Goal: Task Accomplishment & Management: Manage account settings

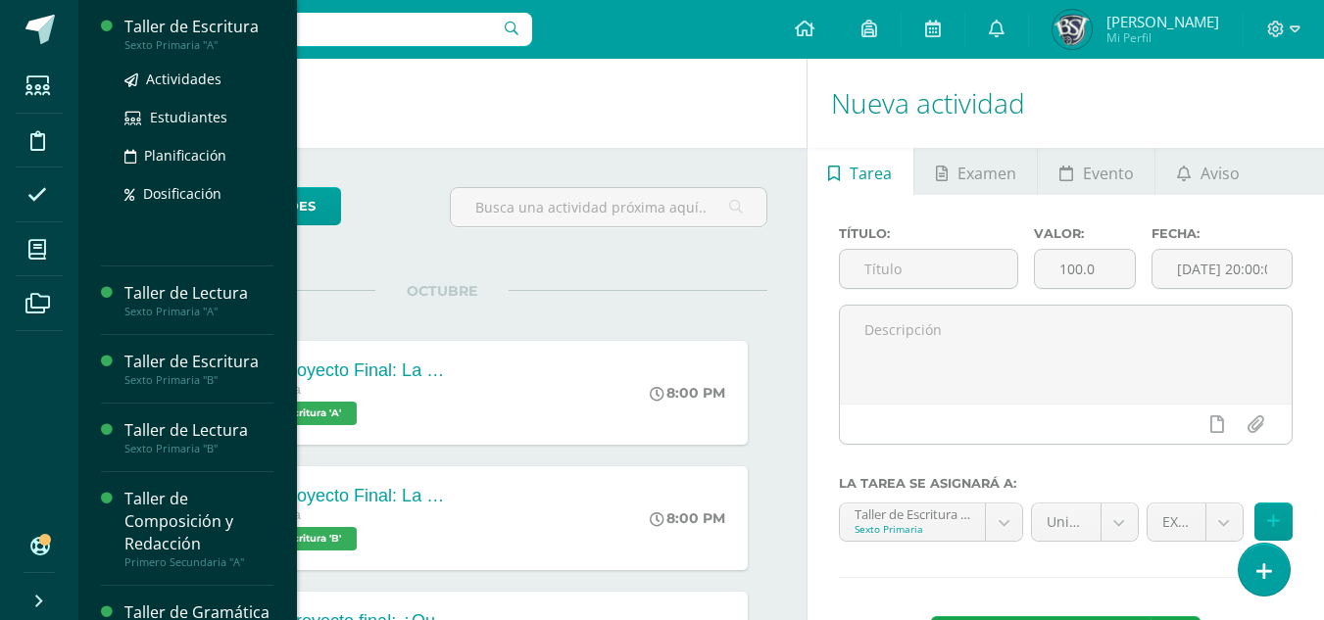
click at [188, 23] on div "Taller de Escritura" at bounding box center [198, 27] width 149 height 23
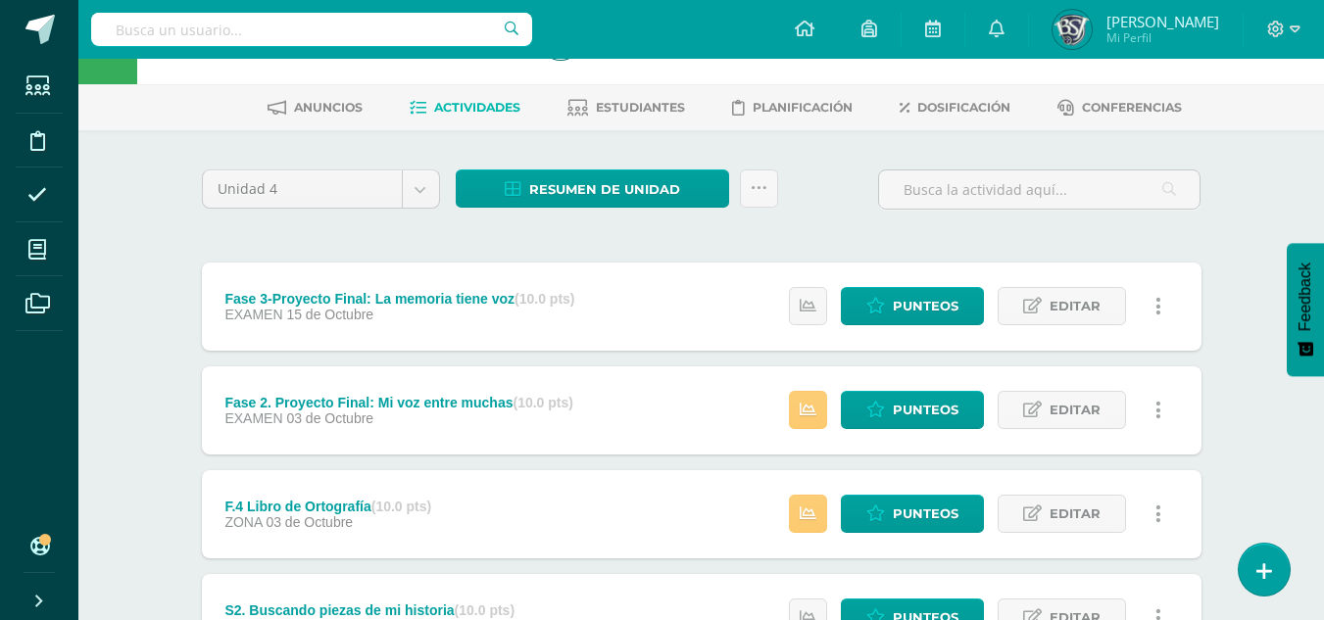
scroll to position [98, 0]
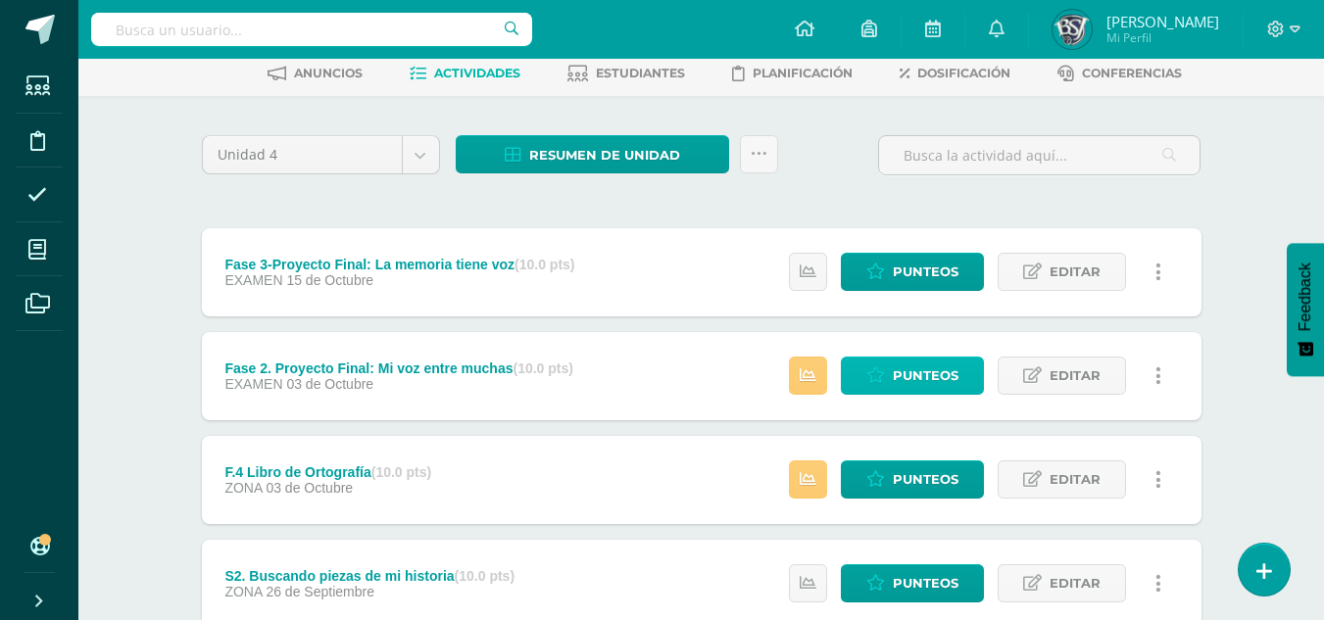
click at [902, 371] on span "Punteos" at bounding box center [926, 376] width 66 height 36
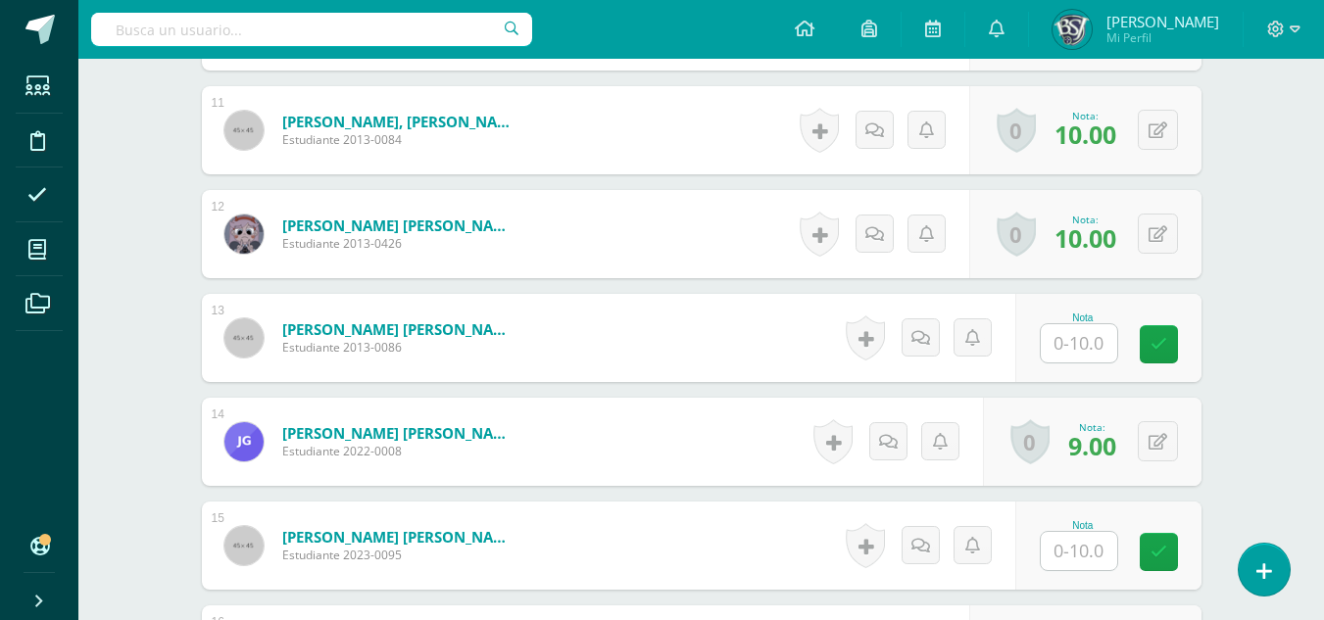
scroll to position [1778, 0]
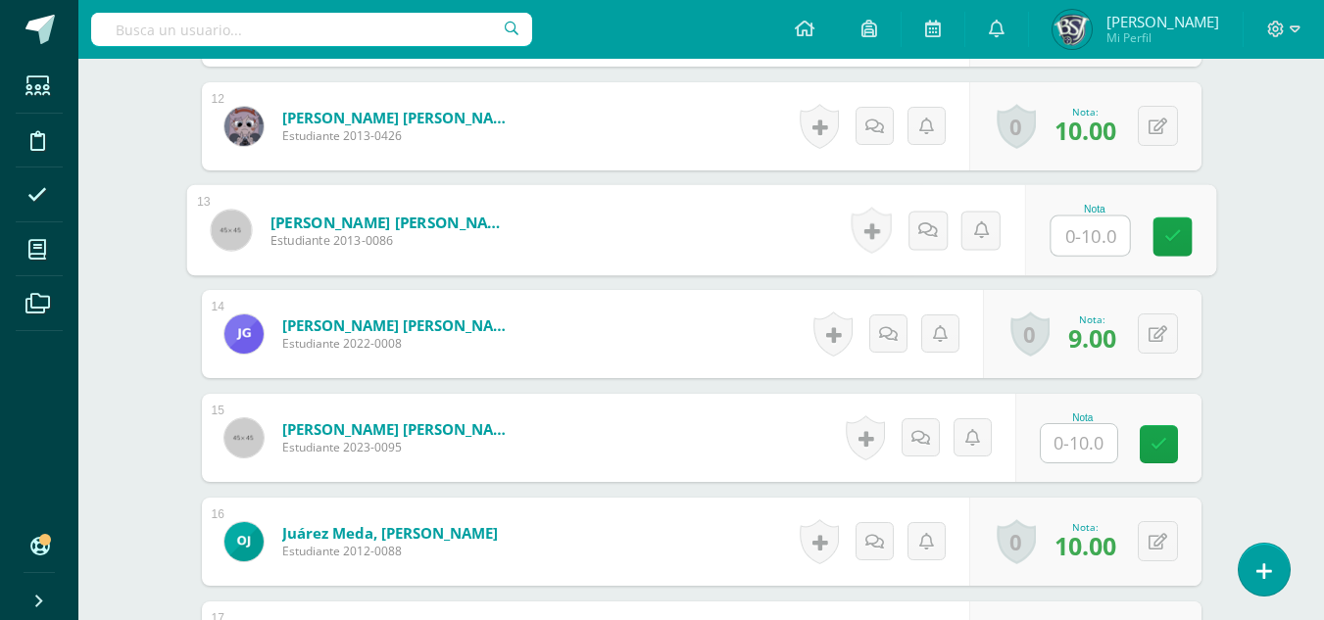
click at [1096, 227] on input "text" at bounding box center [1089, 236] width 78 height 39
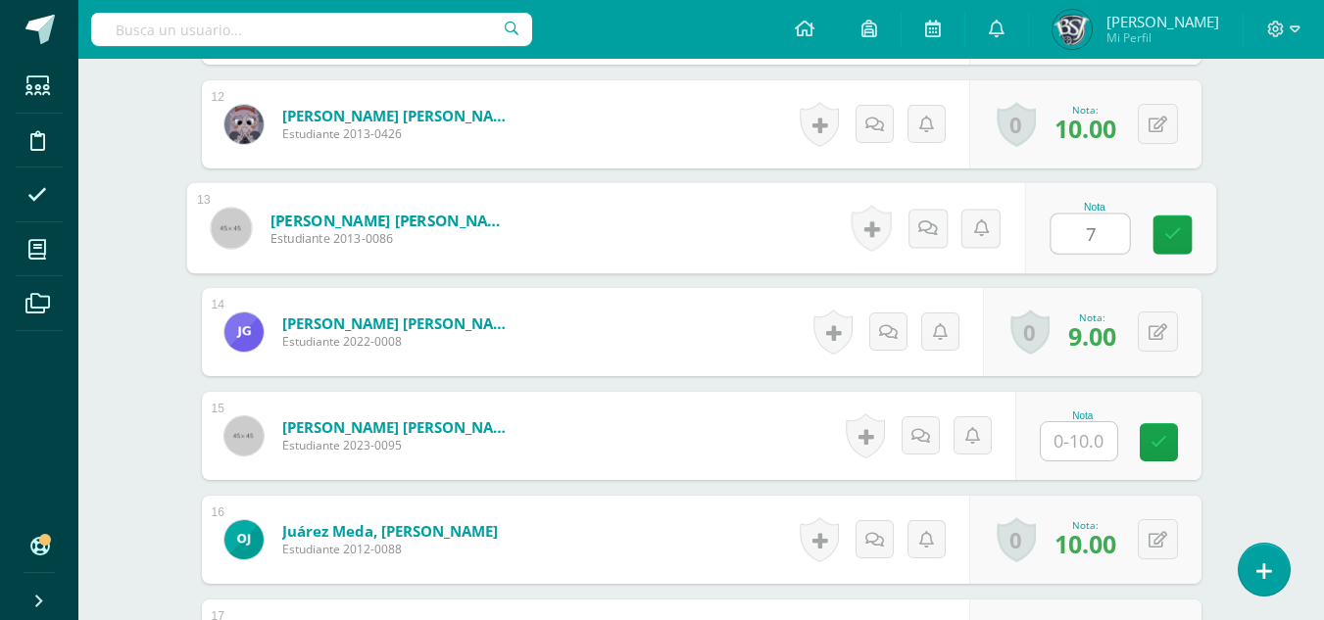
type input "7"
click at [1108, 437] on input "text" at bounding box center [1079, 441] width 76 height 38
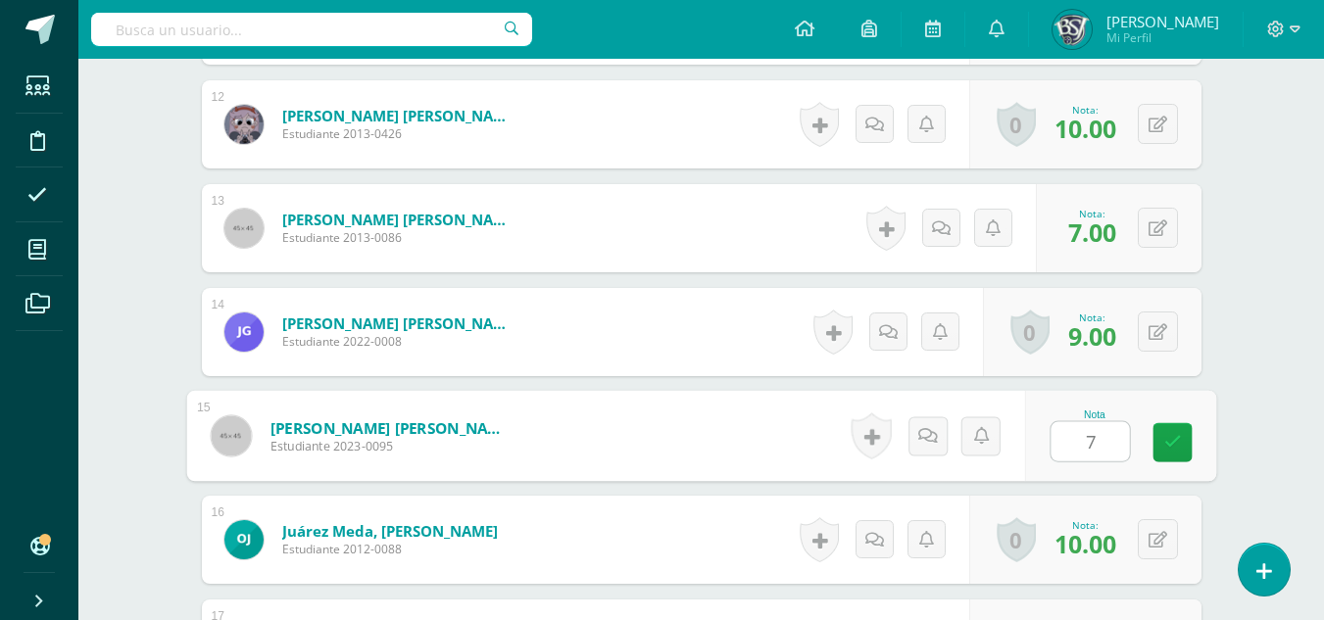
type input "7"
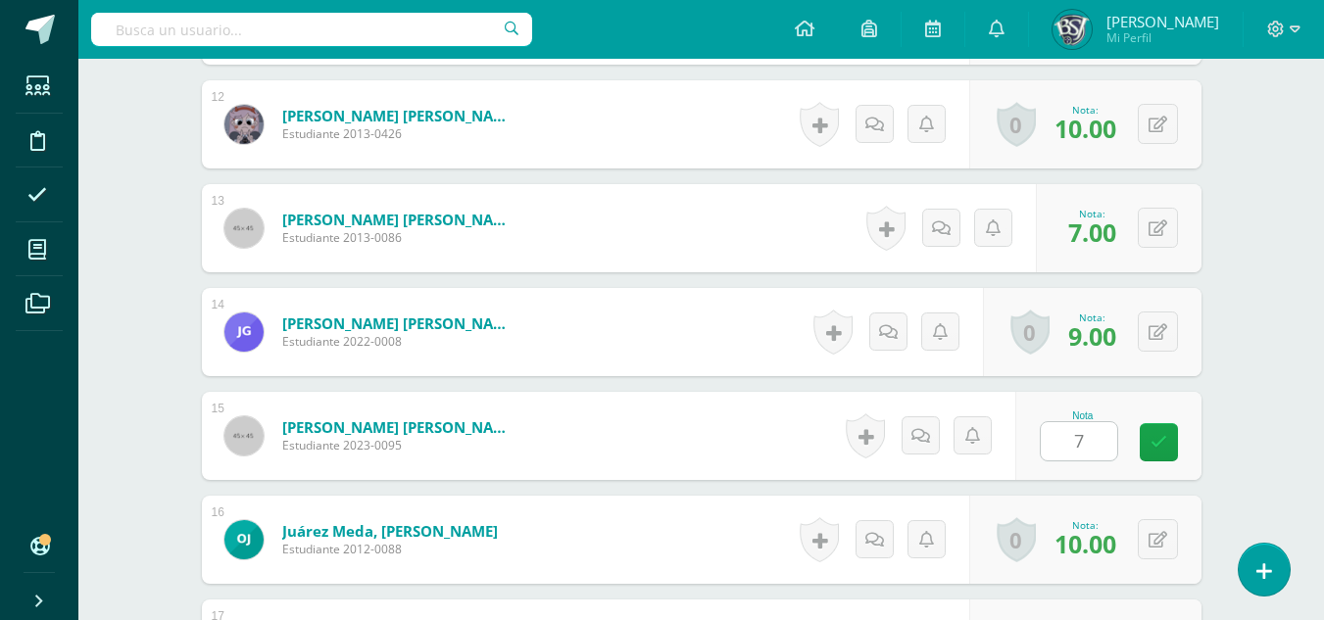
click at [1239, 307] on div "¿Estás seguro que quieres eliminar esta actividad? Esto borrará la actividad y …" at bounding box center [702, 338] width 1078 height 3849
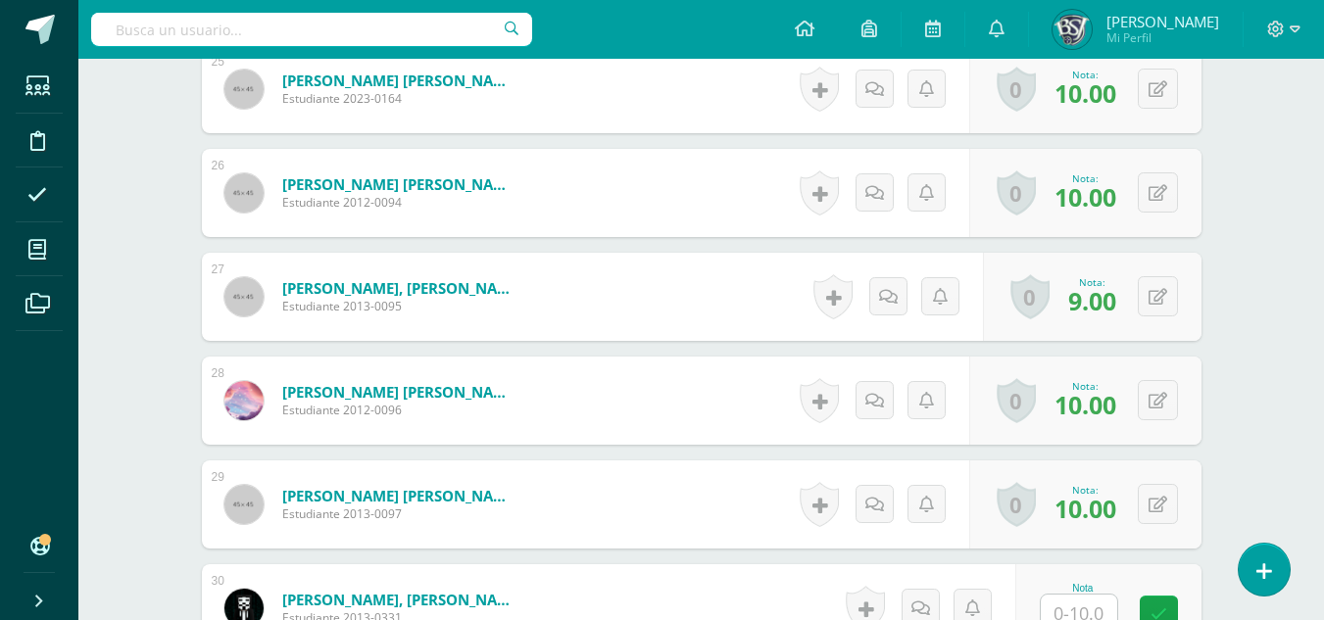
scroll to position [3423, 0]
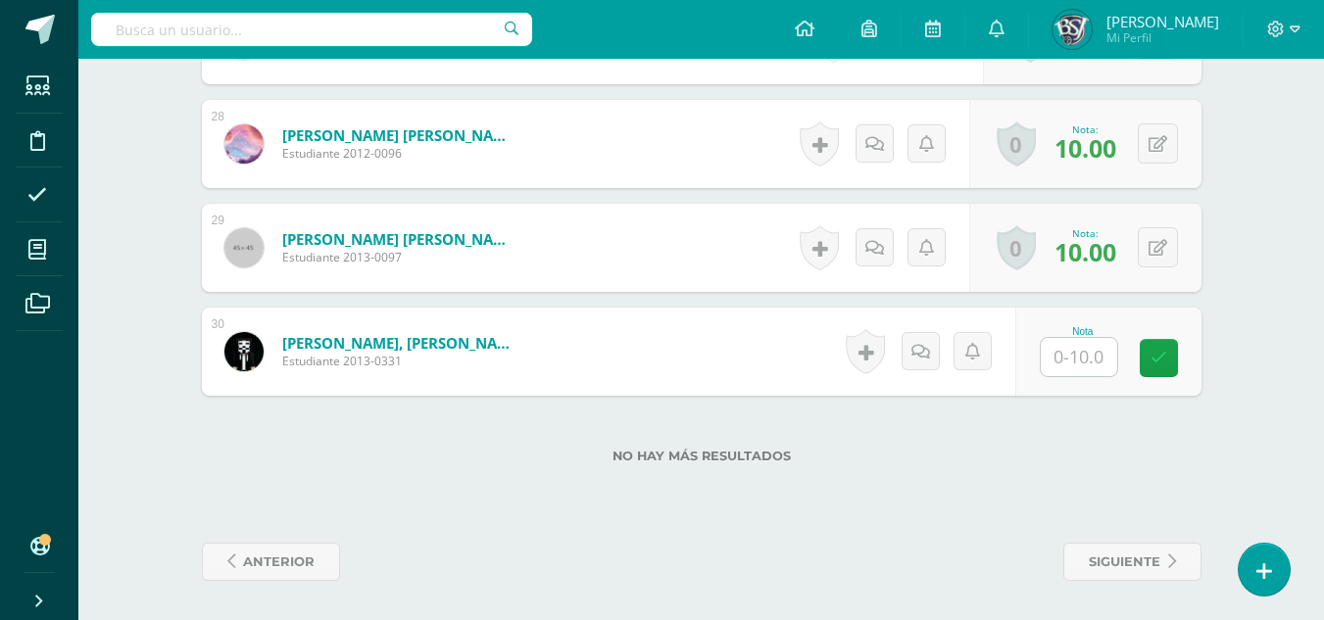
click at [1100, 364] on input "text" at bounding box center [1079, 357] width 76 height 38
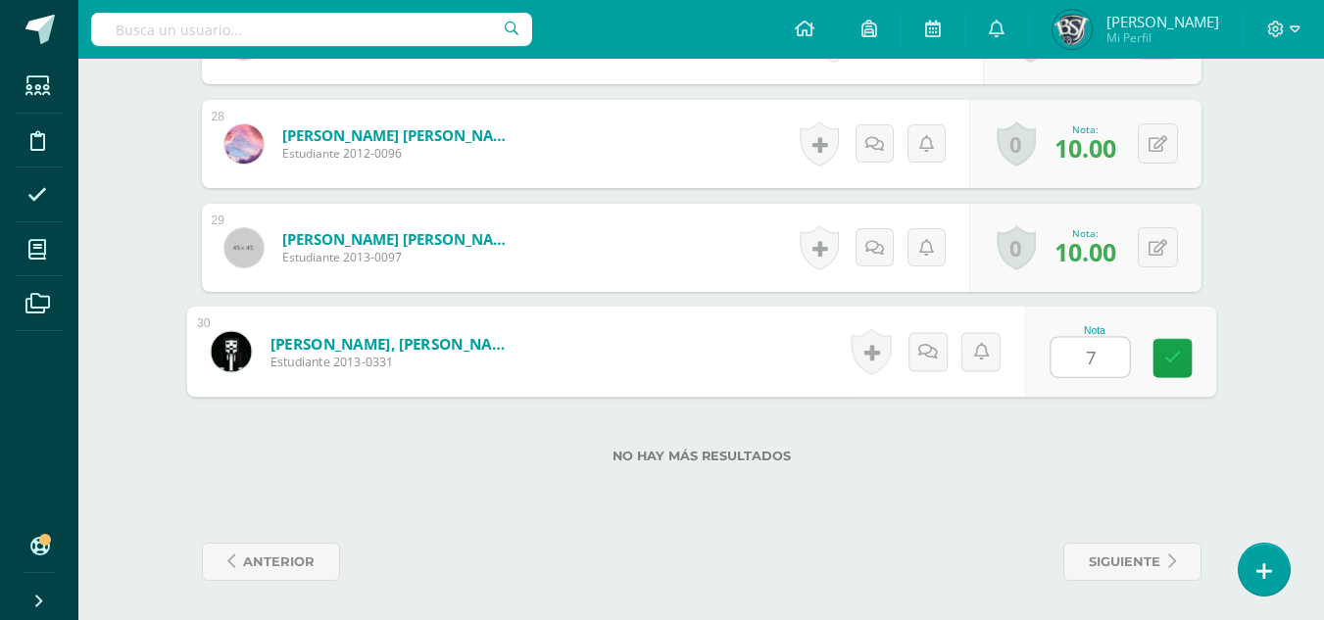
type input "7"
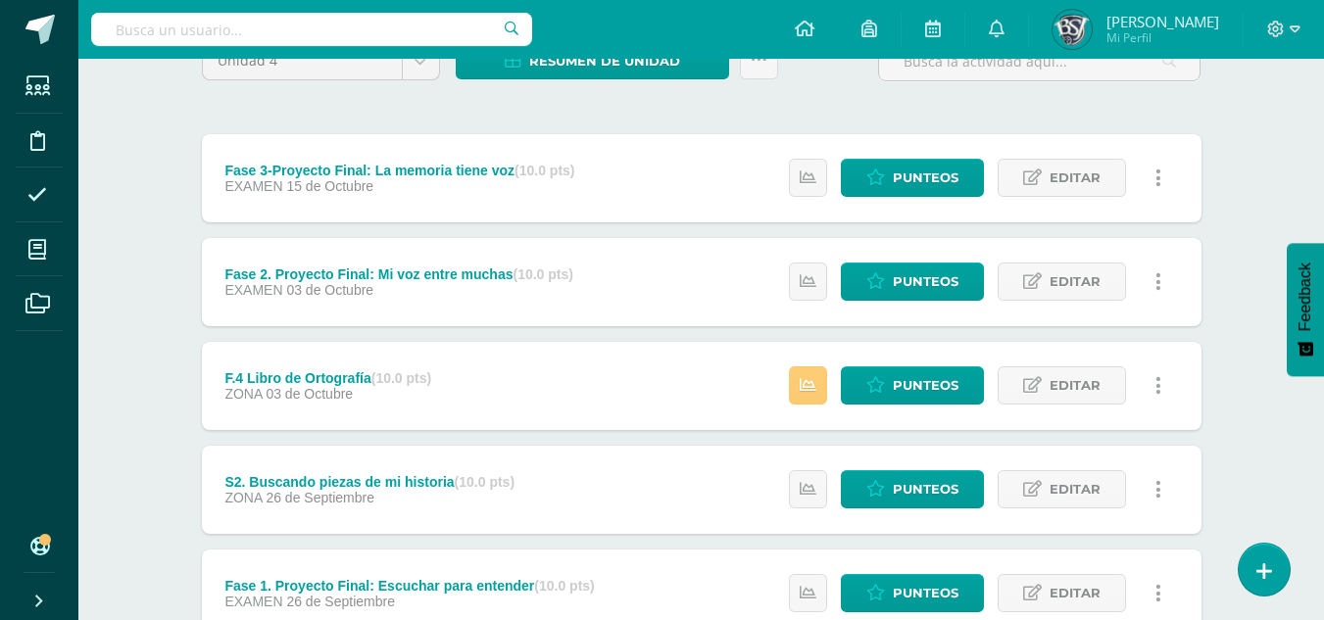
scroll to position [196, 0]
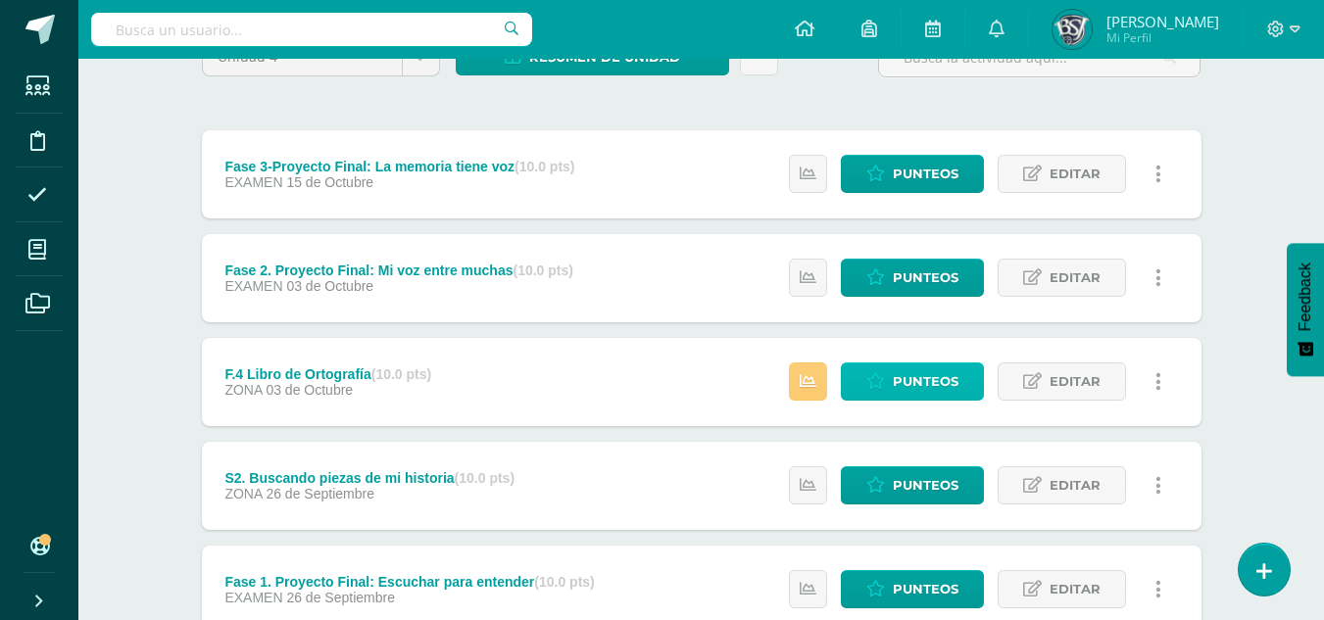
click at [928, 382] on span "Punteos" at bounding box center [926, 382] width 66 height 36
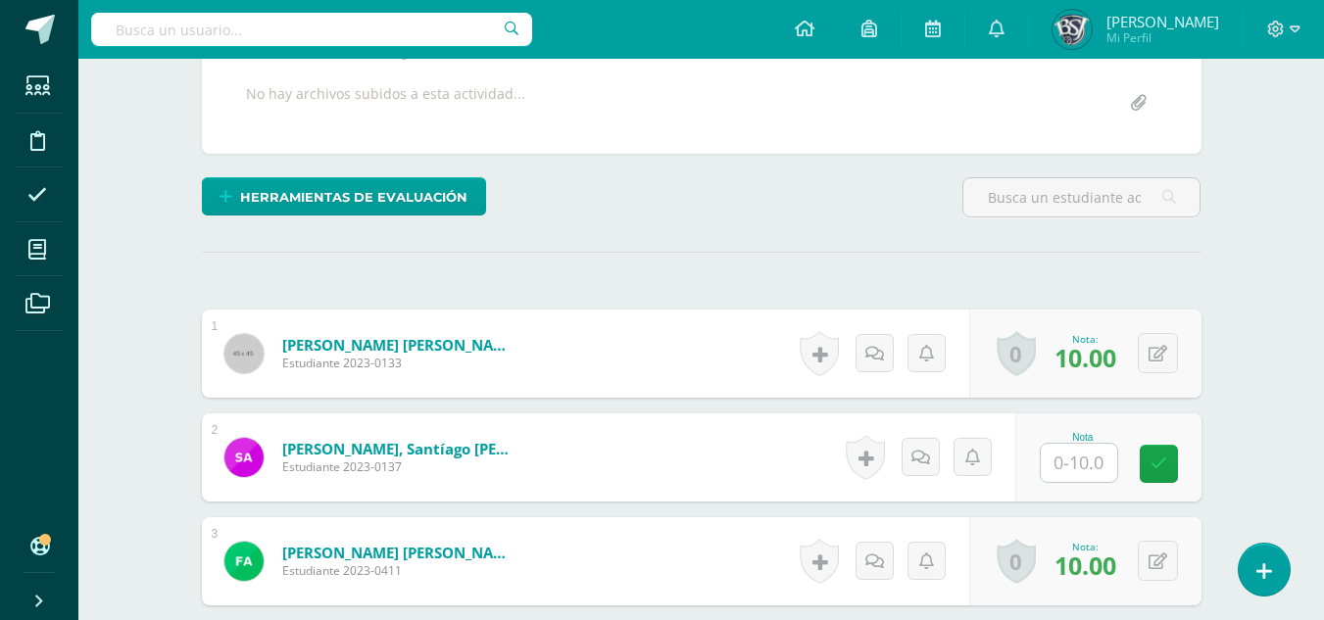
scroll to position [391, 0]
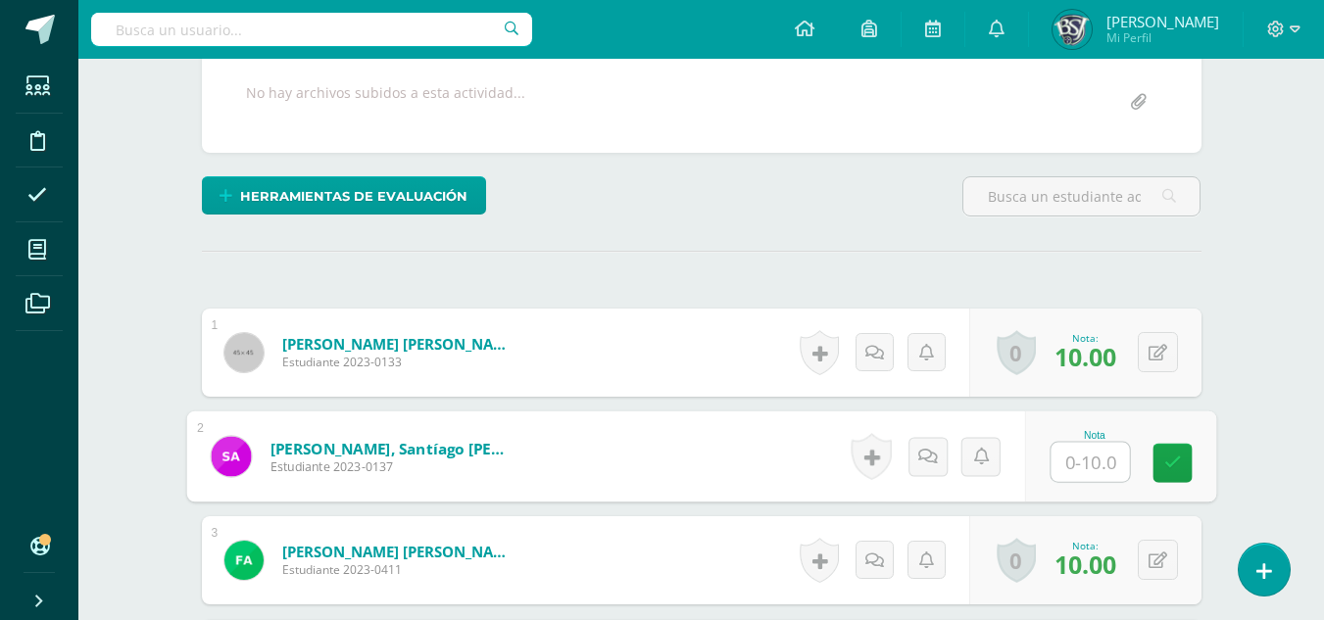
click at [1103, 462] on input "text" at bounding box center [1089, 462] width 78 height 39
type input "9"
type input "7"
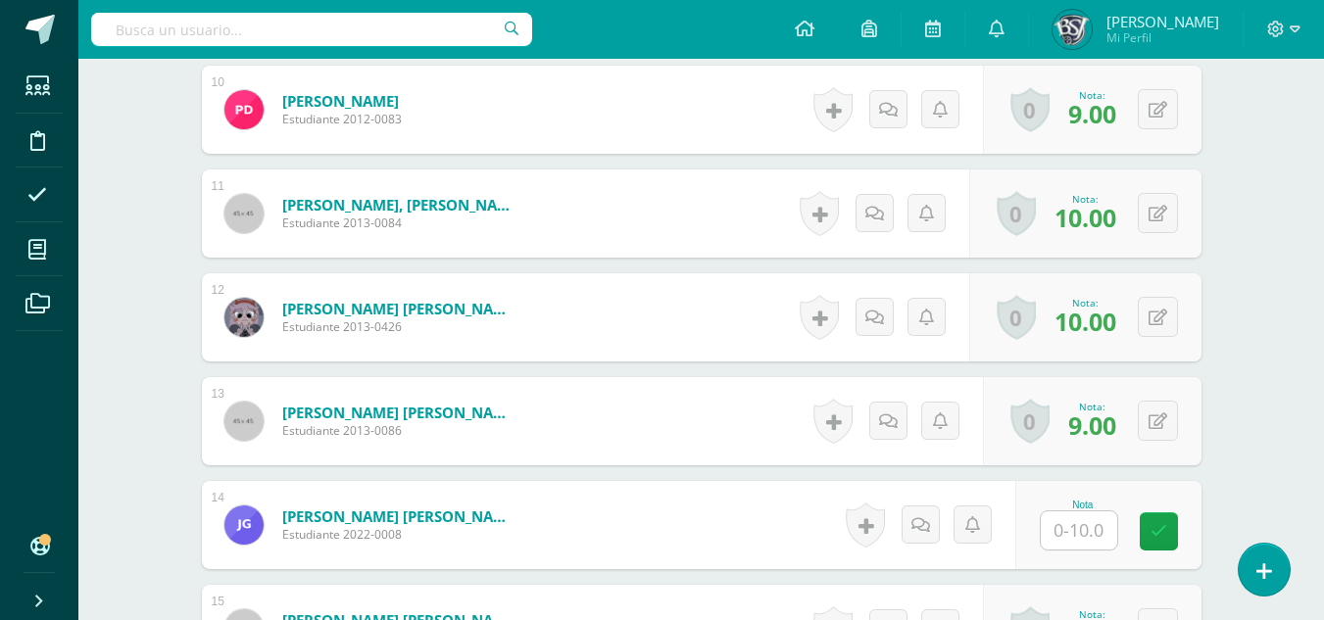
scroll to position [1570, 0]
click at [1169, 414] on button at bounding box center [1158, 420] width 40 height 40
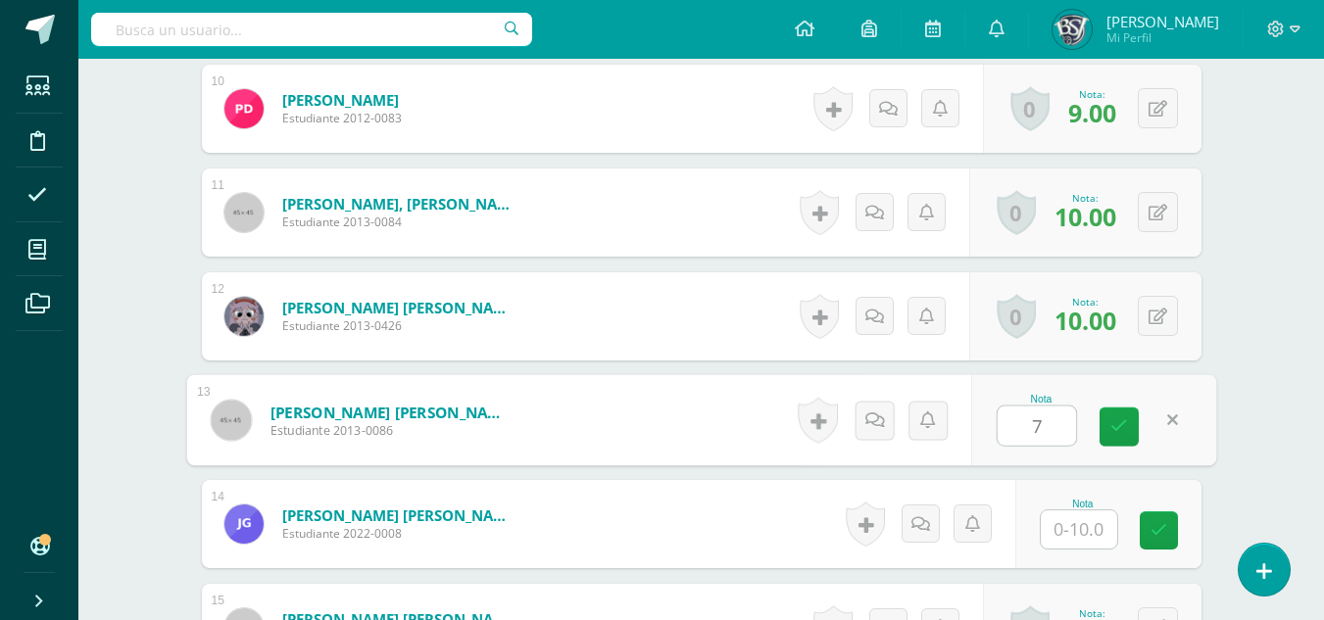
type input "7"
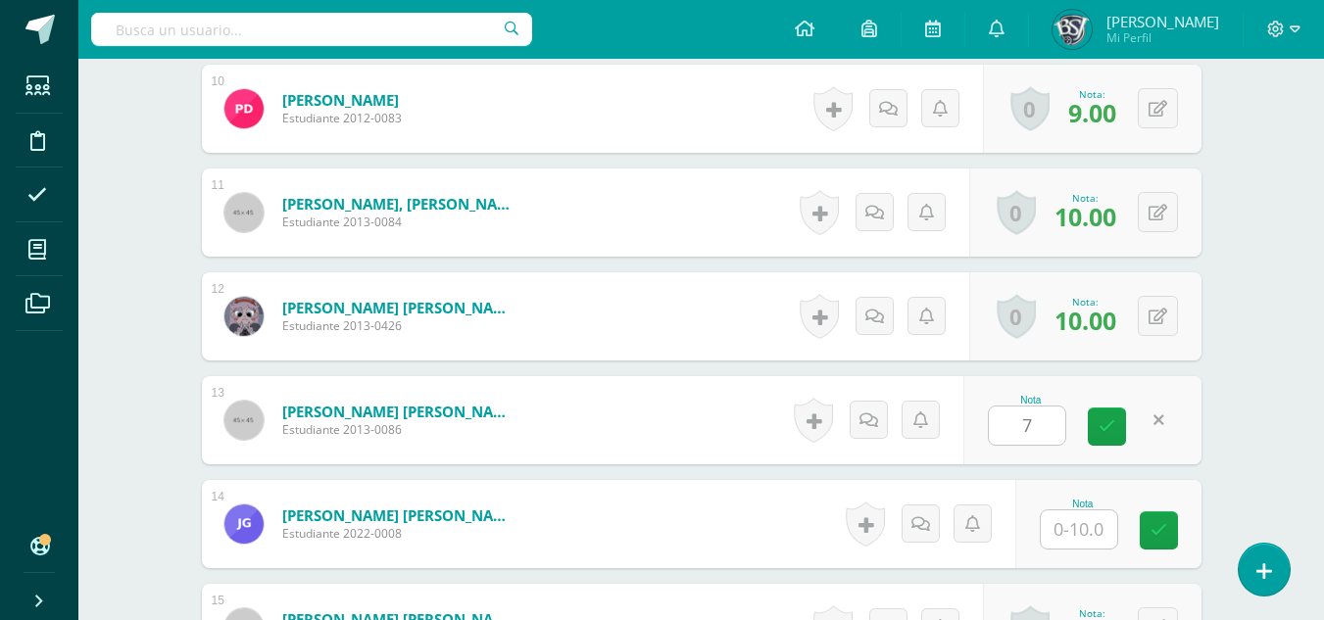
click at [1281, 358] on div "Taller de Escritura Sexto Primaria "A" Herramientas Detalle de asistencias Acti…" at bounding box center [700, 471] width 1245 height 3965
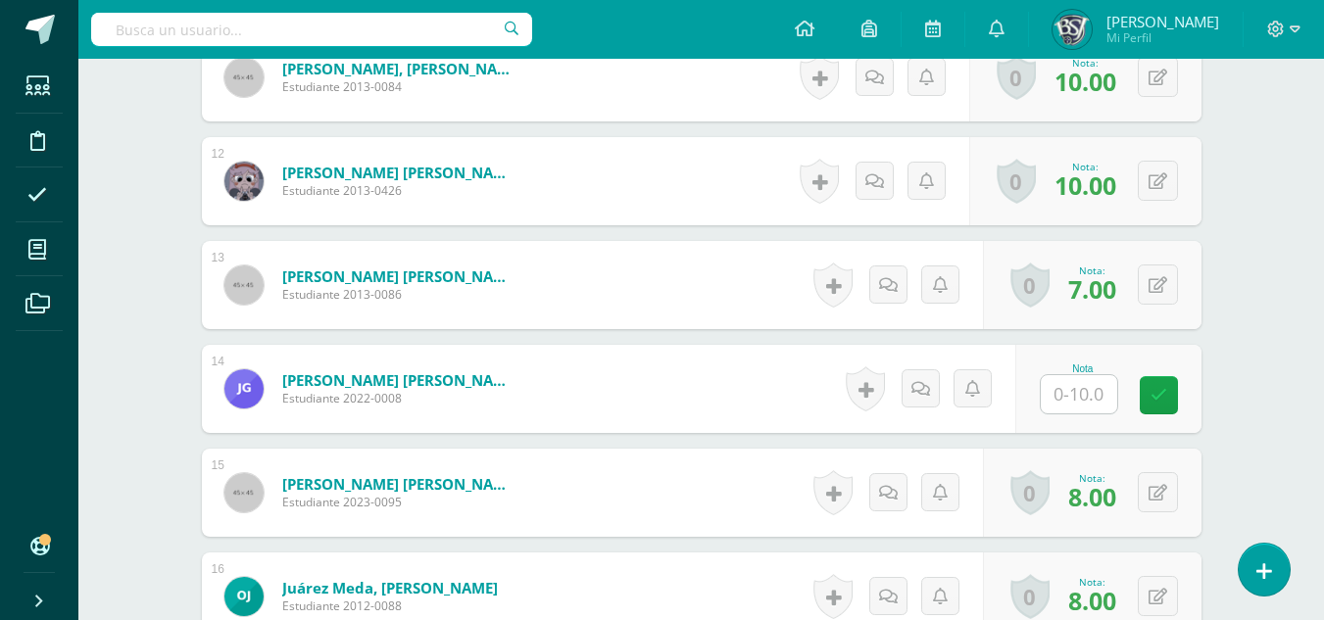
scroll to position [1766, 0]
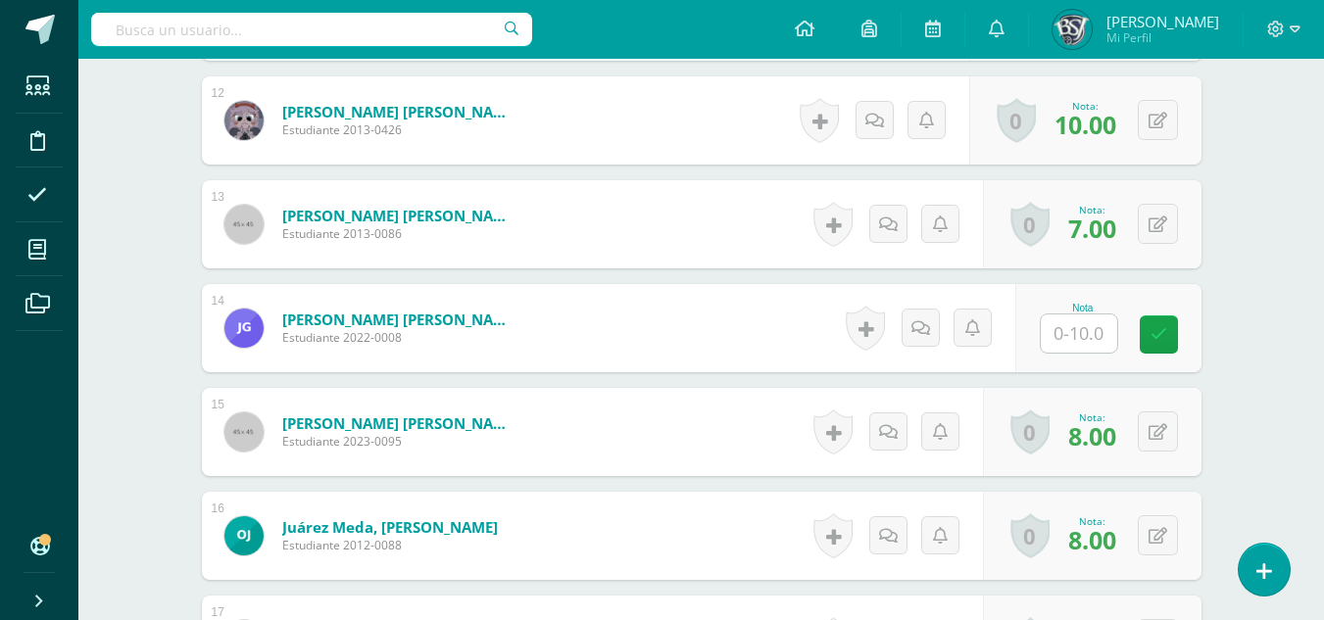
click at [1099, 327] on input "text" at bounding box center [1079, 334] width 76 height 38
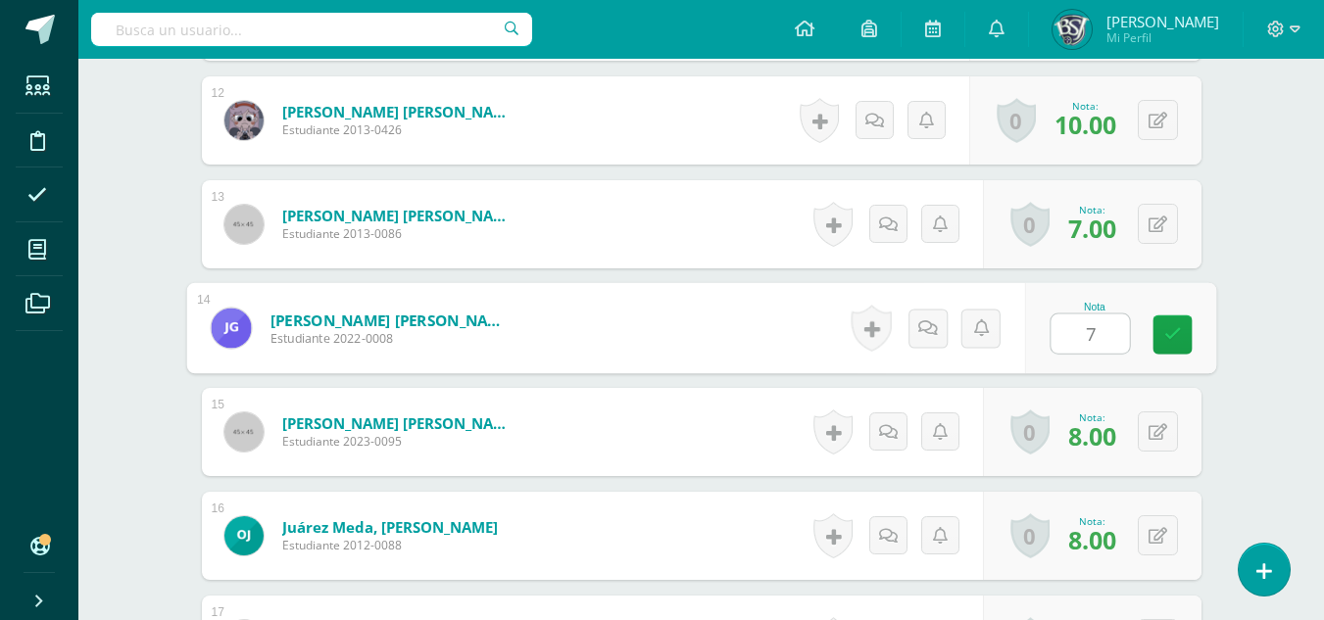
type input "7"
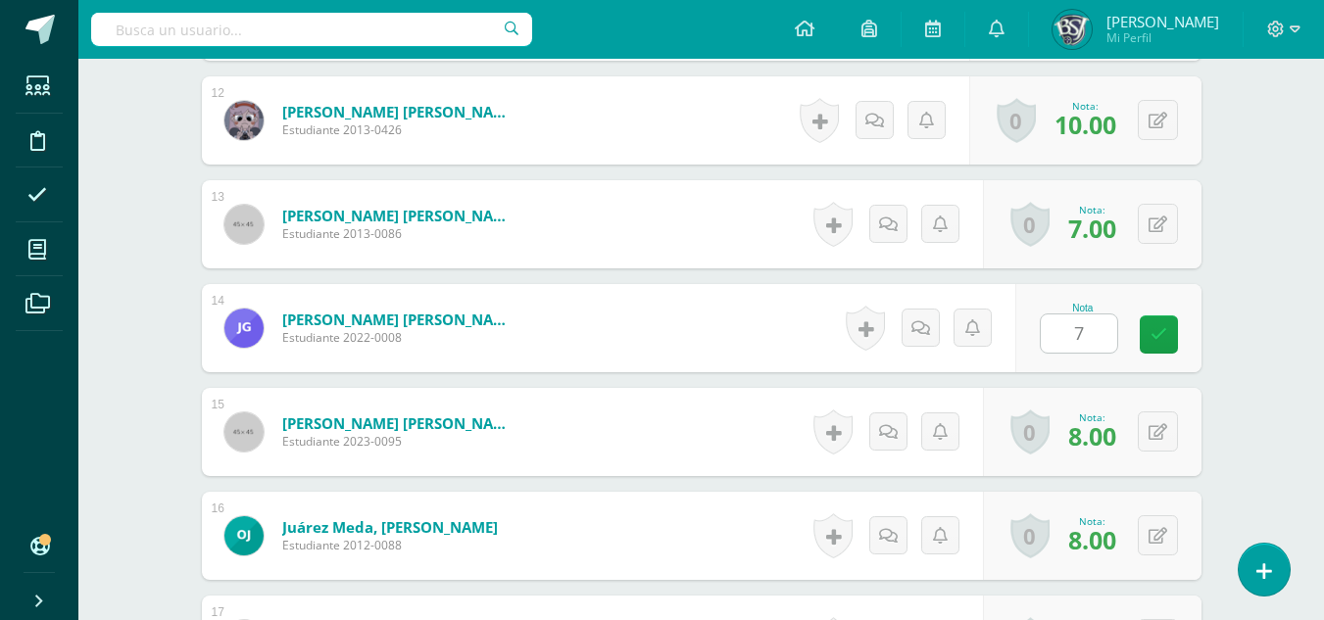
click at [1276, 319] on div "Taller de Escritura Sexto Primaria "A" Herramientas Detalle de asistencias Acti…" at bounding box center [700, 275] width 1245 height 3965
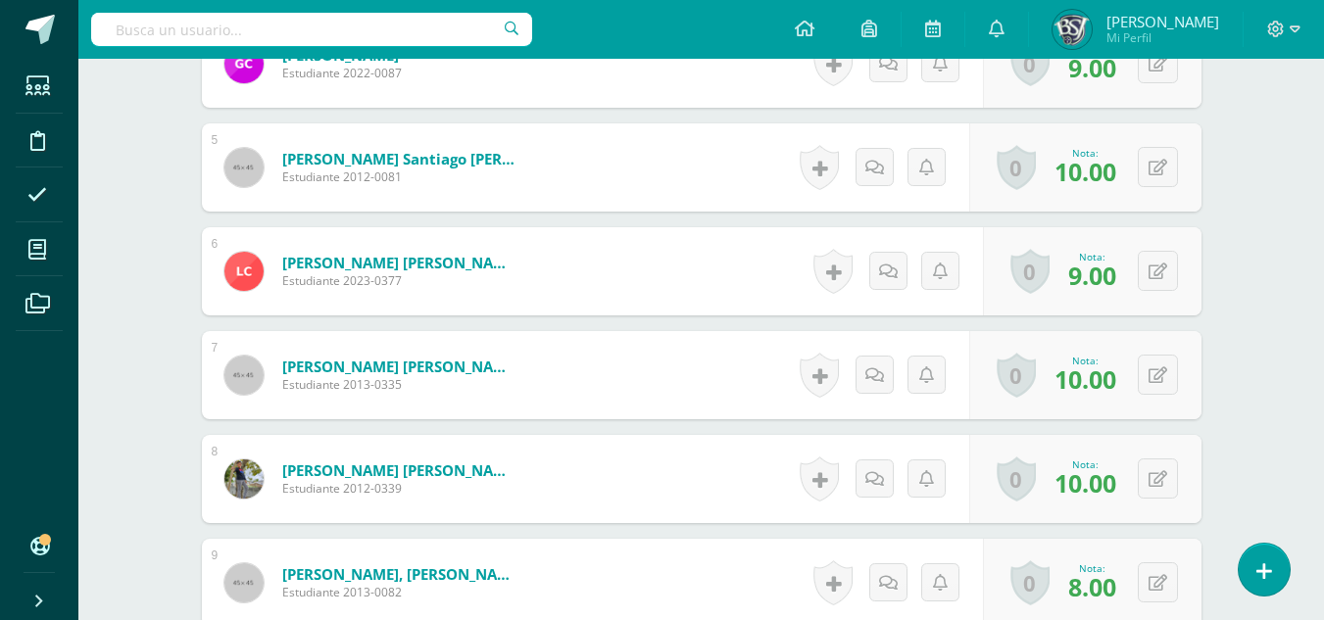
scroll to position [1178, 0]
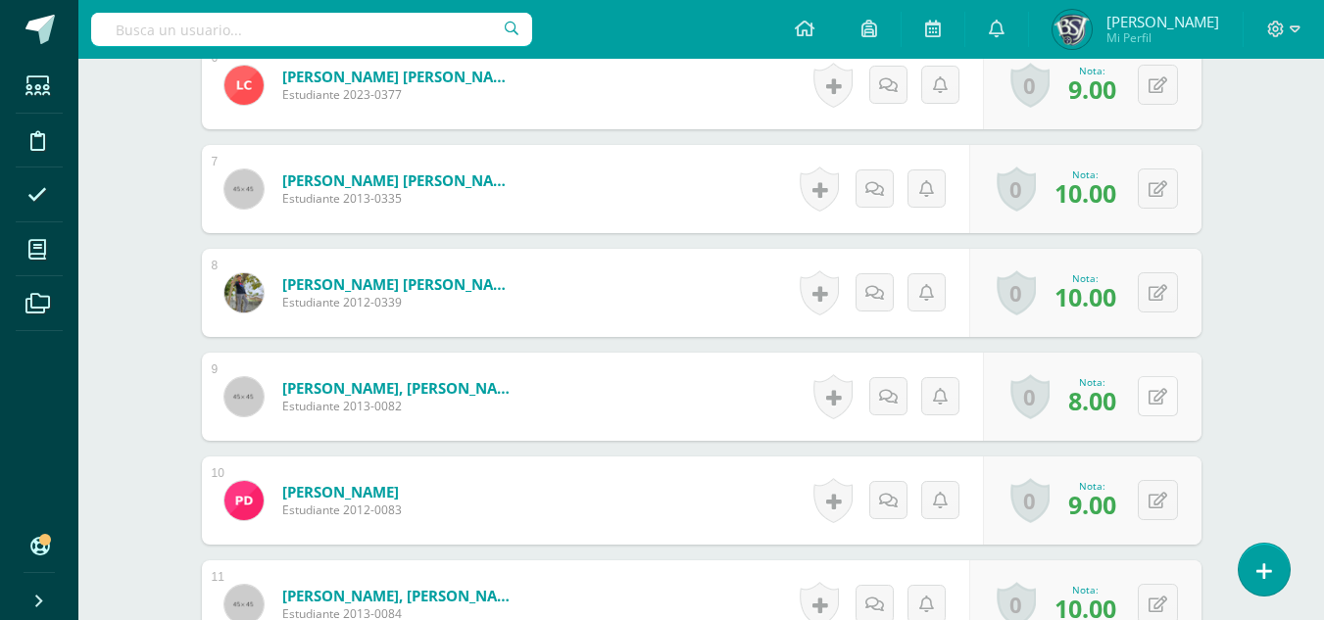
click at [1161, 394] on icon at bounding box center [1157, 397] width 19 height 17
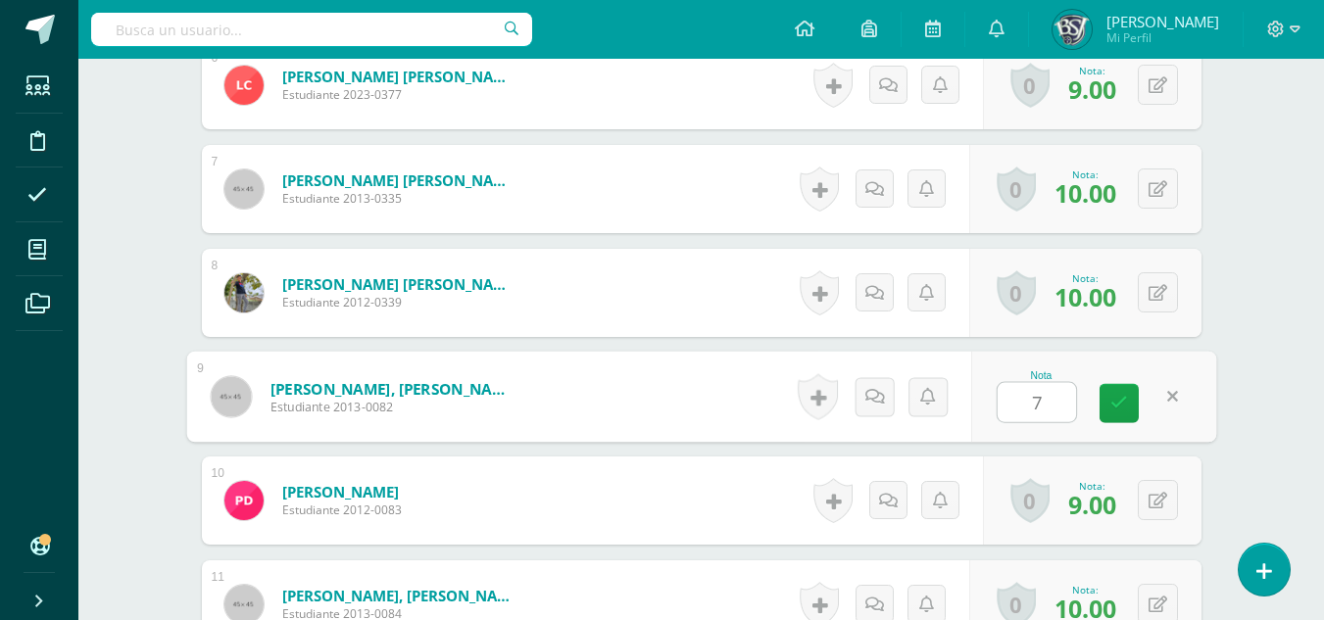
type input "7"
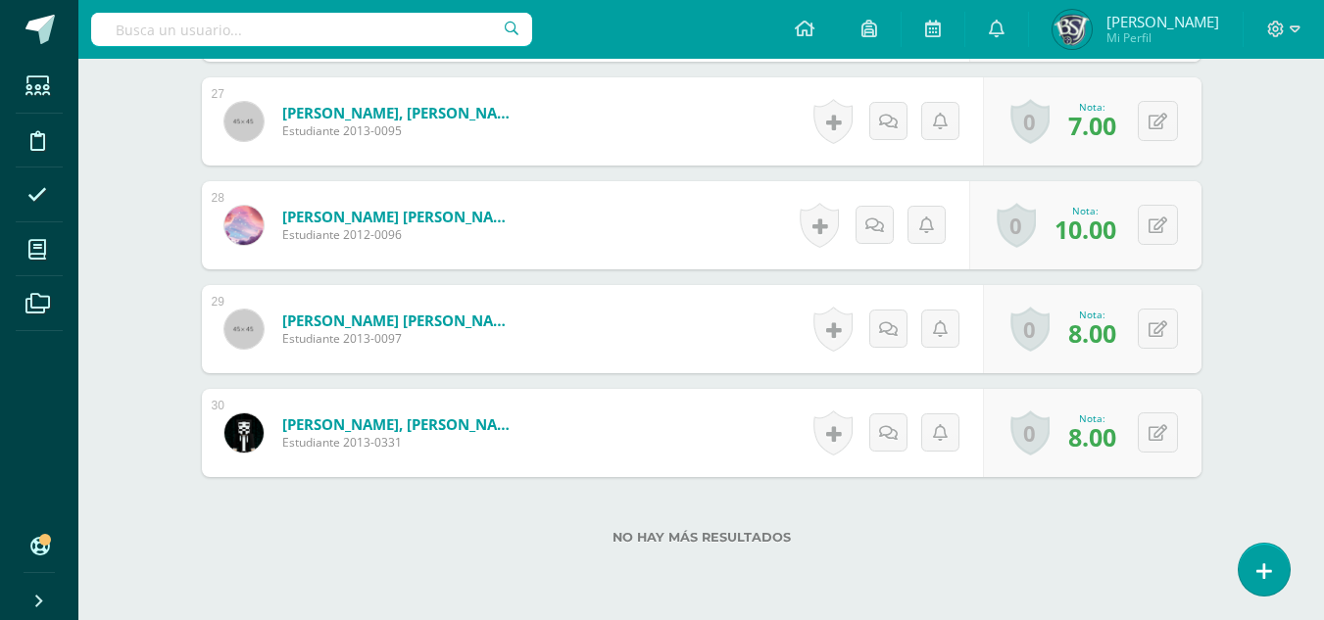
scroll to position [3404, 0]
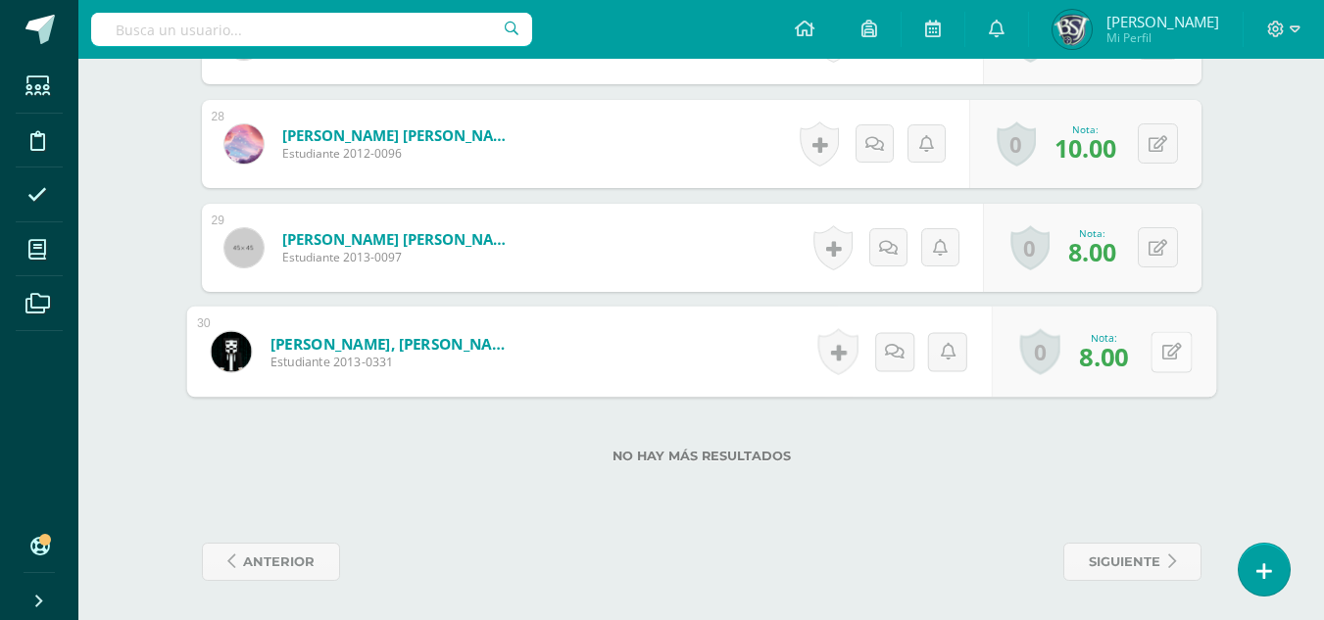
click at [1161, 352] on icon at bounding box center [1171, 351] width 20 height 17
type input "7"
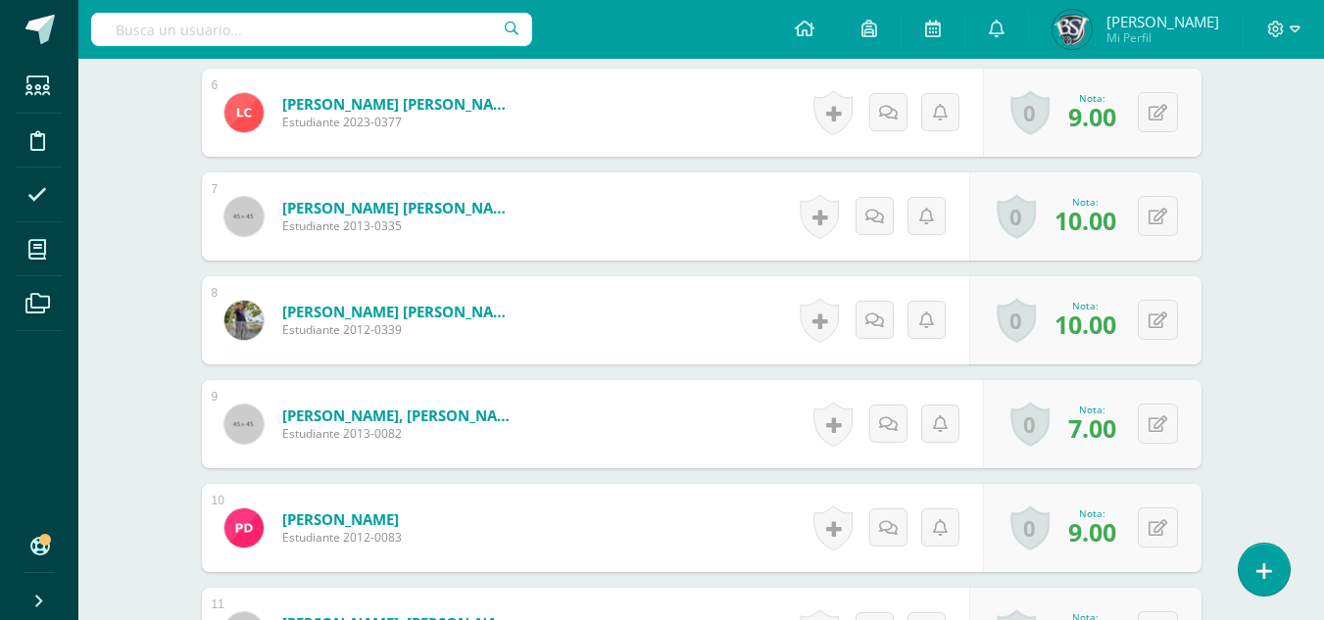
scroll to position [1052, 0]
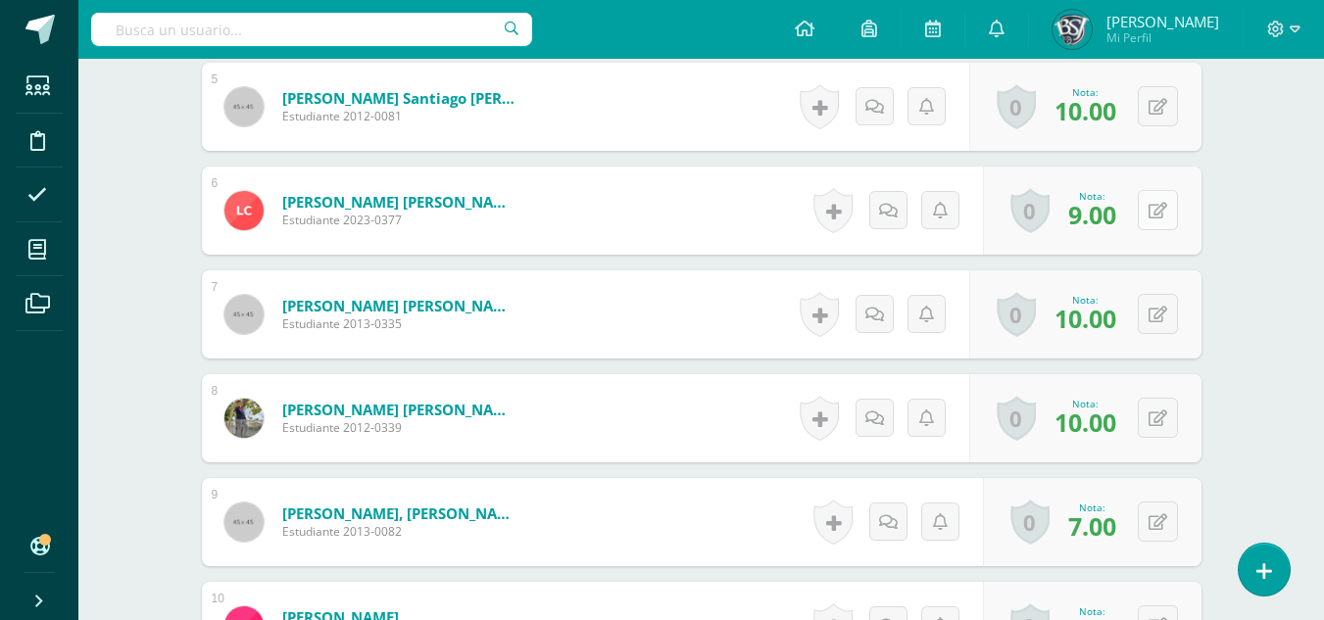
click at [1163, 207] on icon at bounding box center [1157, 211] width 19 height 17
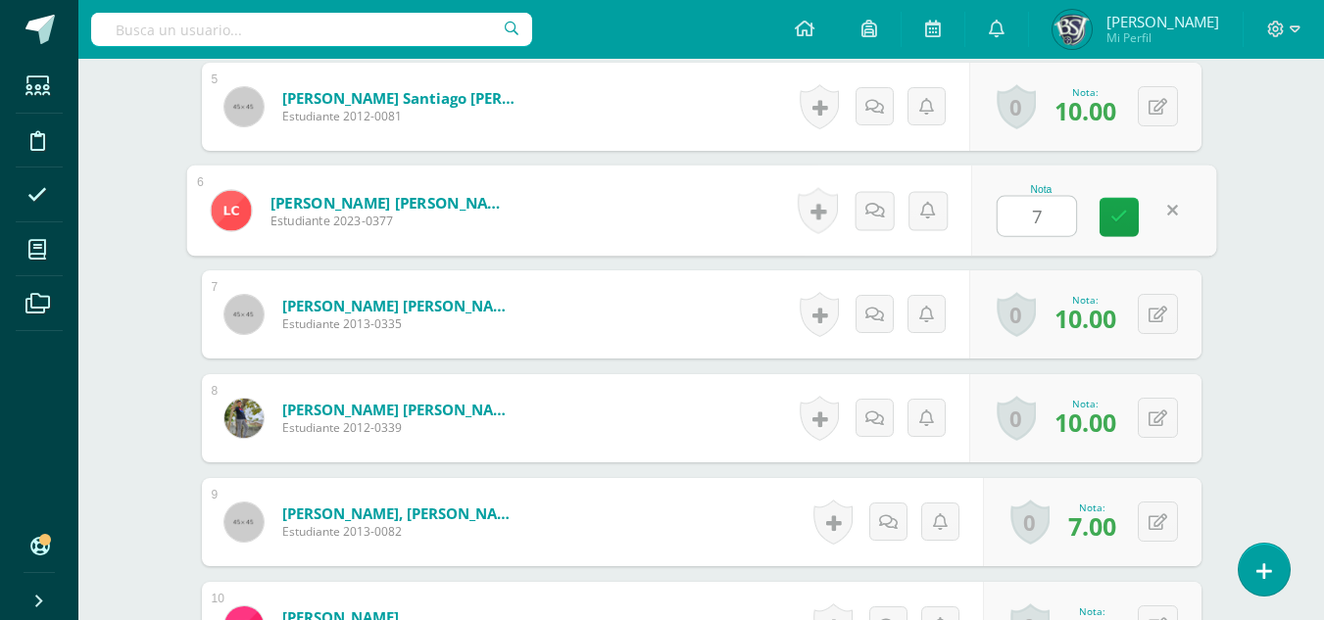
type input "7"
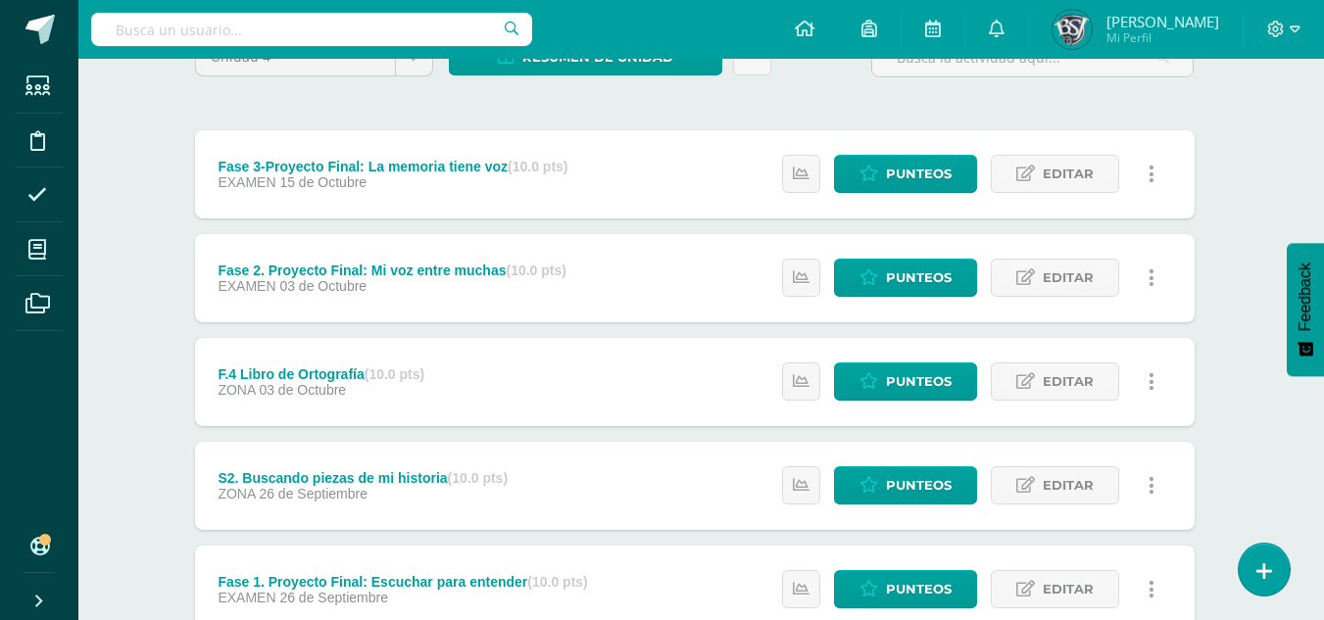
scroll to position [294, 7]
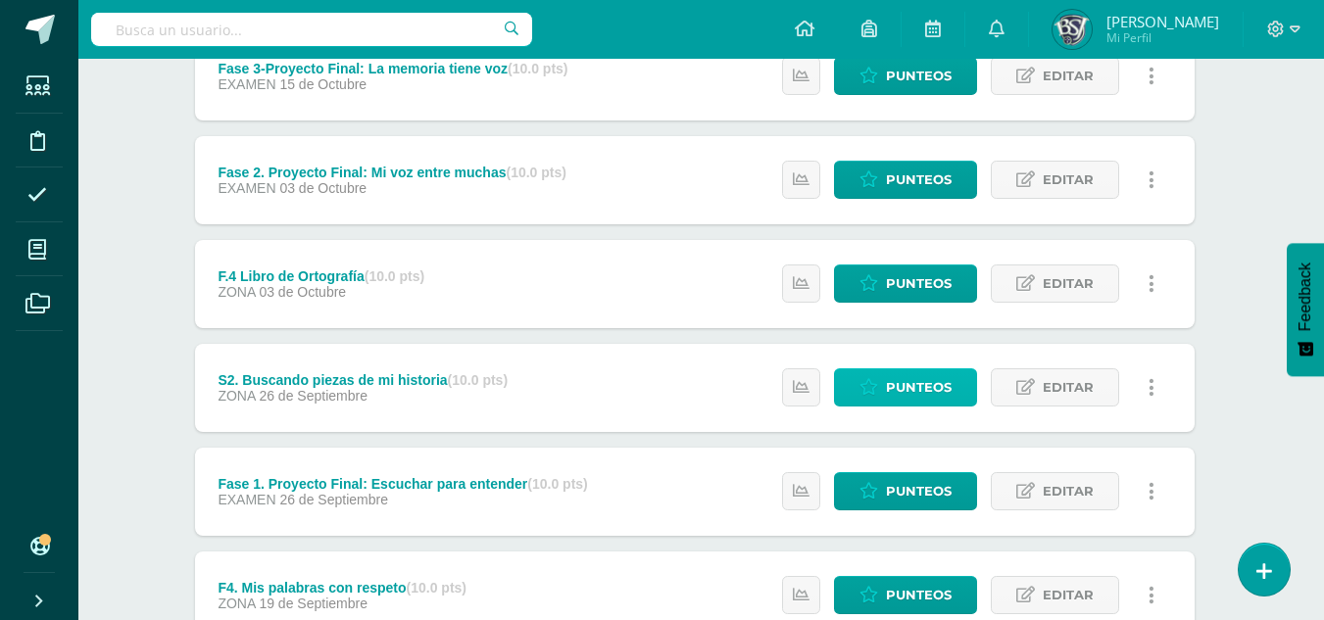
click at [907, 383] on span "Punteos" at bounding box center [919, 387] width 66 height 36
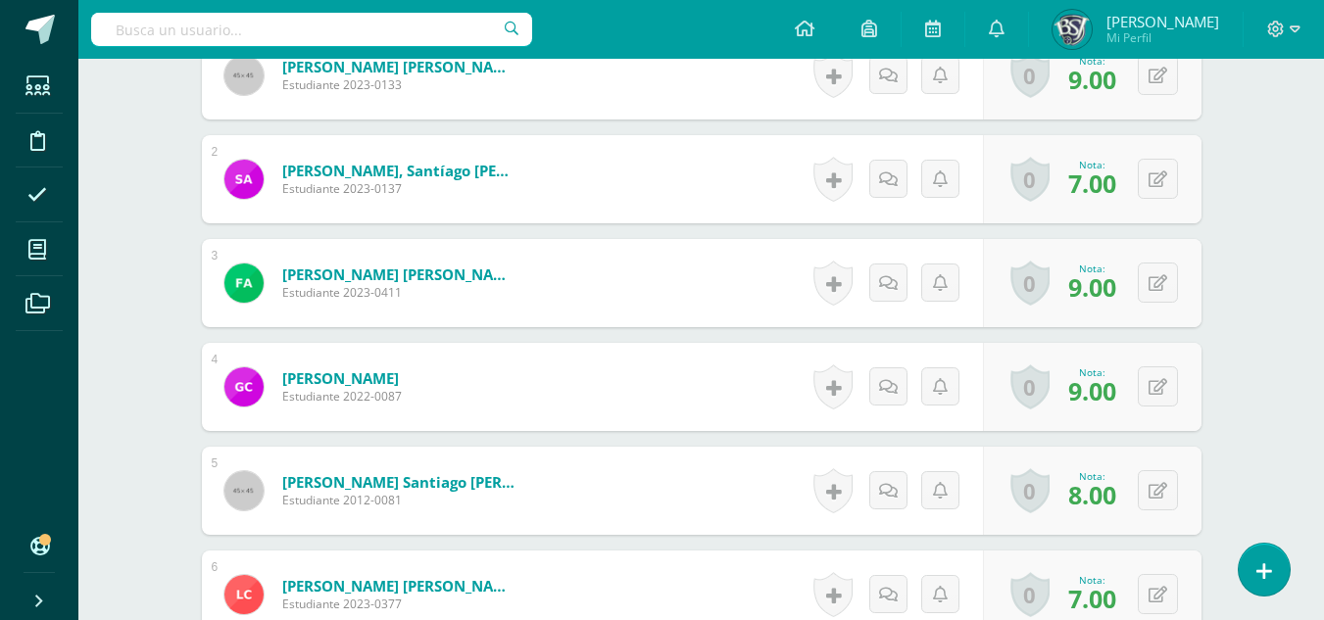
scroll to position [742, 0]
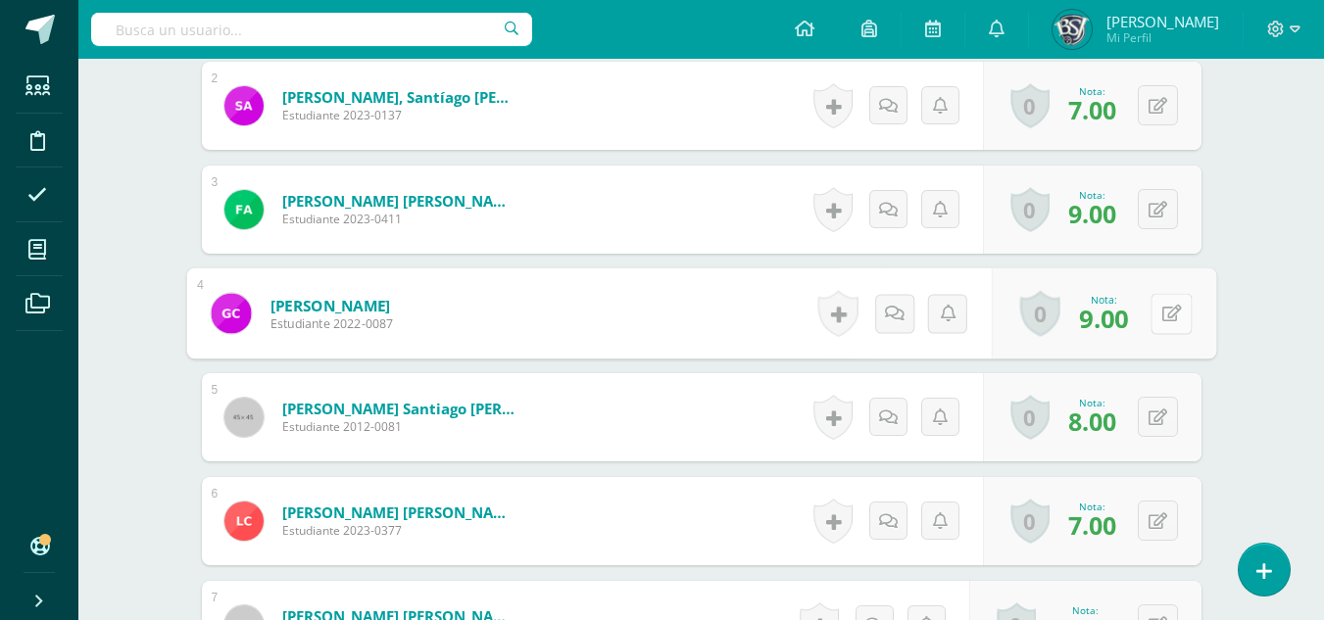
click at [1164, 320] on icon at bounding box center [1171, 313] width 20 height 17
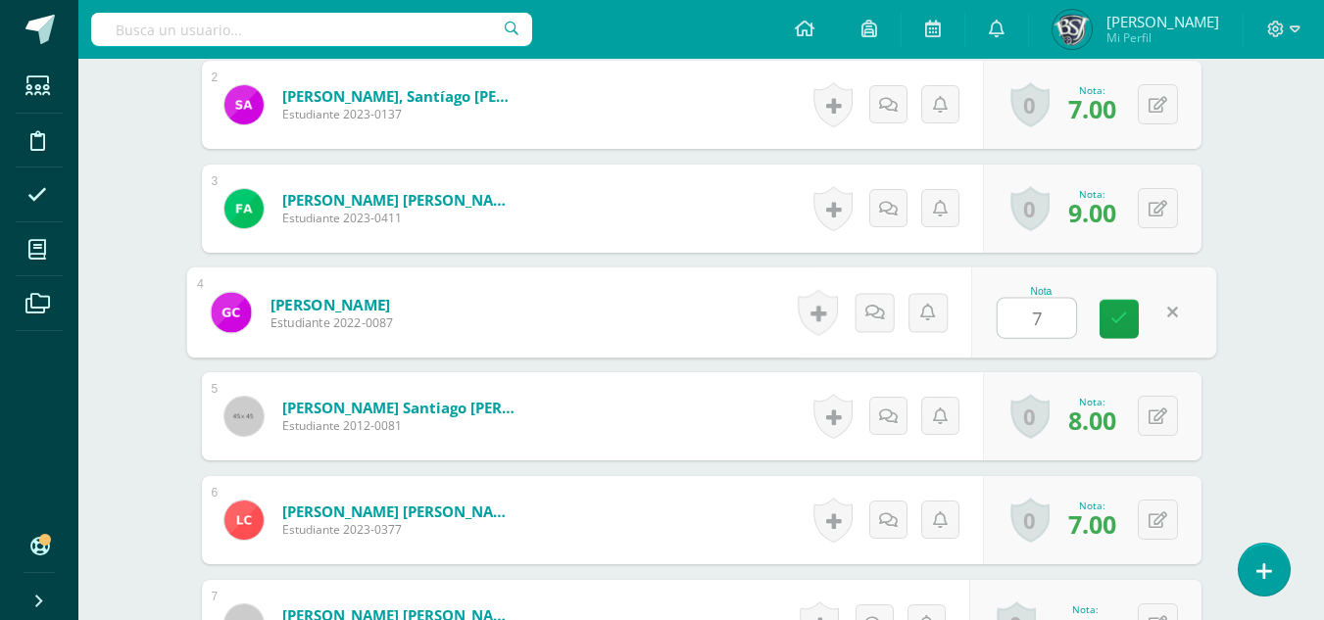
scroll to position [744, 0]
type input "7"
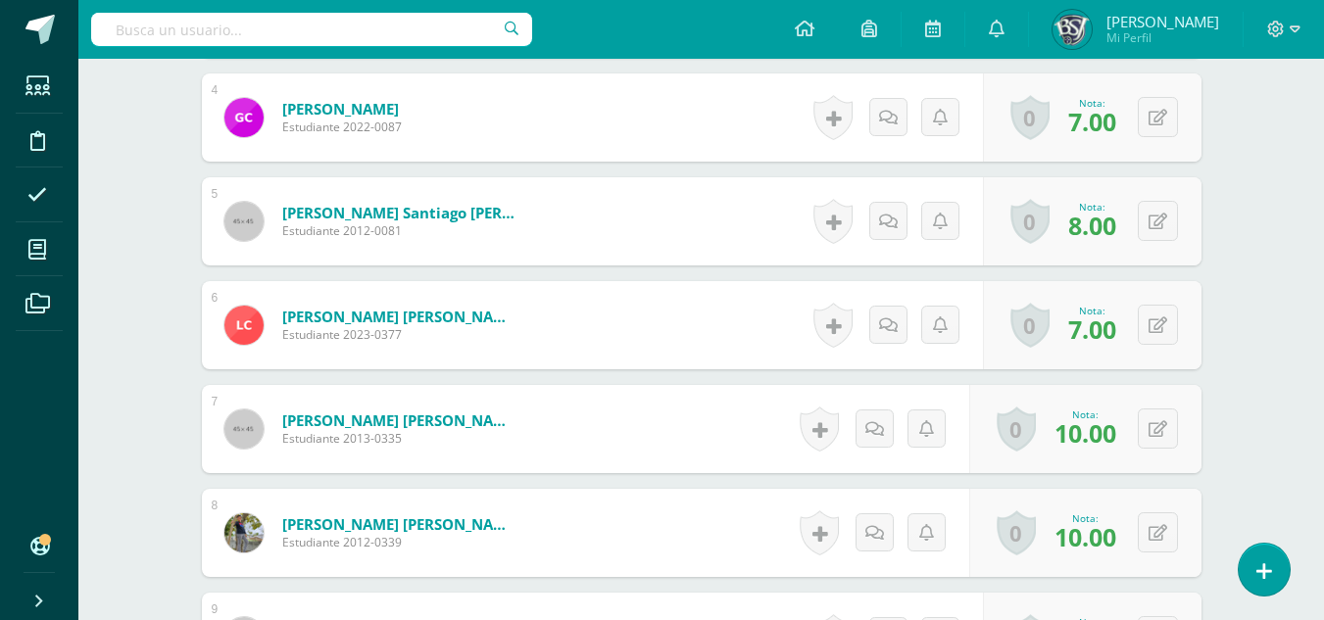
scroll to position [940, 0]
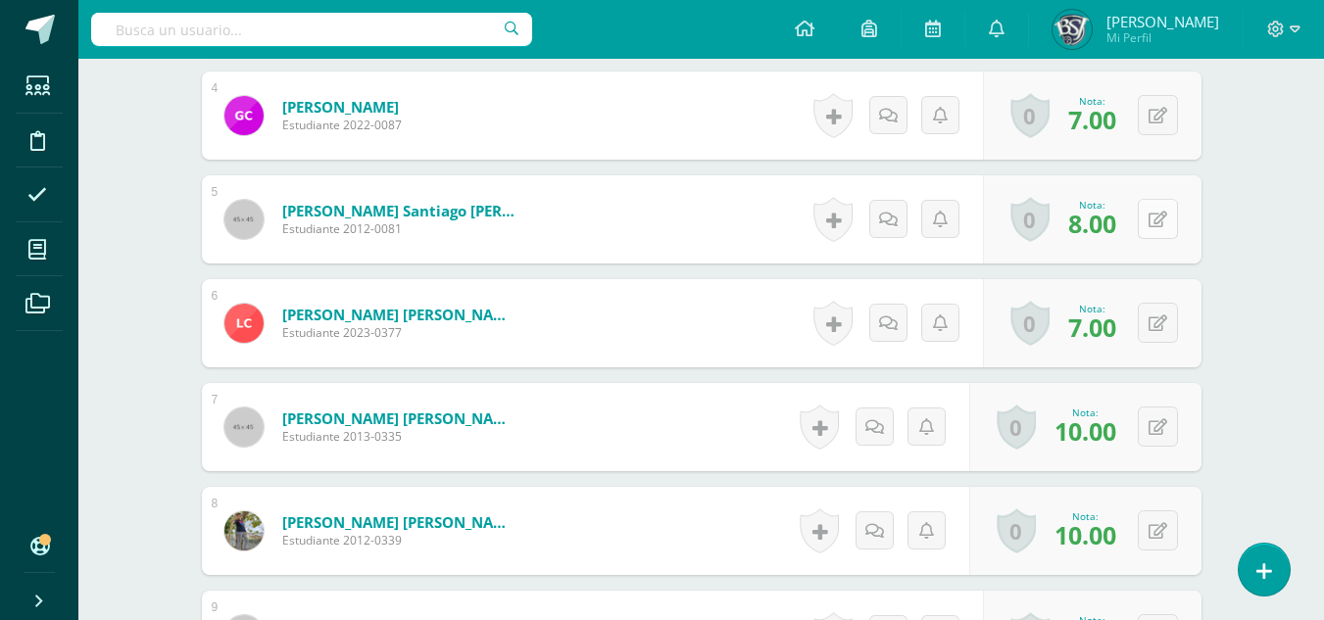
click at [1154, 223] on button at bounding box center [1158, 219] width 40 height 40
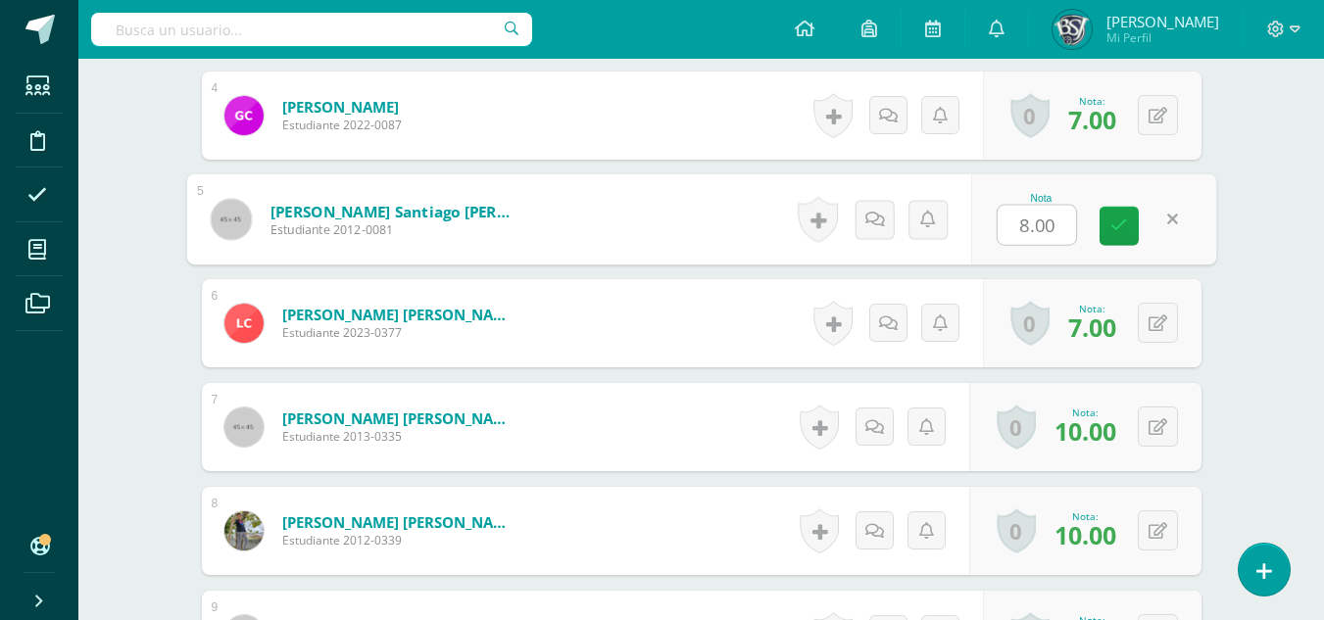
type input "9"
type input "10"
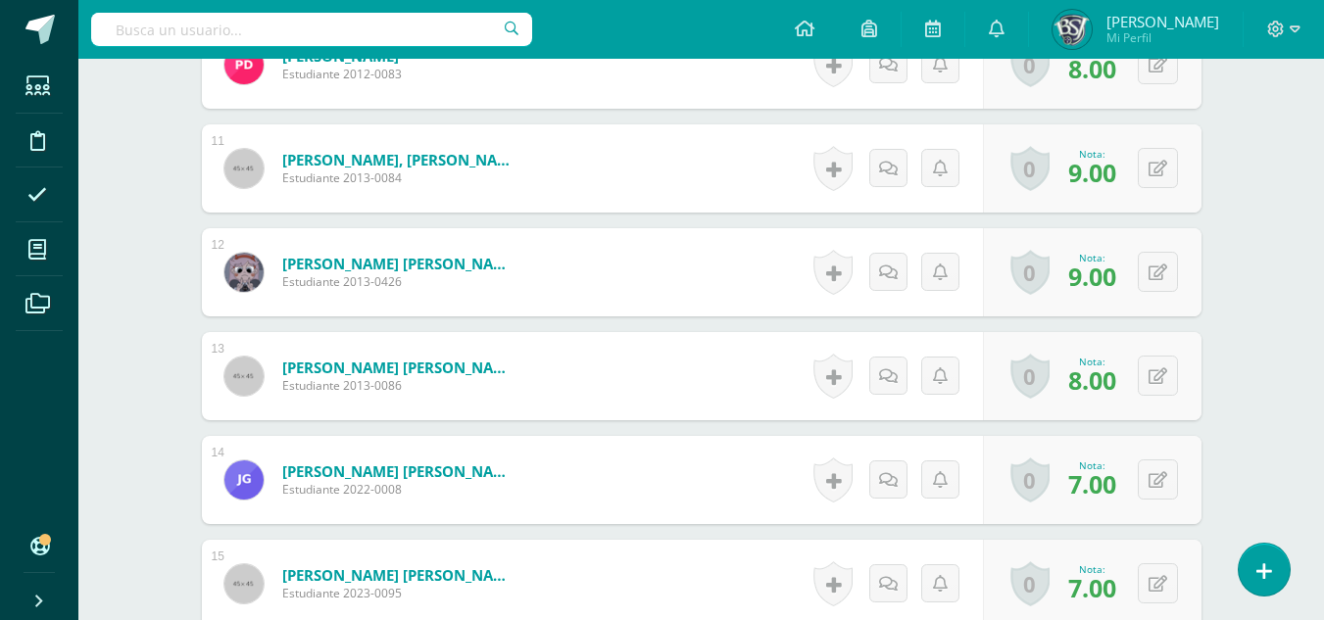
scroll to position [1626, 0]
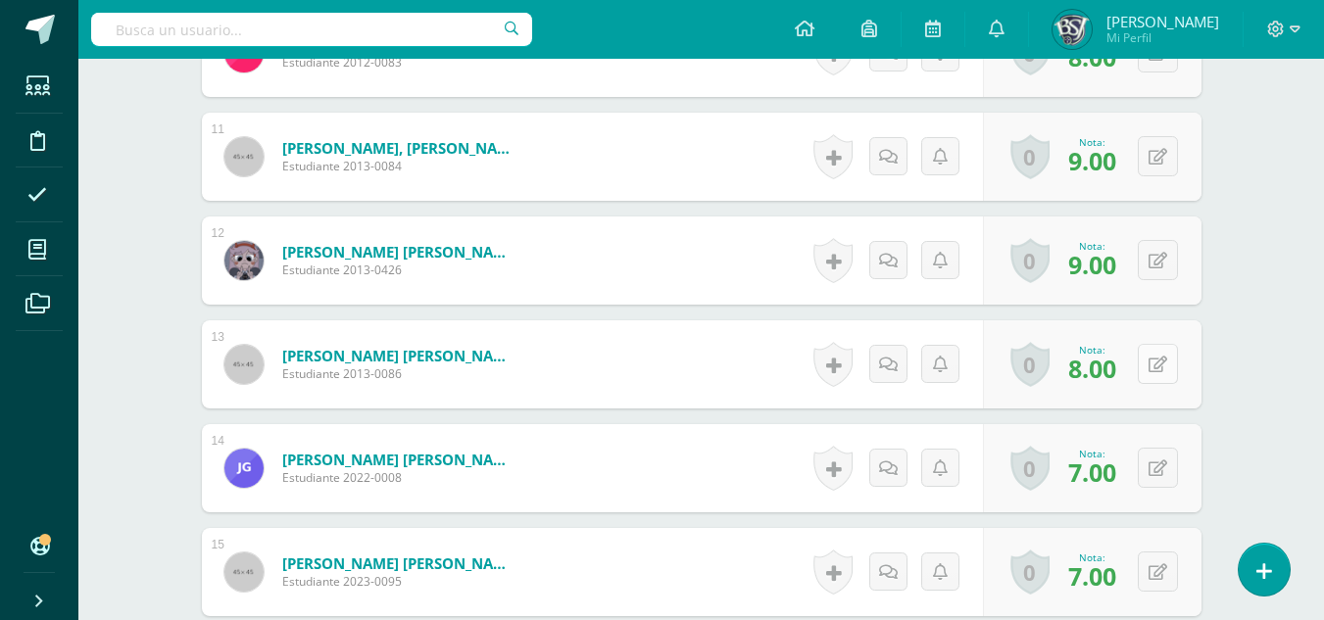
click at [1157, 354] on button at bounding box center [1158, 364] width 40 height 40
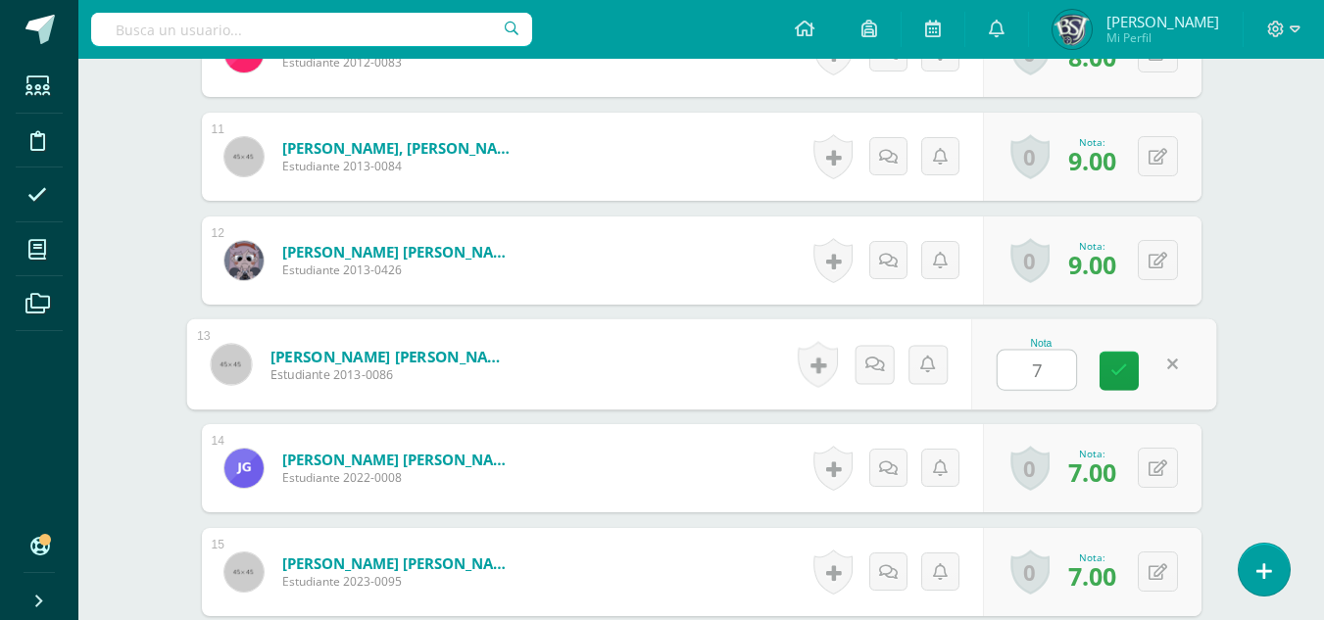
type input "7"
click at [1256, 380] on div "Taller de Escritura Sexto Primaria "A" Herramientas Detalle de asistencias Acti…" at bounding box center [700, 415] width 1245 height 3965
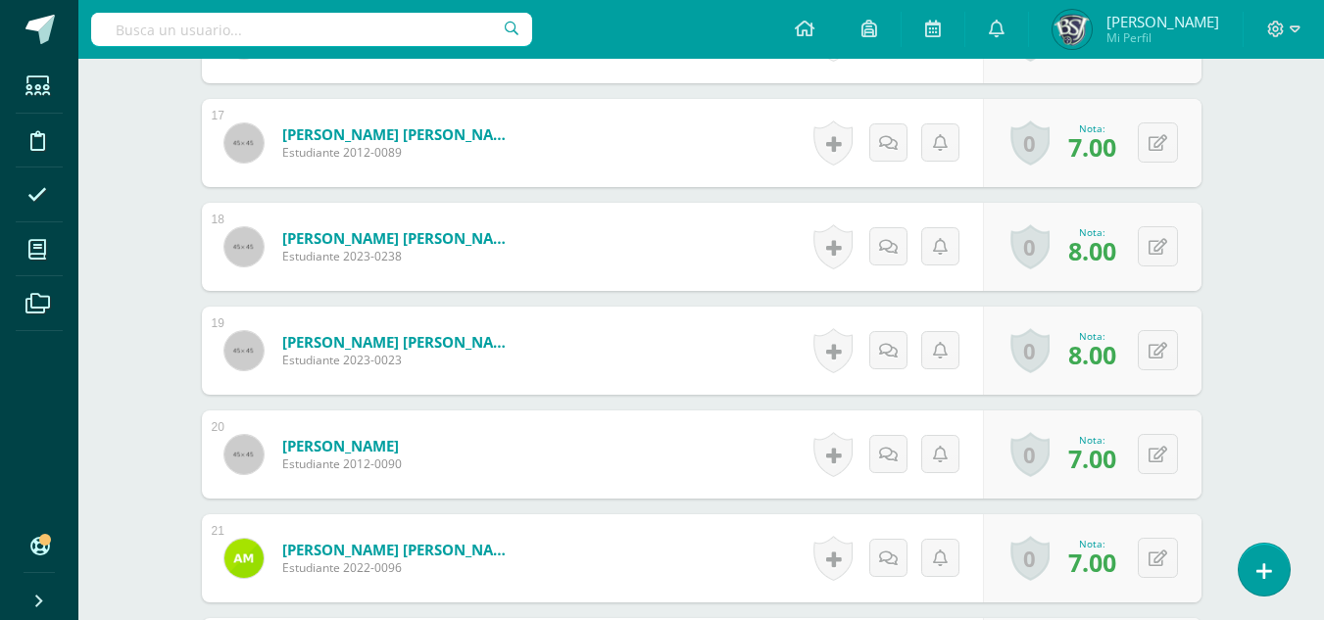
scroll to position [2228, 0]
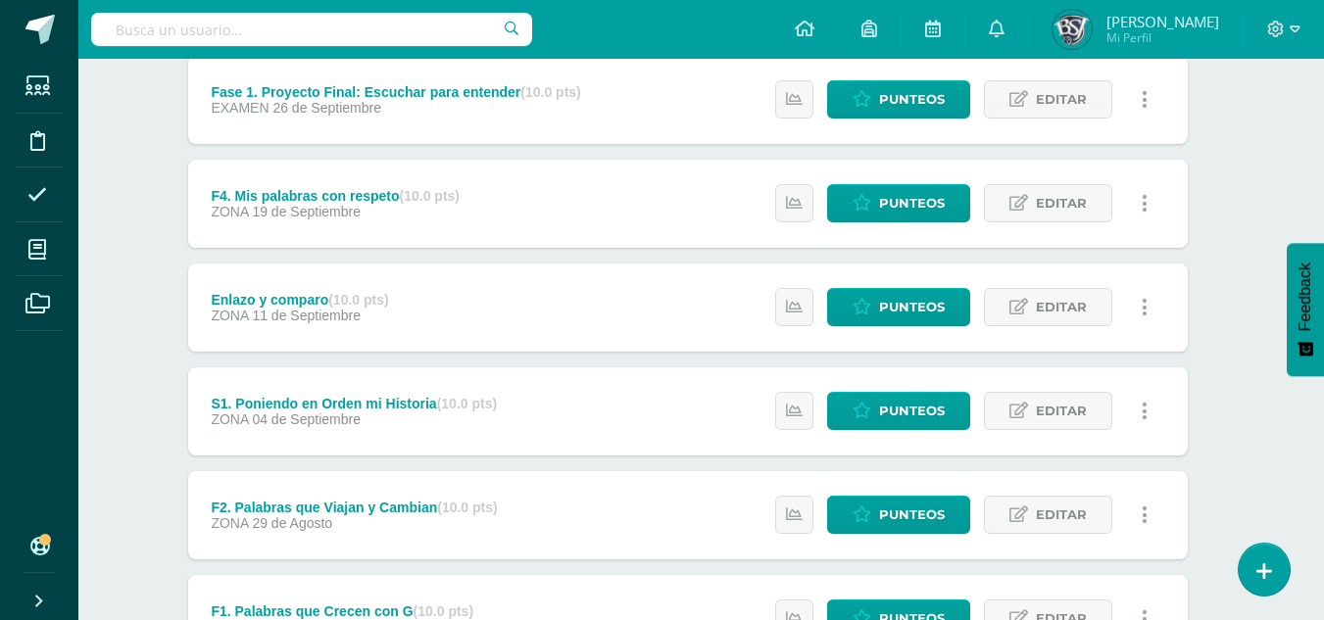
scroll to position [859, 14]
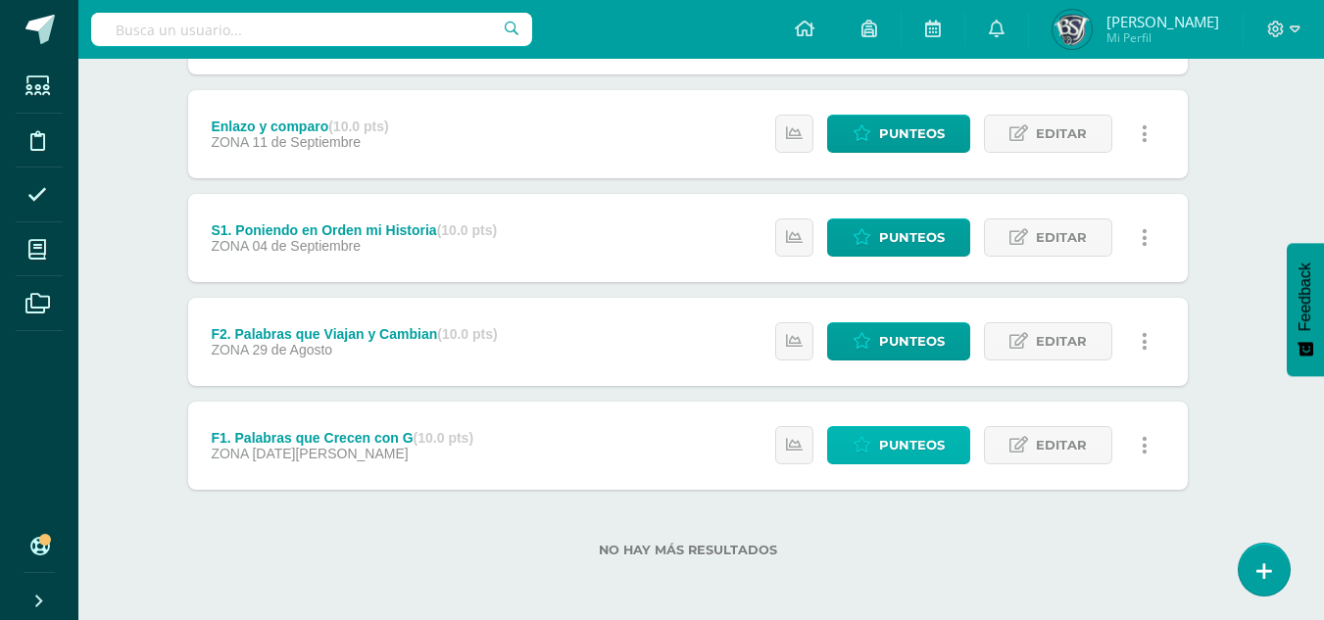
click at [903, 436] on span "Punteos" at bounding box center [912, 445] width 66 height 36
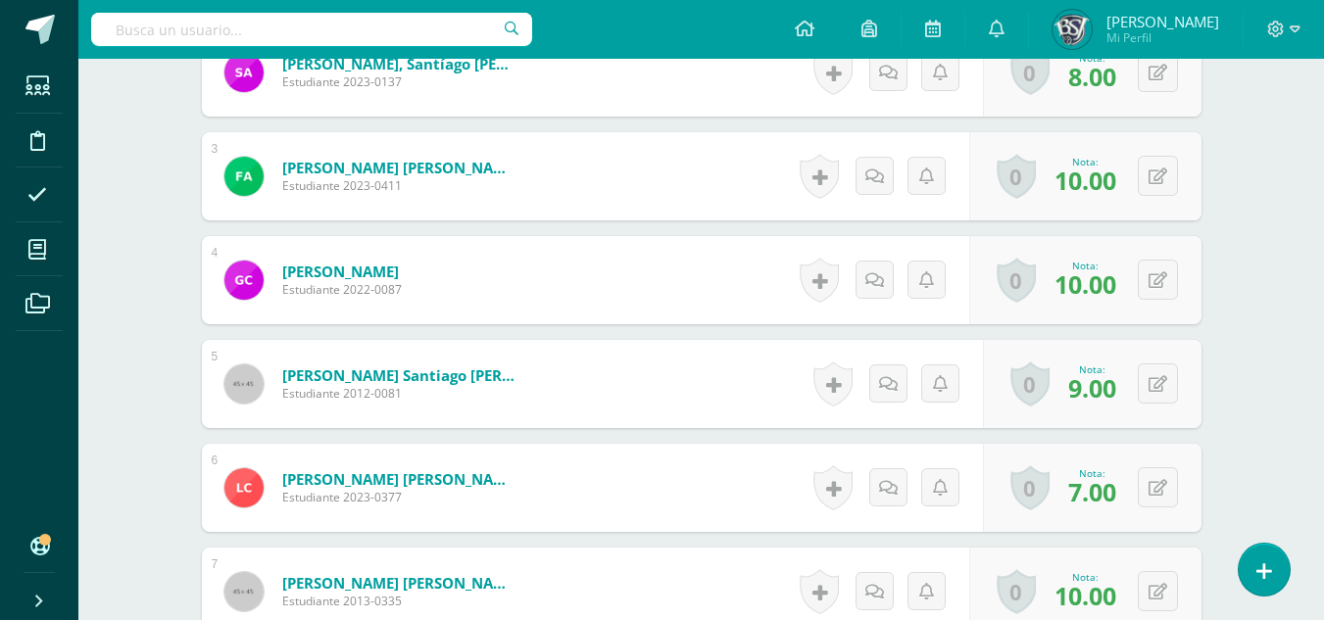
scroll to position [799, 0]
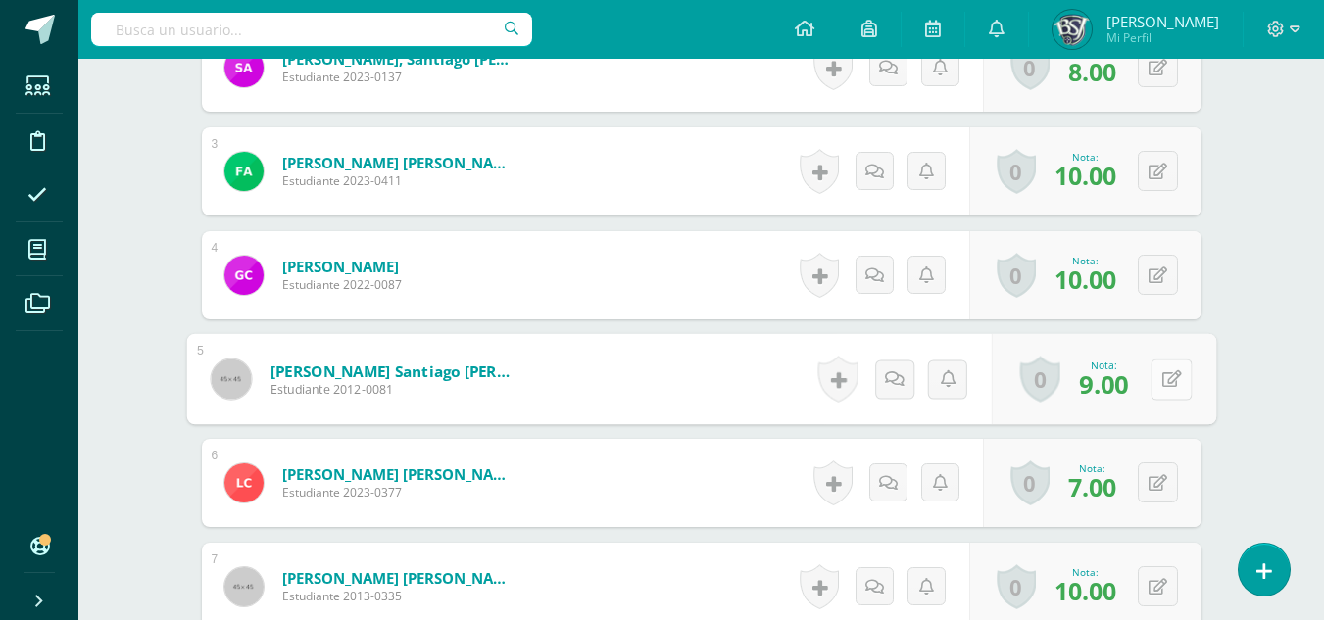
click at [1173, 375] on button at bounding box center [1170, 379] width 41 height 41
type input "10"
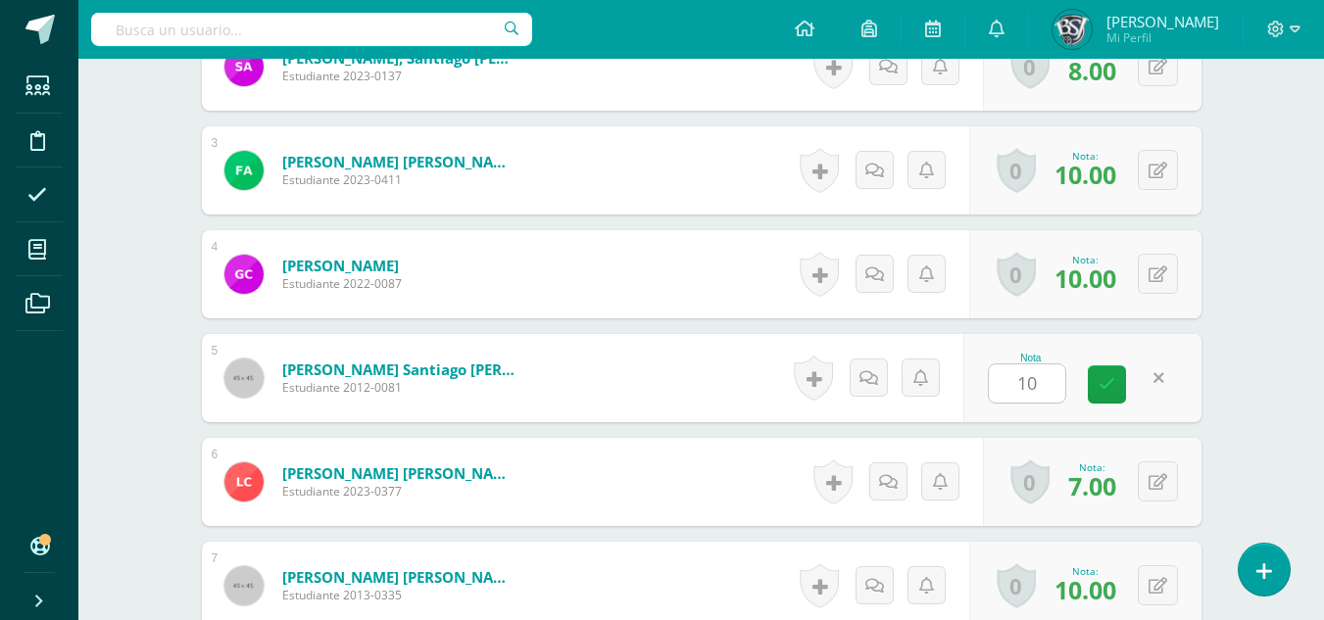
click at [1167, 280] on button at bounding box center [1158, 274] width 40 height 40
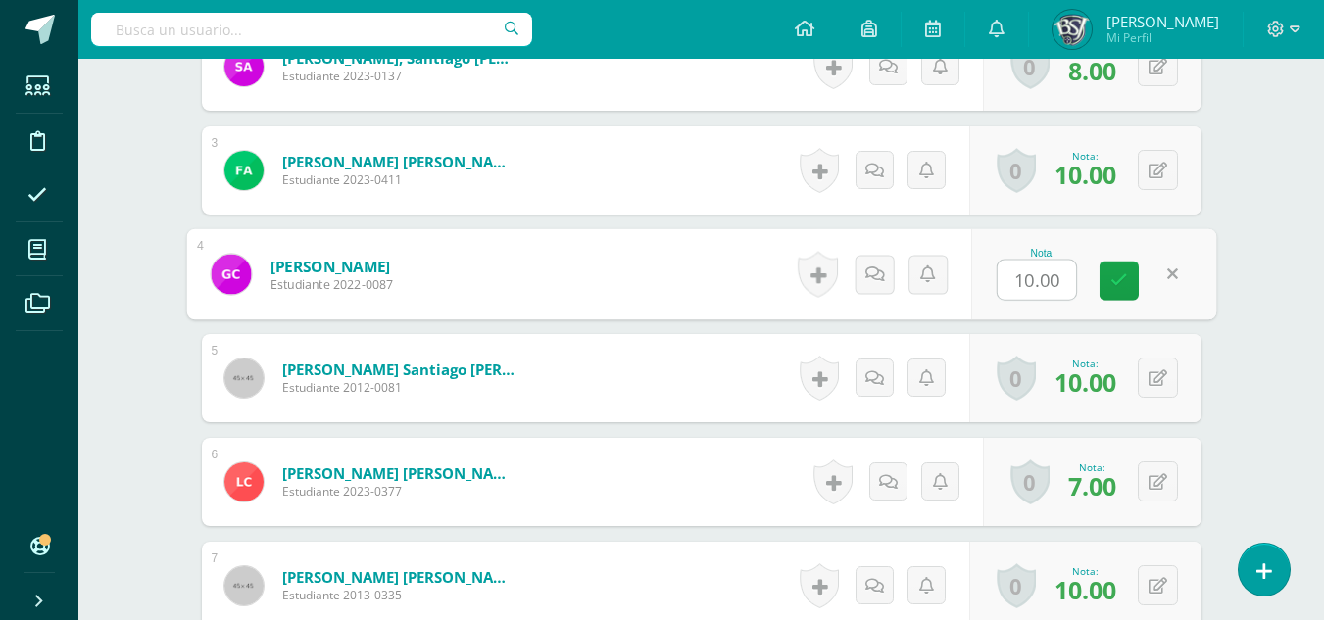
type input "8"
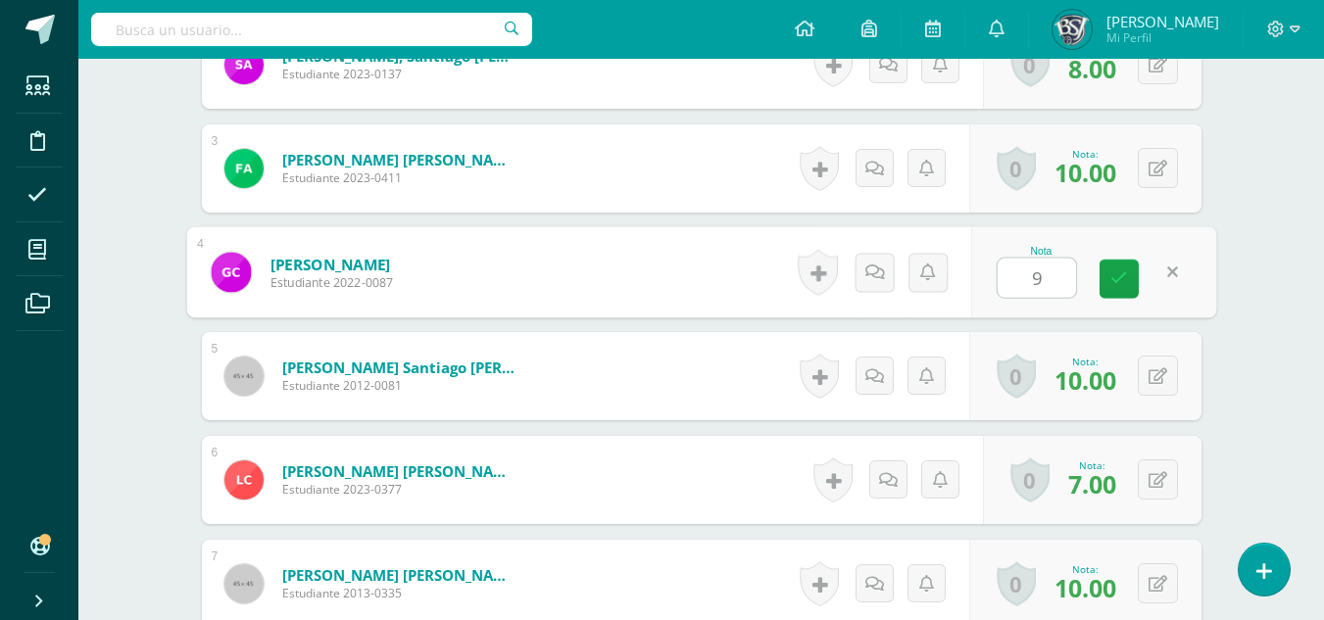
type input "9"
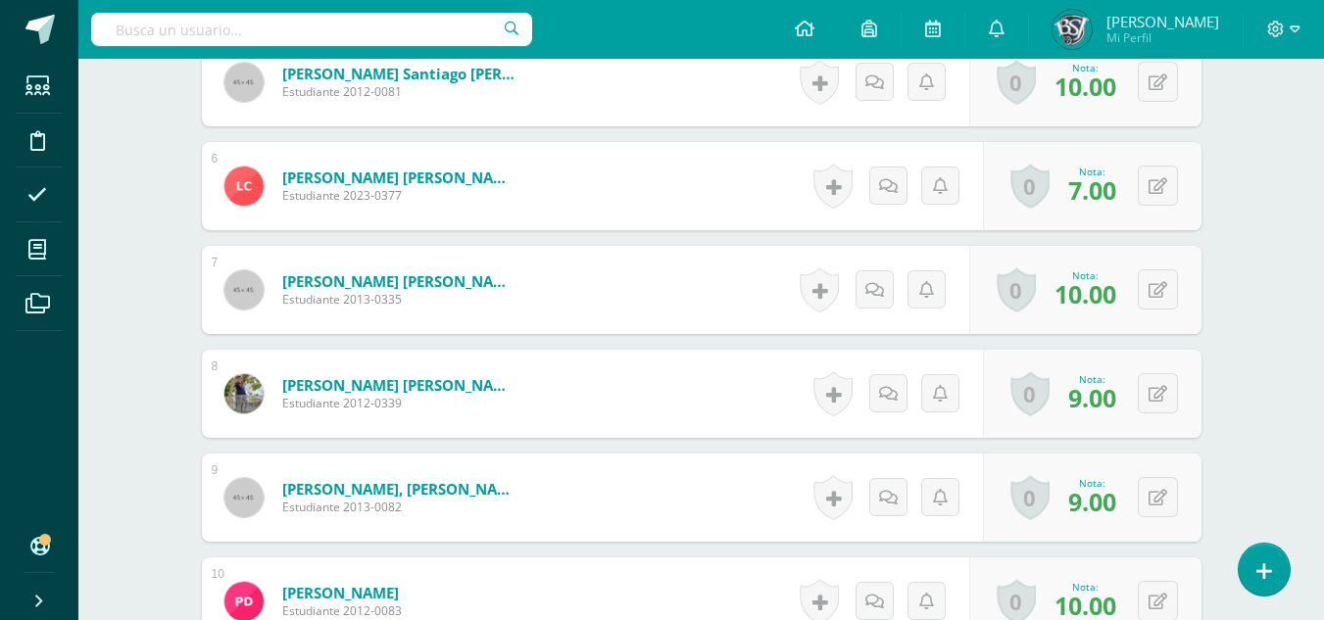
scroll to position [1291, 0]
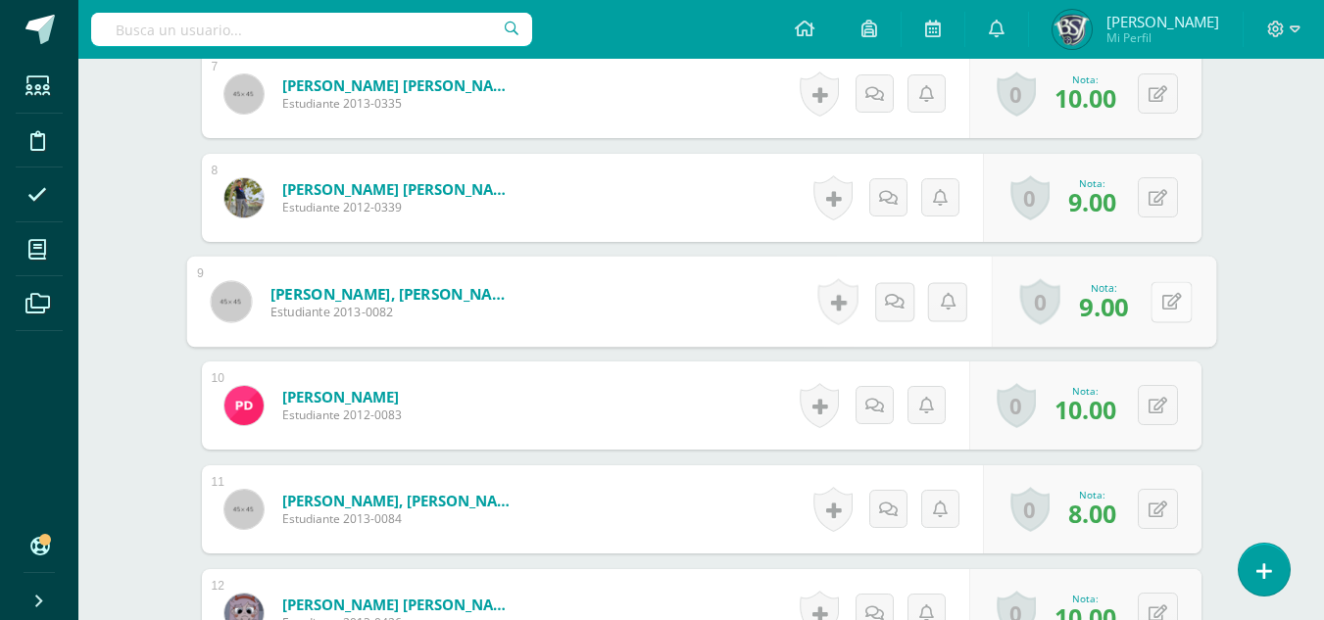
click at [1150, 284] on button at bounding box center [1170, 301] width 41 height 41
type input "7"
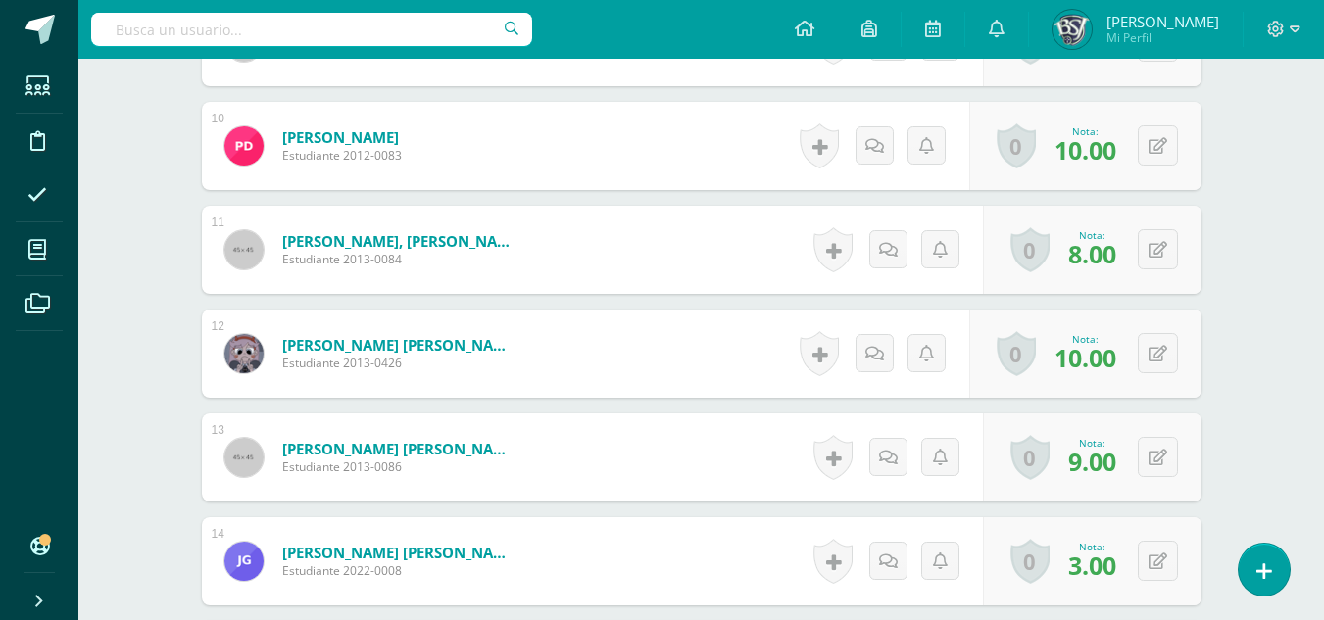
scroll to position [1585, 0]
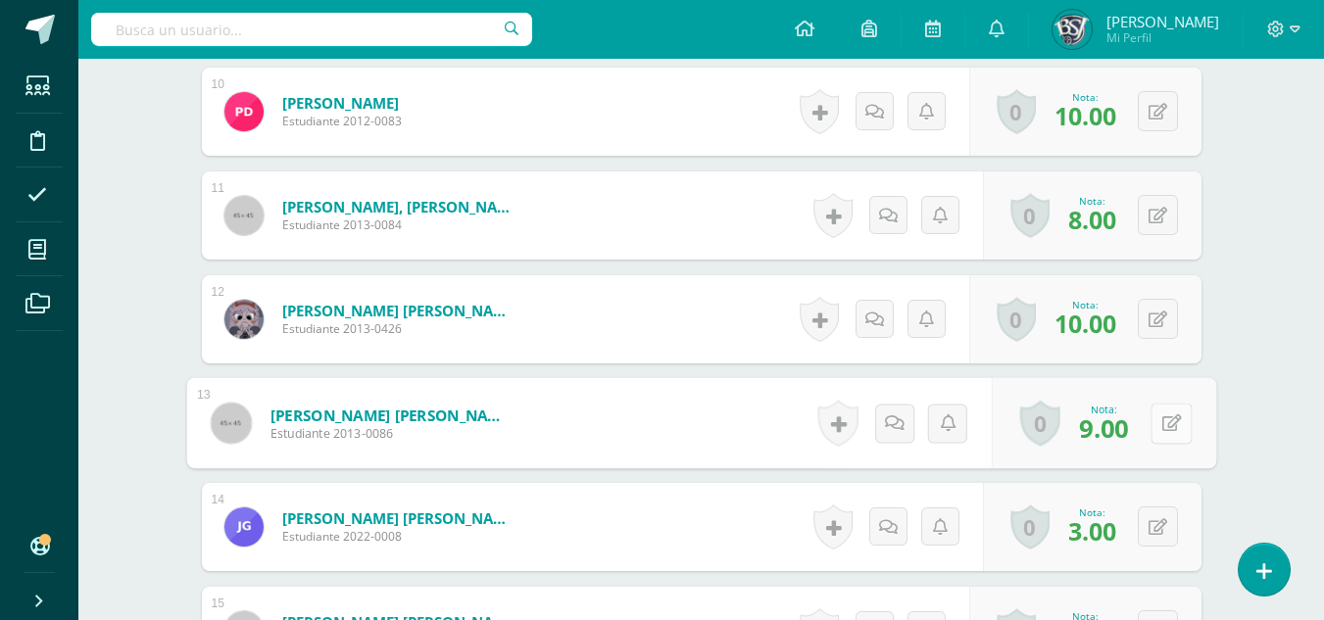
click at [1170, 419] on button at bounding box center [1170, 423] width 41 height 41
type input "7"
click at [1263, 389] on div "Taller de Escritura Sexto Primaria "A" Herramientas Detalle de asistencias Acti…" at bounding box center [700, 465] width 1245 height 3984
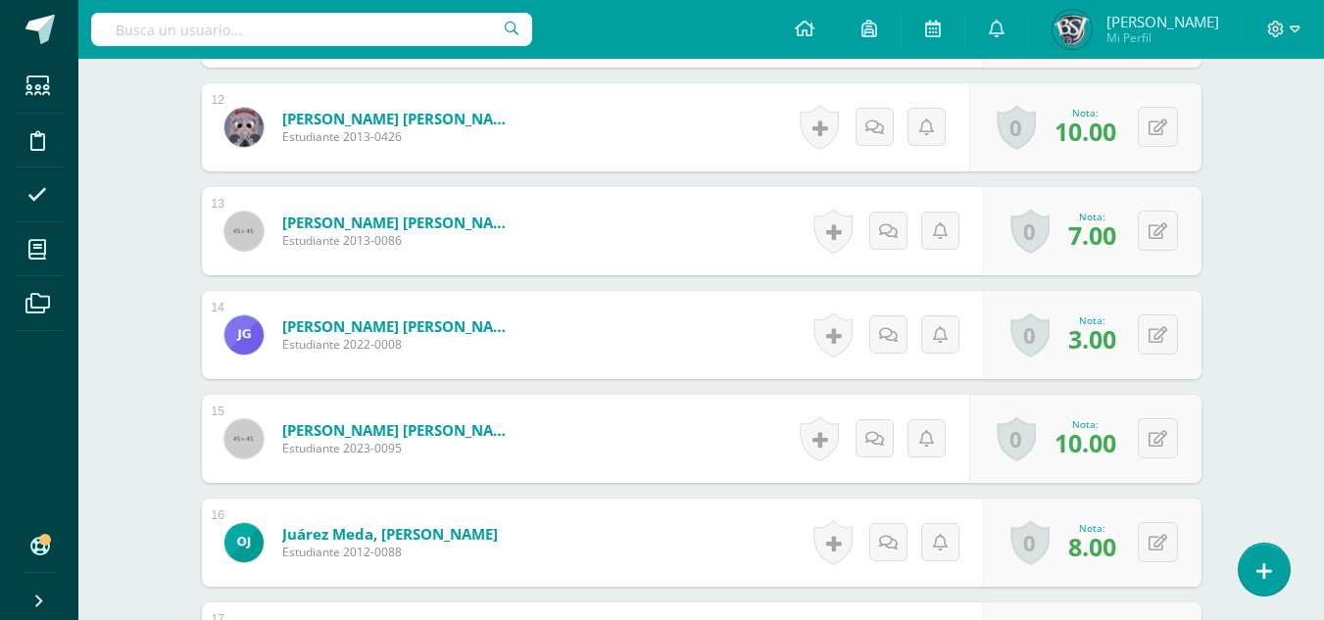
scroll to position [1781, 0]
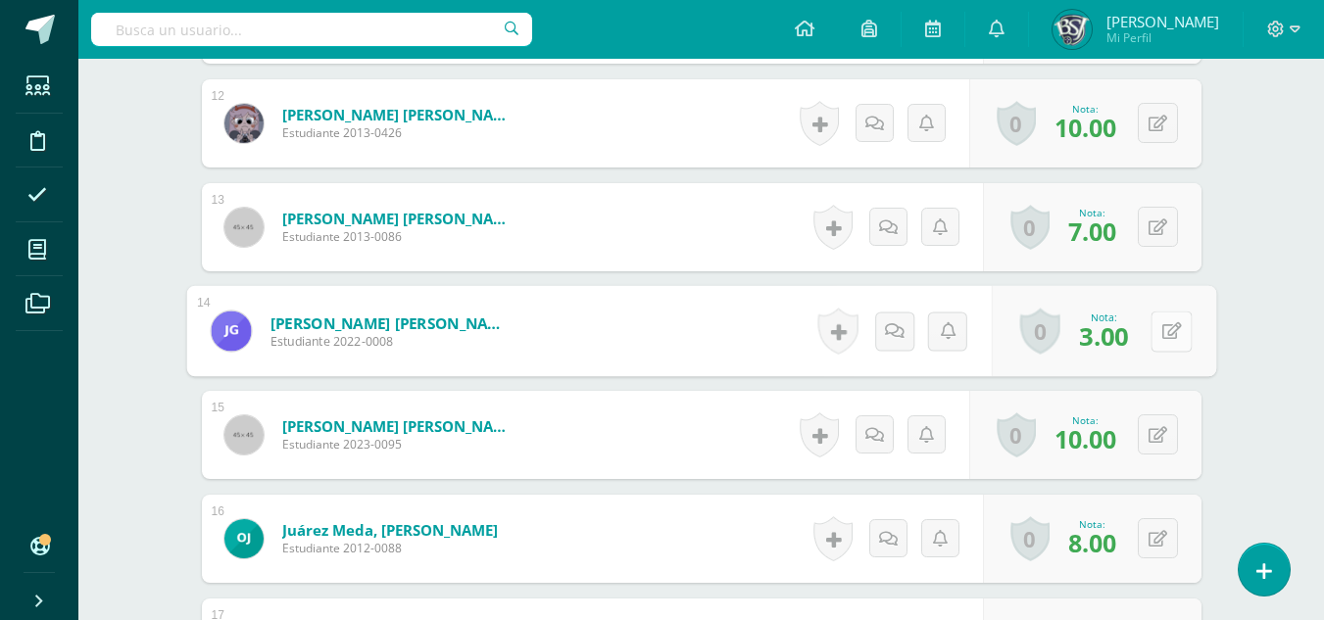
click at [1166, 328] on button at bounding box center [1170, 331] width 41 height 41
type input "7"
click at [1270, 343] on div "Taller de Escritura Sexto Primaria "A" Herramientas Detalle de asistencias Acti…" at bounding box center [700, 269] width 1245 height 3984
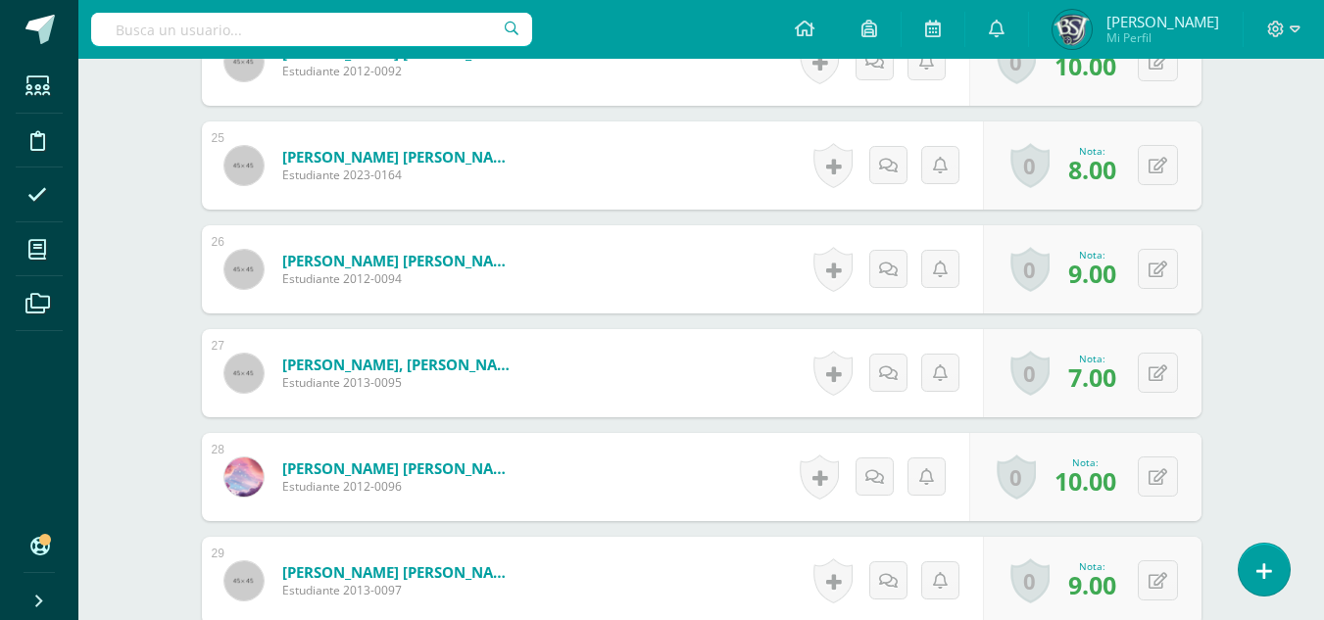
scroll to position [3055, 0]
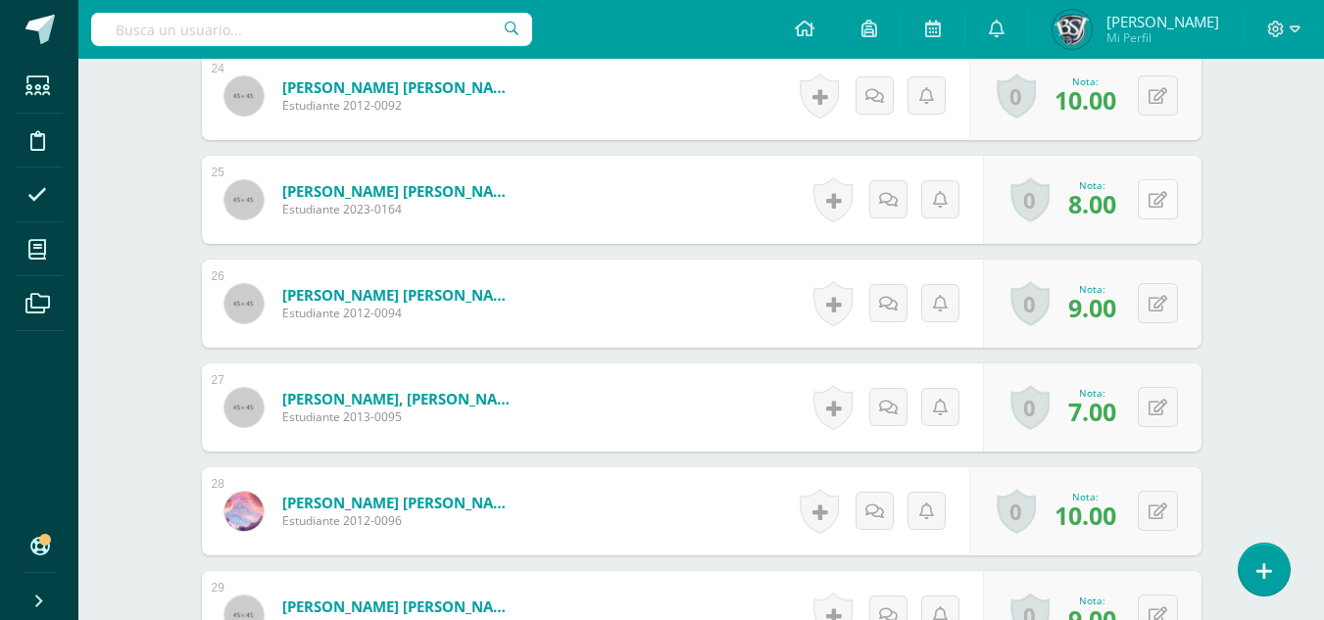
click at [1163, 205] on icon at bounding box center [1157, 200] width 19 height 17
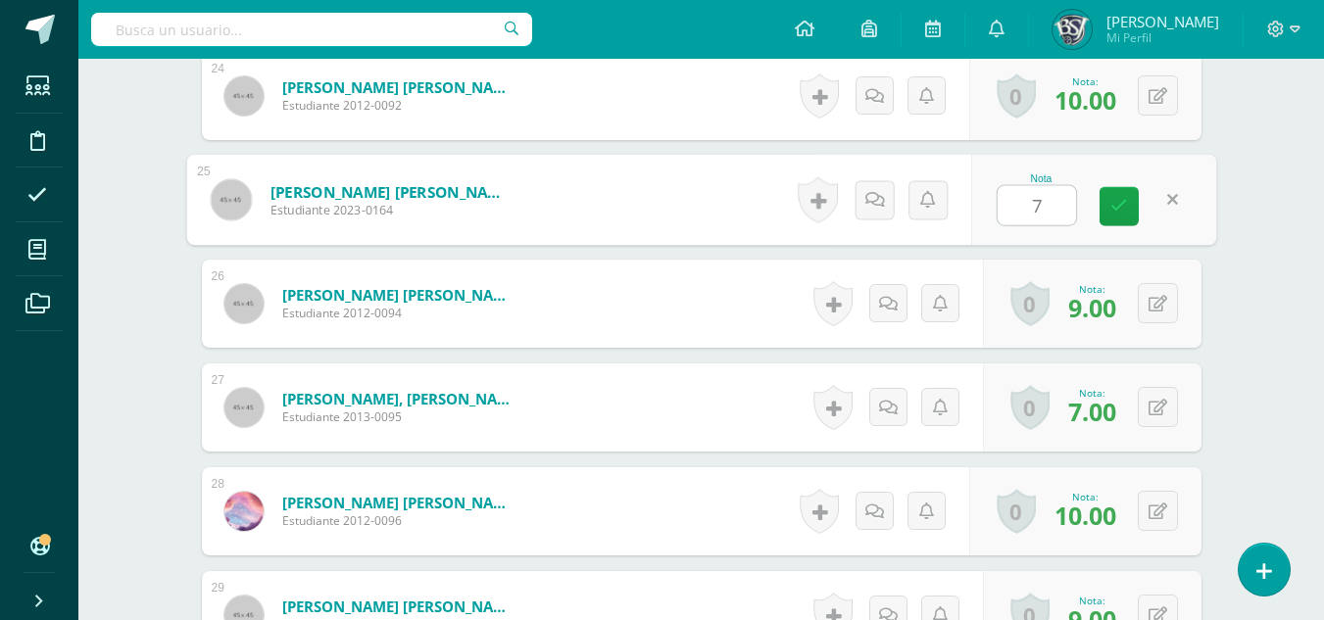
type input "7"
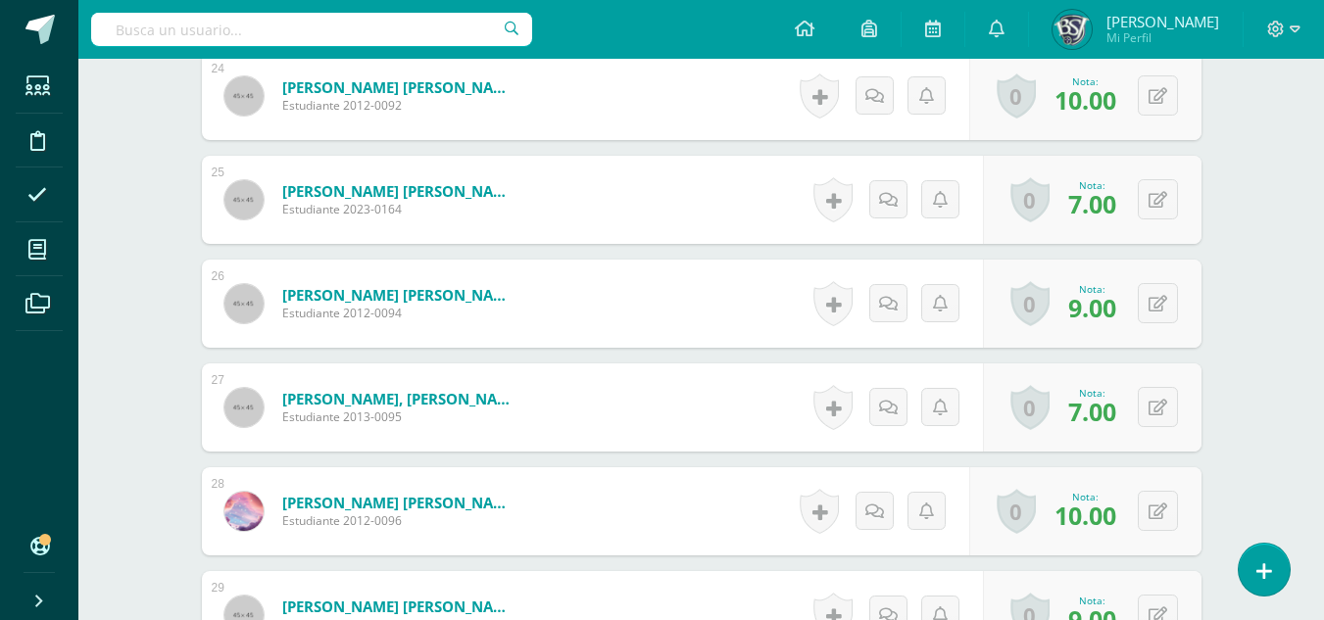
scroll to position [3349, 0]
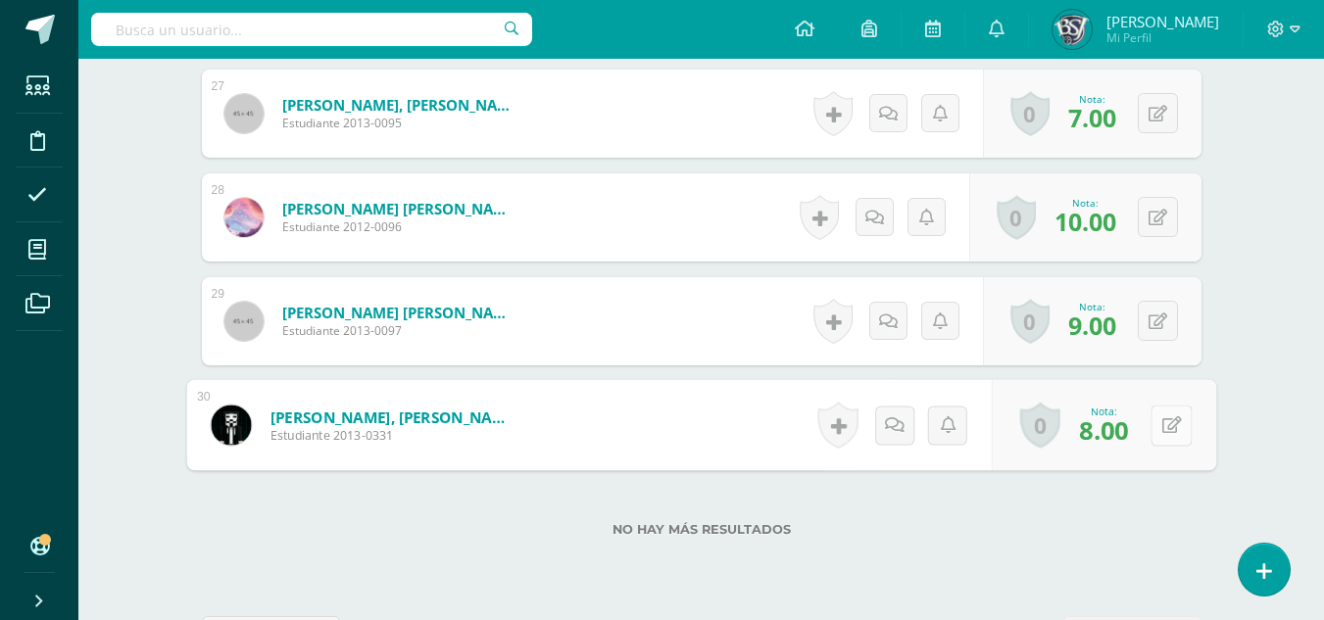
click at [1167, 424] on button at bounding box center [1170, 425] width 41 height 41
type input "7"
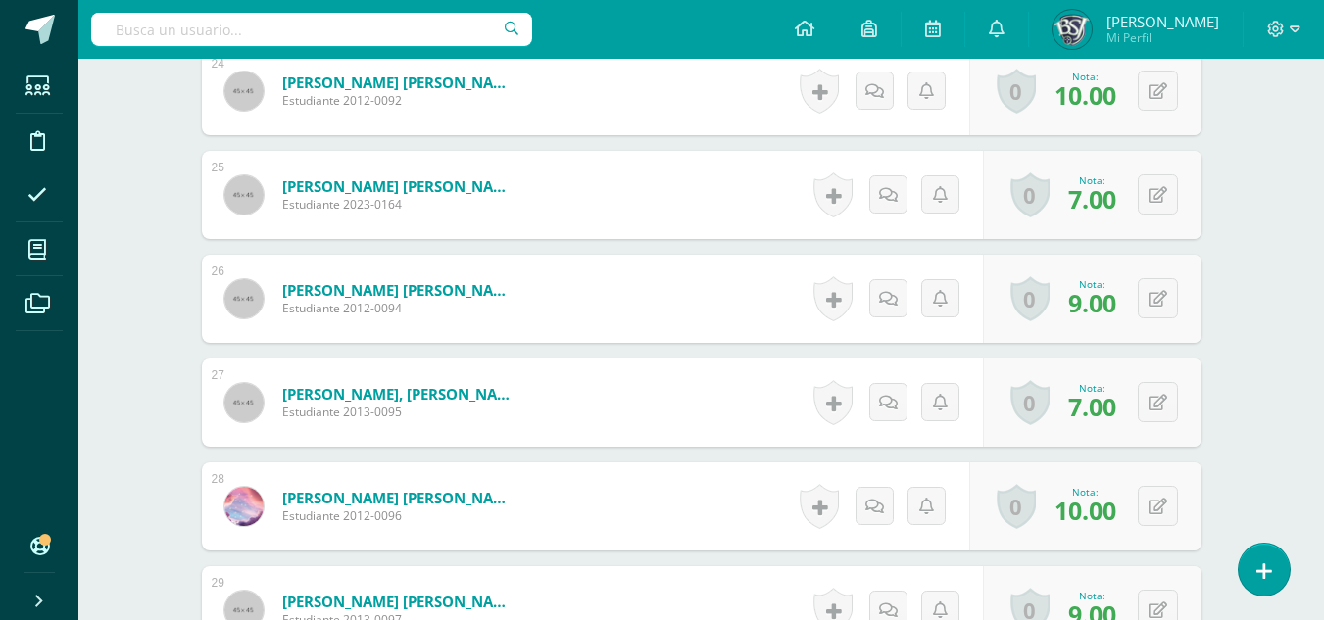
scroll to position [3055, 0]
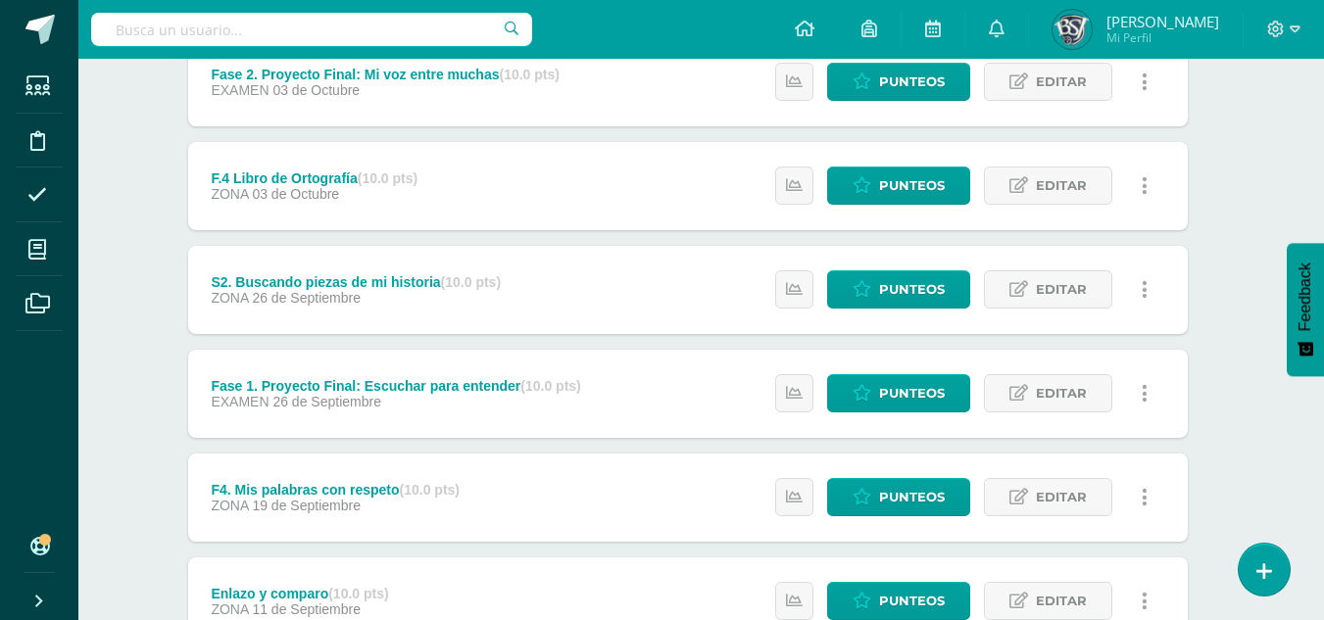
scroll to position [588, 14]
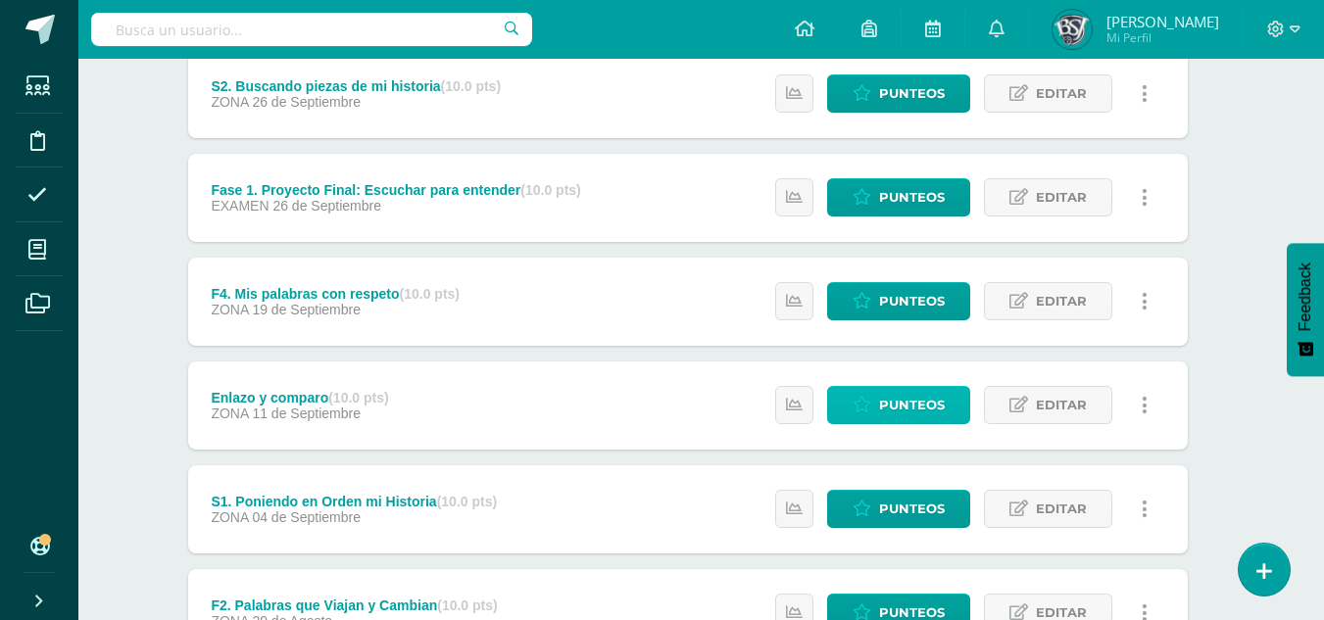
click at [933, 409] on span "Punteos" at bounding box center [912, 405] width 66 height 36
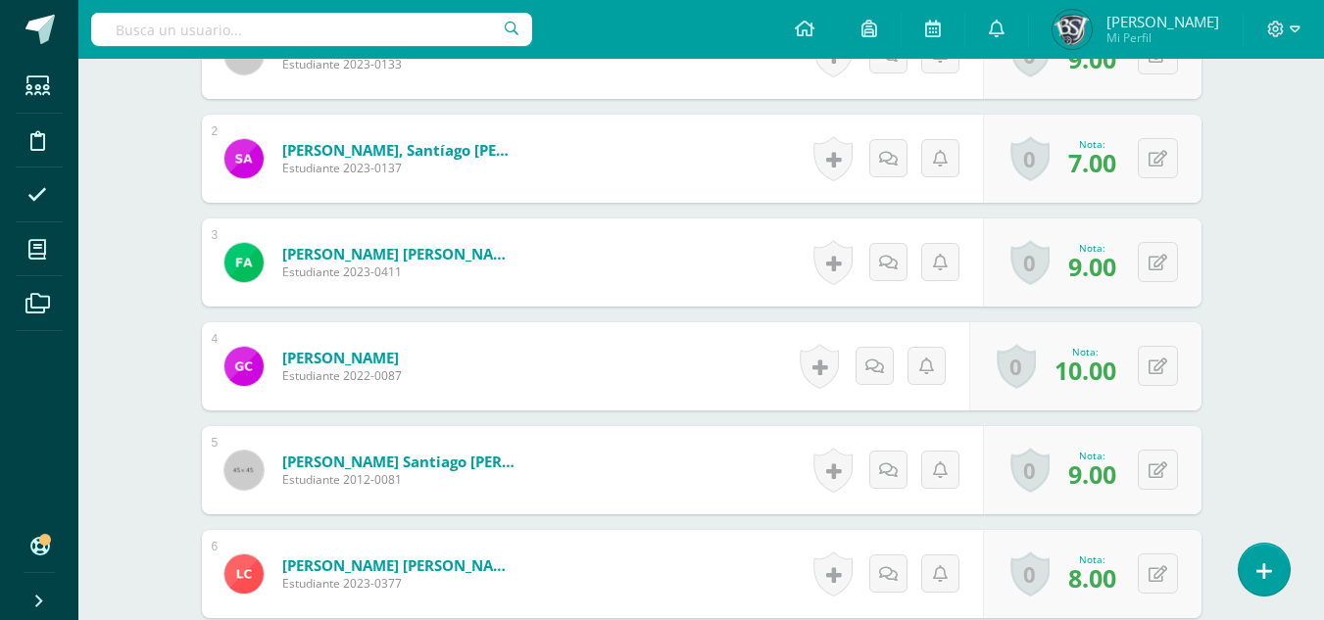
scroll to position [690, 0]
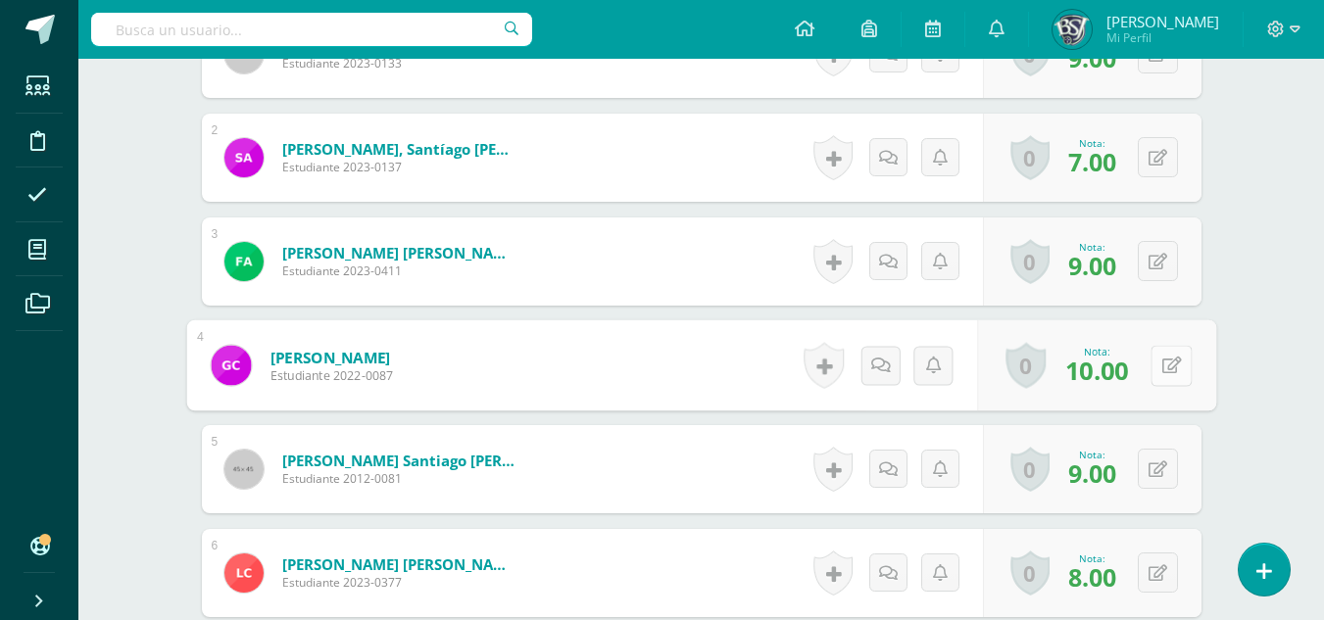
click at [1166, 352] on button at bounding box center [1170, 365] width 41 height 41
type input "9"
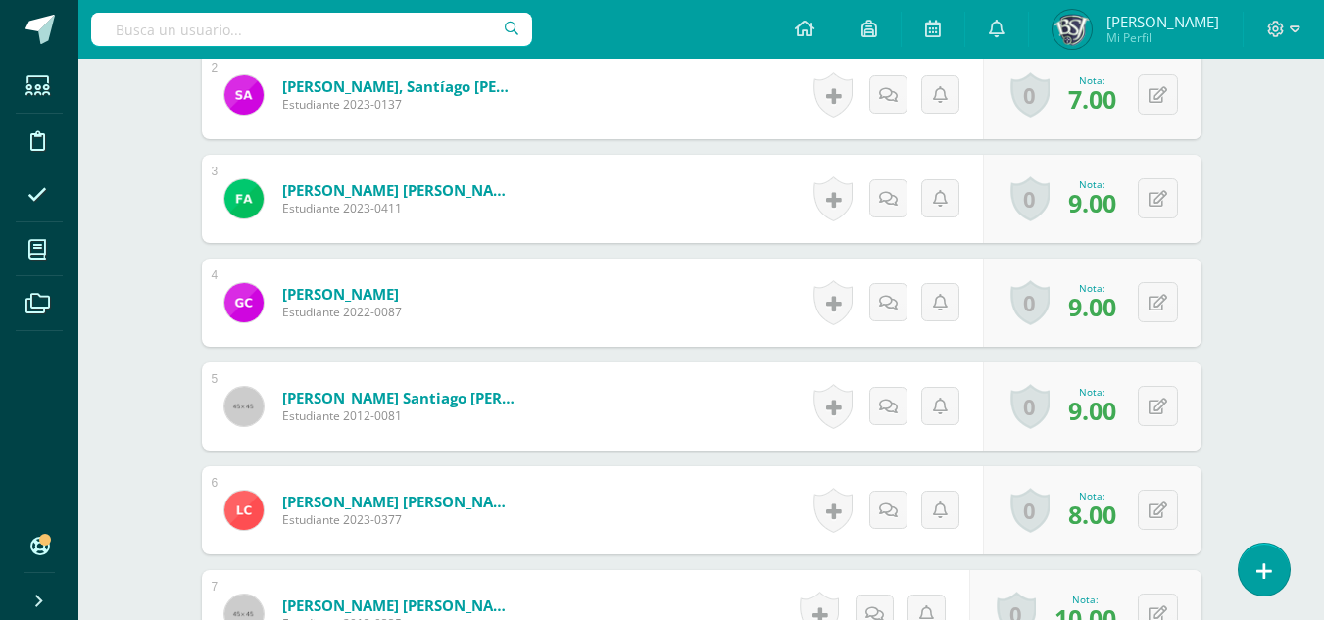
scroll to position [788, 0]
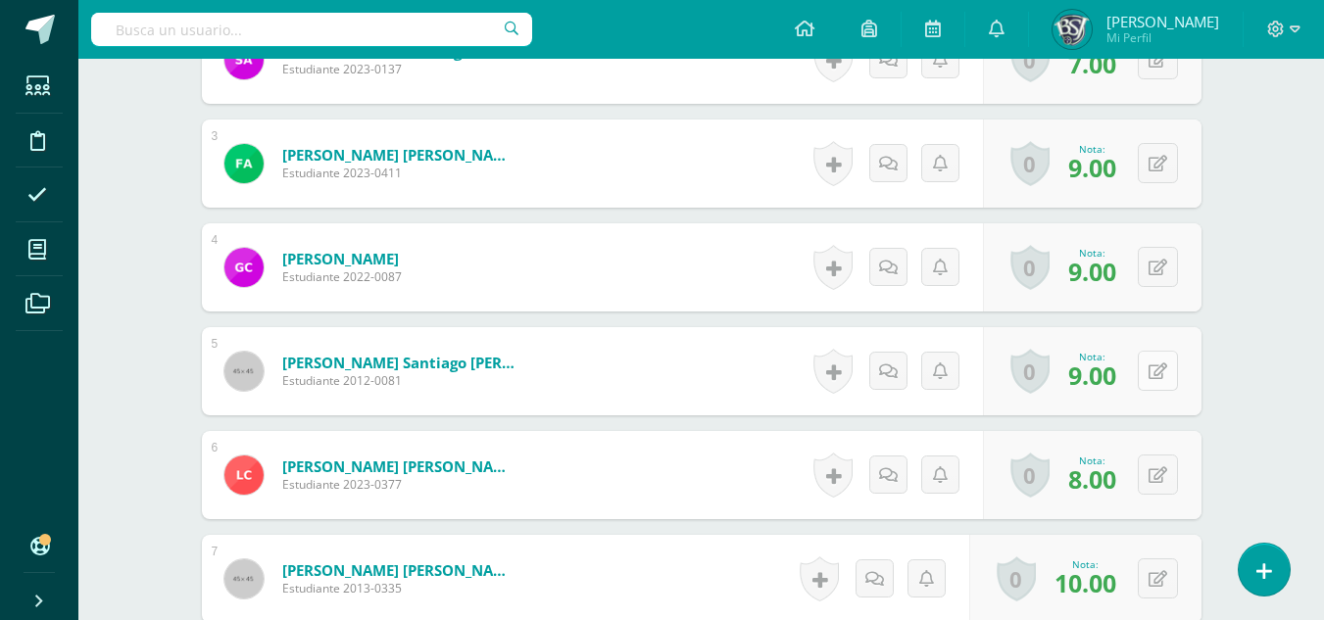
click at [1153, 363] on button at bounding box center [1158, 371] width 40 height 40
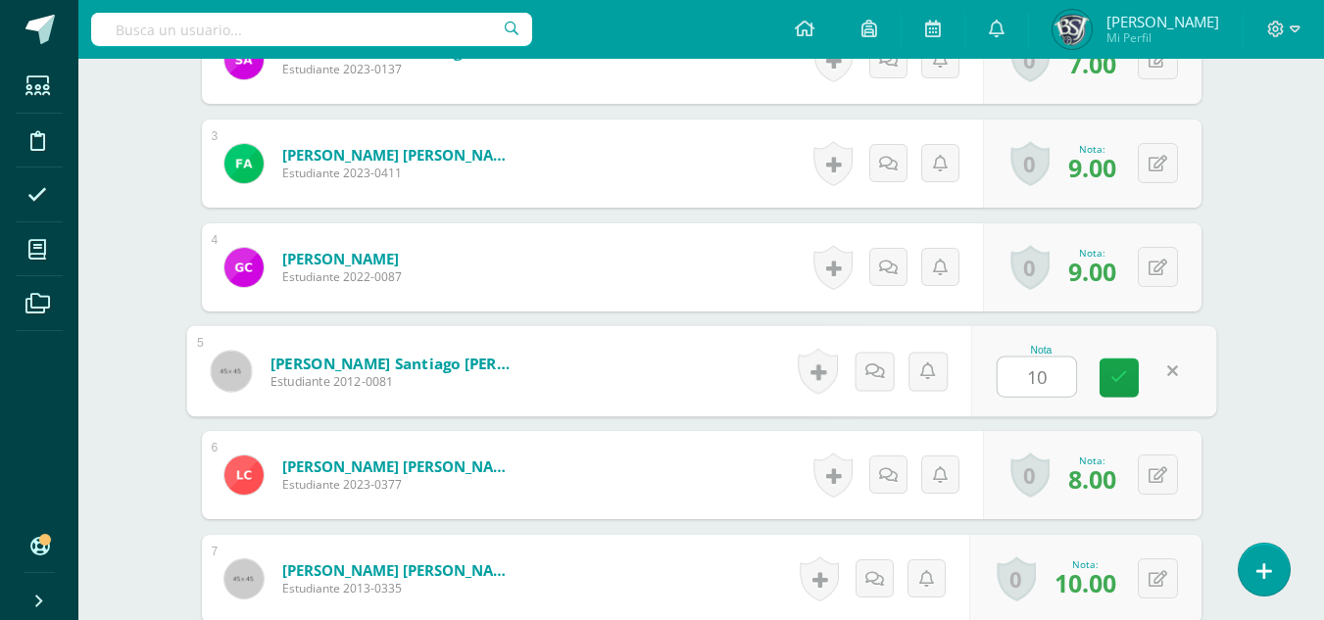
type input "10"
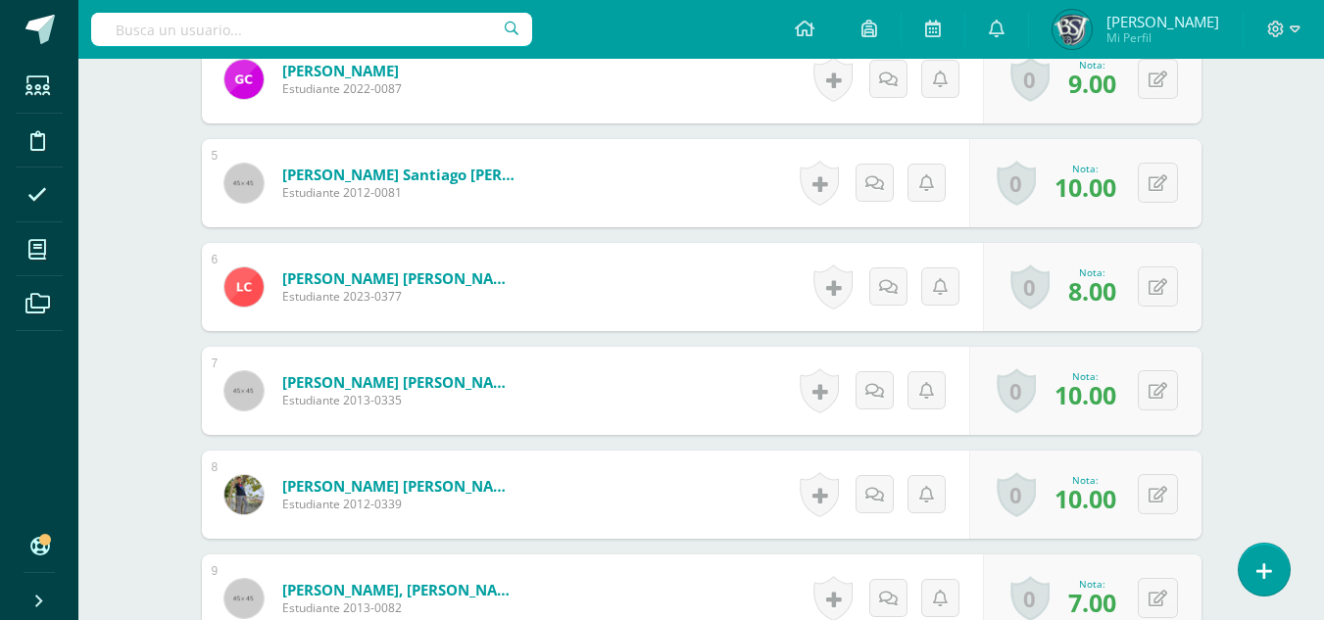
scroll to position [984, 0]
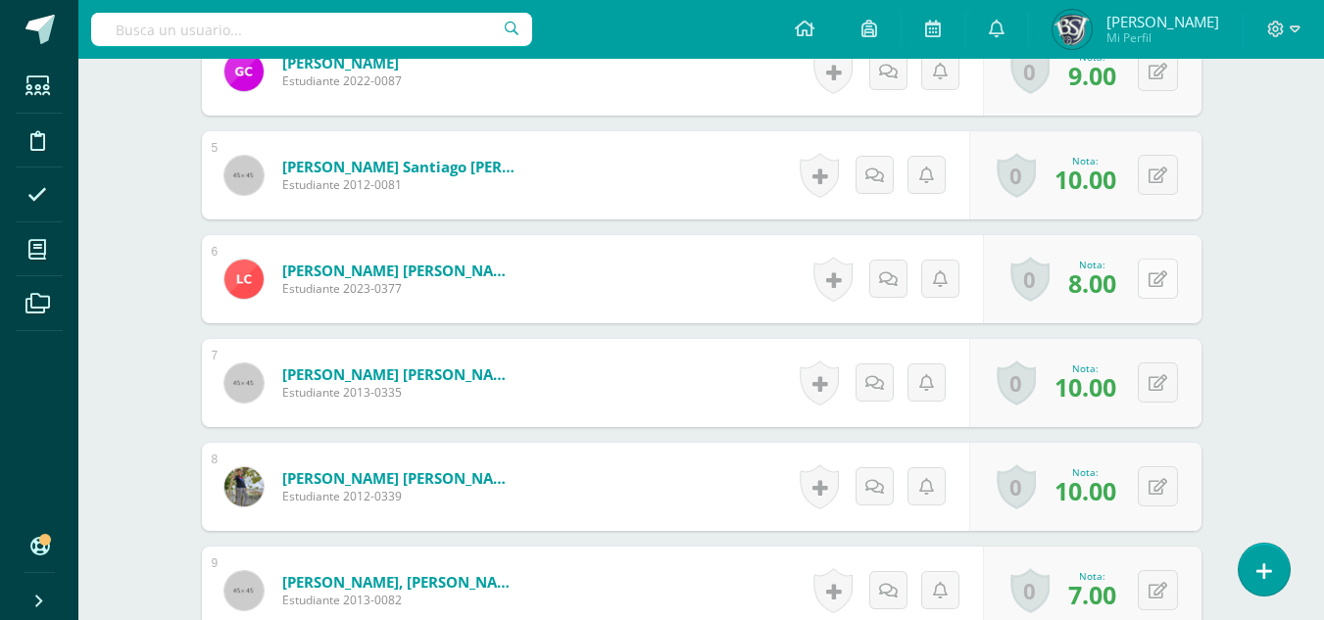
click at [1162, 262] on button at bounding box center [1158, 279] width 40 height 40
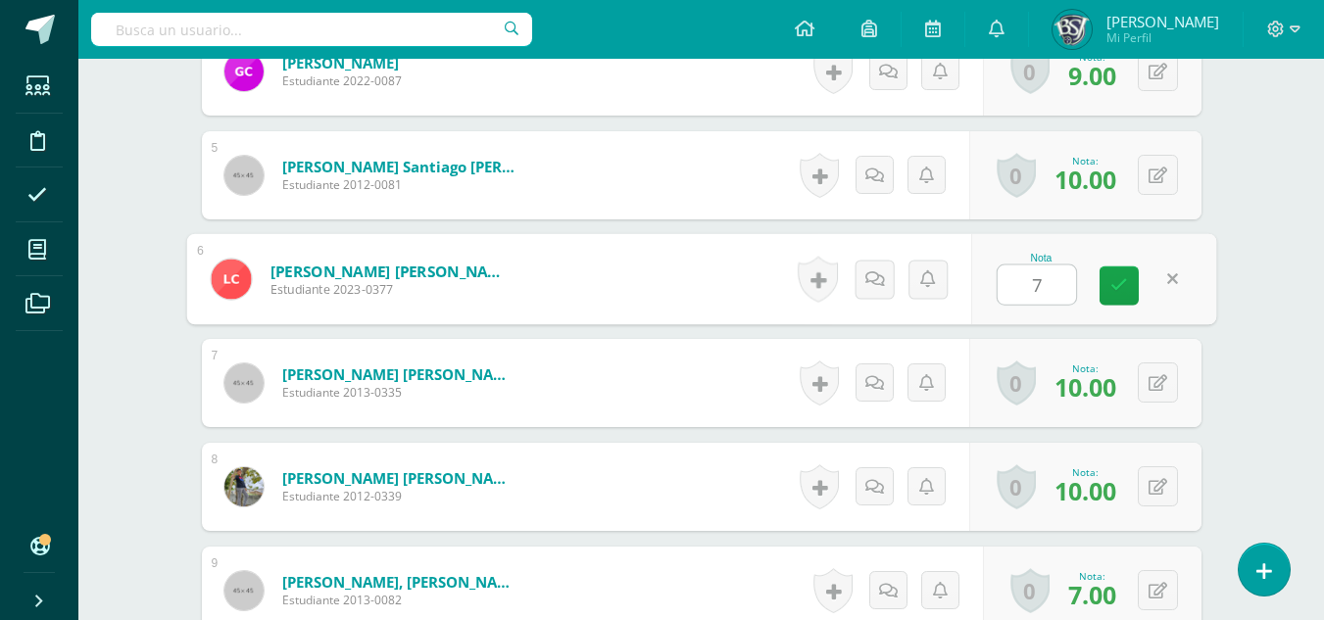
type input "7"
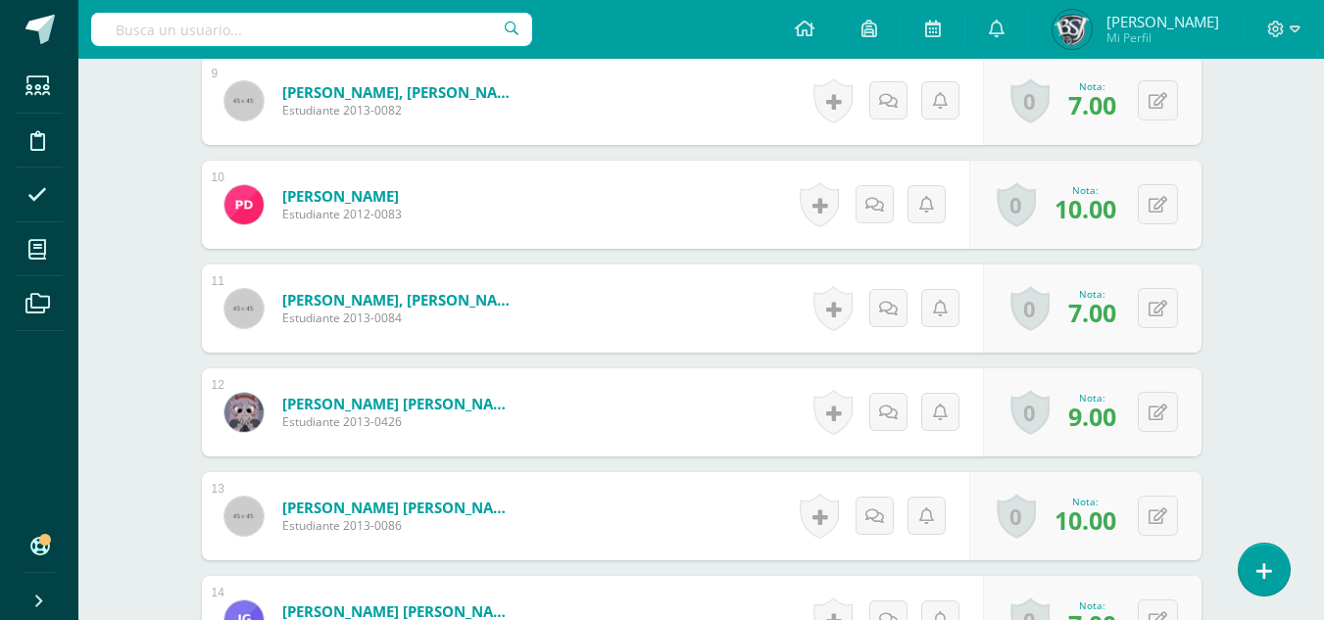
scroll to position [1572, 0]
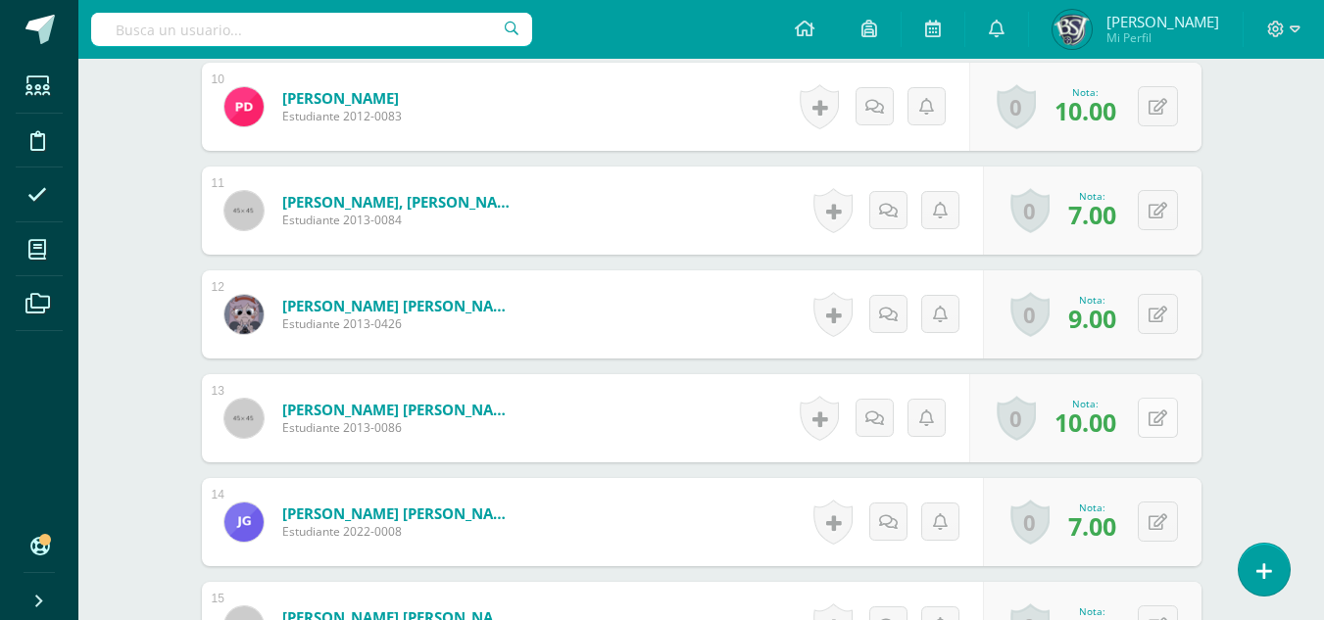
click at [1166, 413] on button at bounding box center [1158, 418] width 40 height 40
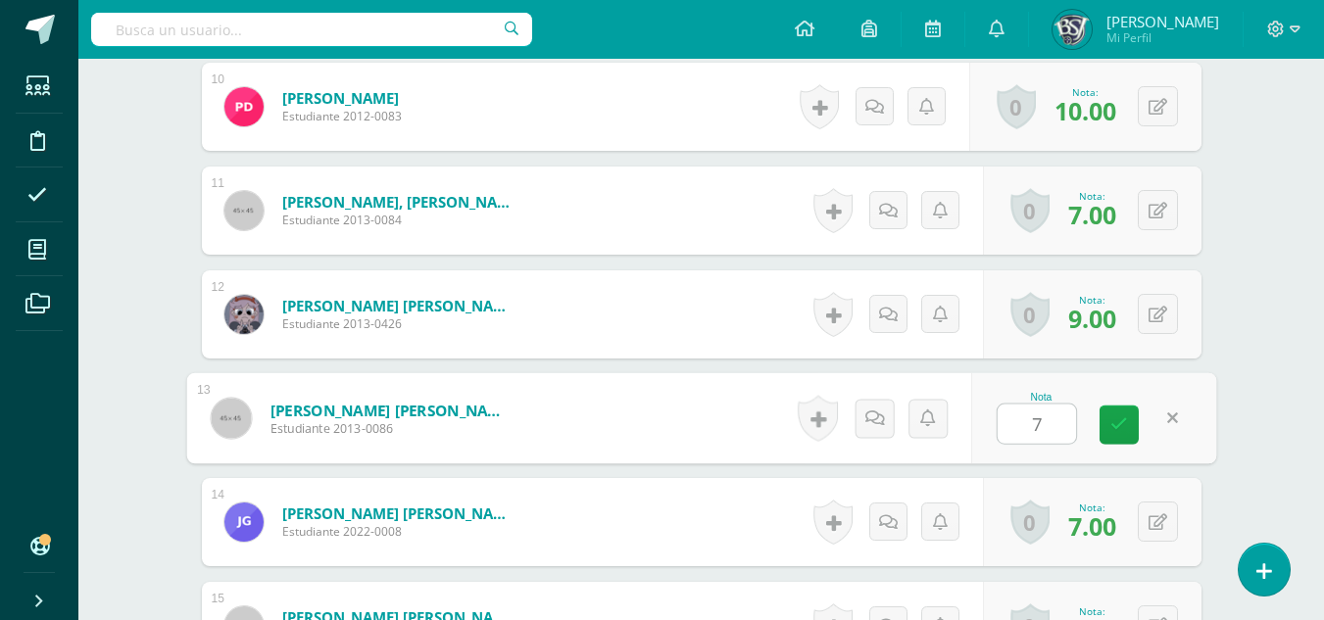
type input "7"
click at [1277, 332] on div "Taller de Escritura Sexto Primaria "A" Herramientas Detalle de asistencias Acti…" at bounding box center [700, 469] width 1245 height 3965
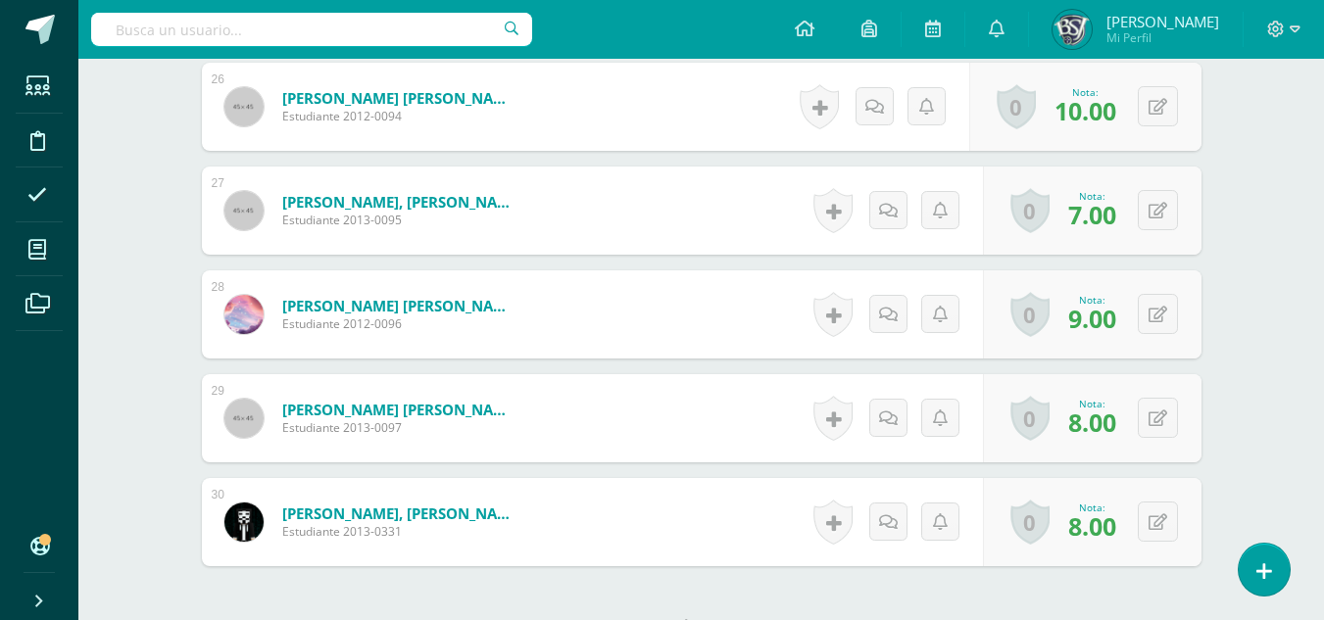
scroll to position [3237, 0]
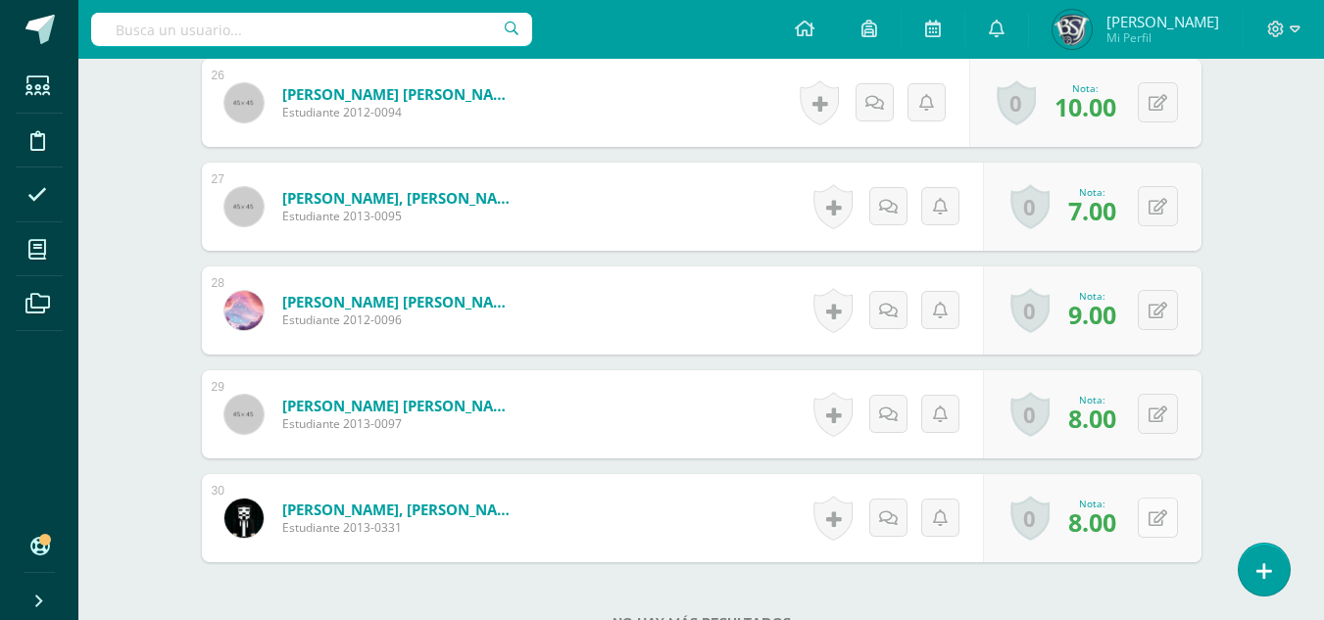
click at [1150, 520] on button at bounding box center [1158, 518] width 40 height 40
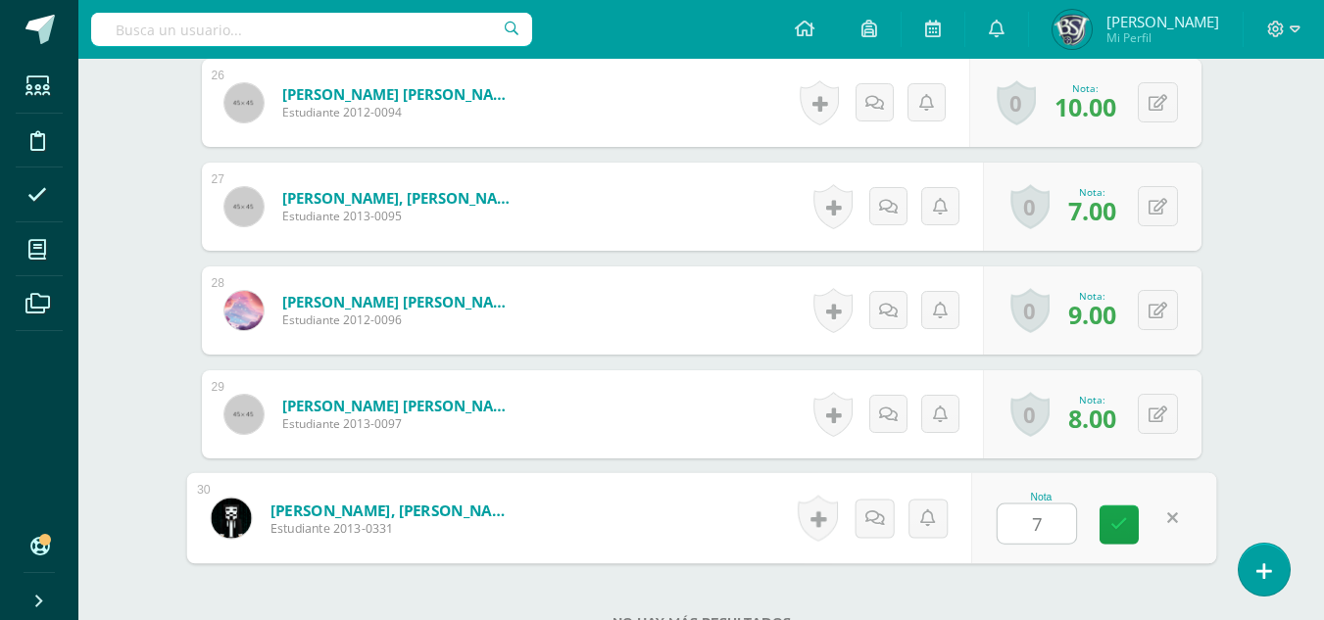
type input "7"
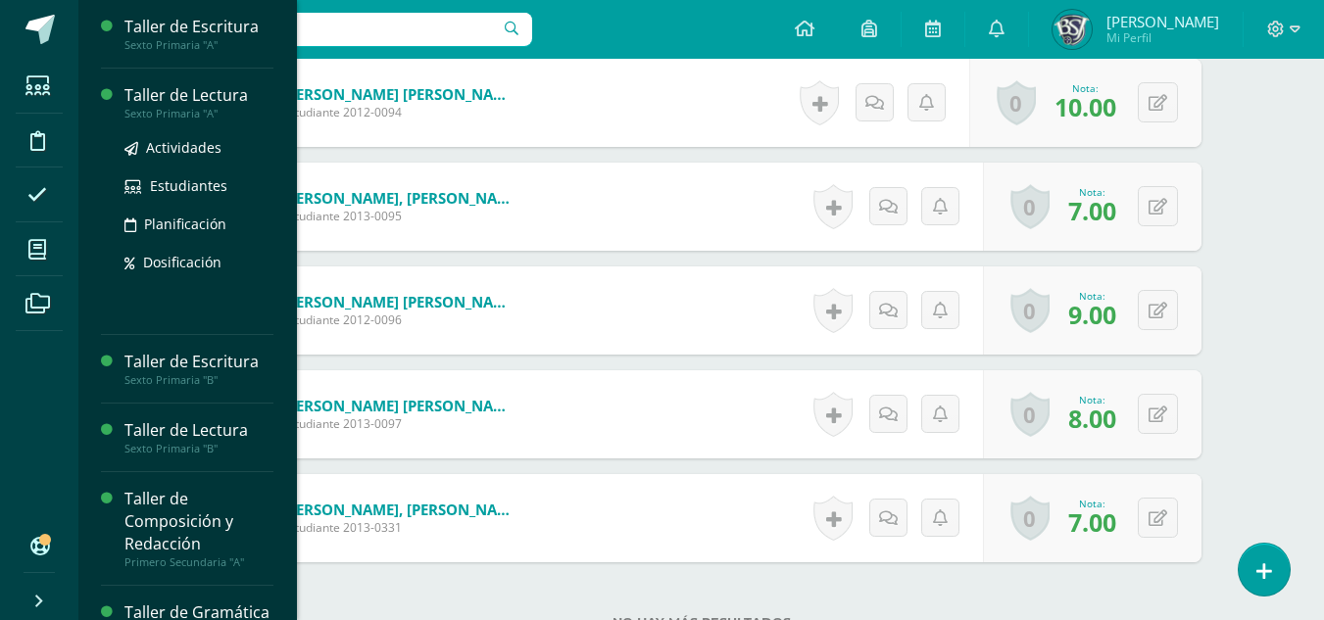
click at [173, 87] on div "Taller de Lectura" at bounding box center [198, 95] width 149 height 23
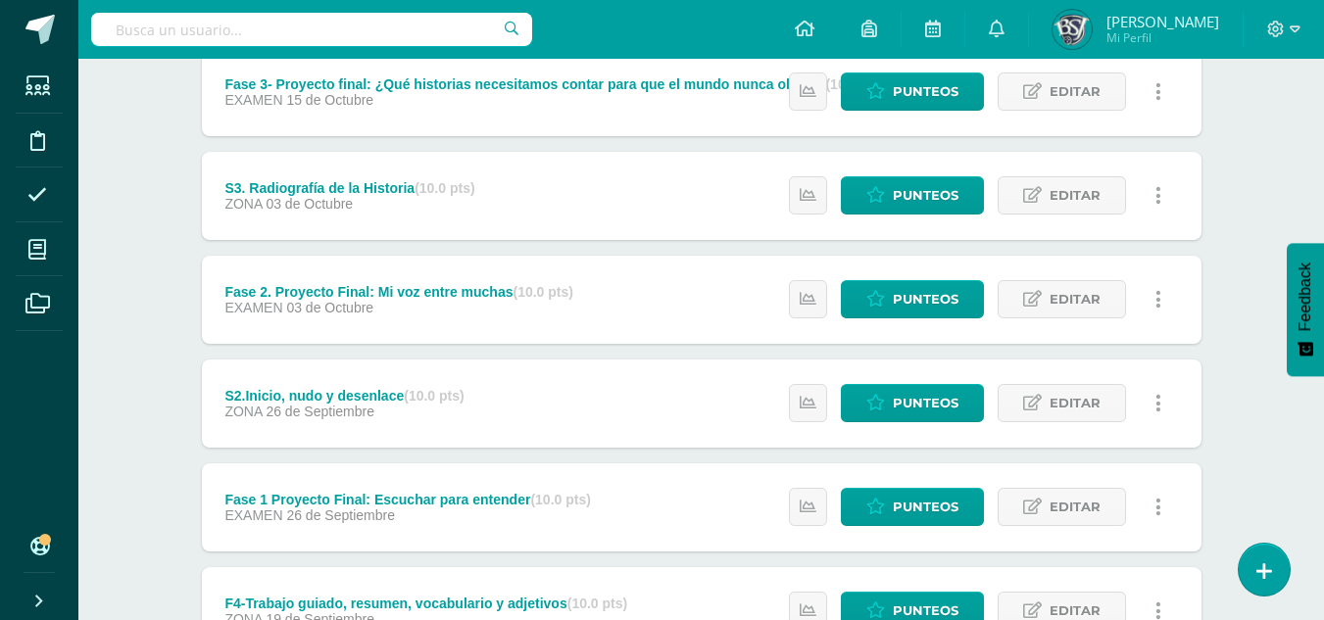
scroll to position [294, 0]
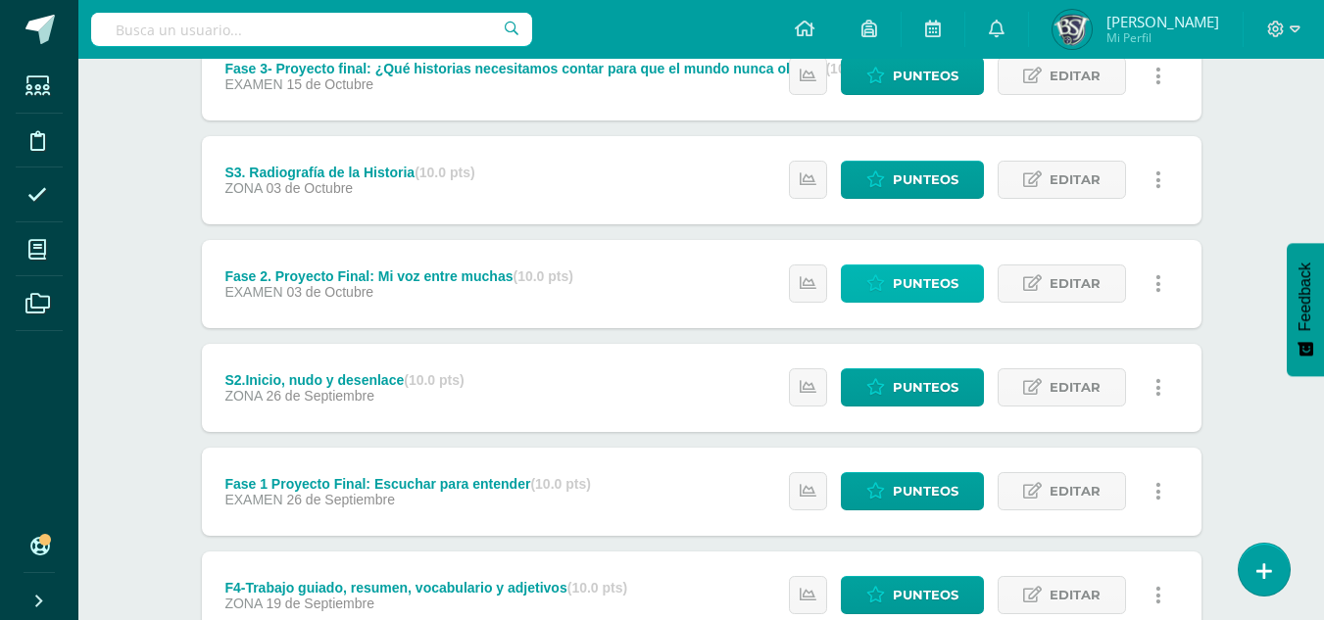
click at [898, 282] on span "Punteos" at bounding box center [926, 284] width 66 height 36
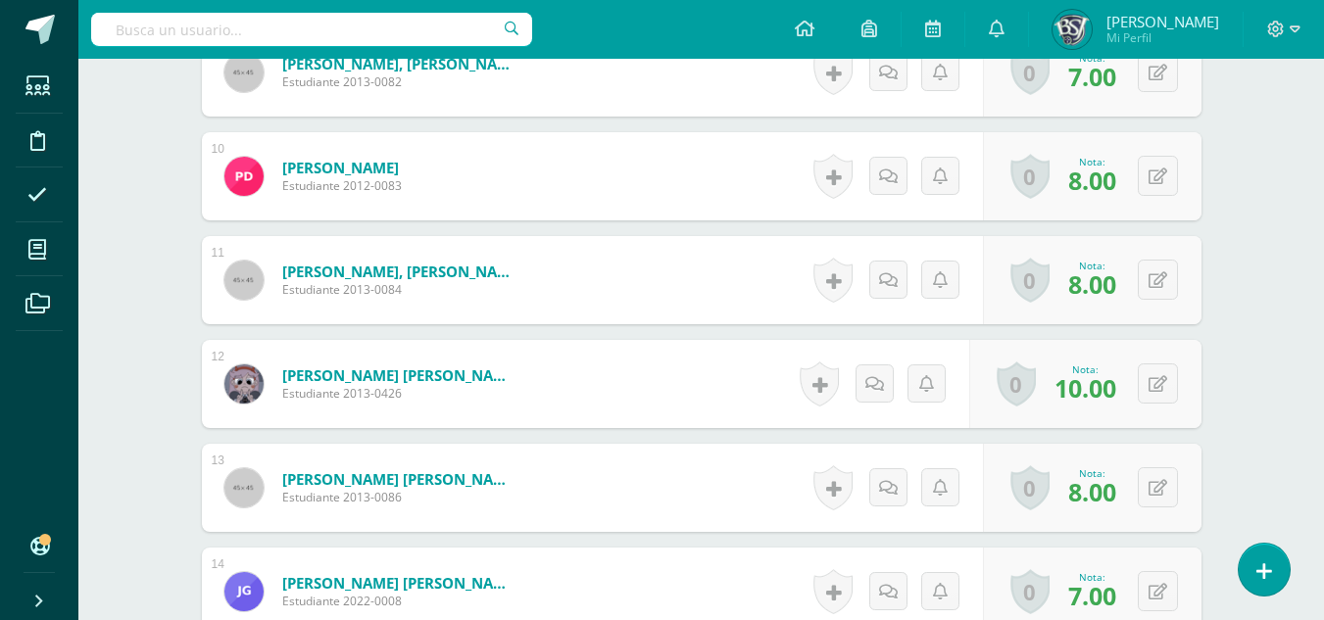
scroll to position [1587, 0]
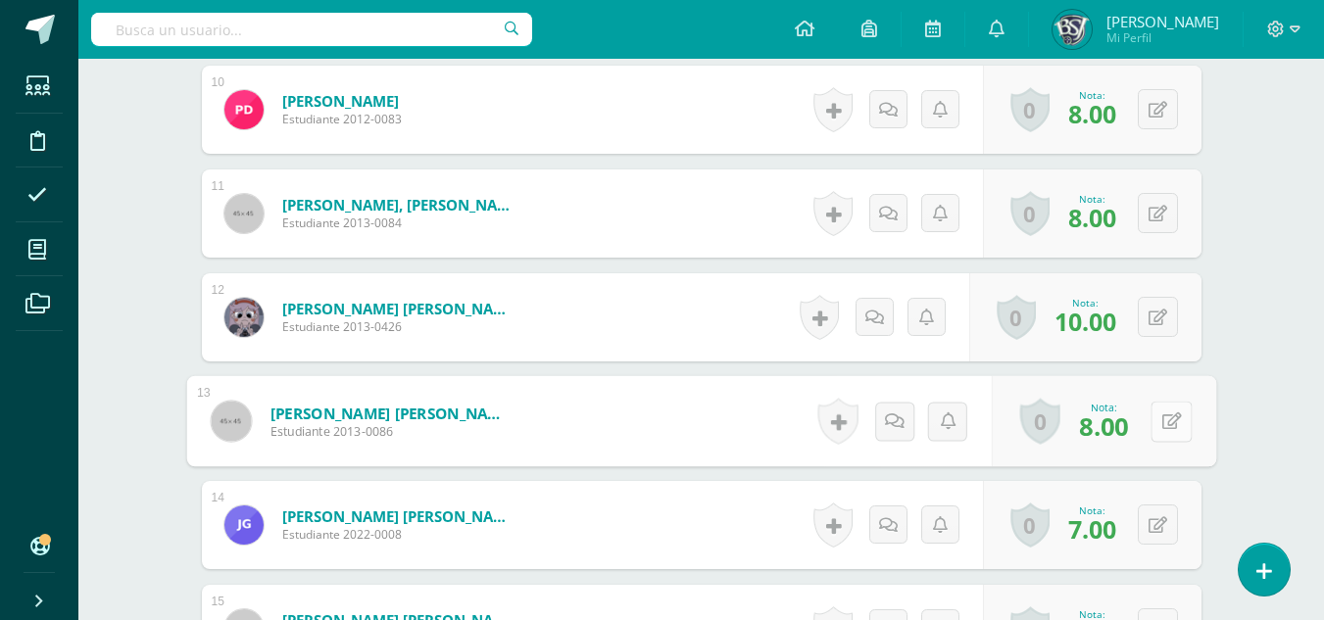
click at [1173, 417] on button at bounding box center [1170, 421] width 41 height 41
type input "7"
click at [1256, 364] on div "Taller de Lectura Sexto Primaria "A" Herramientas Detalle de asistencias Activi…" at bounding box center [700, 463] width 1245 height 3984
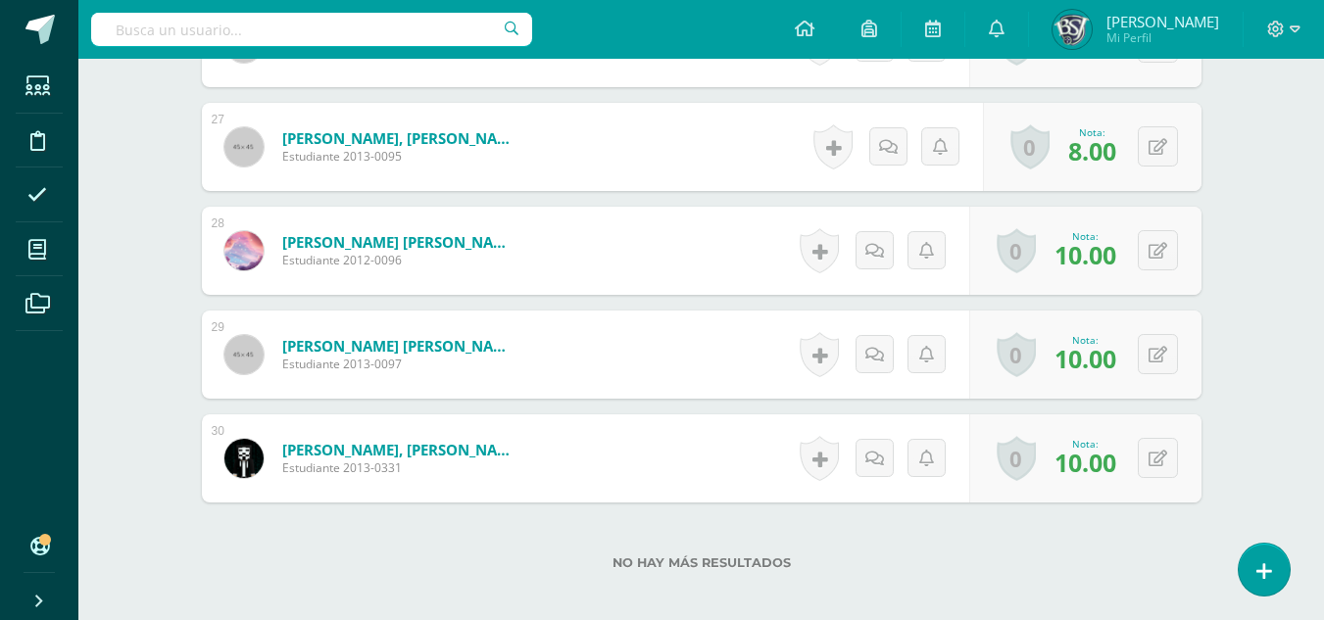
scroll to position [3351, 0]
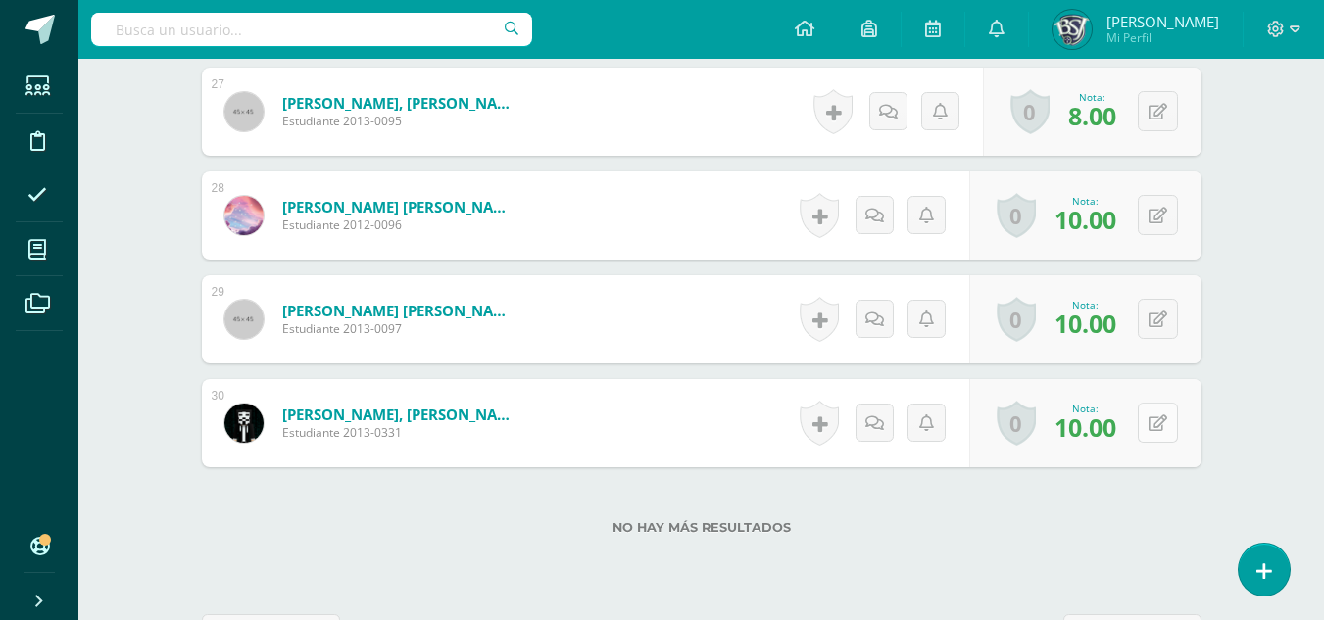
click at [1166, 414] on button at bounding box center [1158, 423] width 40 height 40
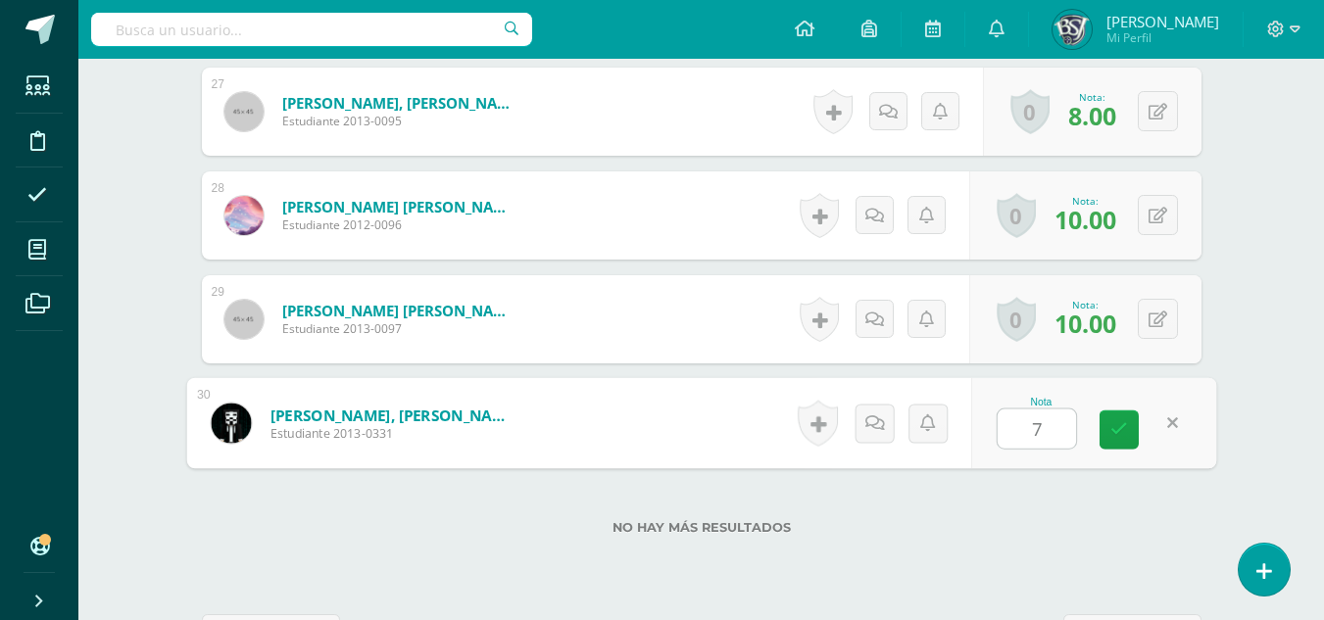
type input "7"
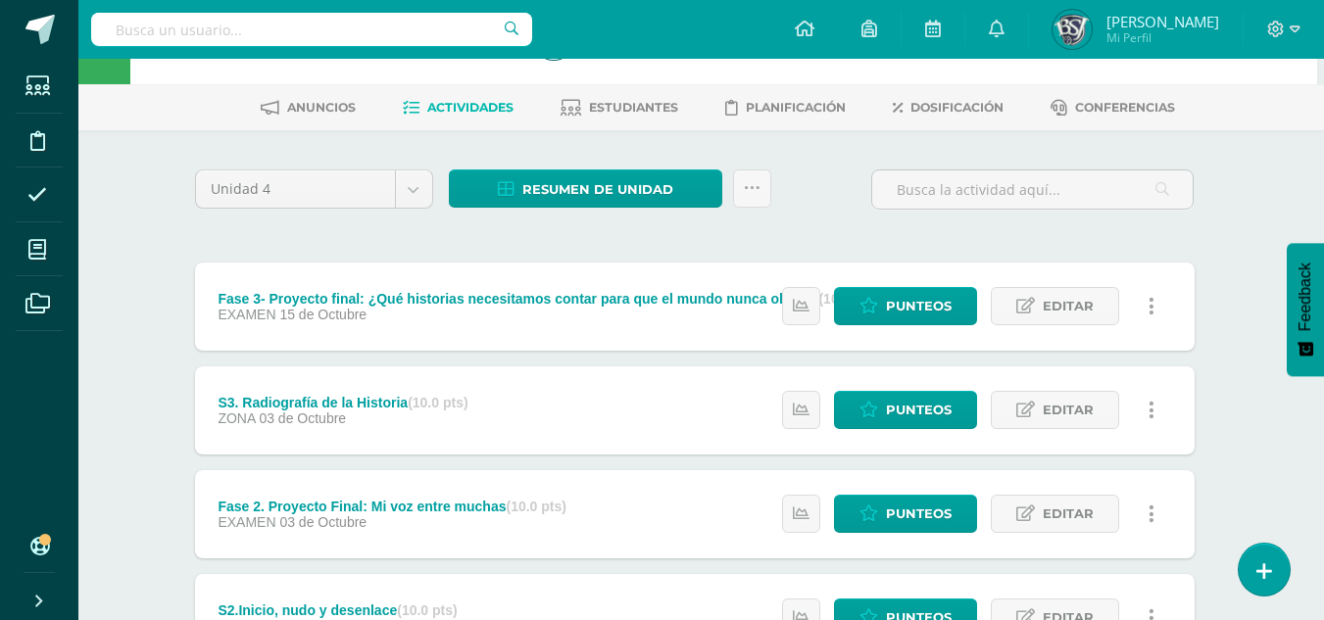
scroll to position [98, 7]
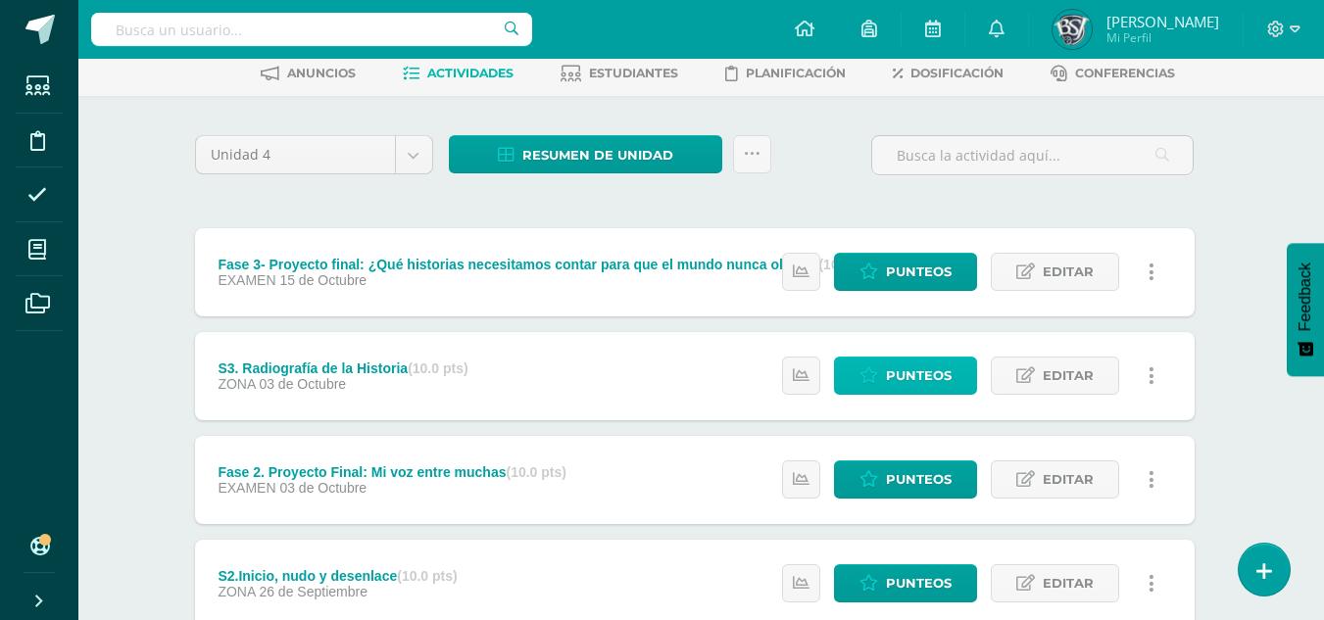
click at [938, 367] on span "Punteos" at bounding box center [919, 376] width 66 height 36
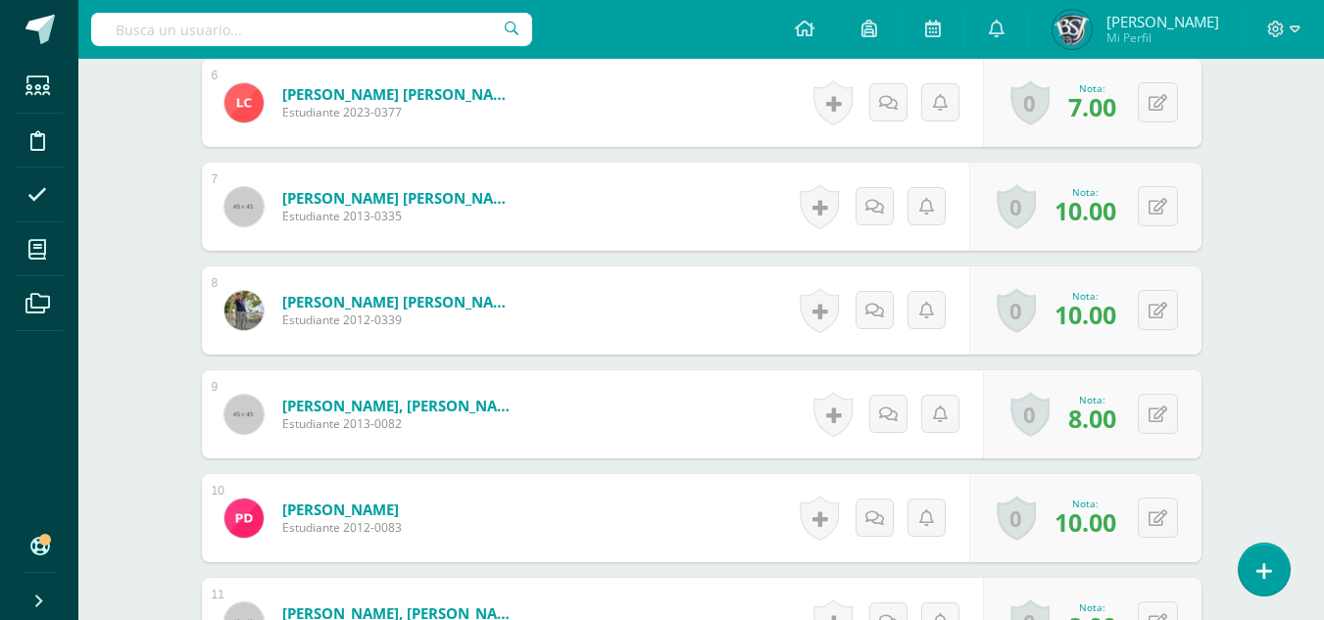
scroll to position [885, 0]
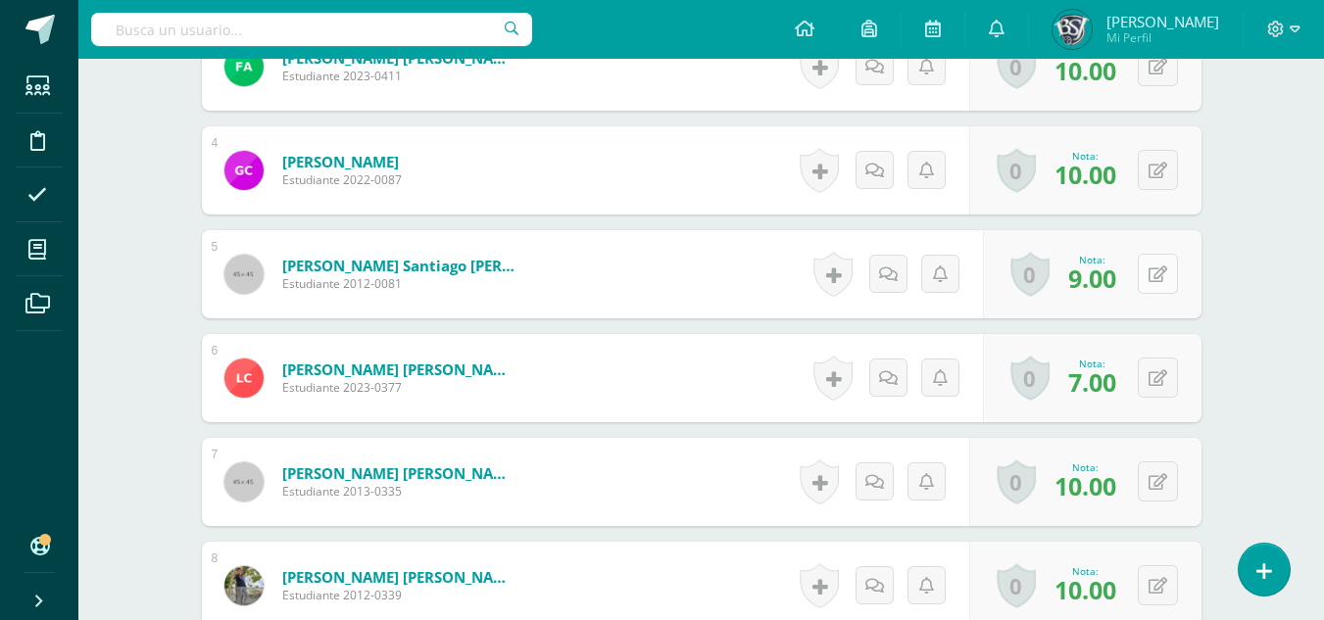
click at [1162, 274] on icon at bounding box center [1157, 275] width 19 height 17
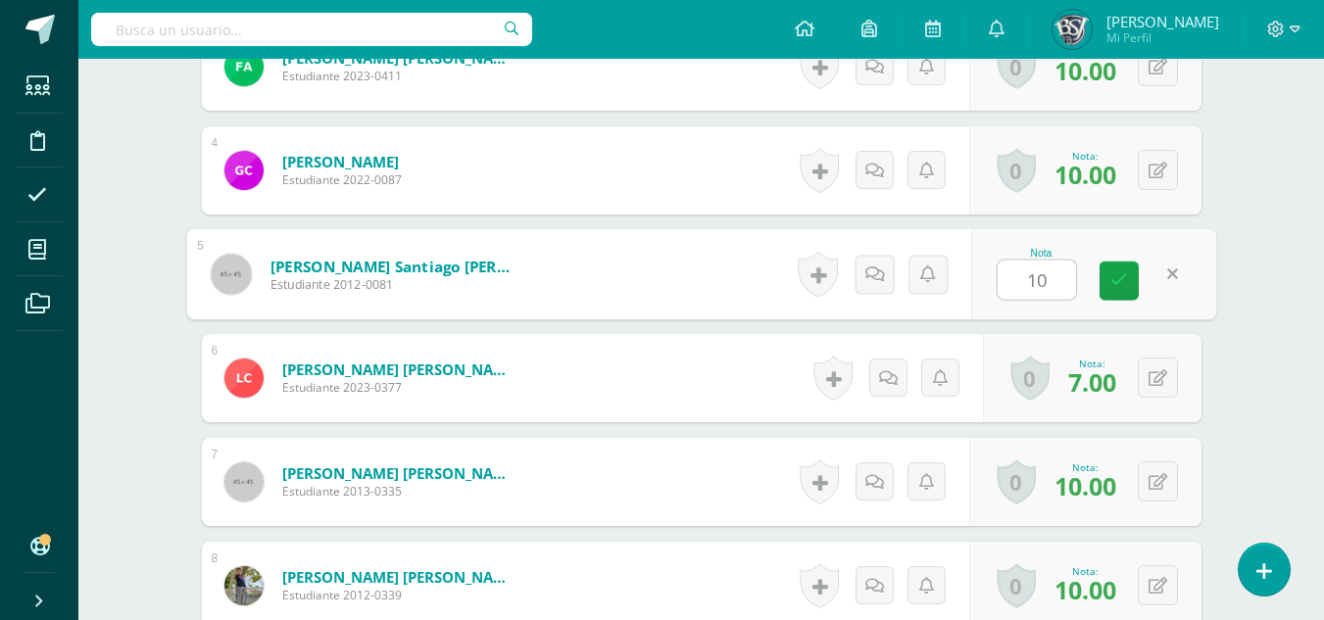
type input "10"
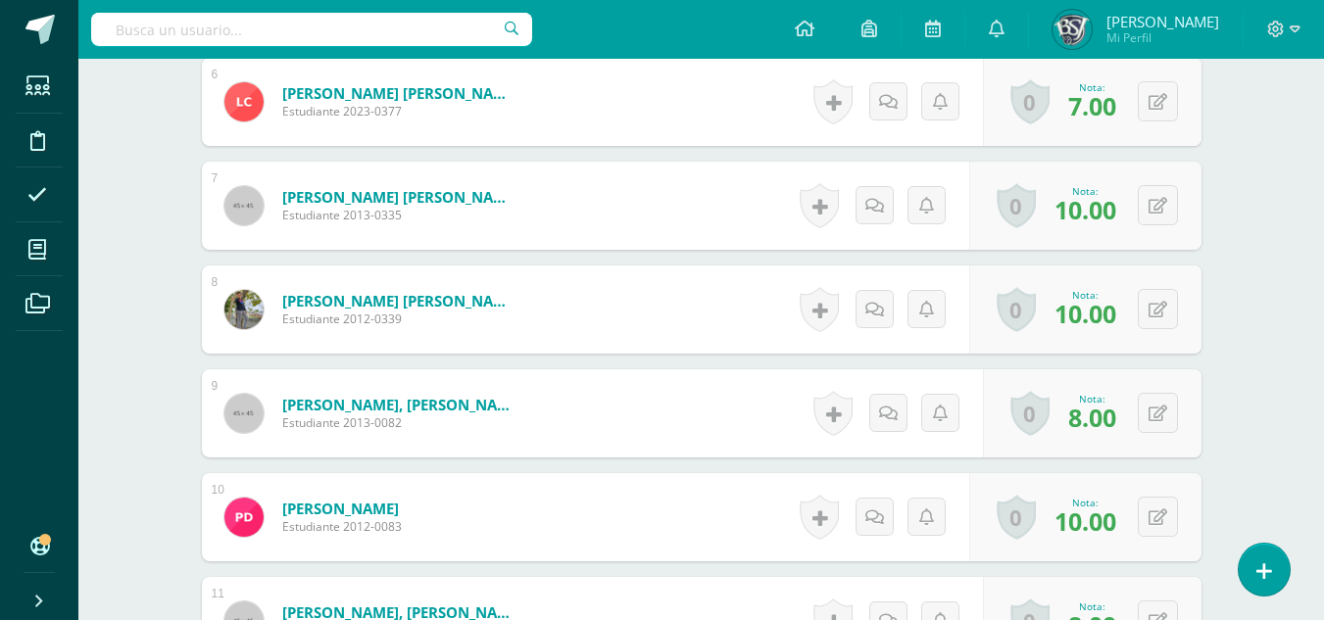
scroll to position [1277, 0]
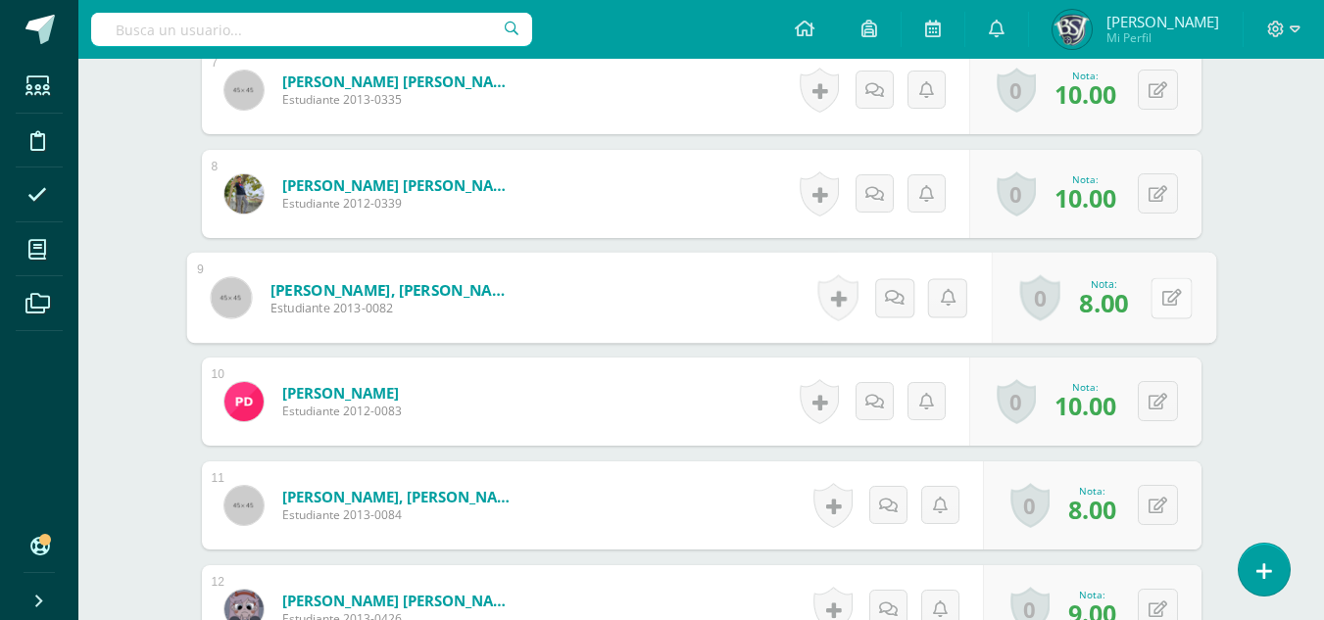
click at [1175, 297] on button at bounding box center [1170, 297] width 41 height 41
type input "7"
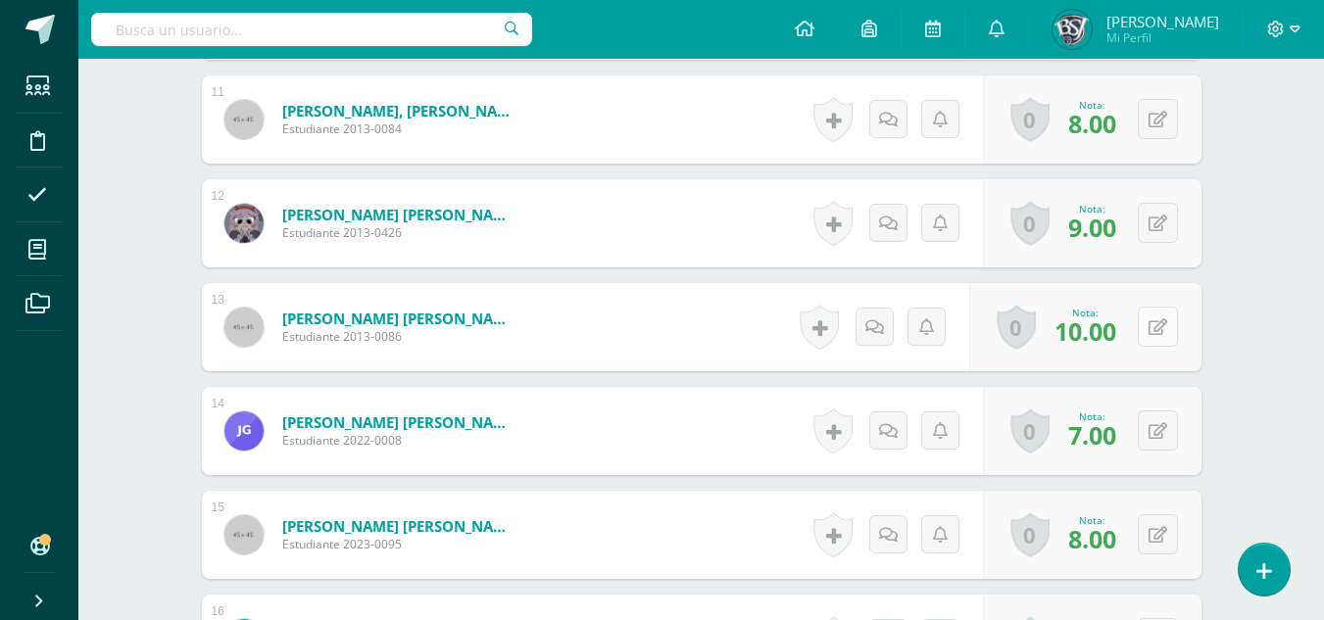
scroll to position [1669, 0]
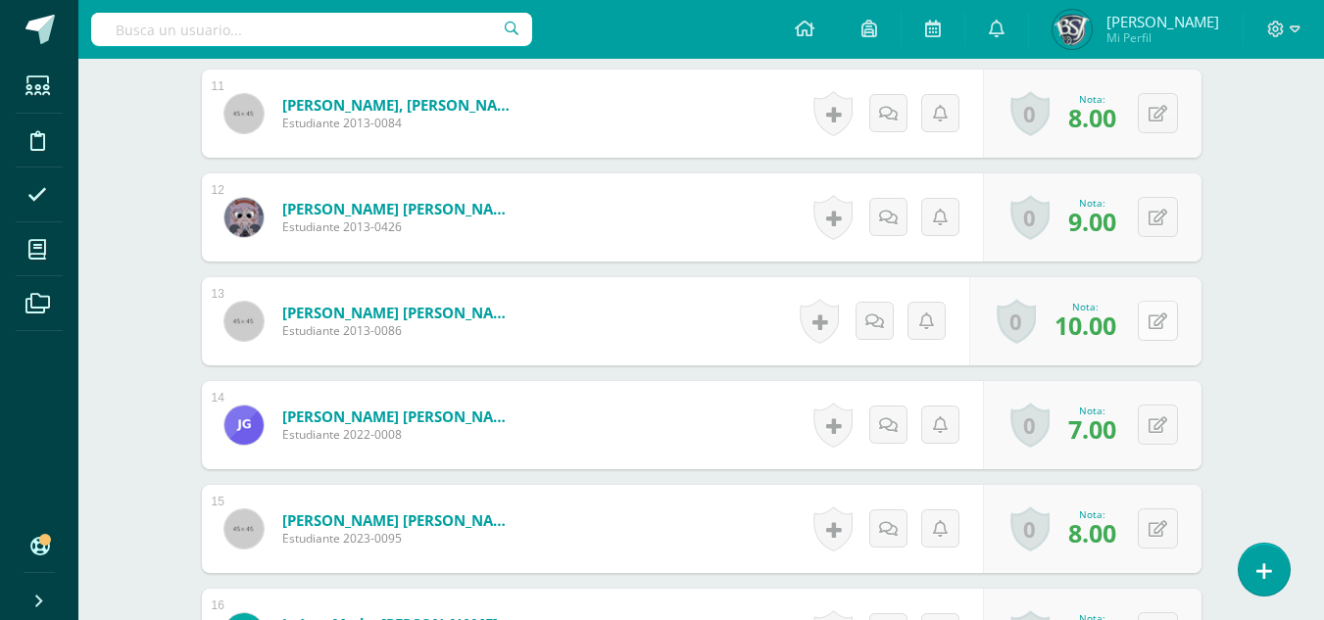
click at [1167, 321] on button at bounding box center [1158, 321] width 40 height 40
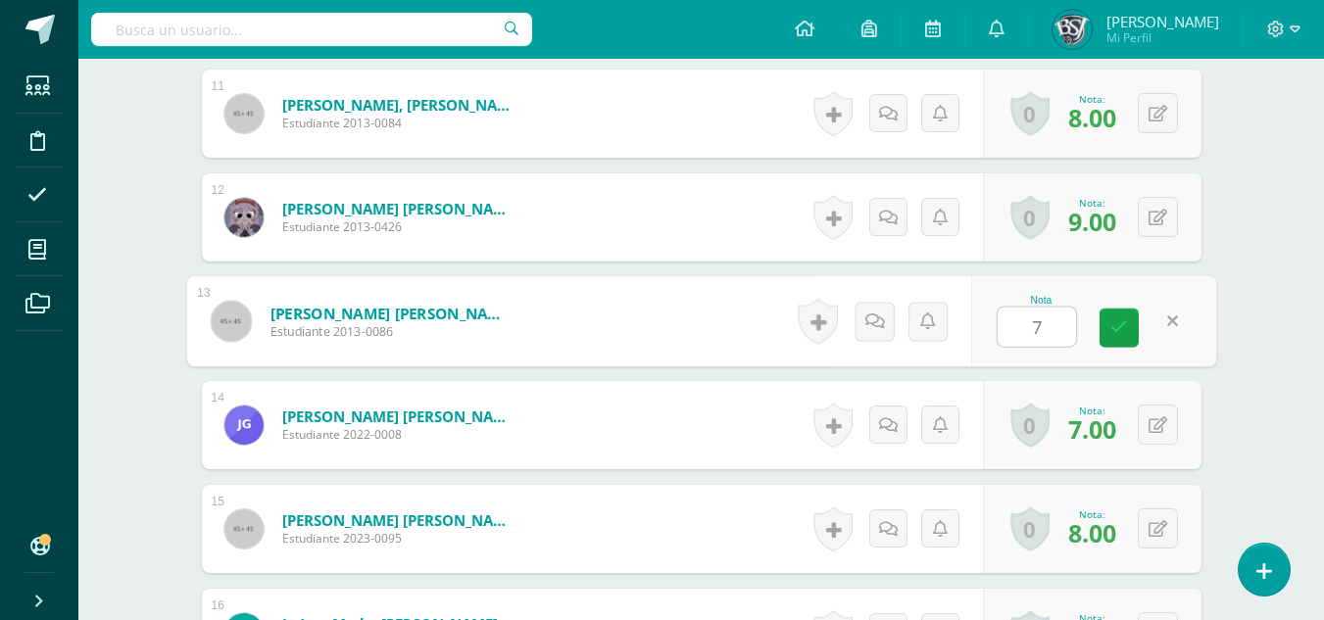
type input "7"
click at [1260, 303] on div "Taller de Lectura Sexto Primaria "A" Herramientas Detalle de asistencias Activi…" at bounding box center [700, 372] width 1245 height 3965
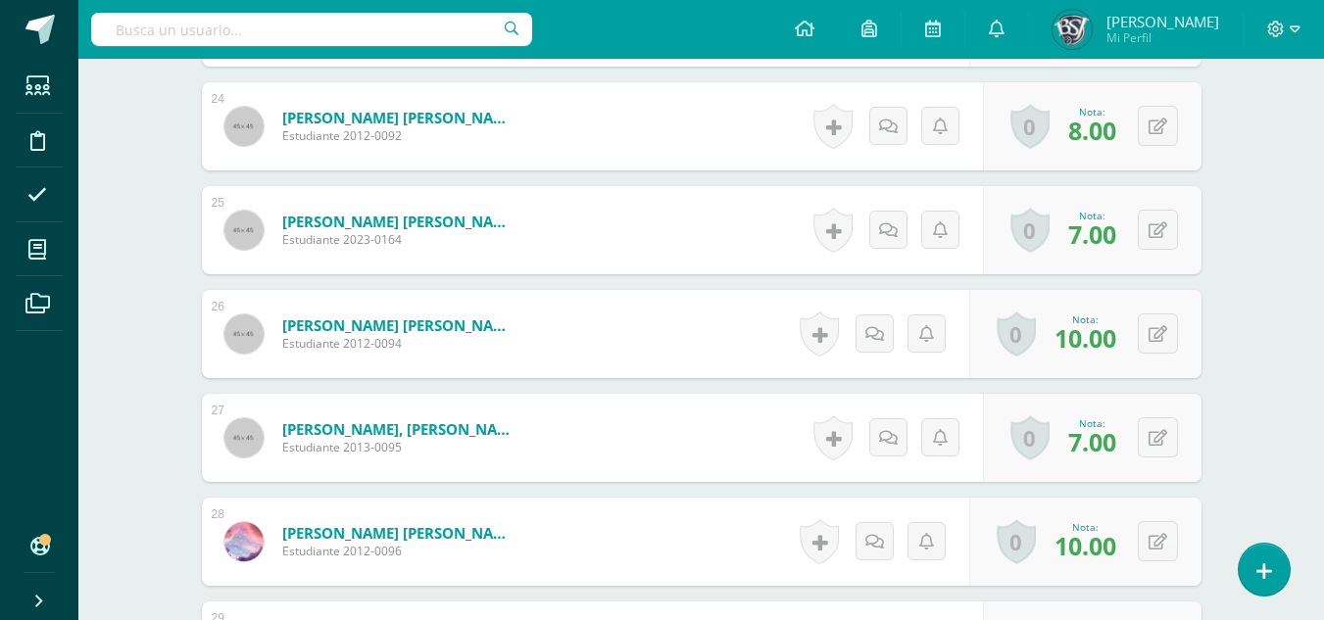
scroll to position [3040, 0]
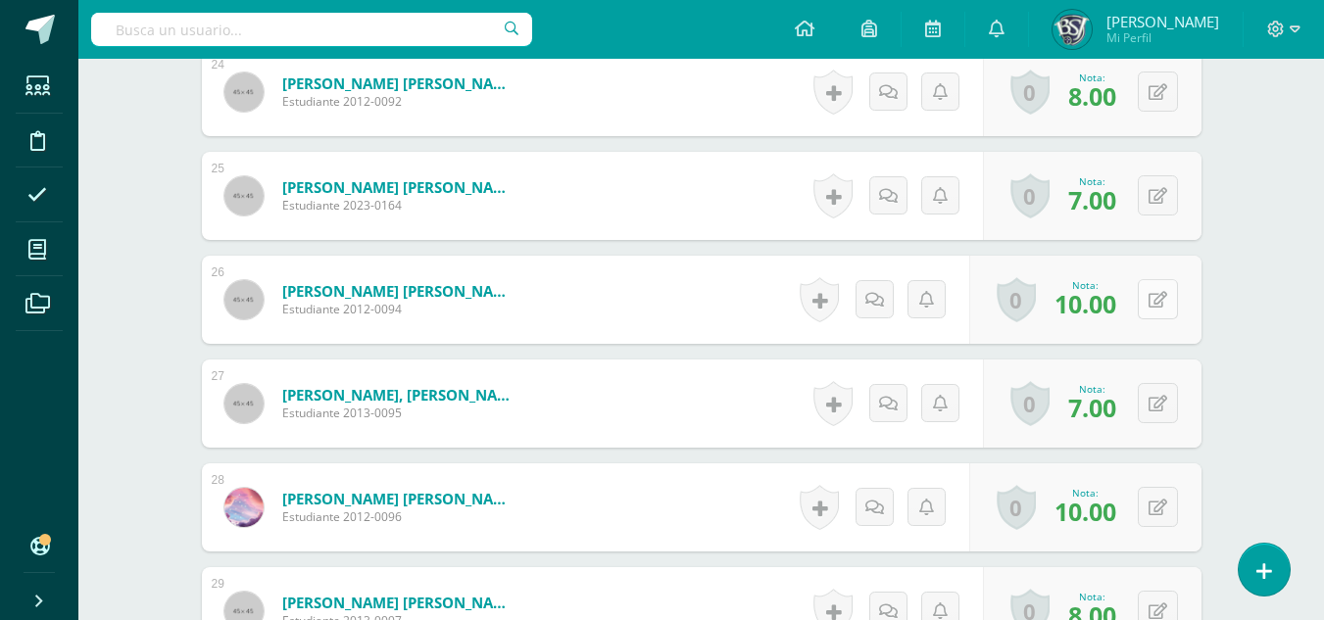
click at [1169, 301] on button at bounding box center [1158, 299] width 40 height 40
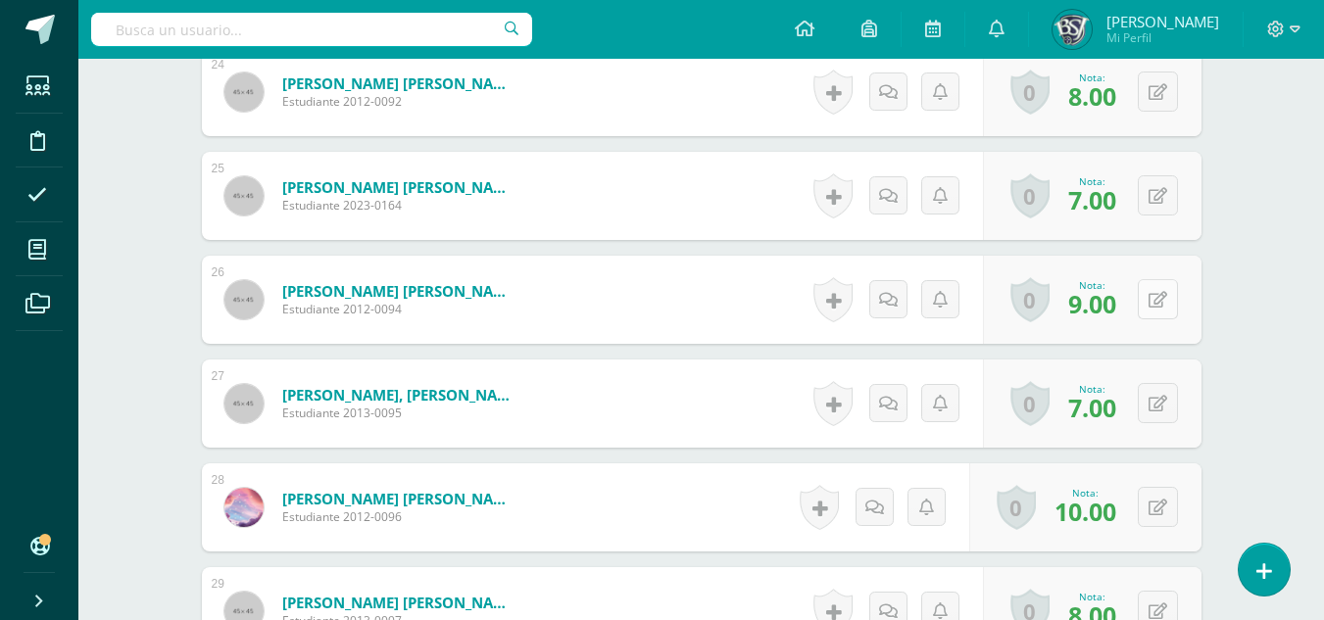
click at [1161, 297] on icon at bounding box center [1157, 300] width 19 height 17
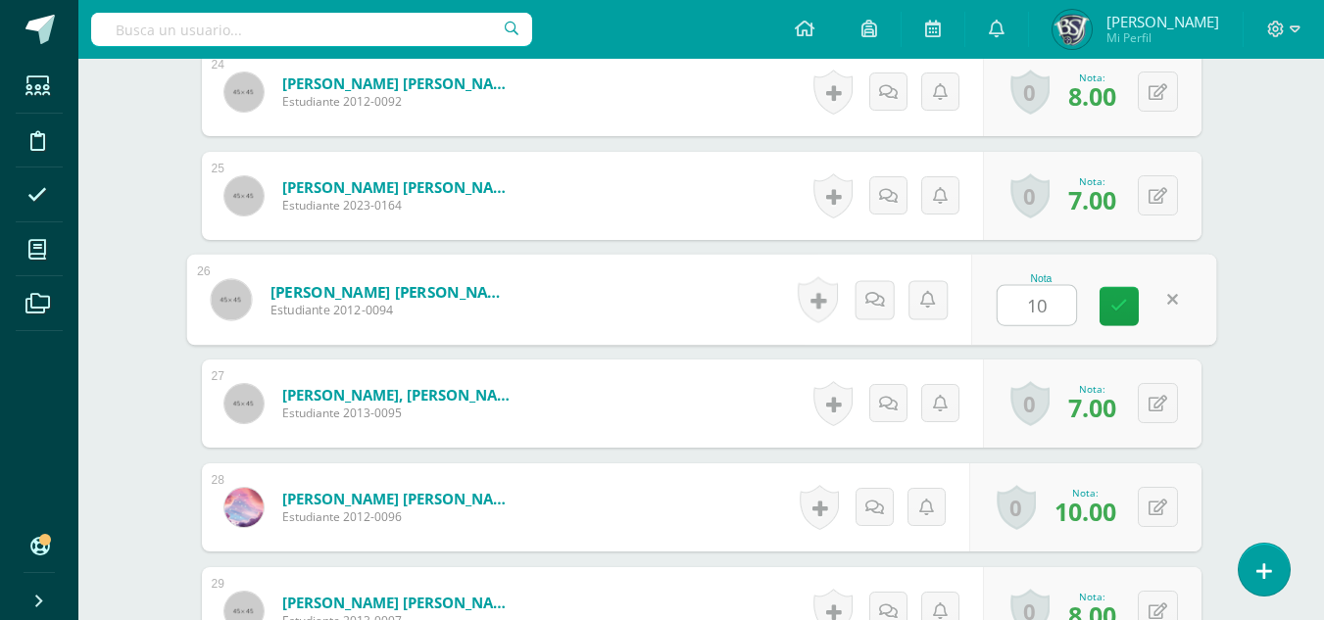
type input "10"
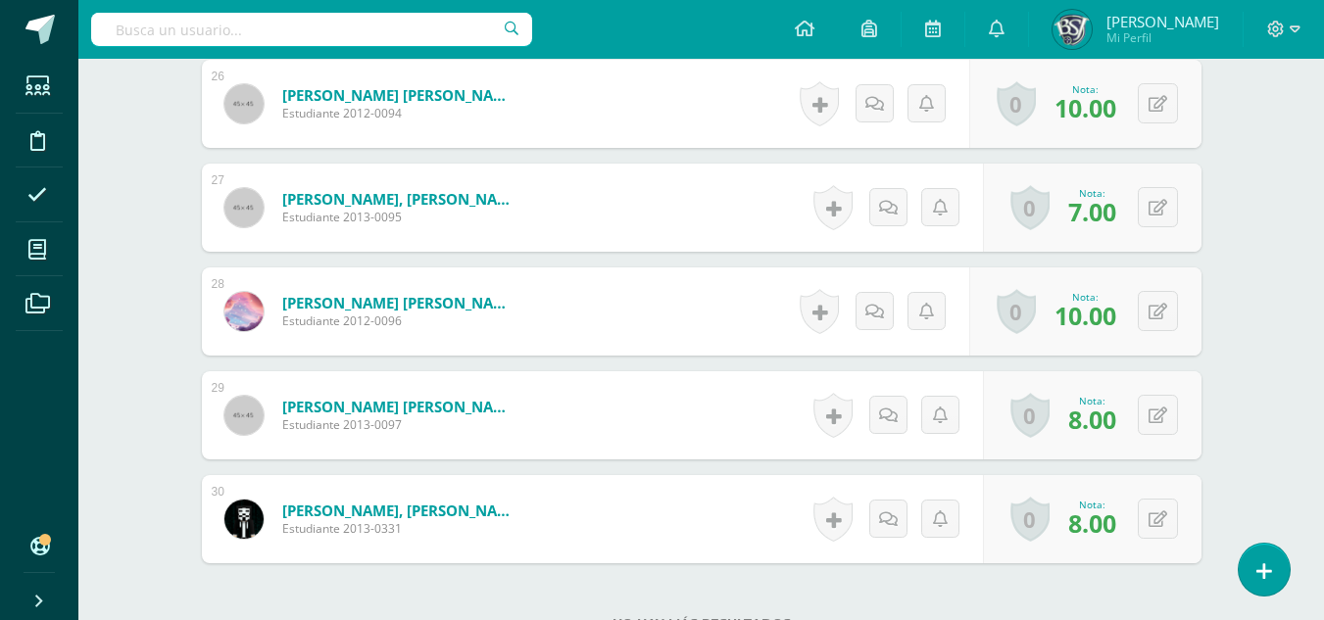
scroll to position [3334, 0]
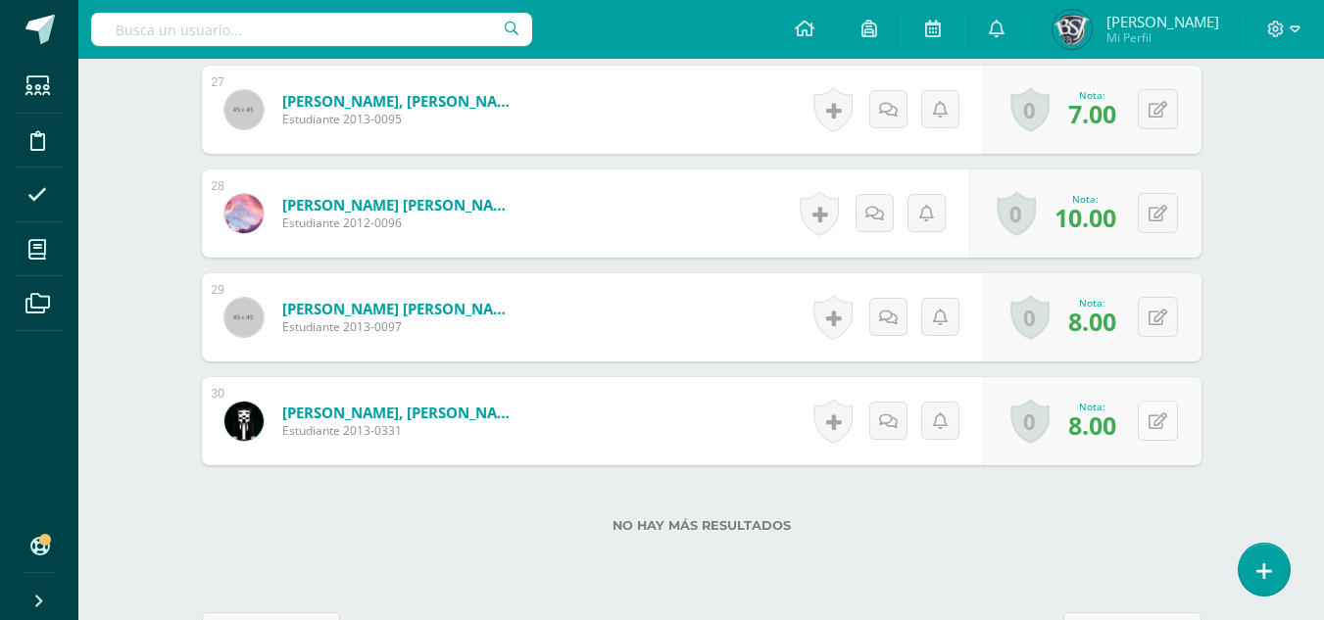
click at [1164, 422] on icon at bounding box center [1157, 421] width 19 height 17
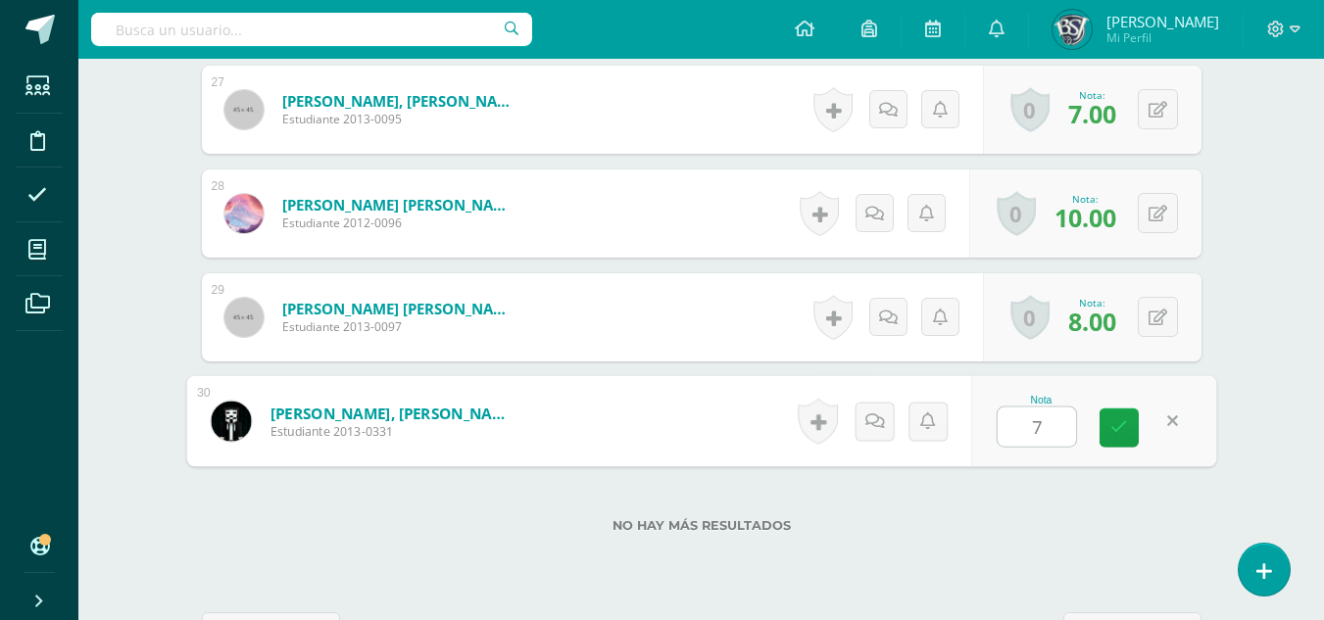
type input "7"
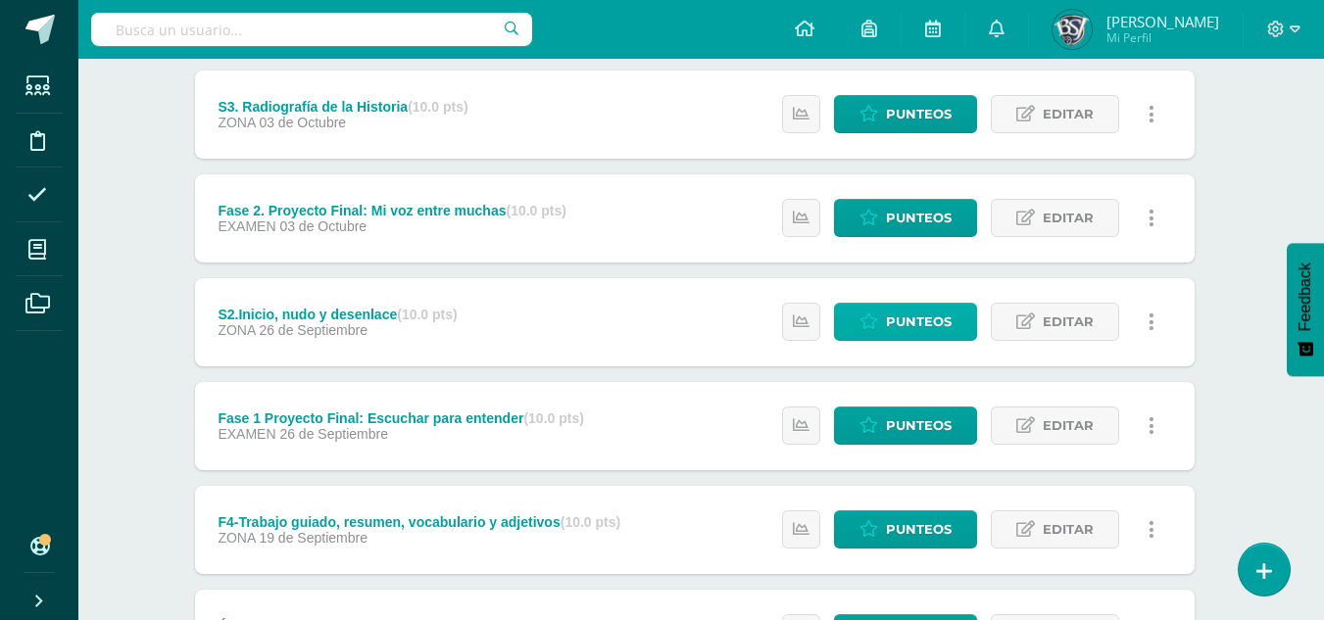
scroll to position [392, 7]
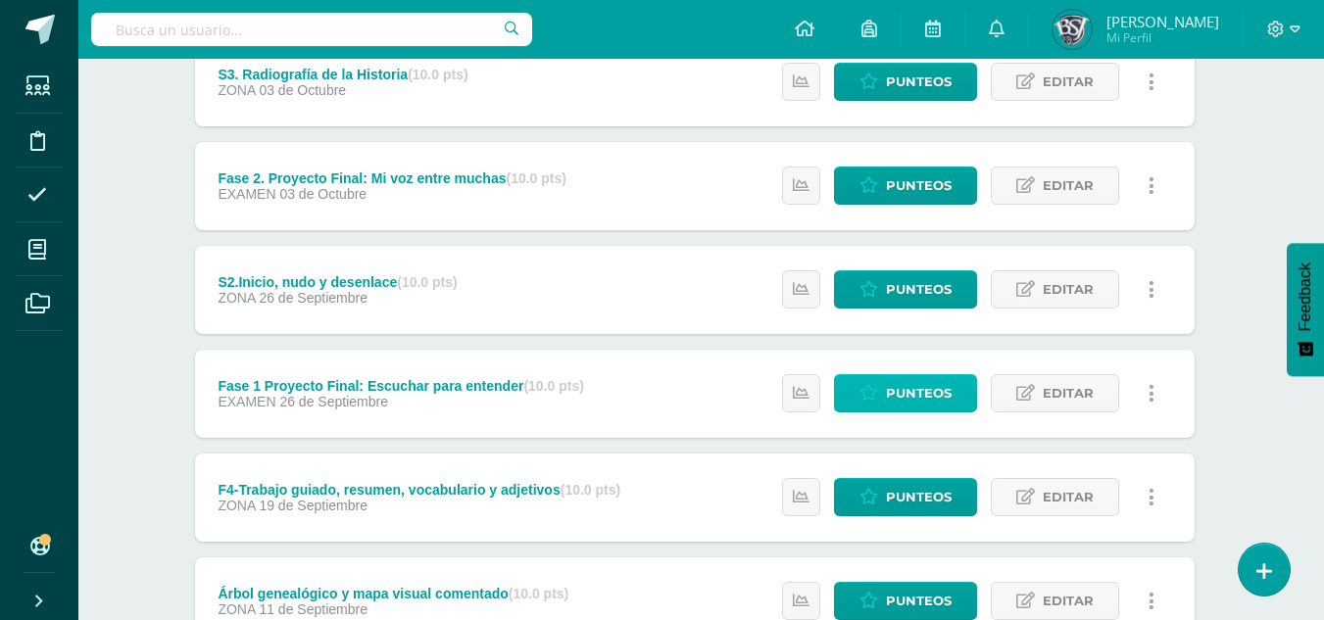
click at [909, 388] on span "Punteos" at bounding box center [919, 393] width 66 height 36
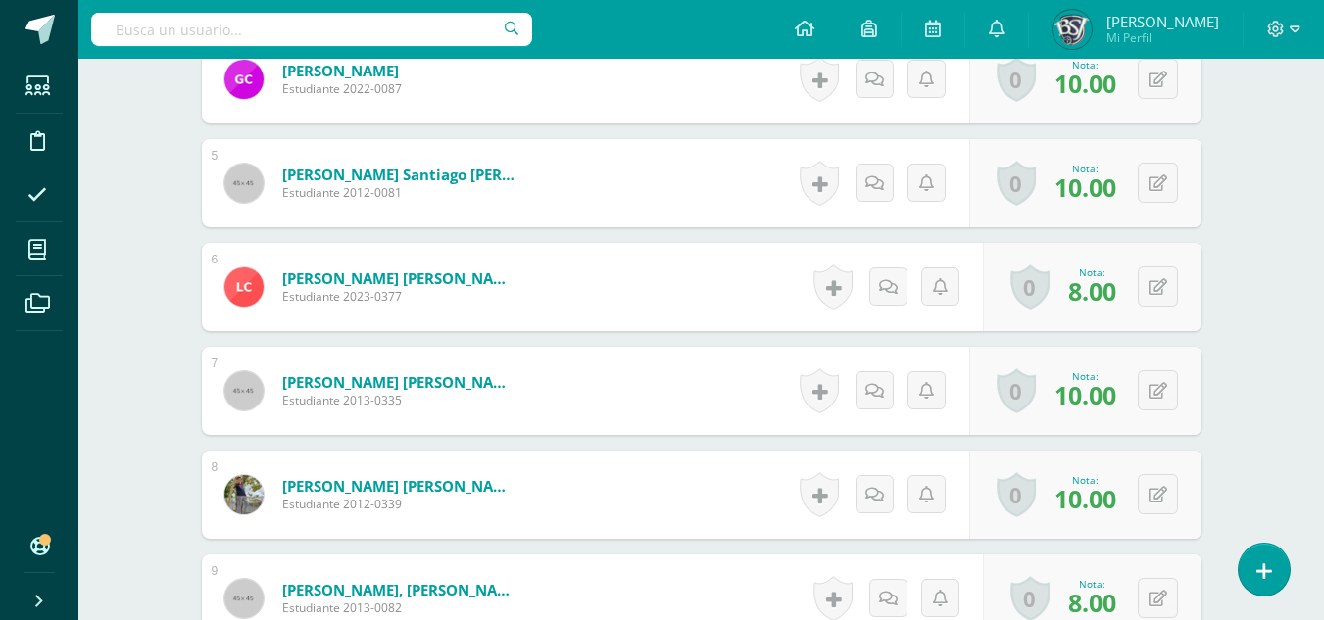
scroll to position [996, 0]
click at [1156, 283] on button at bounding box center [1158, 286] width 40 height 40
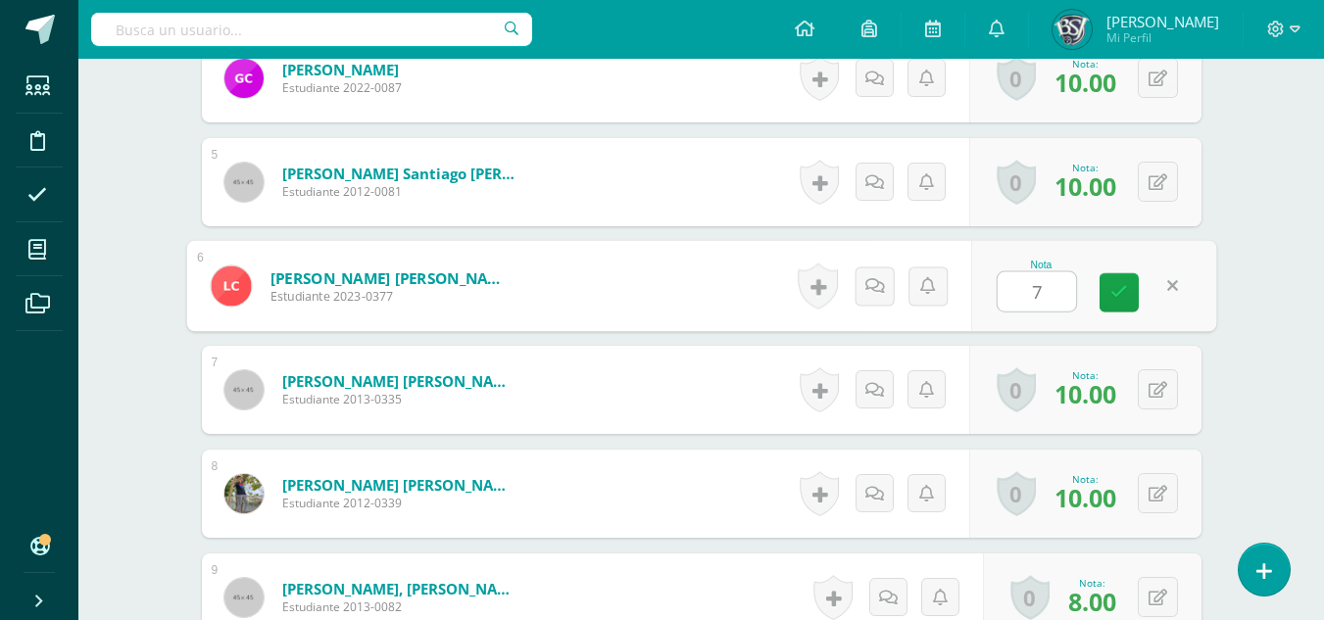
type input "7"
click at [1283, 270] on div "Taller de Lectura Sexto Primaria "A" Herramientas Detalle de asistencias Activi…" at bounding box center [700, 532] width 1245 height 2939
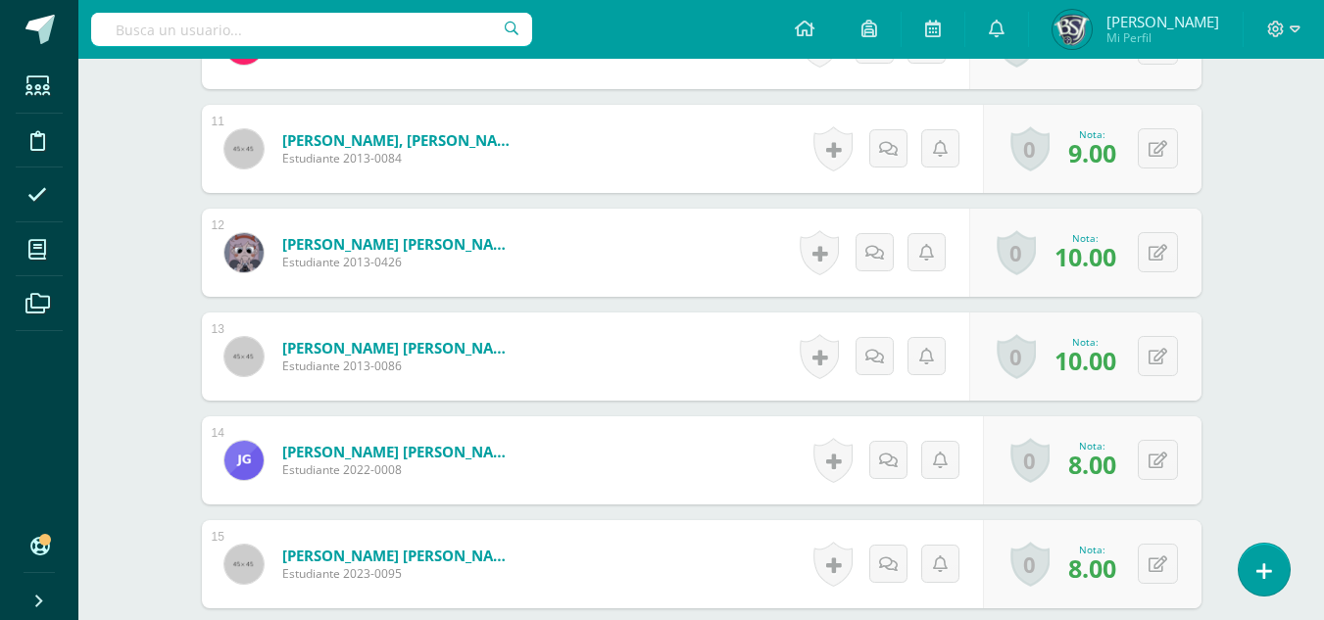
scroll to position [1683, 0]
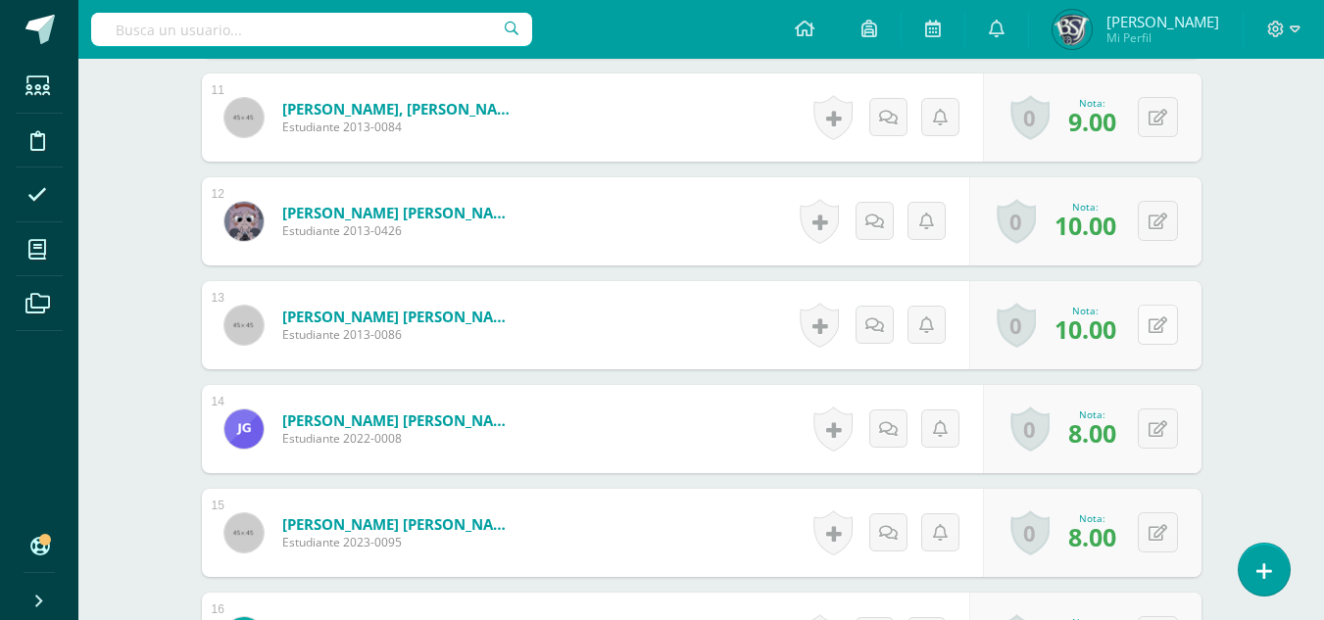
click at [1150, 324] on button at bounding box center [1158, 325] width 40 height 40
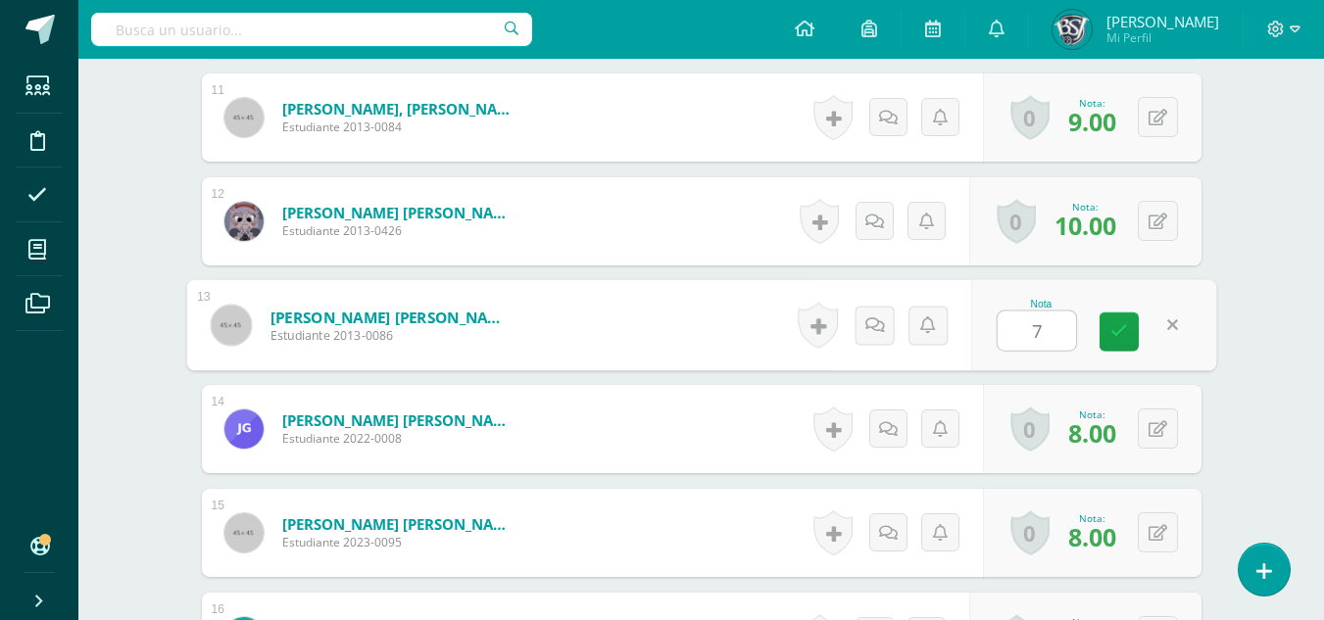
type input "7"
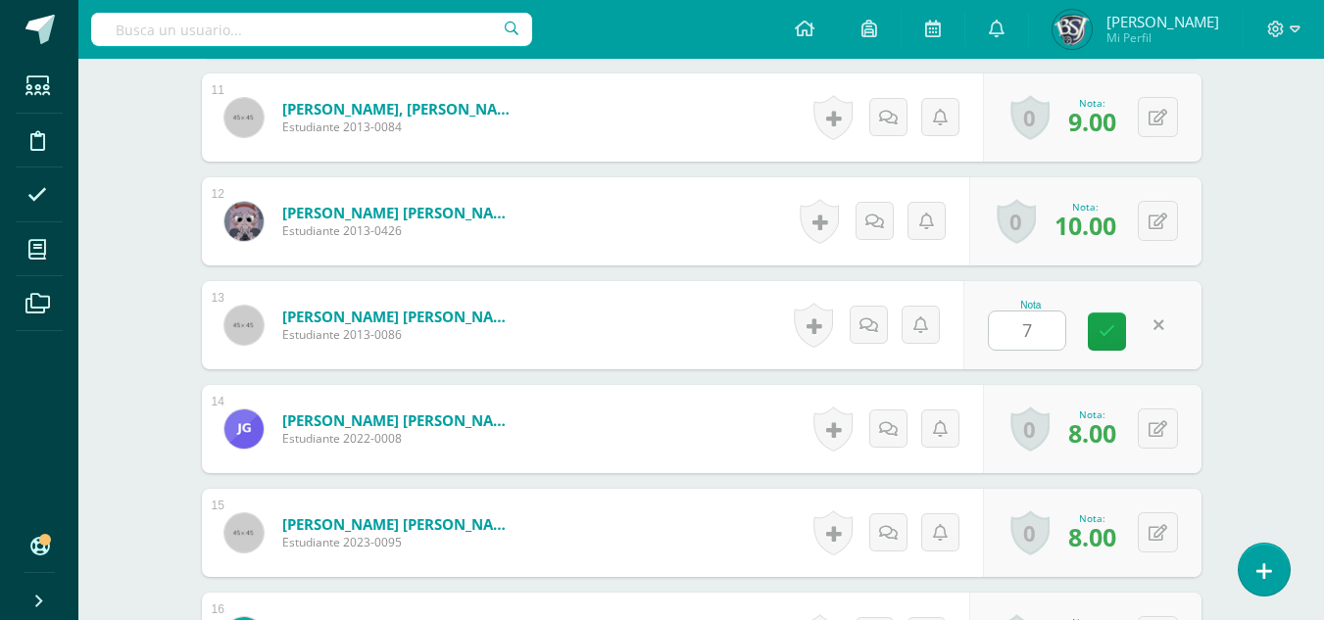
click at [1254, 304] on div "Taller de Lectura Sexto Primaria "A" Herramientas Detalle de asistencias Activi…" at bounding box center [700, 367] width 1245 height 3984
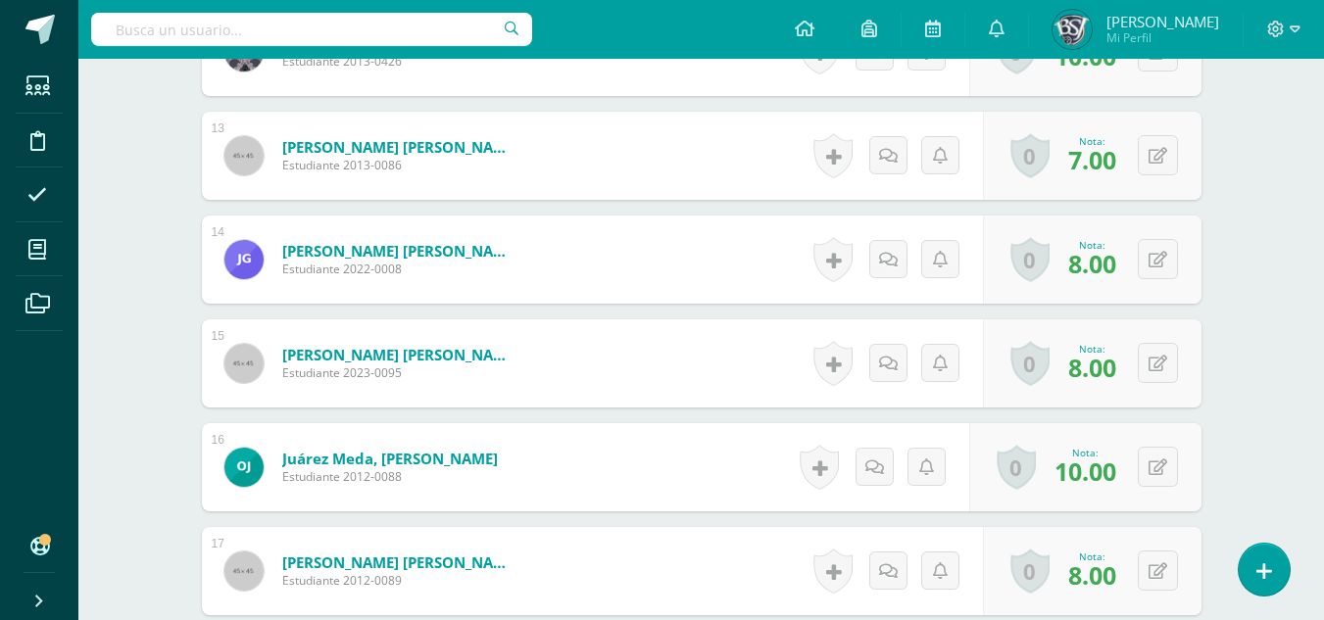
scroll to position [1879, 0]
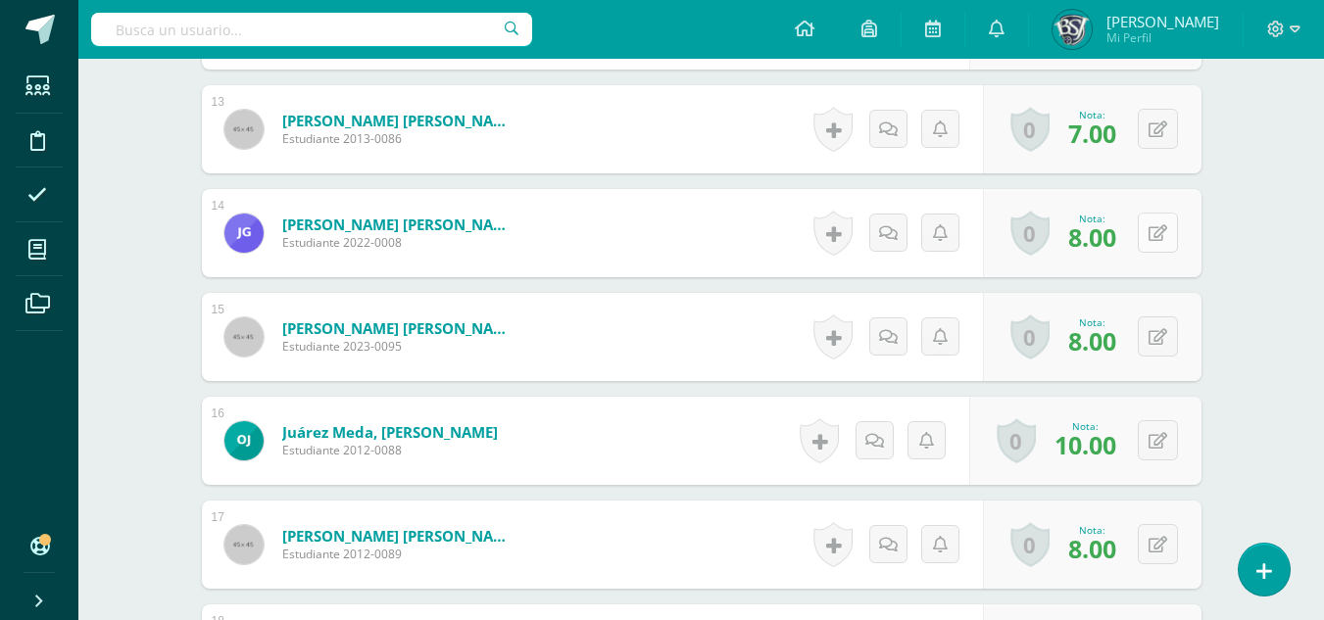
click at [1161, 219] on button at bounding box center [1158, 233] width 40 height 40
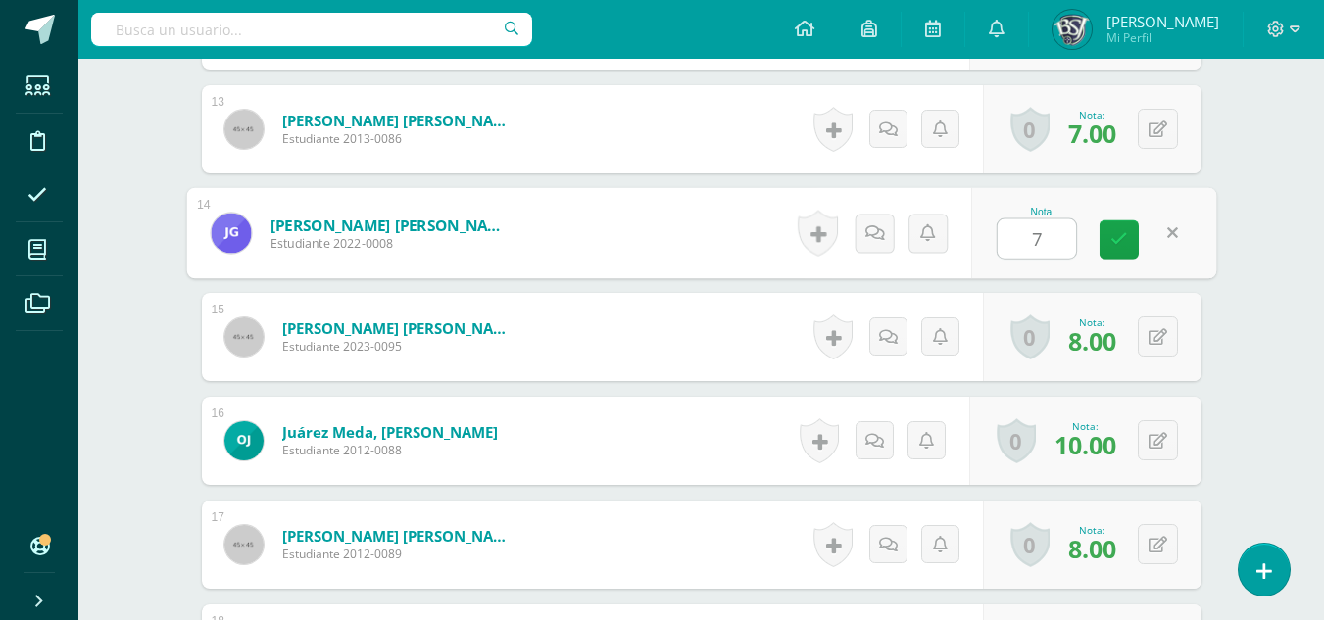
type input "7"
click at [1269, 310] on div "Taller de Lectura Sexto Primaria "A" Herramientas Detalle de asistencias Activi…" at bounding box center [700, 171] width 1245 height 3984
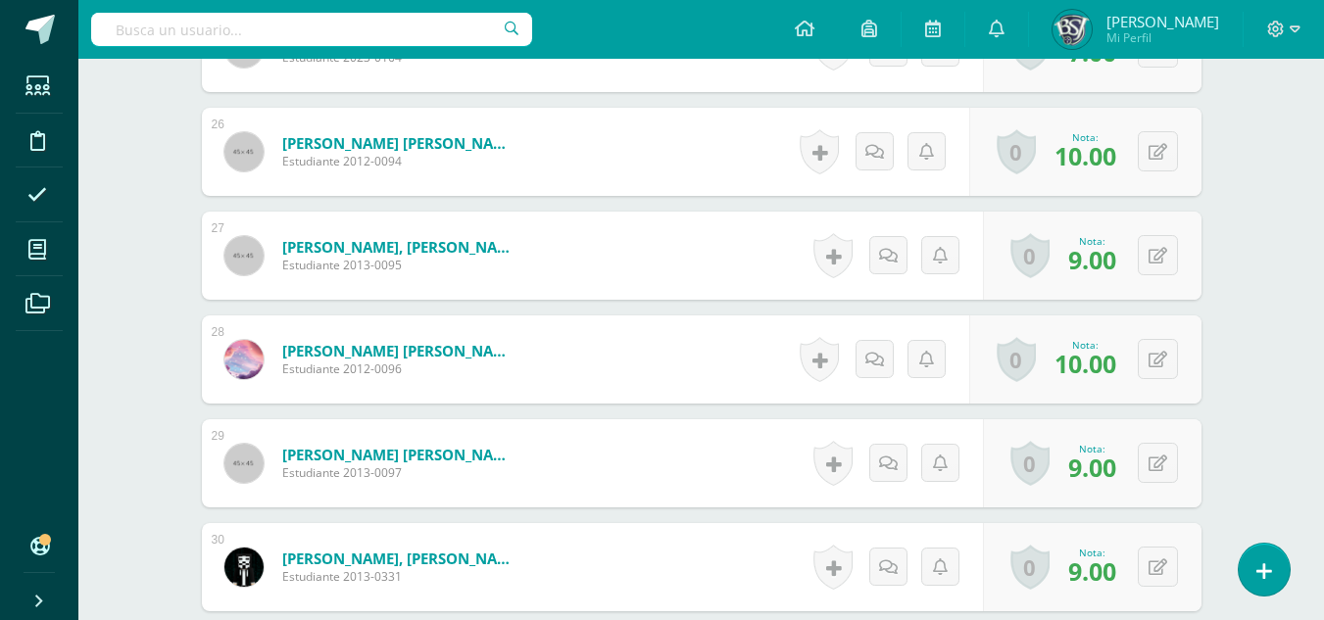
scroll to position [3251, 0]
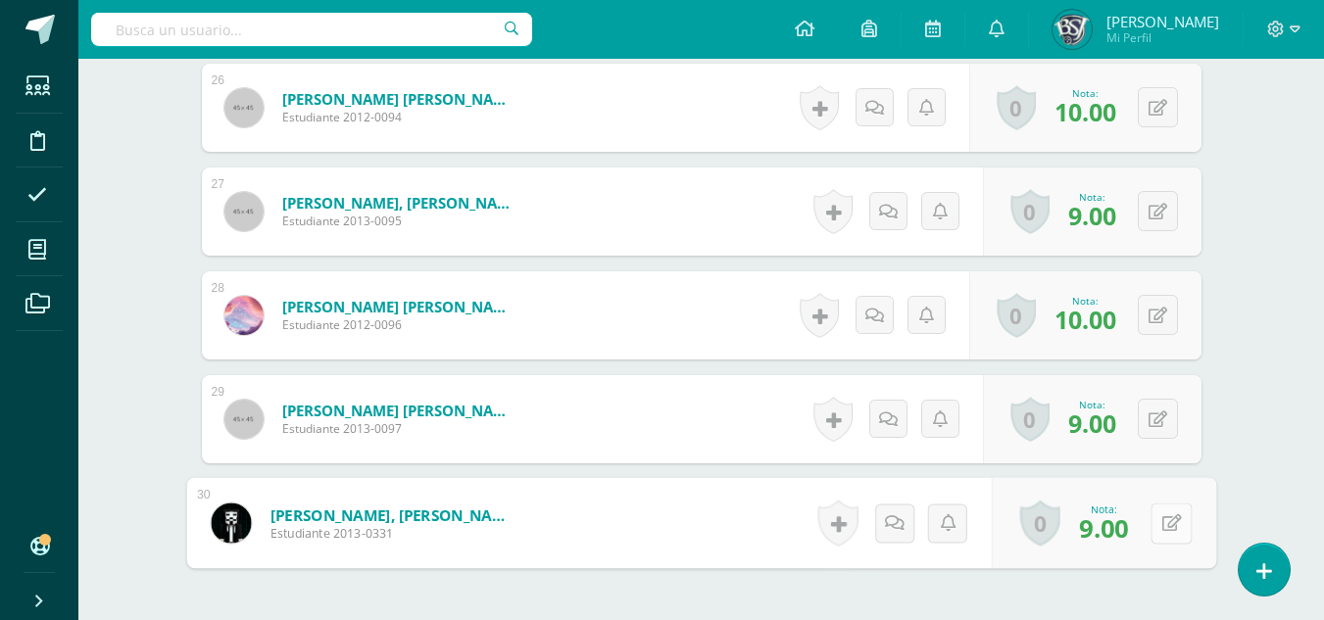
click at [1158, 528] on button at bounding box center [1170, 523] width 41 height 41
type input "7"
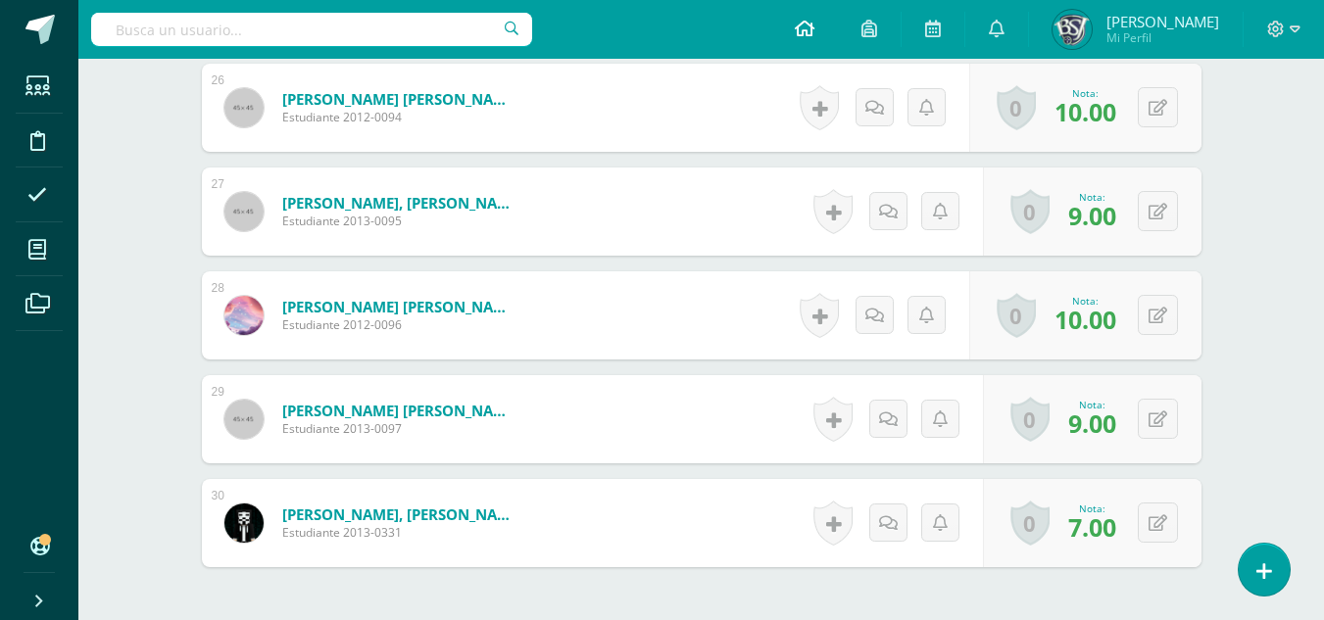
click at [814, 27] on icon at bounding box center [805, 29] width 20 height 18
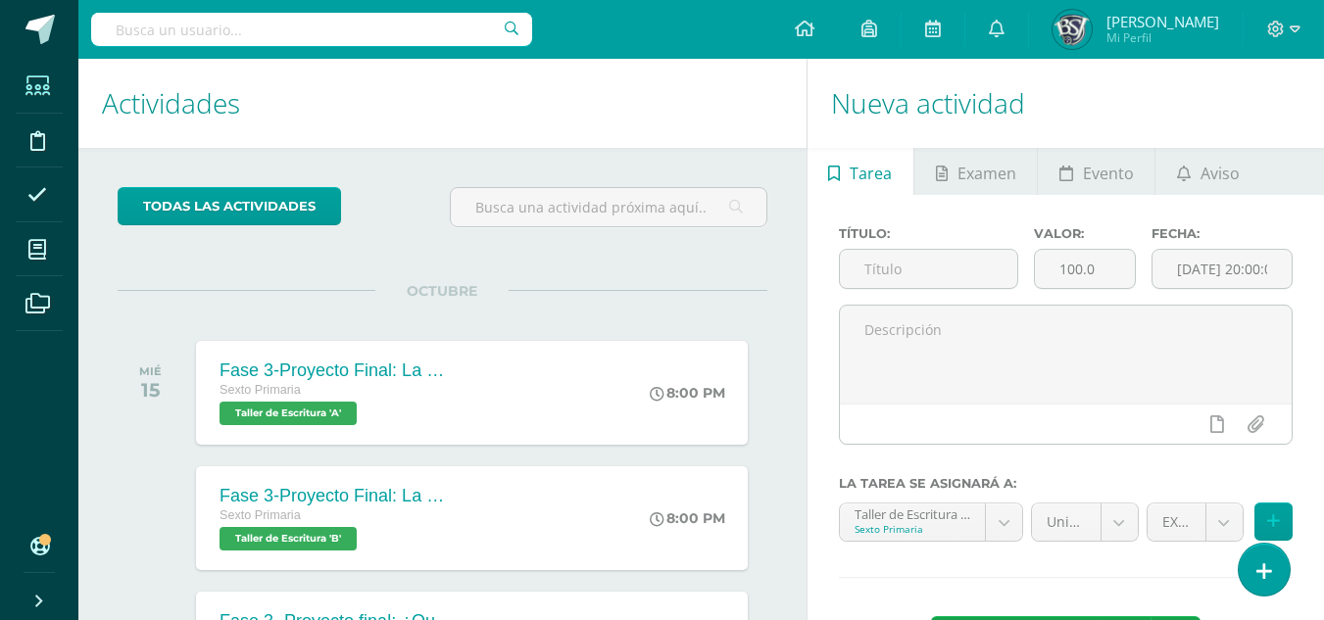
click at [27, 84] on icon at bounding box center [37, 86] width 24 height 20
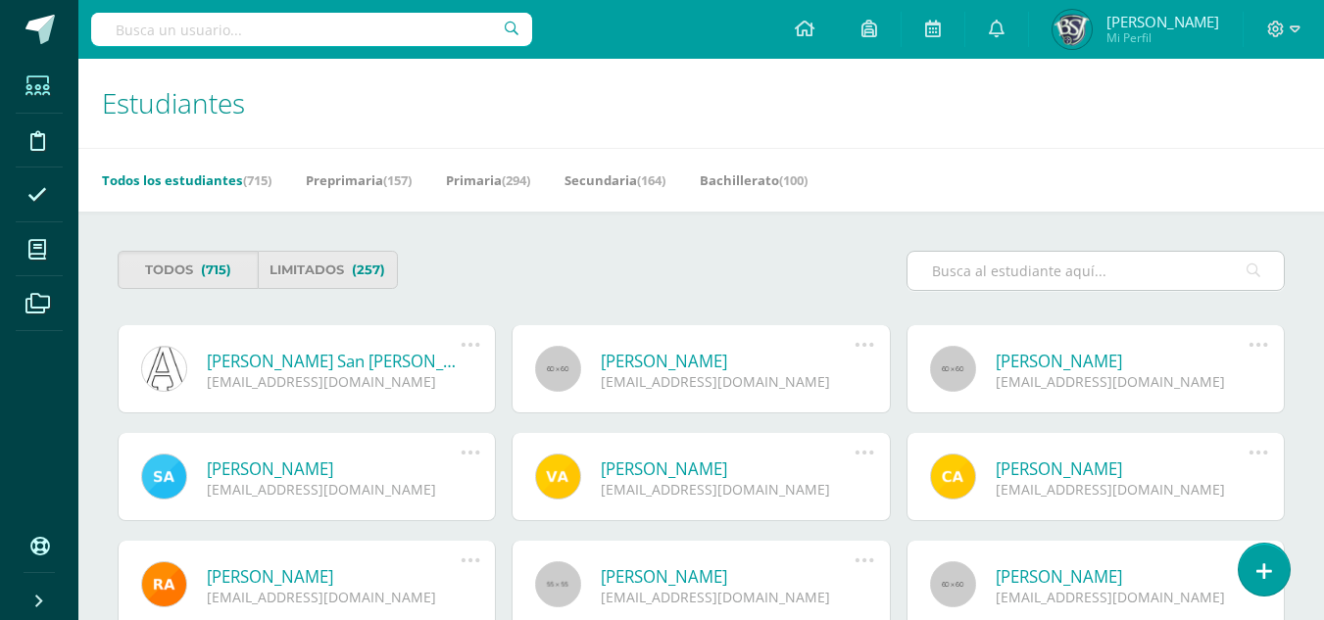
click at [965, 262] on input "text" at bounding box center [1095, 271] width 376 height 38
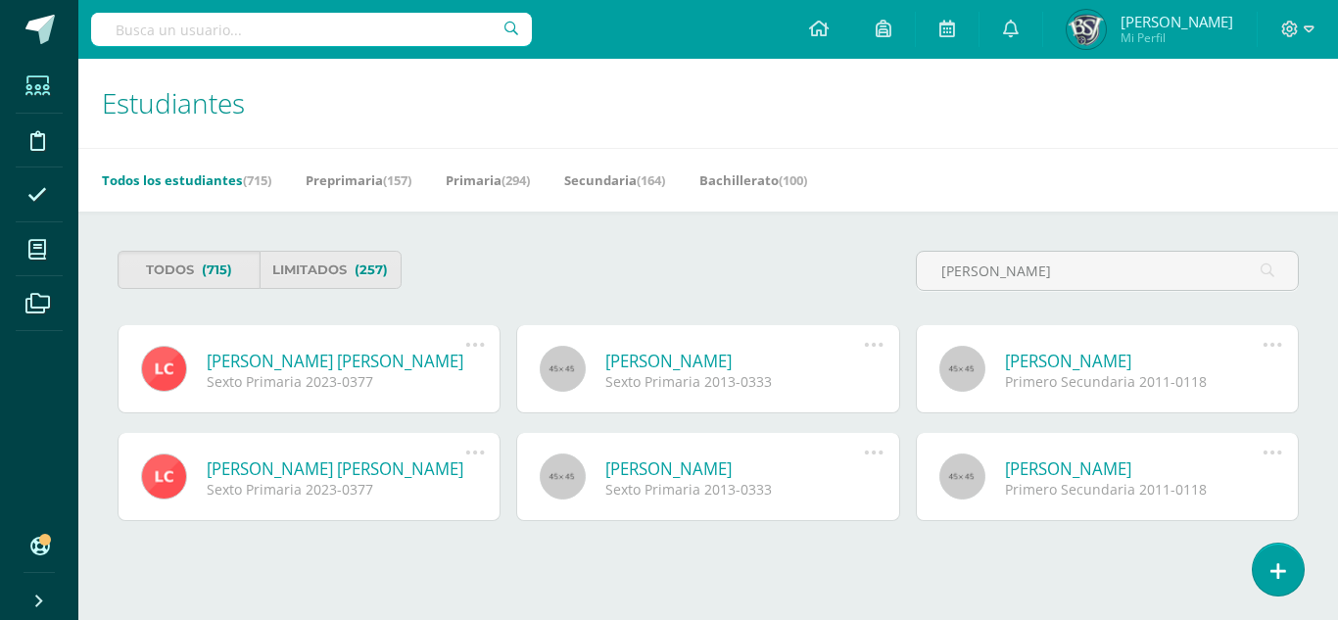
type input "[PERSON_NAME]"
click at [383, 358] on link "[PERSON_NAME] [PERSON_NAME]" at bounding box center [336, 361] width 259 height 23
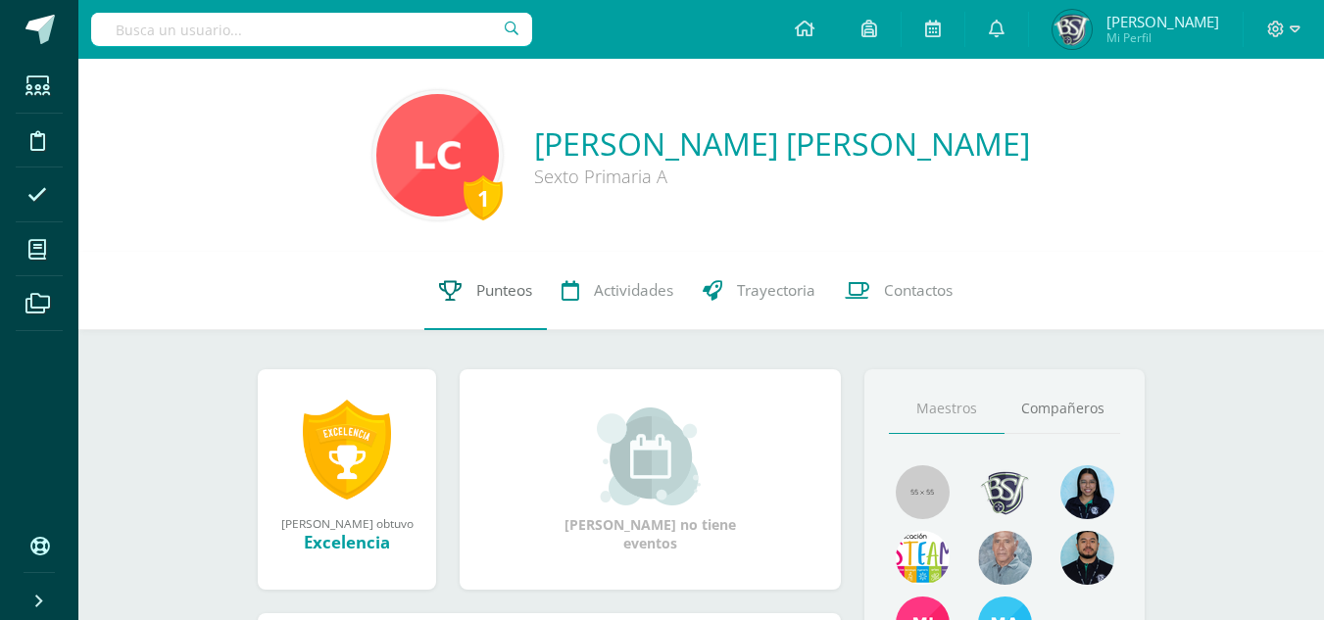
click at [496, 284] on span "Punteos" at bounding box center [504, 290] width 56 height 21
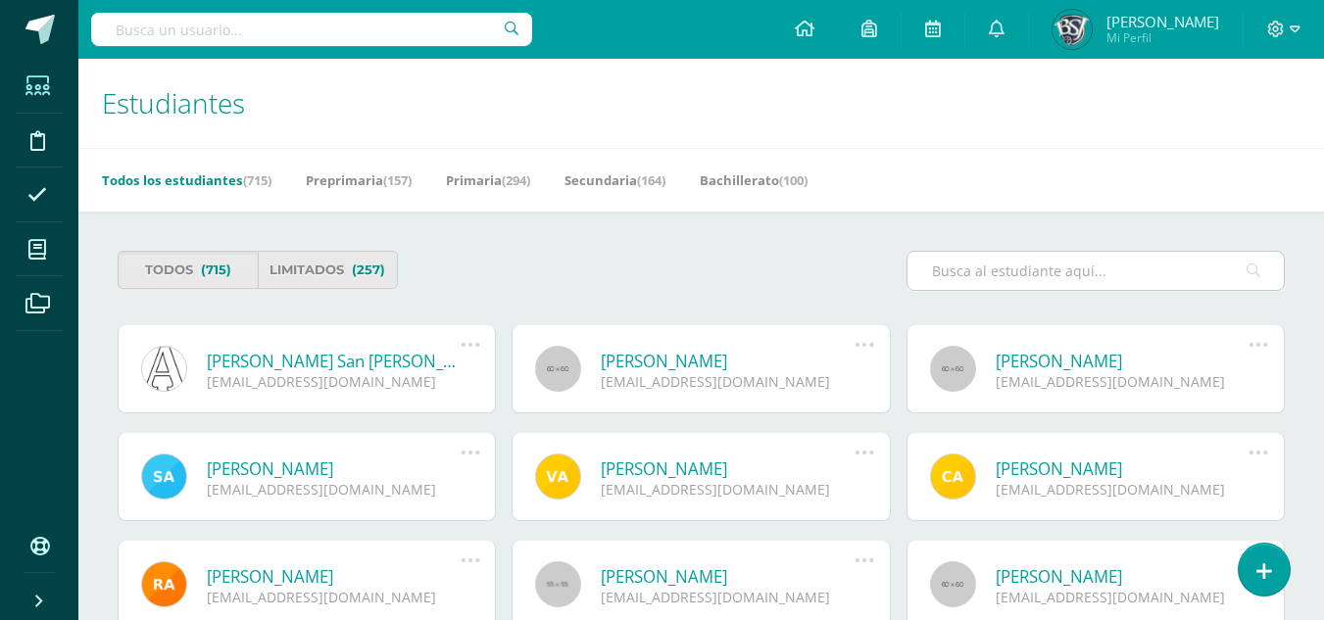
click at [1019, 260] on input "text" at bounding box center [1095, 271] width 376 height 38
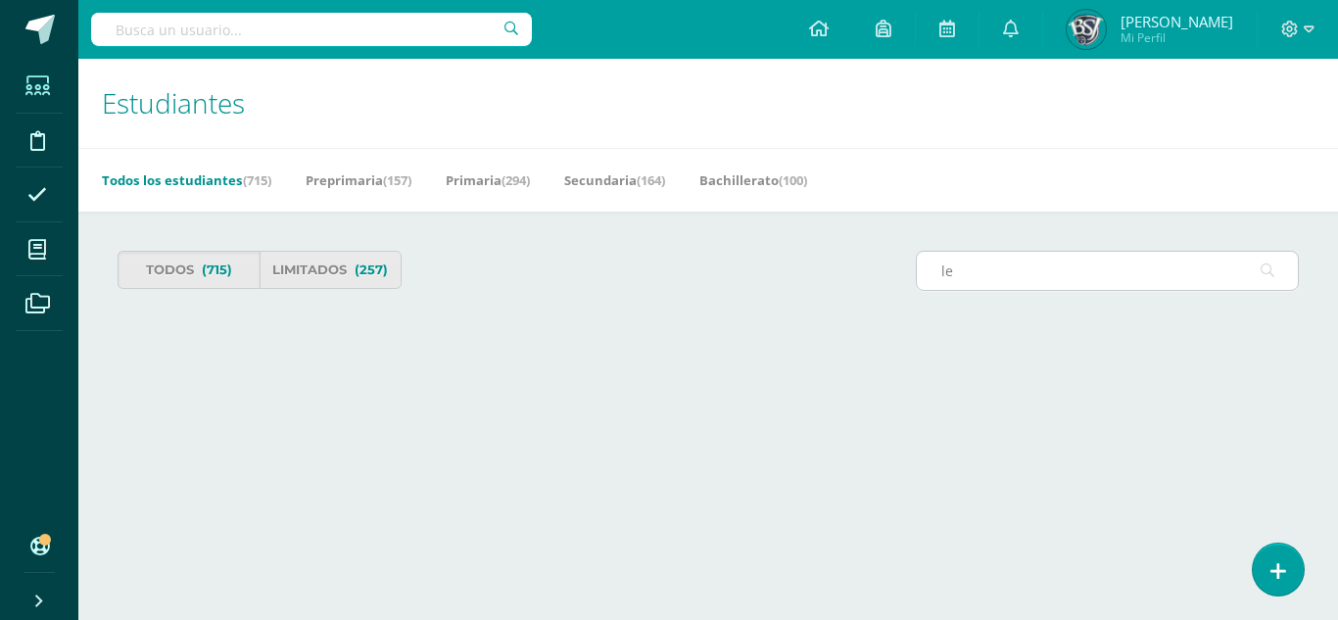
type input "l"
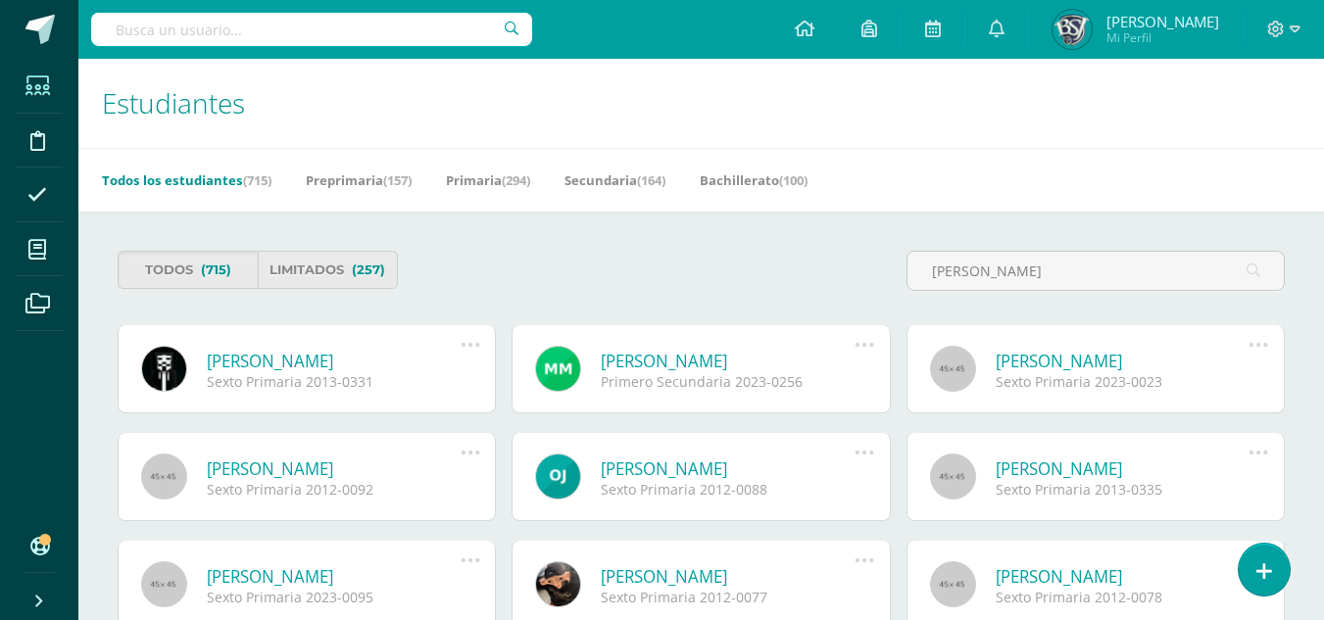
type input "[PERSON_NAME]"
click at [313, 368] on link "[PERSON_NAME]" at bounding box center [334, 361] width 254 height 23
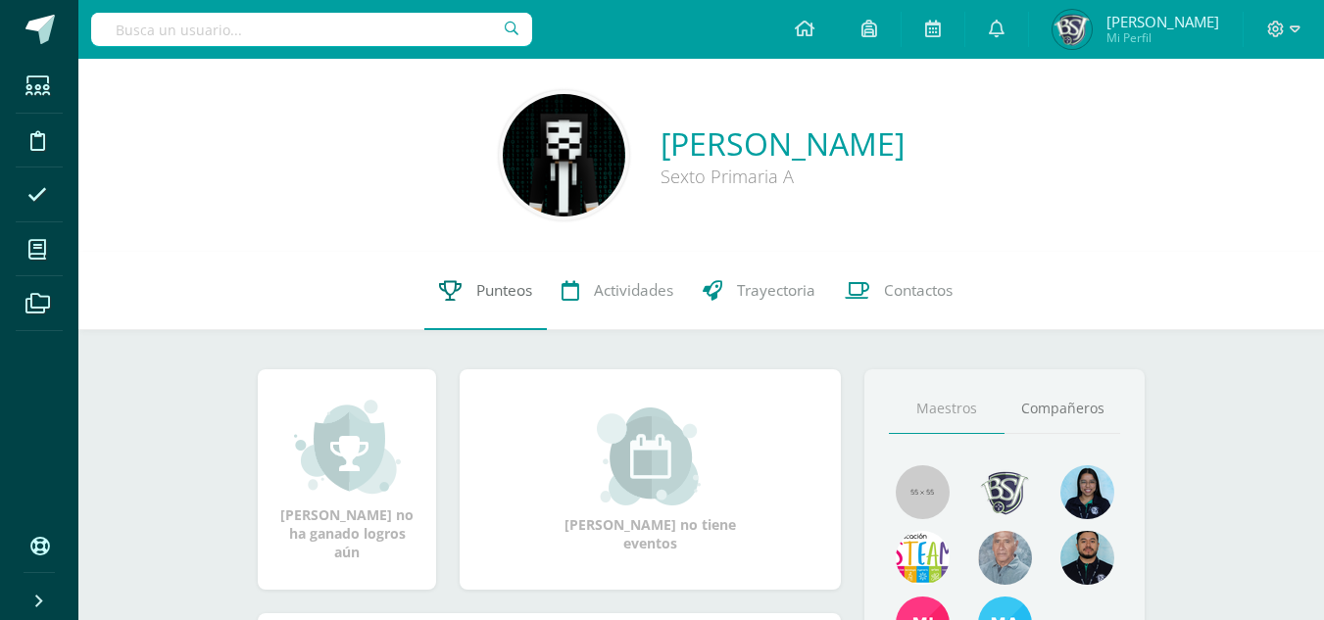
click at [466, 286] on link "Punteos" at bounding box center [485, 291] width 122 height 78
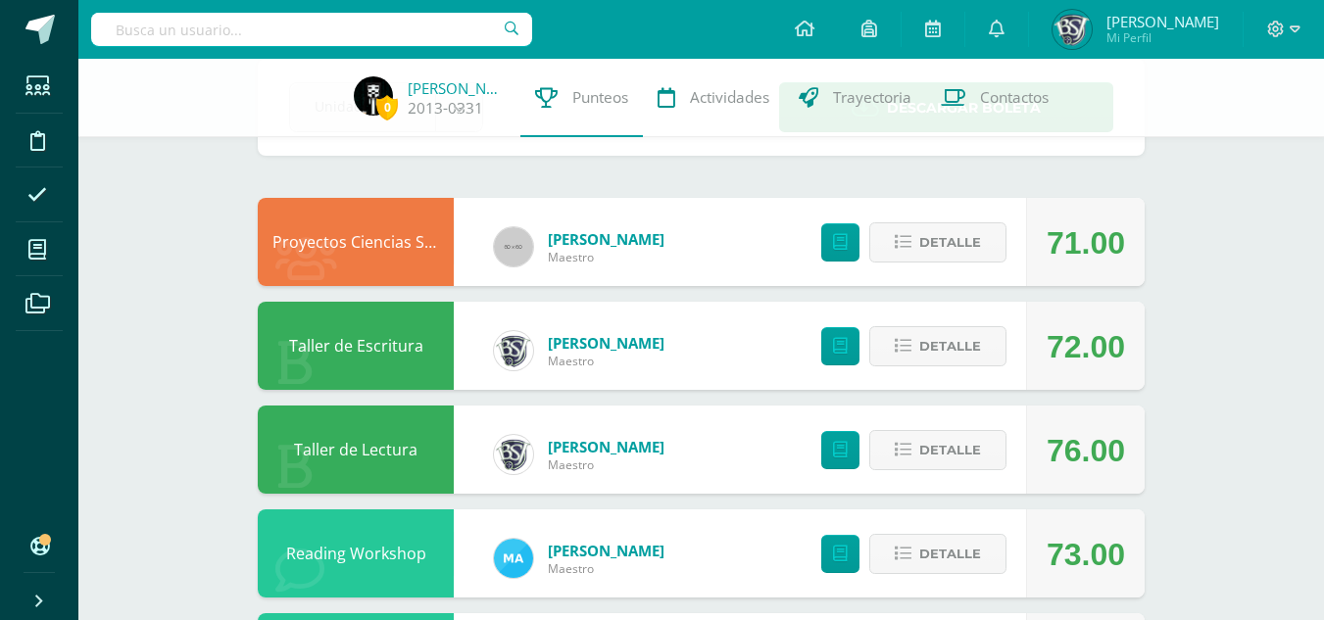
scroll to position [75, 0]
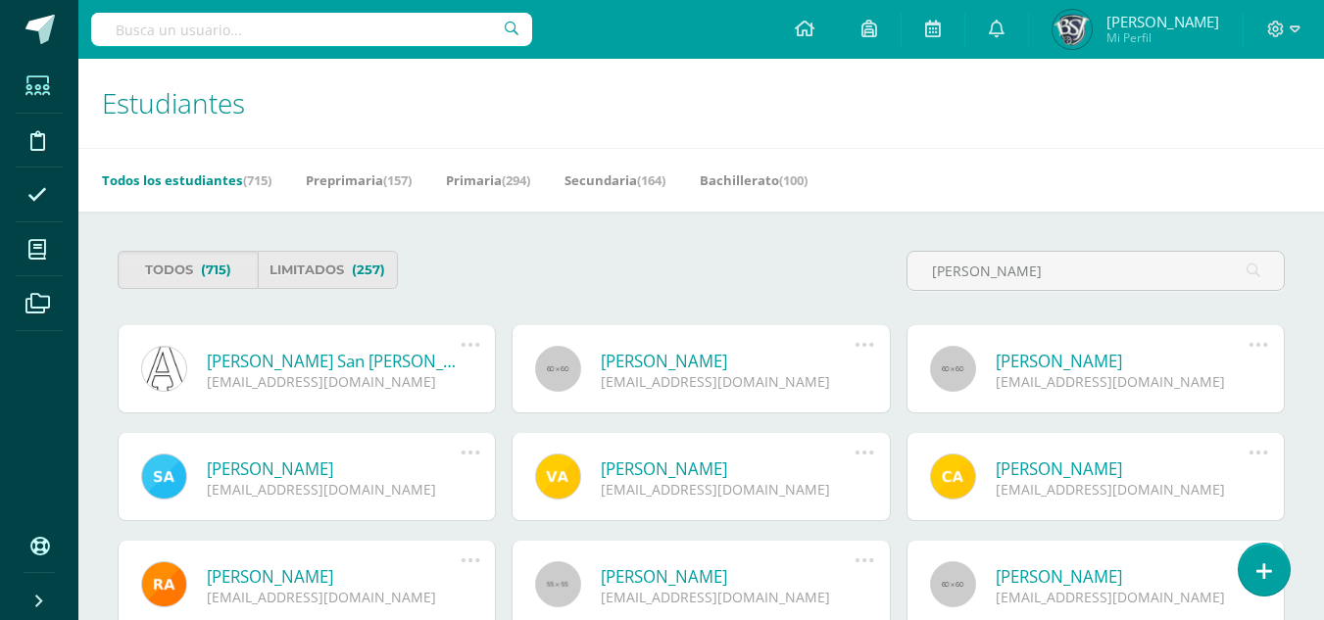
drag, startPoint x: 1005, startPoint y: 274, endPoint x: 897, endPoint y: 286, distance: 109.4
click at [897, 286] on div "Todos (715) Limitados (257) marko" at bounding box center [701, 279] width 1183 height 56
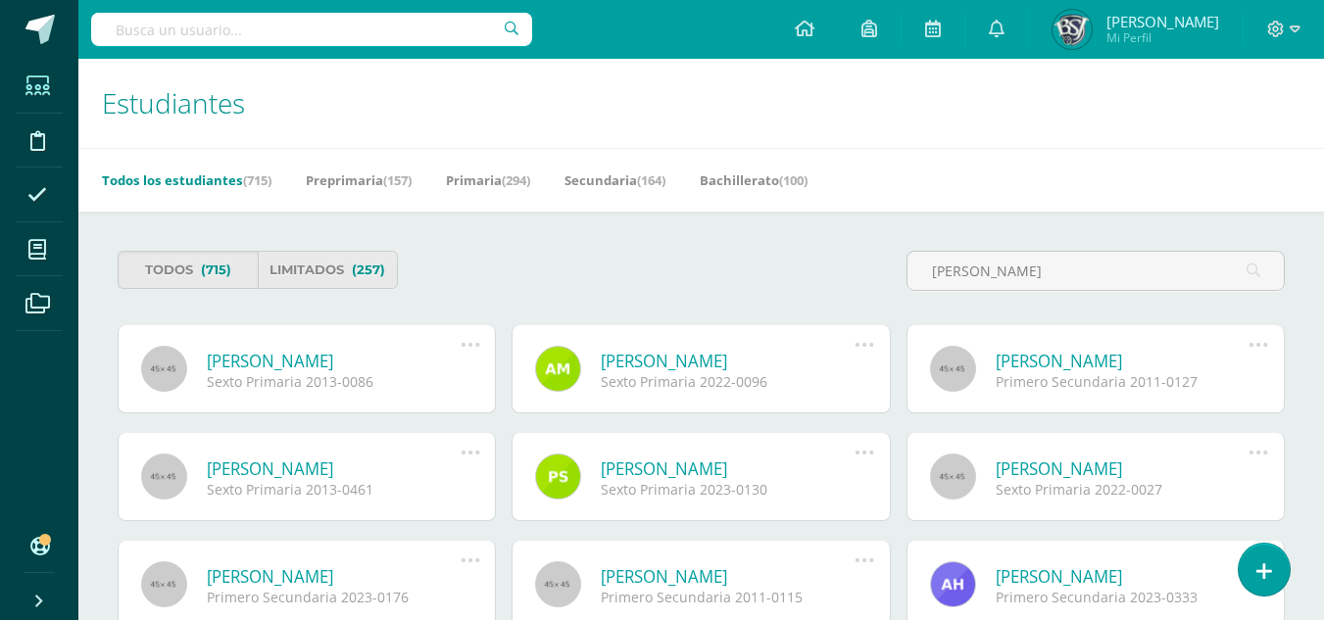
type input "juan manuel"
click at [339, 355] on link "[PERSON_NAME]" at bounding box center [334, 361] width 254 height 23
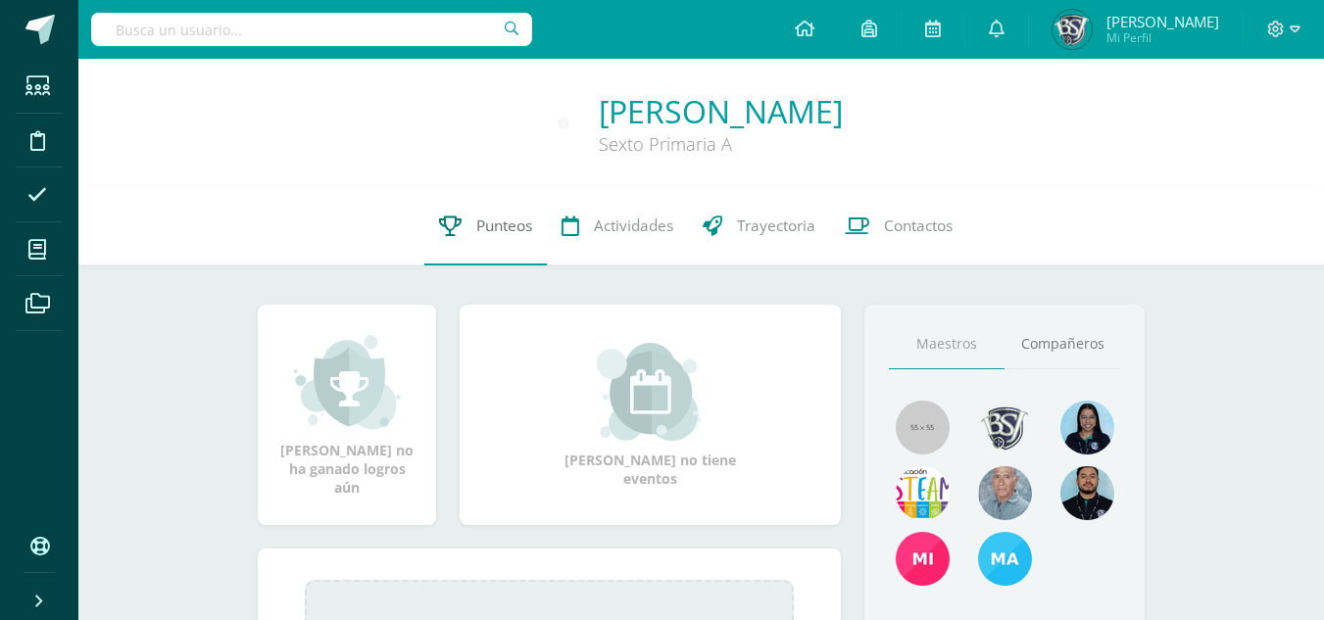
click at [505, 231] on span "Punteos" at bounding box center [504, 226] width 56 height 21
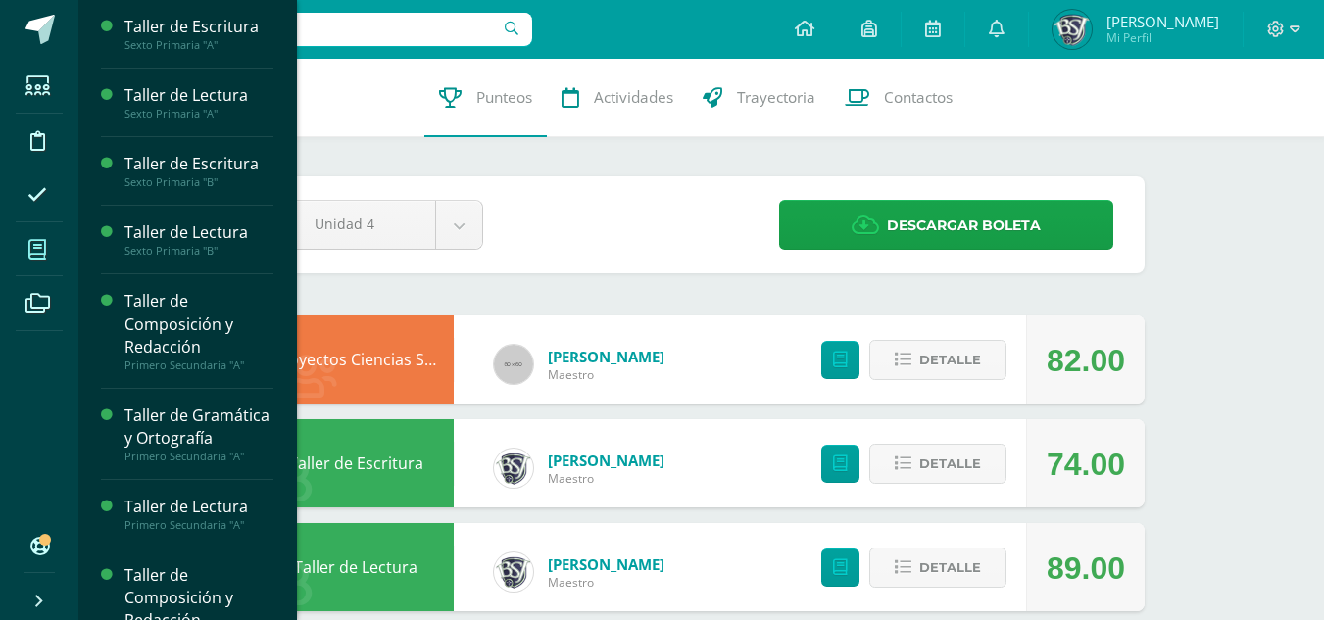
click at [34, 247] on icon at bounding box center [37, 250] width 18 height 20
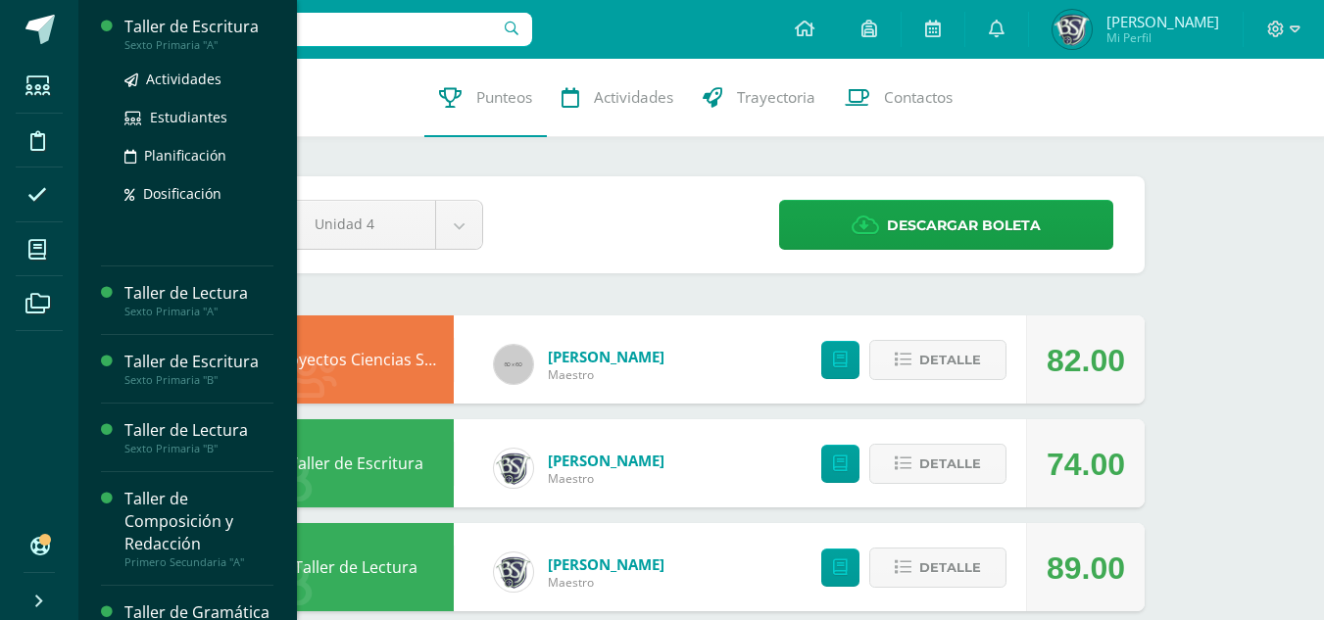
click at [181, 17] on div "Taller de Escritura" at bounding box center [198, 27] width 149 height 23
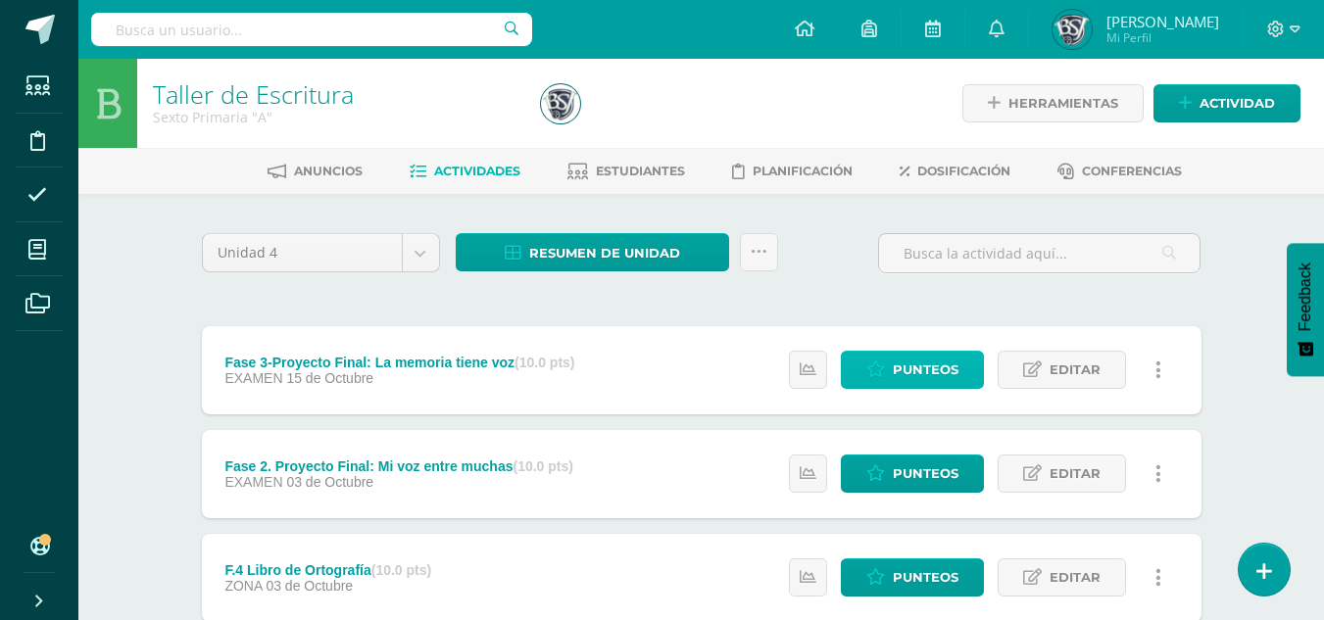
click at [977, 366] on link "Punteos" at bounding box center [912, 370] width 143 height 38
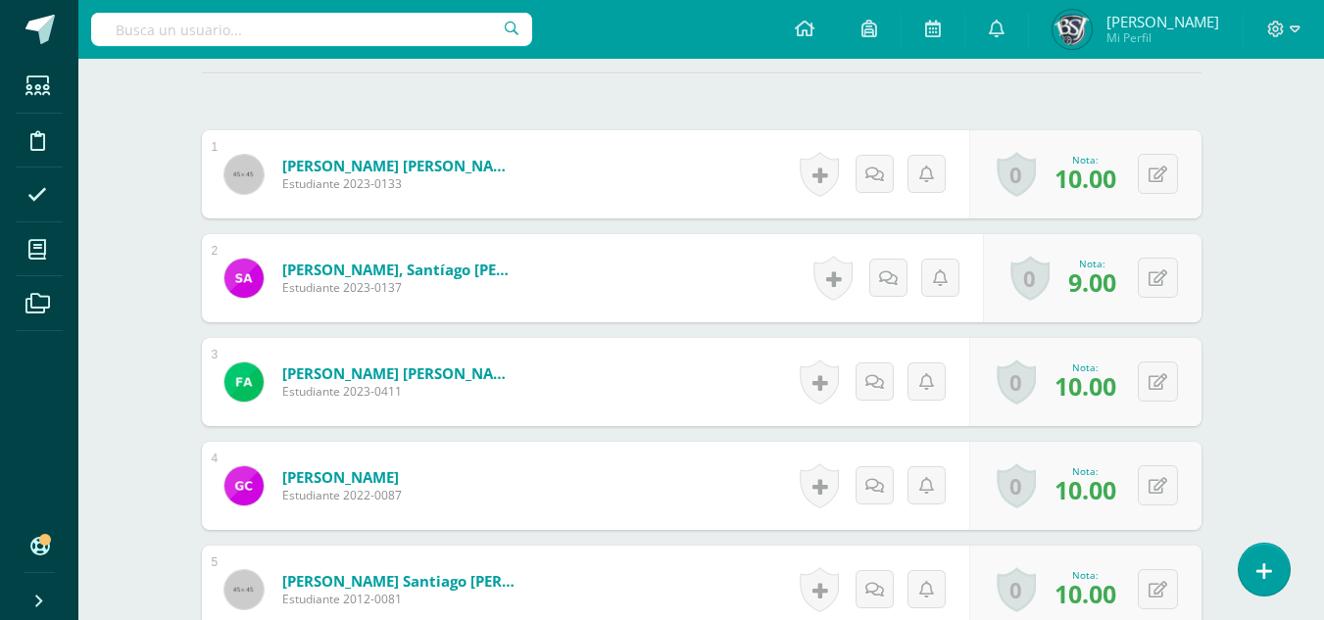
scroll to position [881, 0]
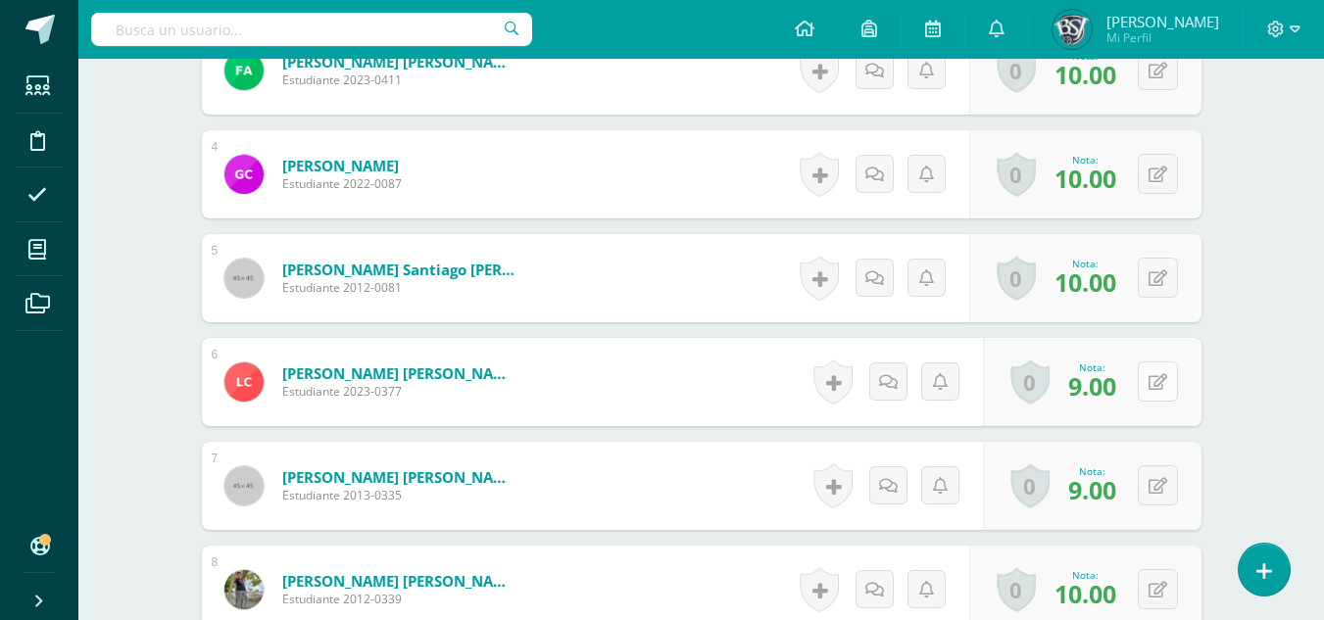
click at [1166, 380] on button at bounding box center [1158, 382] width 40 height 40
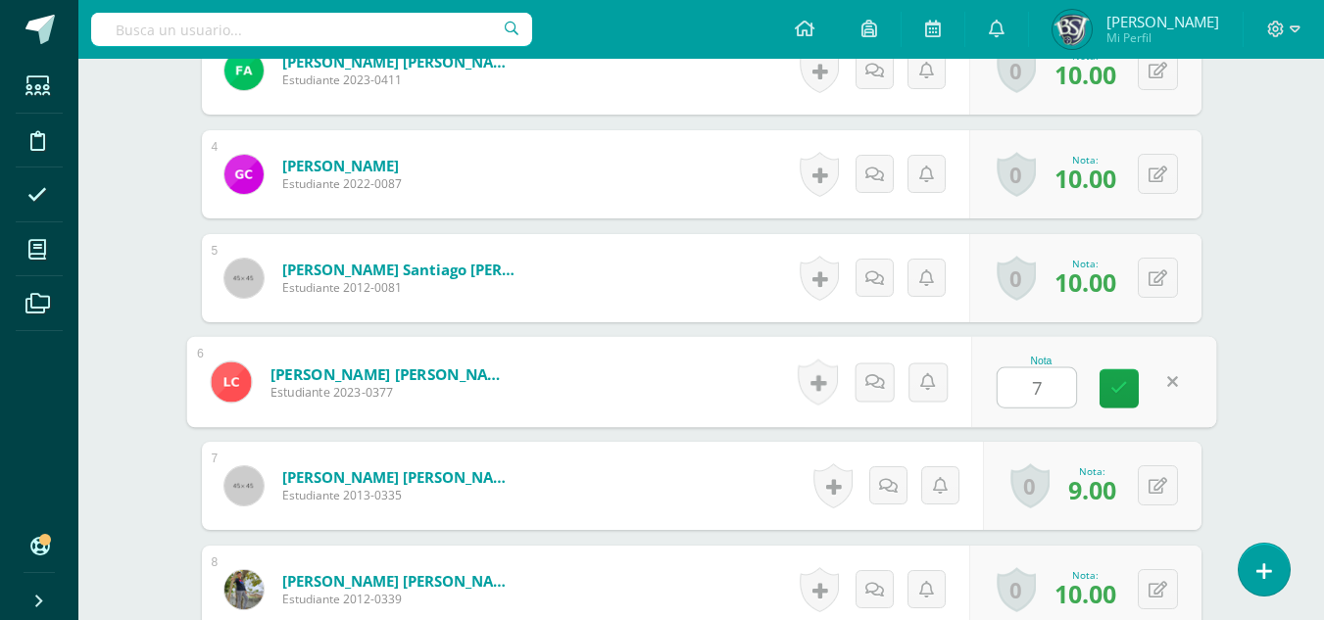
scroll to position [882, 0]
type input "7"
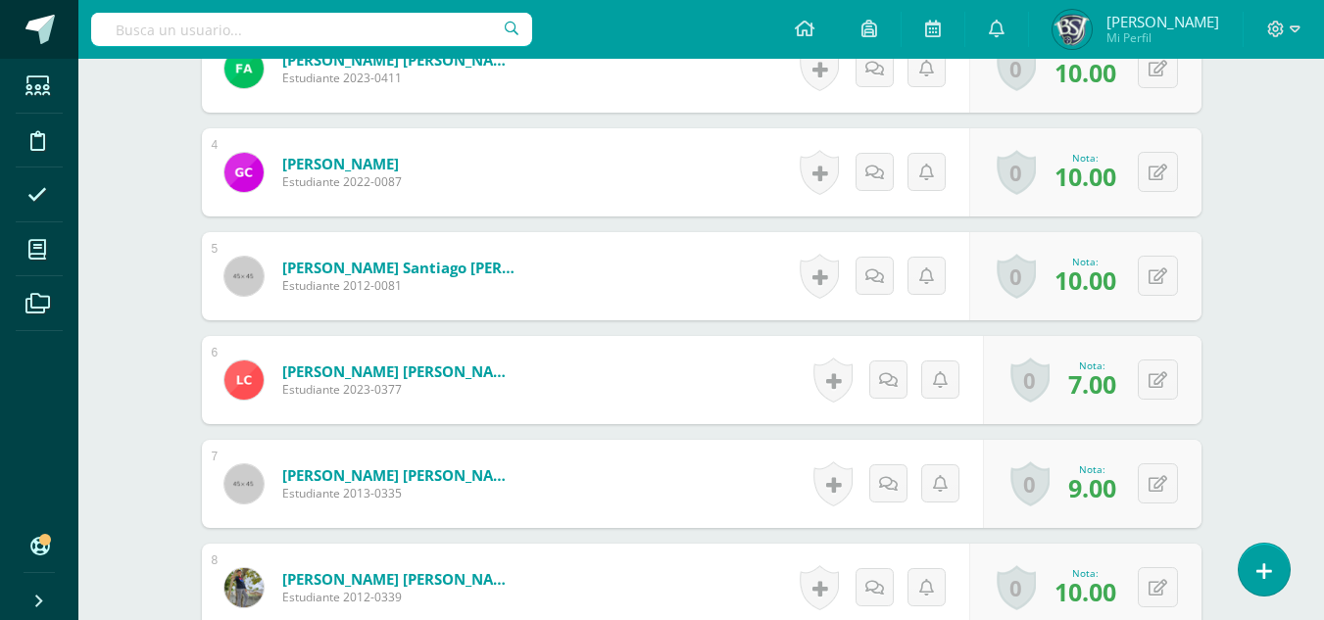
scroll to position [884, 0]
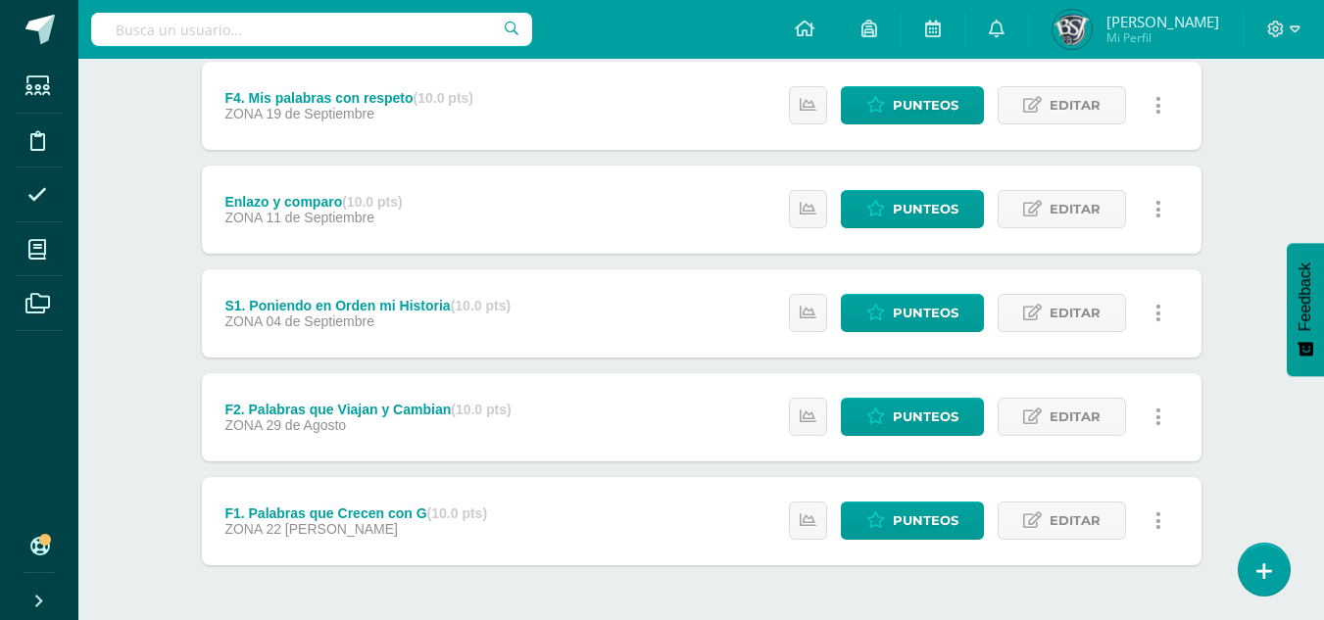
scroll to position [852, 0]
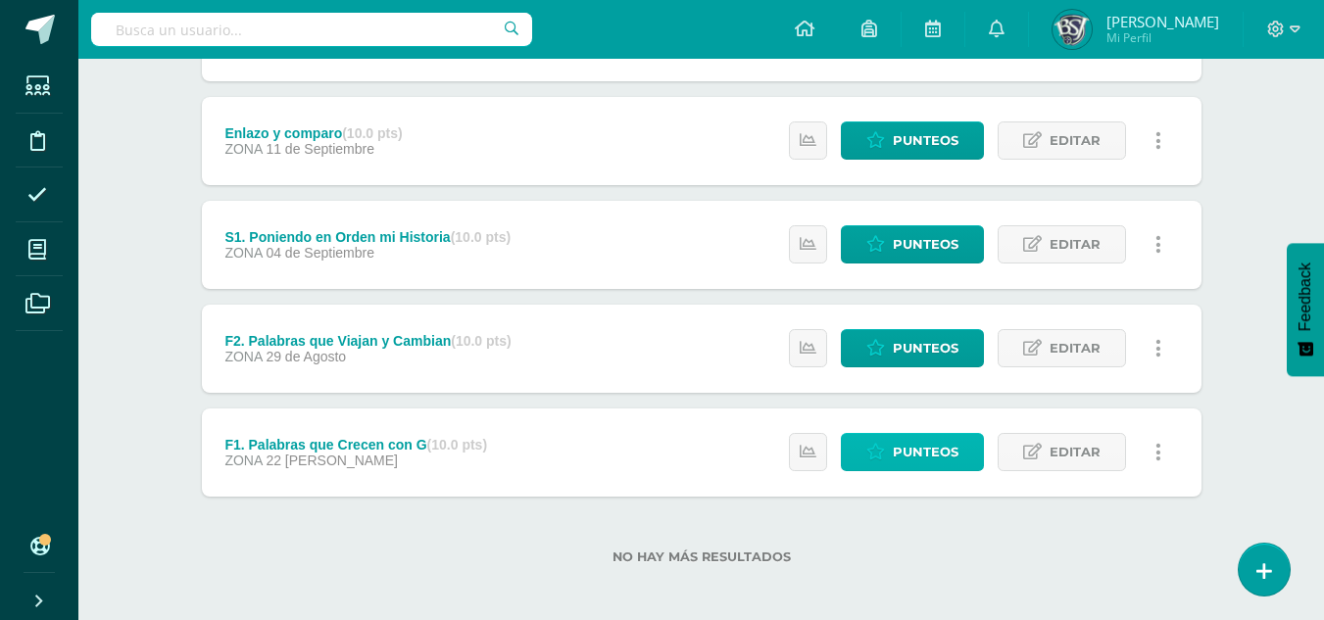
click at [900, 452] on span "Punteos" at bounding box center [926, 452] width 66 height 36
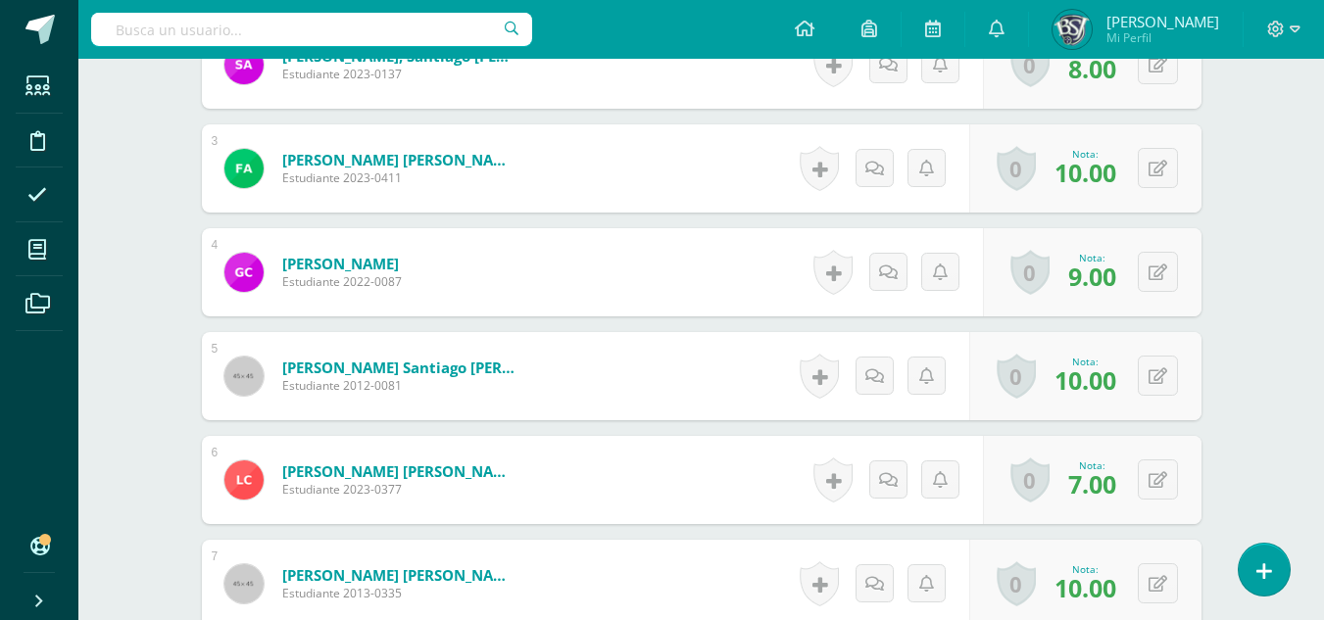
scroll to position [802, 0]
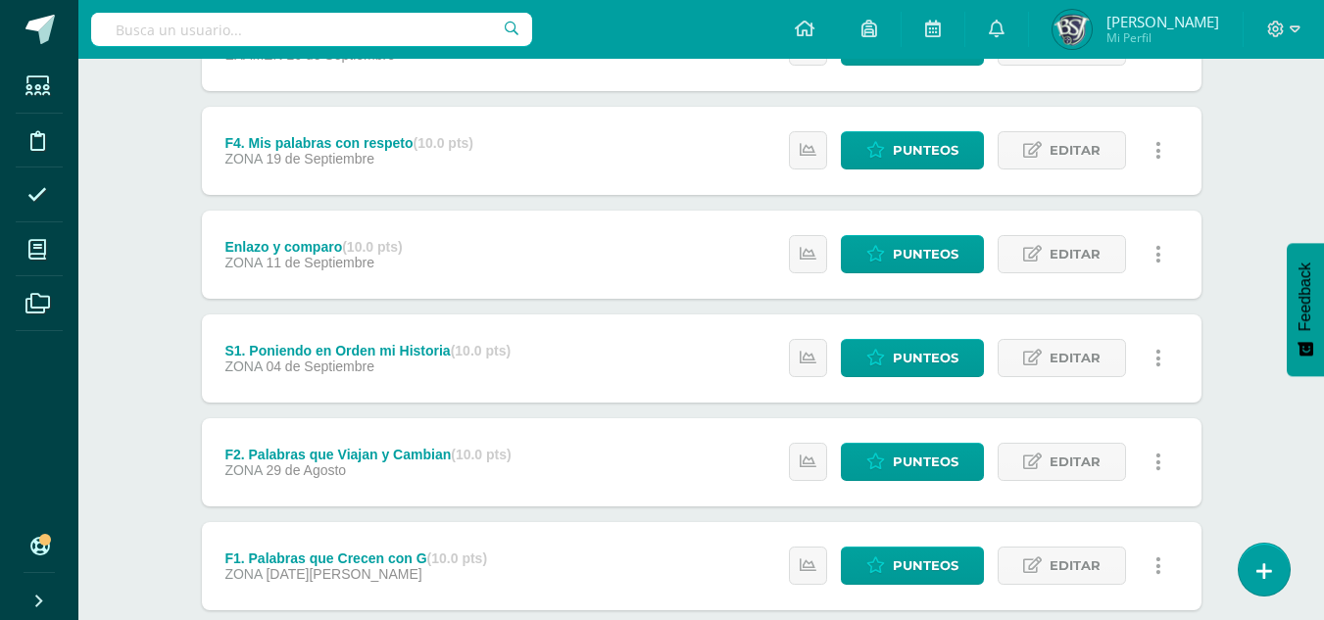
scroll to position [852, 0]
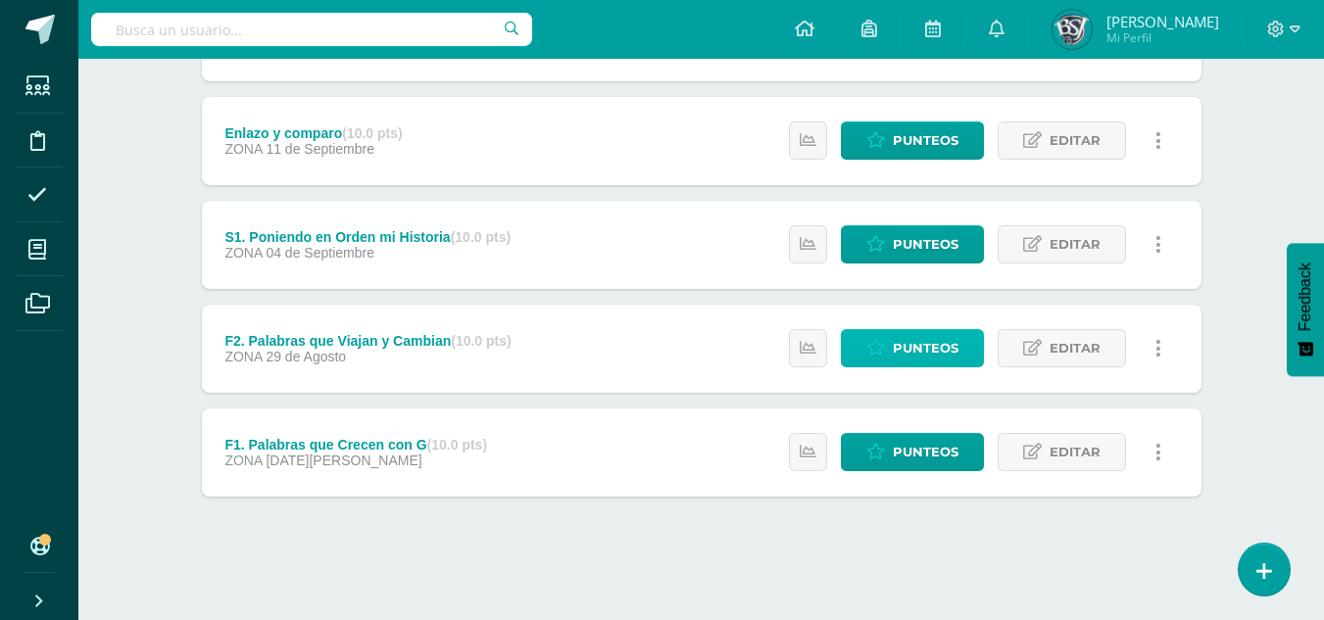
click at [891, 350] on link "Punteos" at bounding box center [912, 348] width 143 height 38
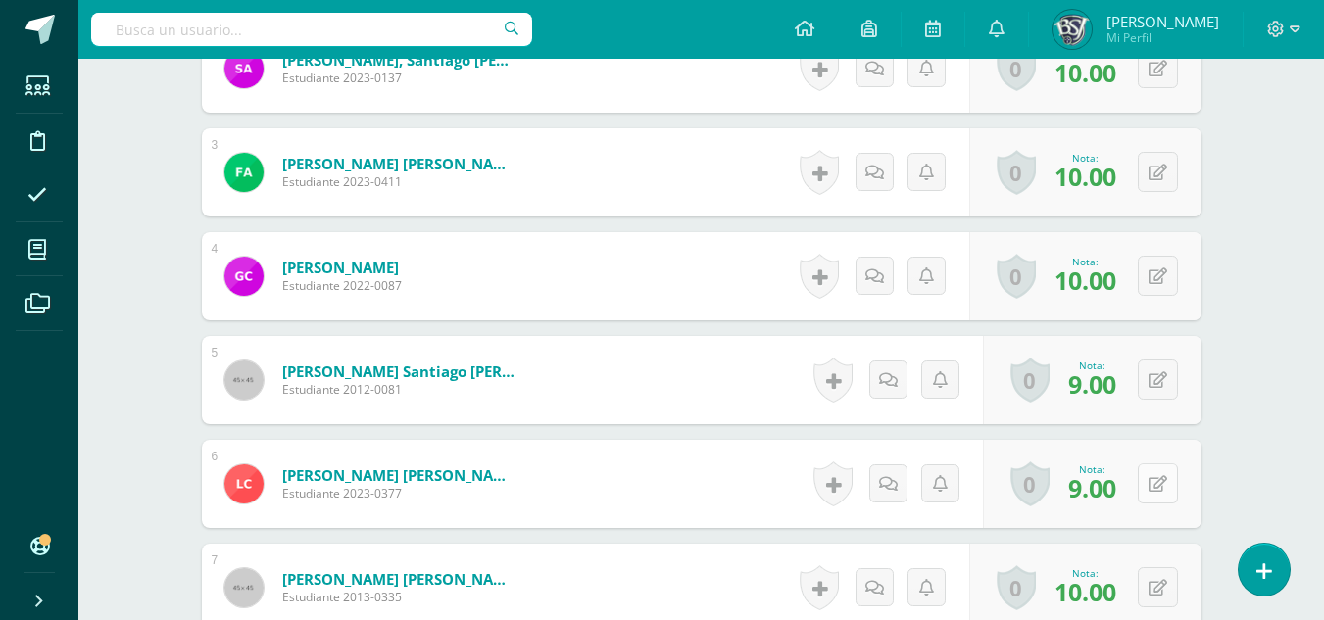
scroll to position [799, 0]
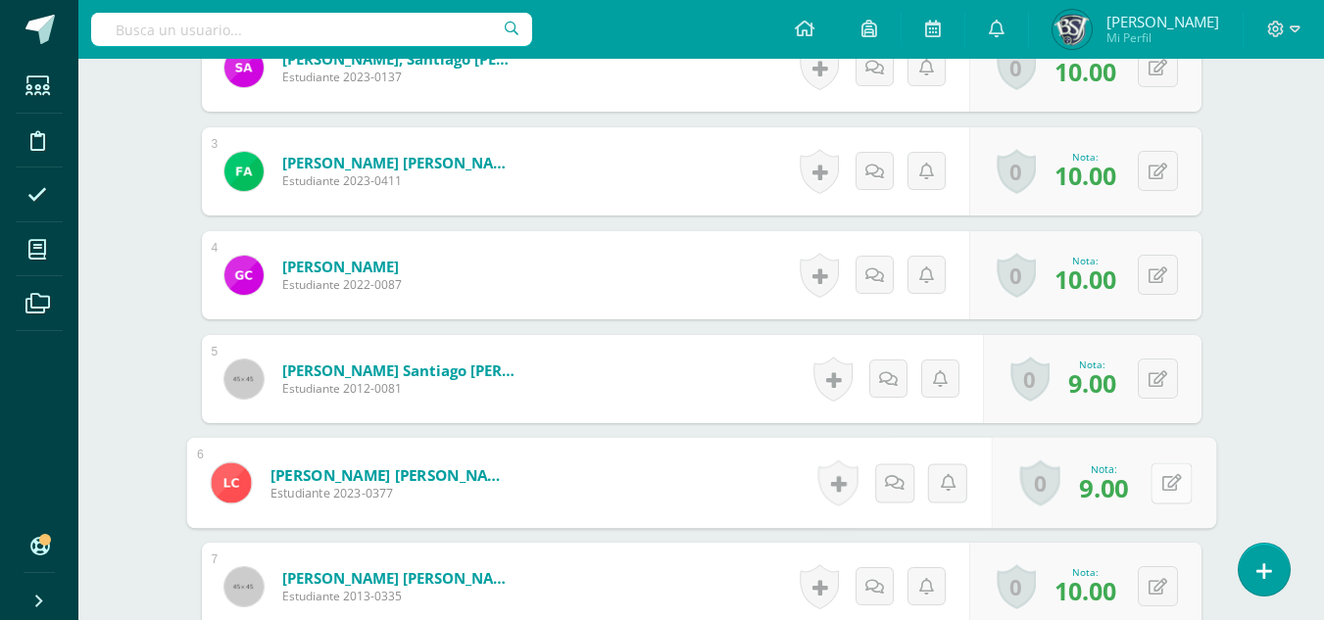
click at [1167, 478] on button at bounding box center [1170, 482] width 41 height 41
type input "7"
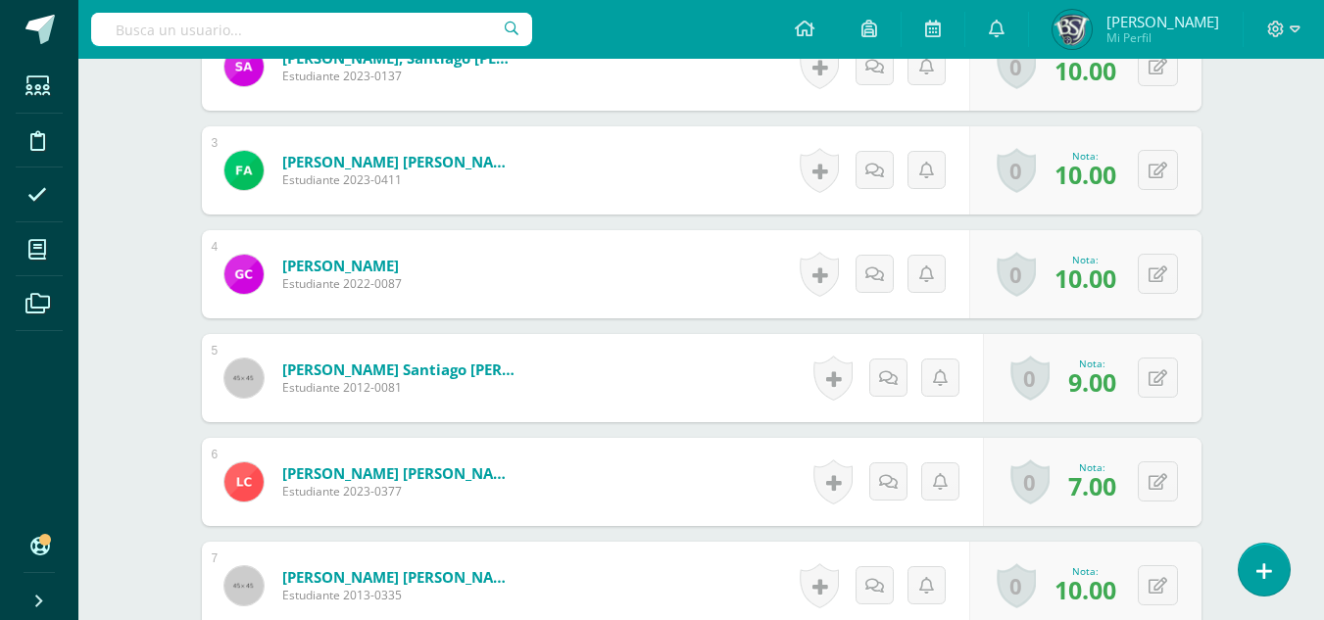
scroll to position [801, 0]
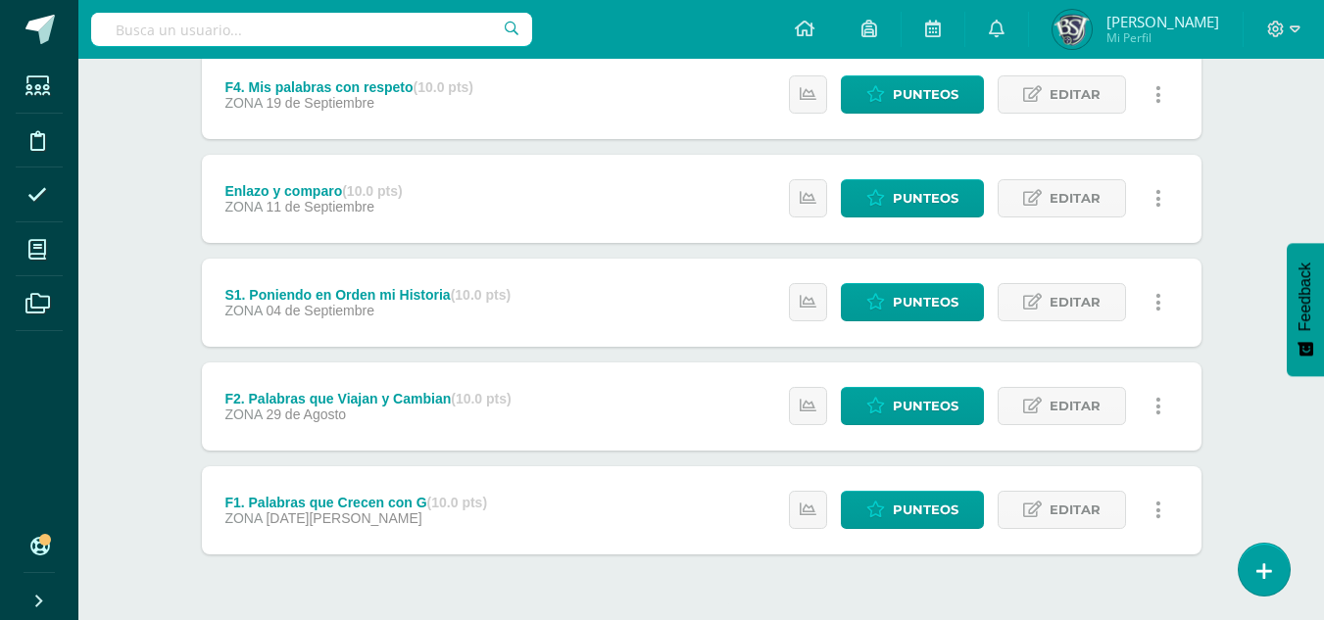
scroll to position [852, 0]
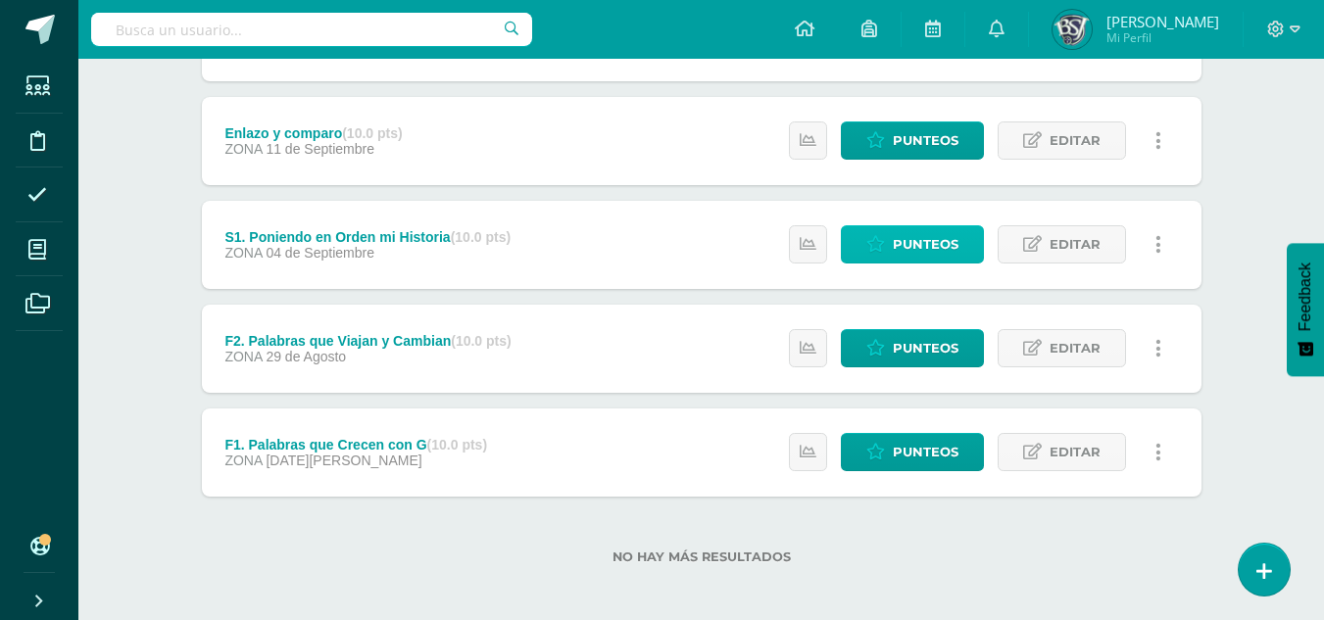
click at [892, 237] on link "Punteos" at bounding box center [912, 244] width 143 height 38
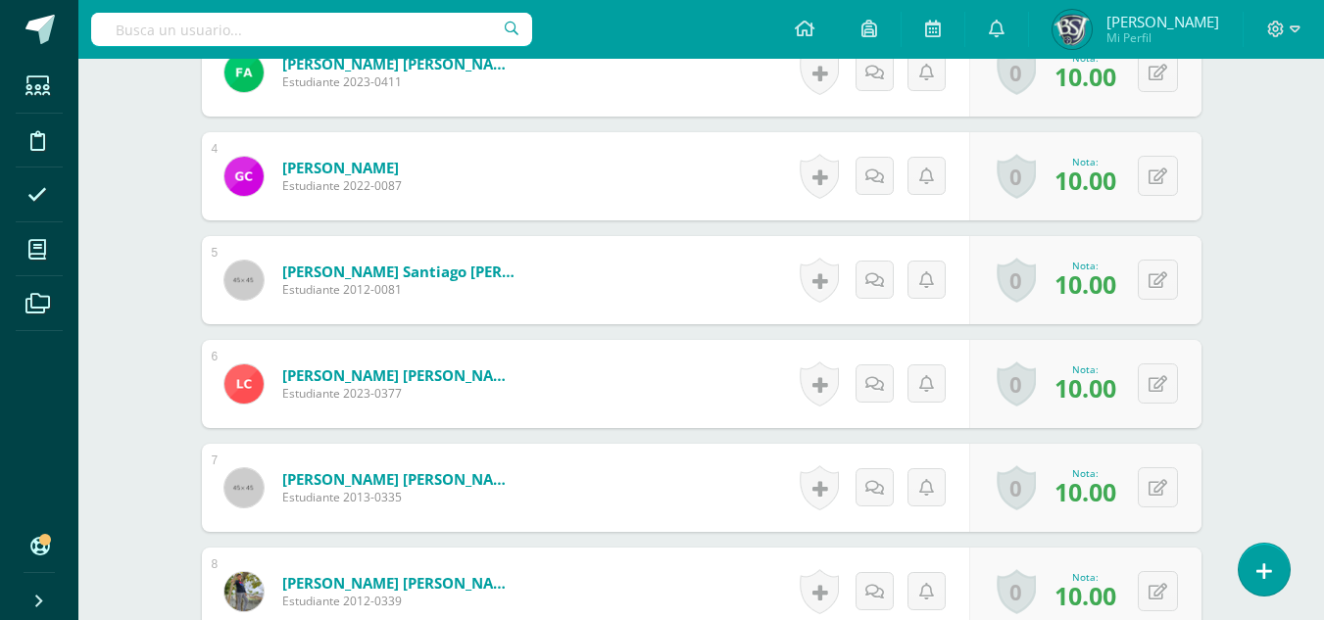
scroll to position [881, 0]
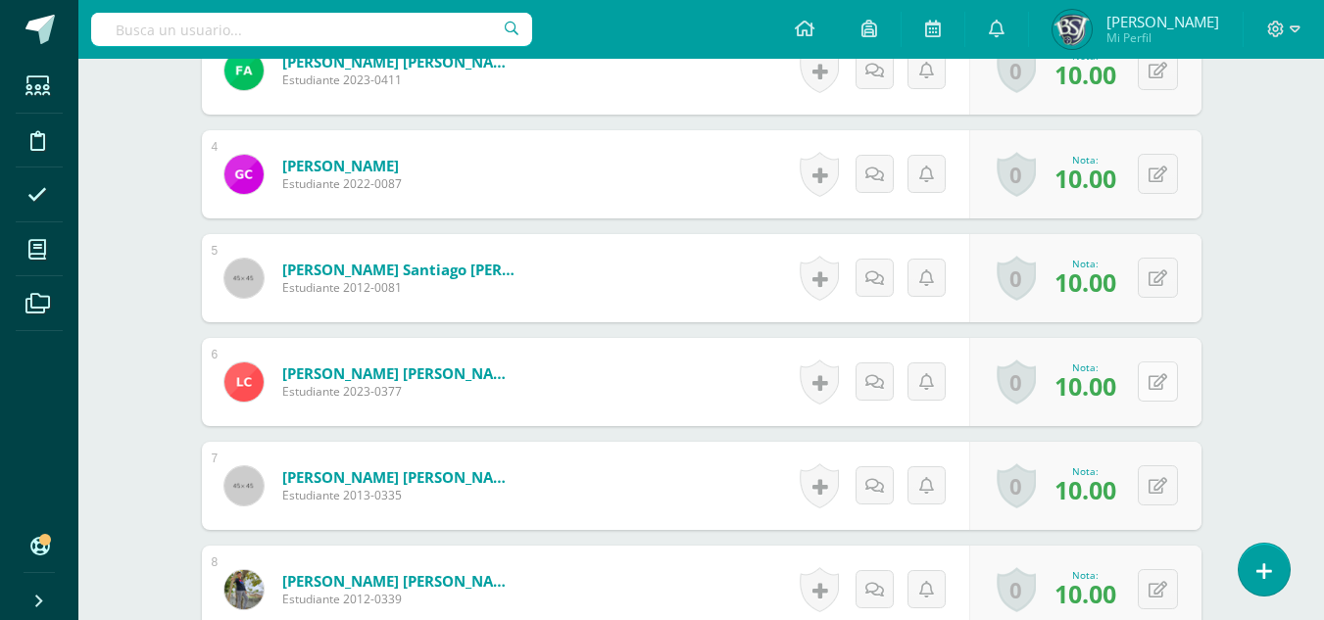
click at [1165, 377] on icon at bounding box center [1157, 382] width 19 height 17
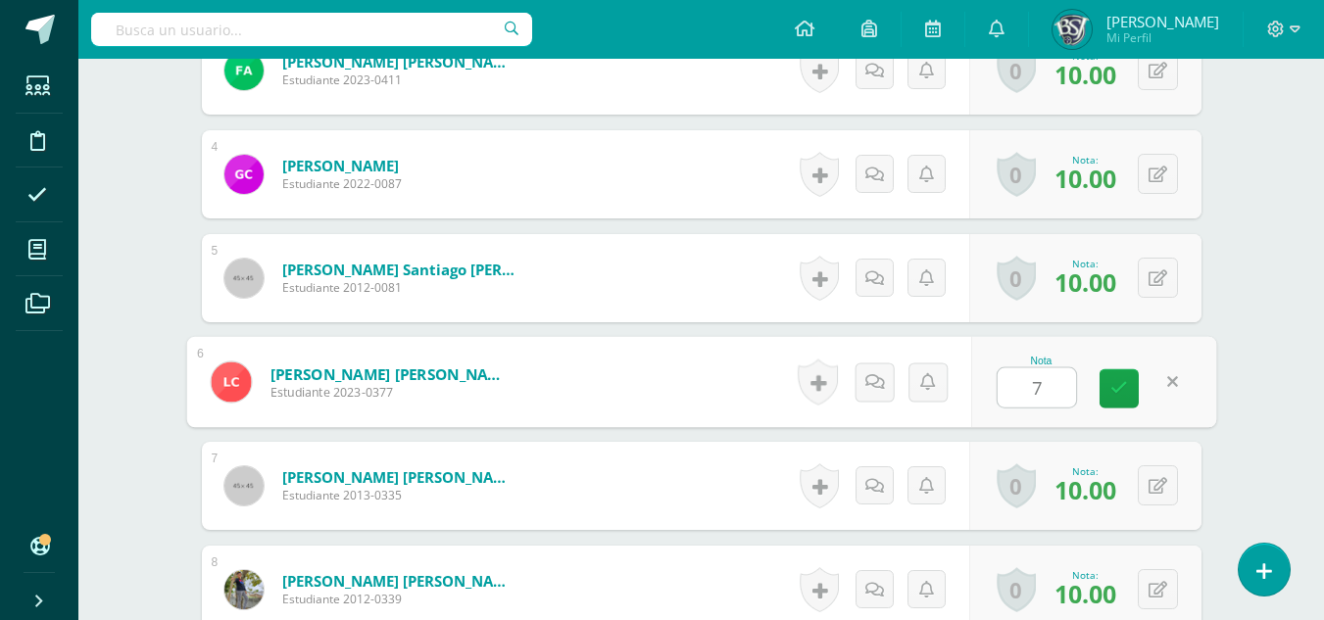
scroll to position [882, 0]
type input "7"
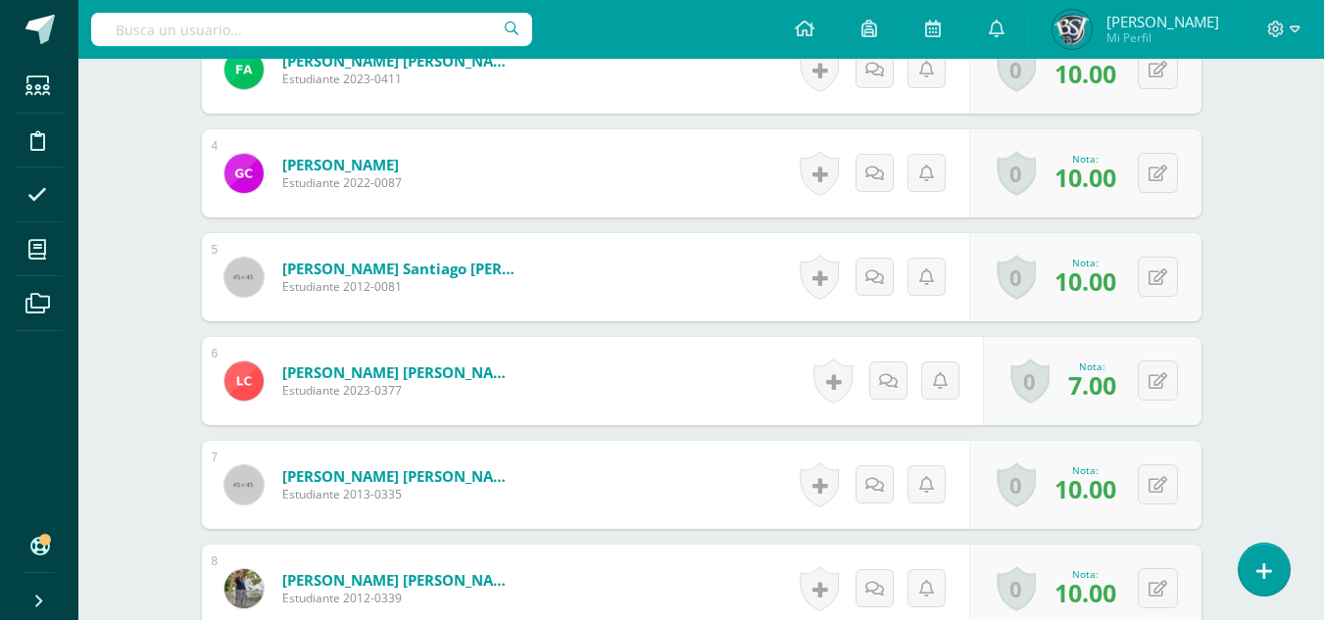
scroll to position [883, 0]
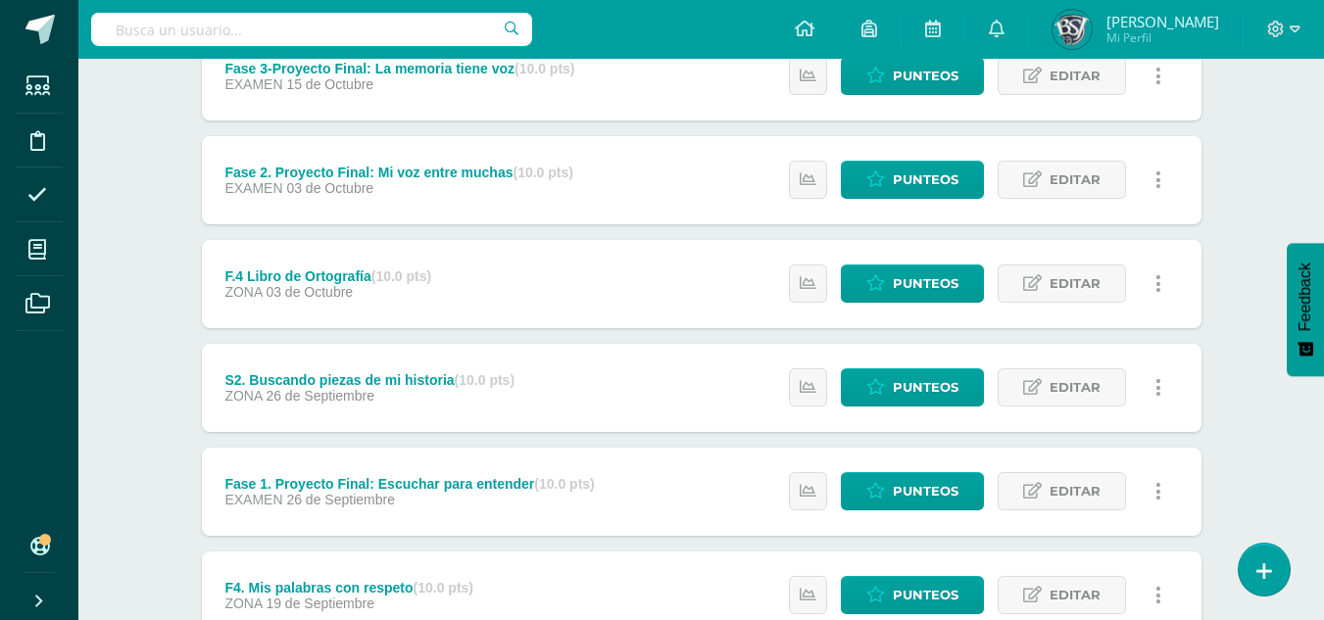
scroll to position [852, 0]
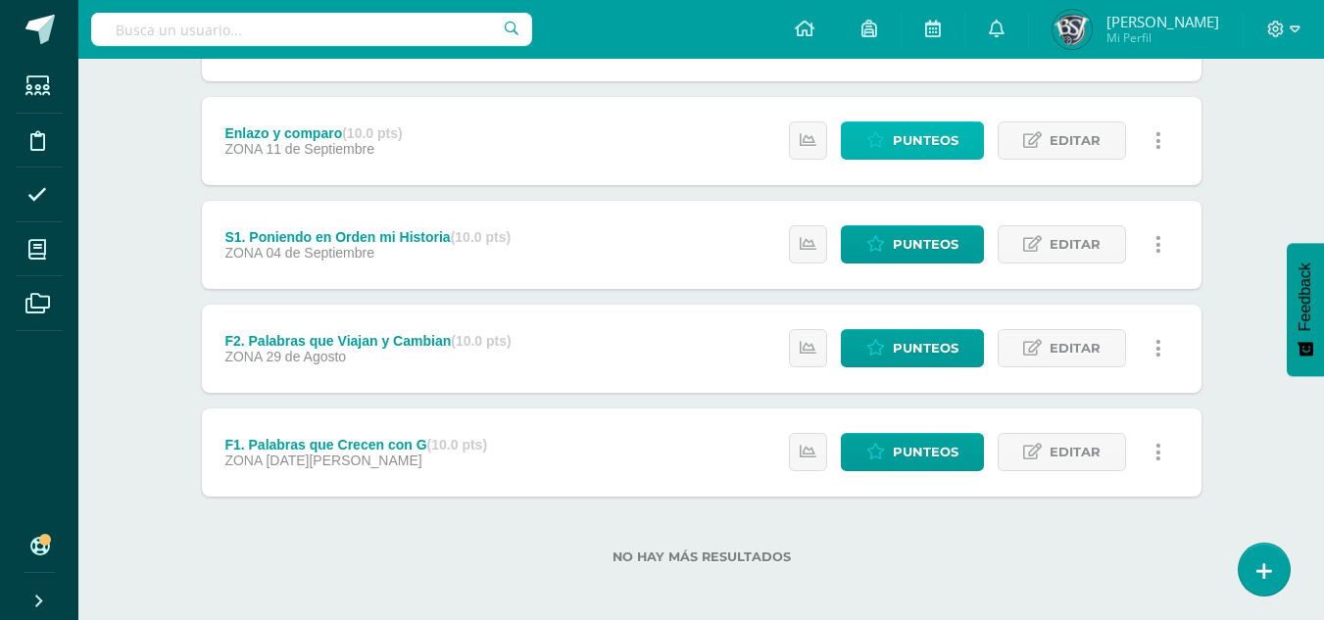
click at [897, 145] on span "Punteos" at bounding box center [926, 140] width 66 height 36
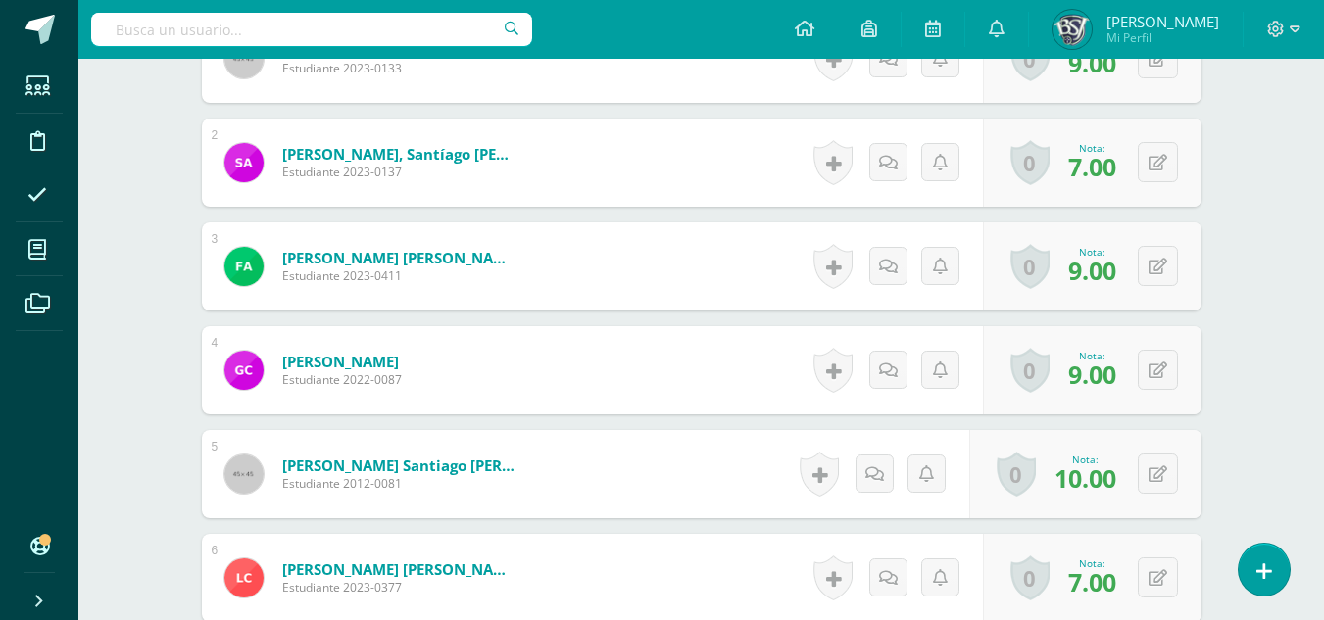
scroll to position [686, 0]
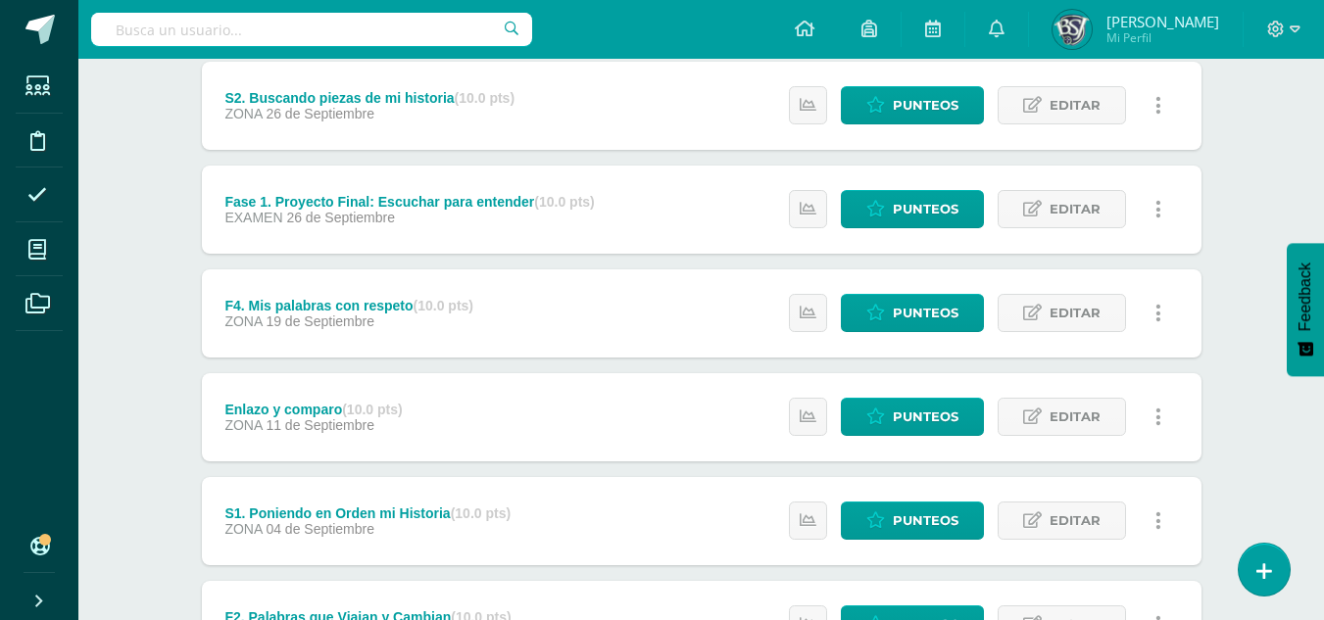
scroll to position [588, 0]
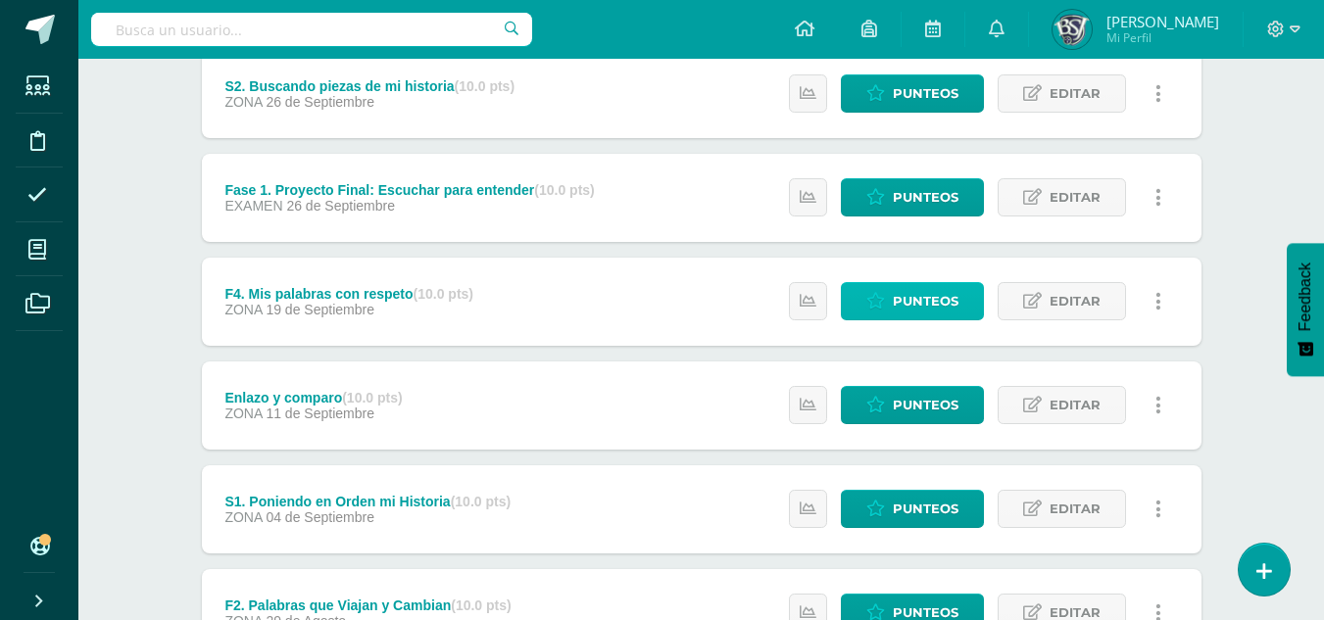
click at [895, 293] on span "Punteos" at bounding box center [926, 301] width 66 height 36
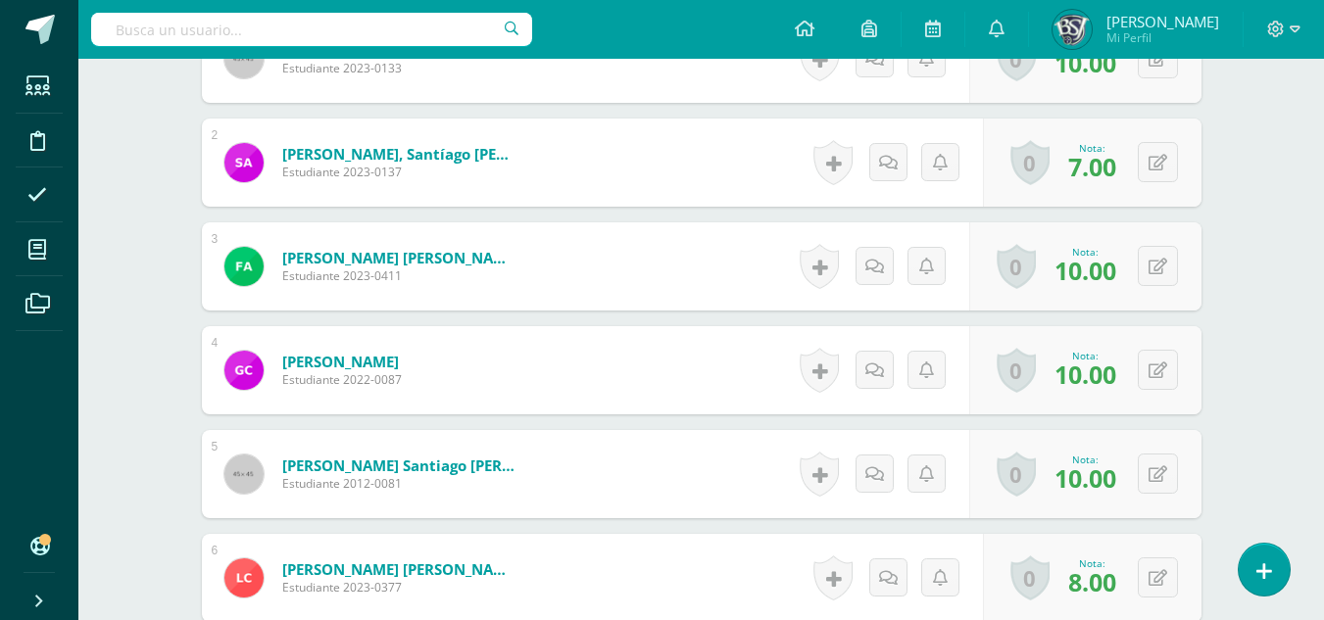
scroll to position [783, 0]
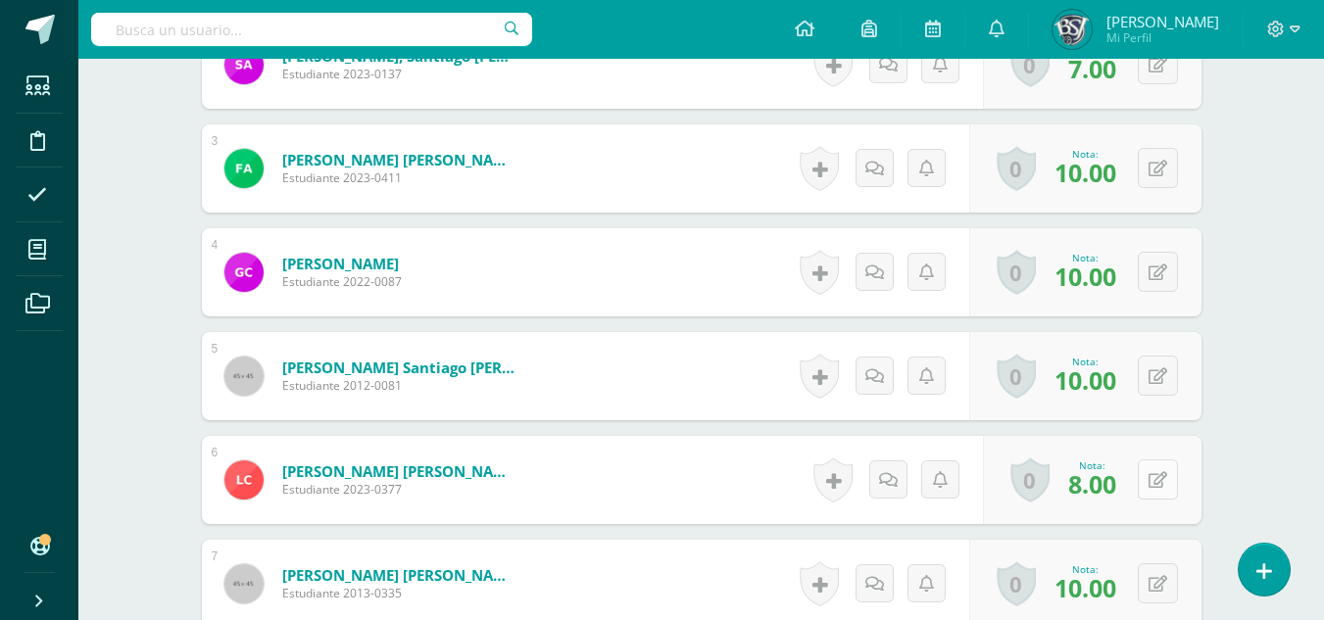
click at [1142, 476] on button at bounding box center [1158, 480] width 40 height 40
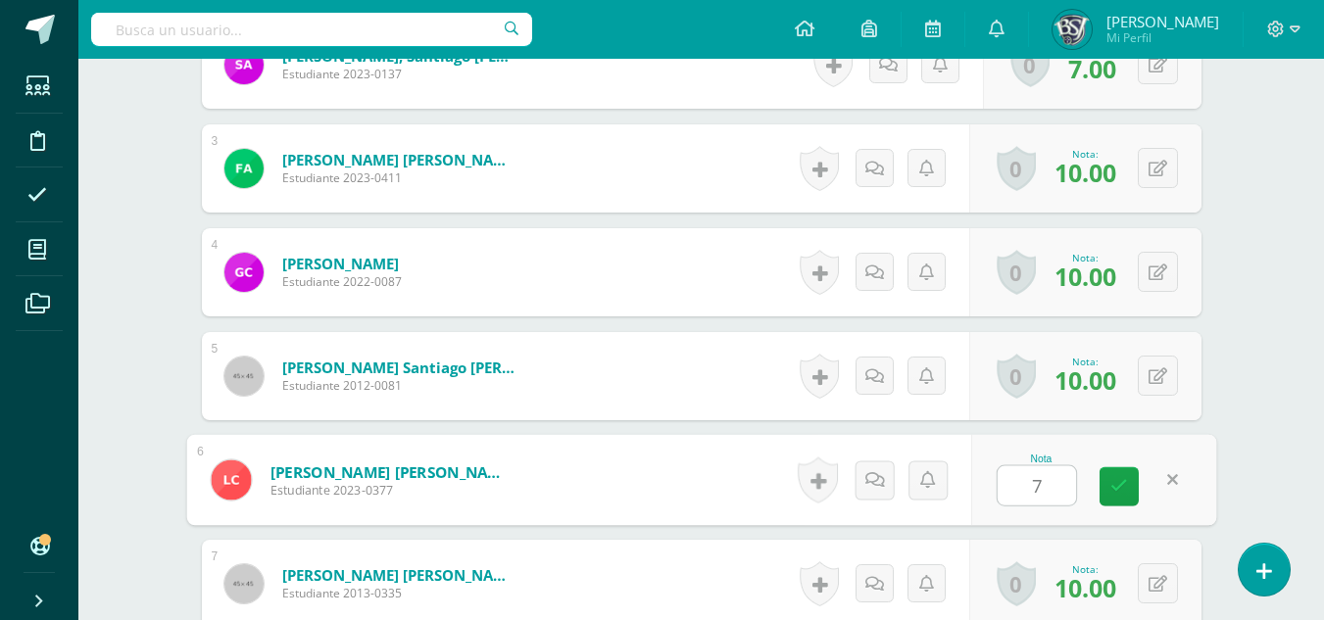
scroll to position [784, 0]
type input "7"
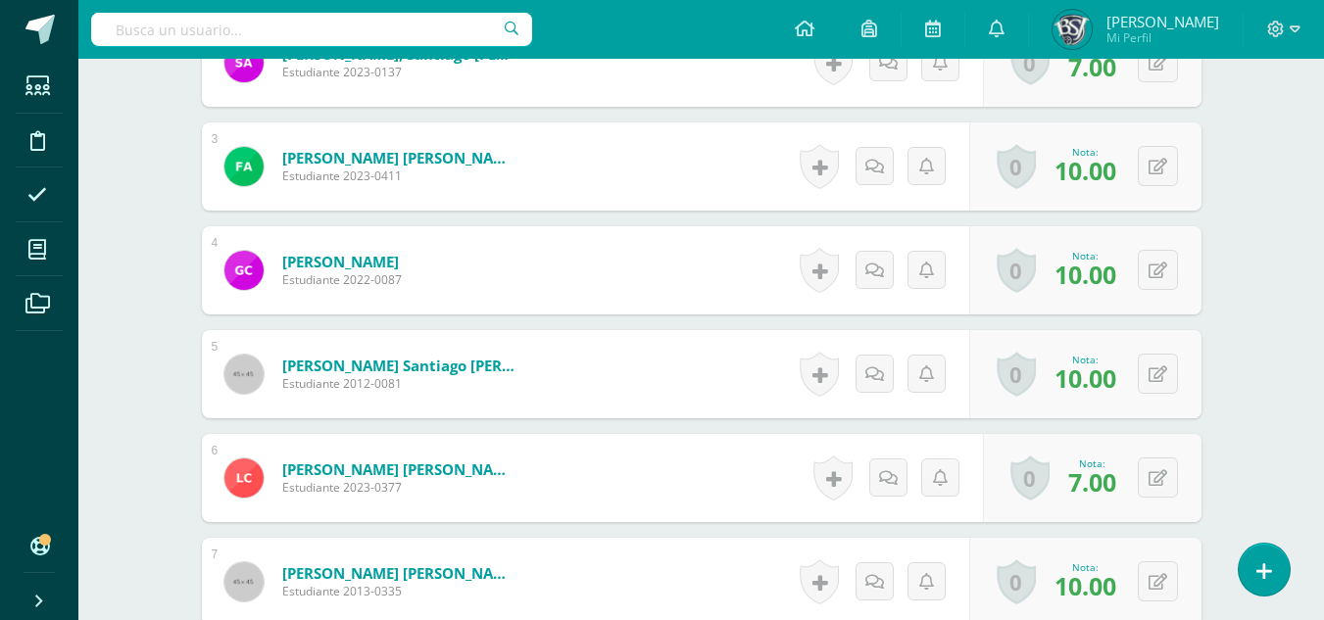
scroll to position [786, 0]
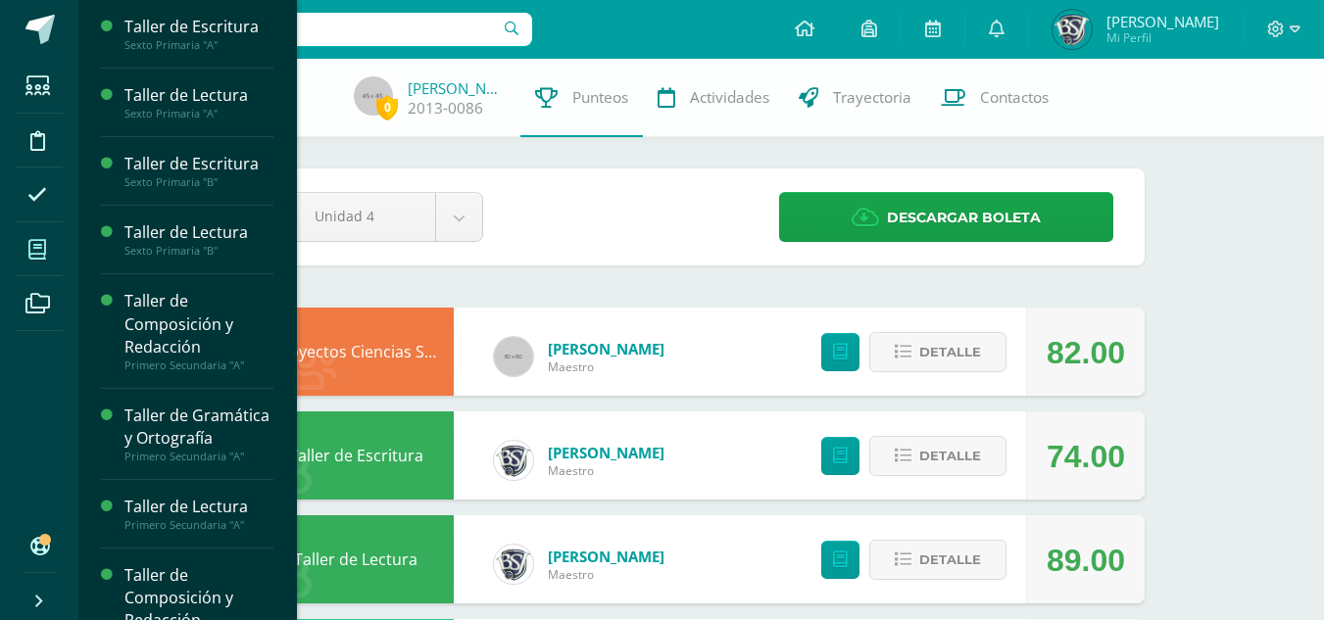
click at [36, 245] on icon at bounding box center [37, 250] width 18 height 20
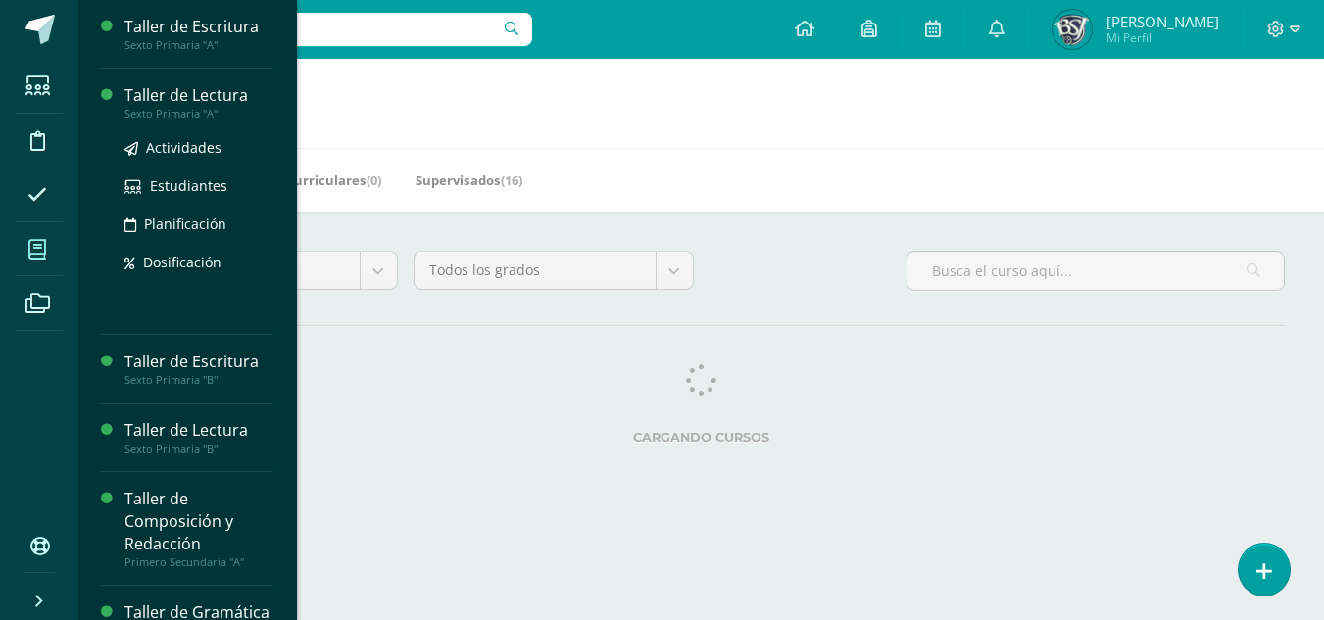
click at [168, 93] on div "Taller de Lectura" at bounding box center [198, 95] width 149 height 23
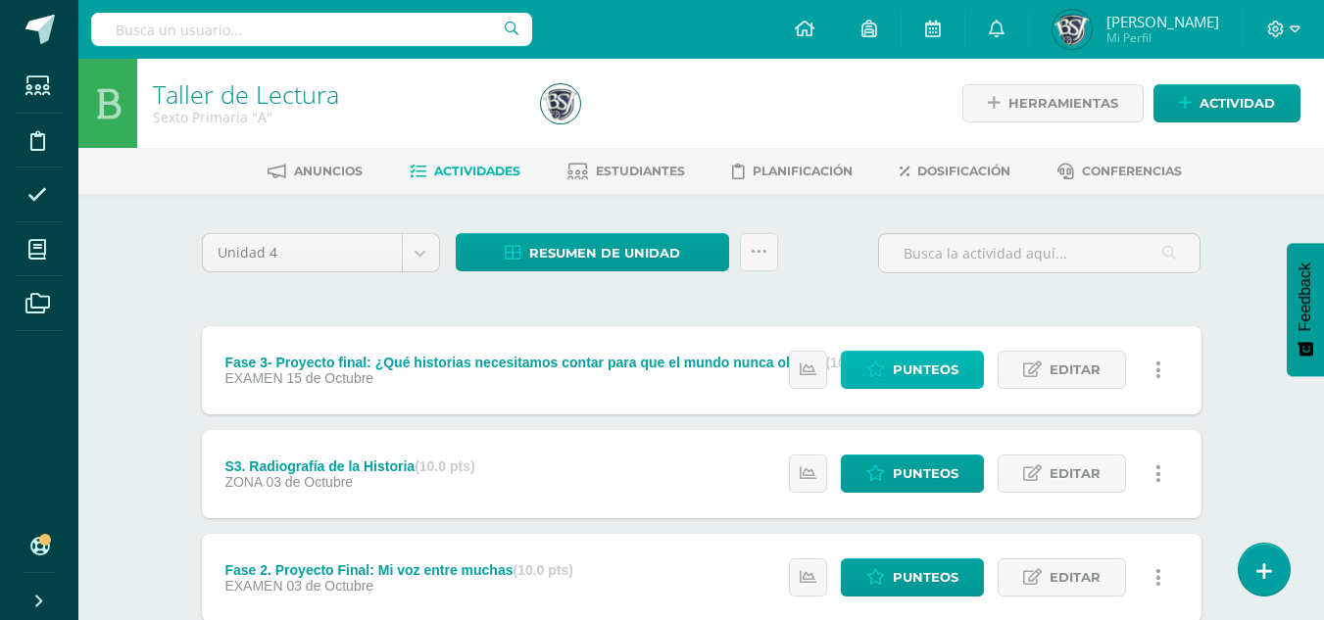
click at [933, 364] on span "Punteos" at bounding box center [926, 370] width 66 height 36
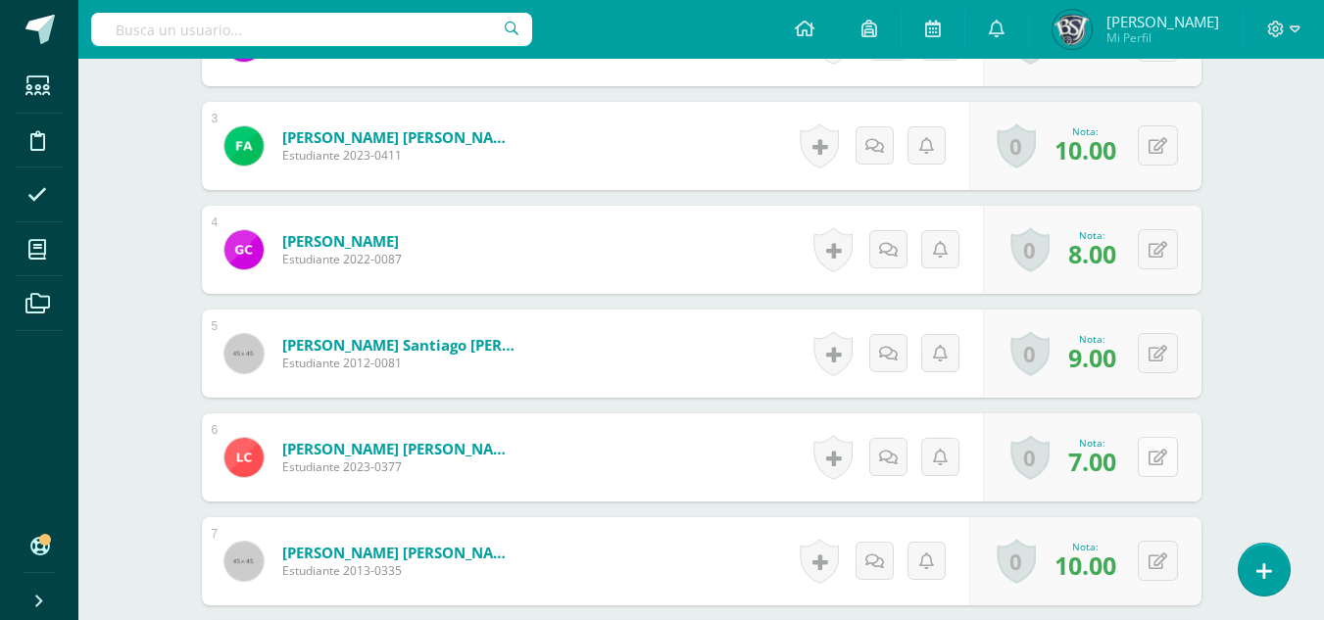
scroll to position [886, 0]
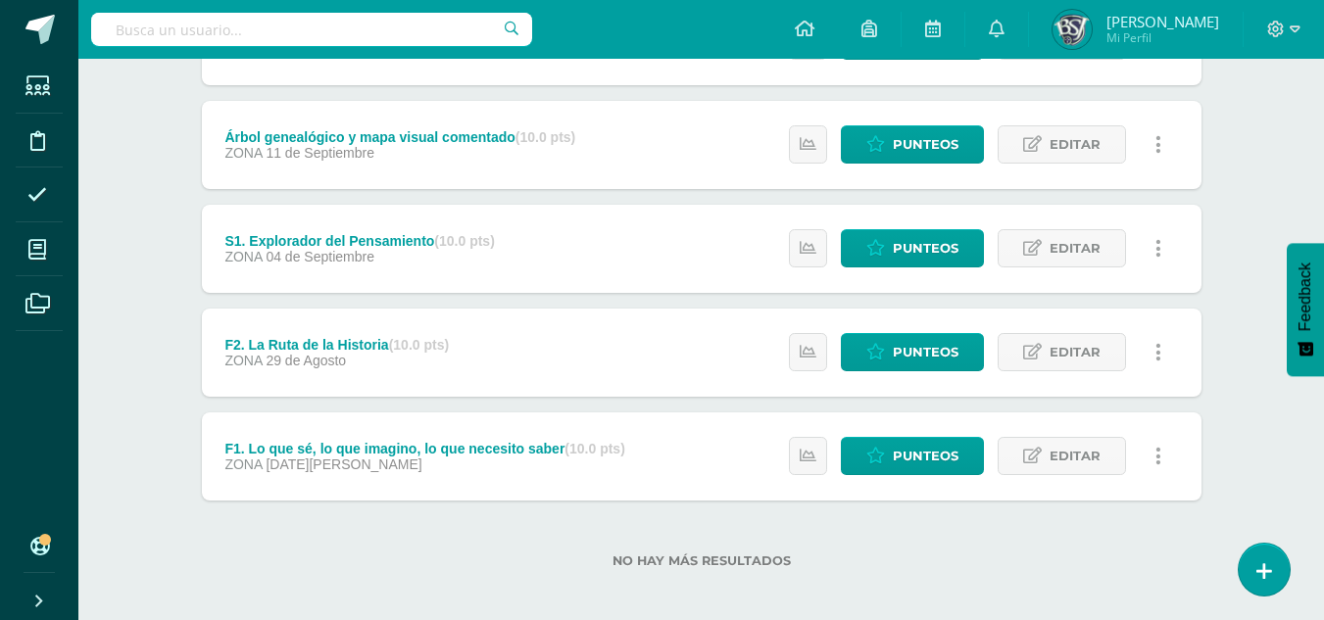
scroll to position [859, 0]
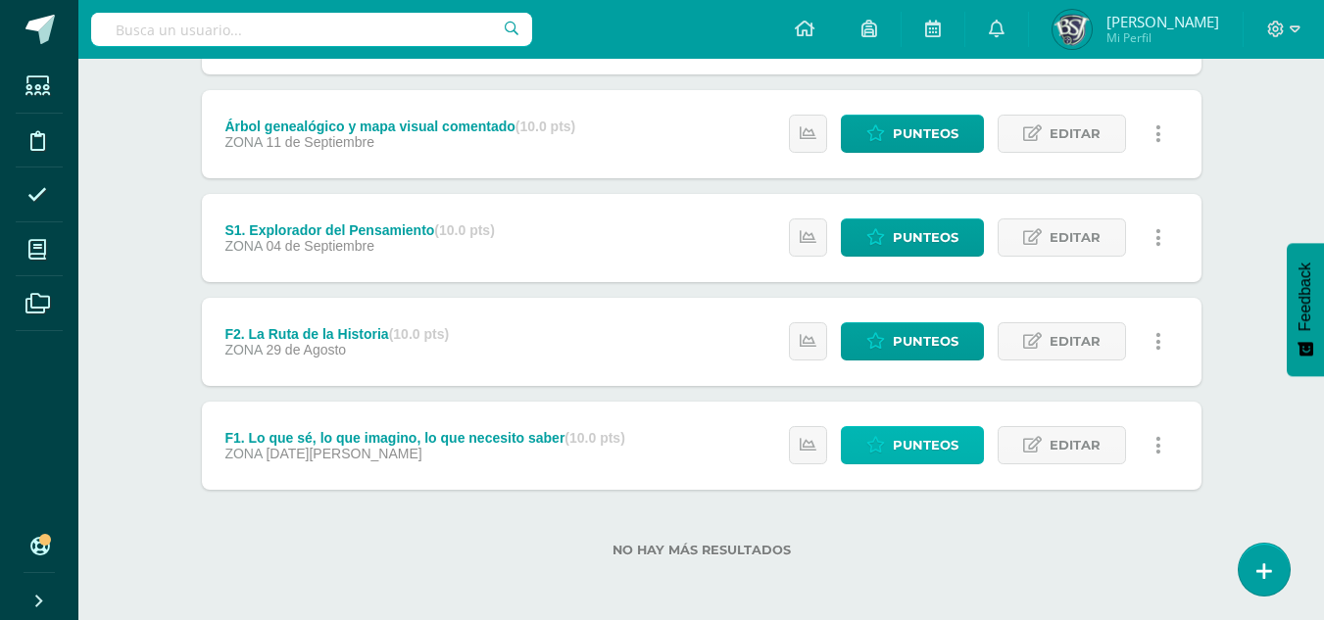
click at [927, 430] on span "Punteos" at bounding box center [926, 445] width 66 height 36
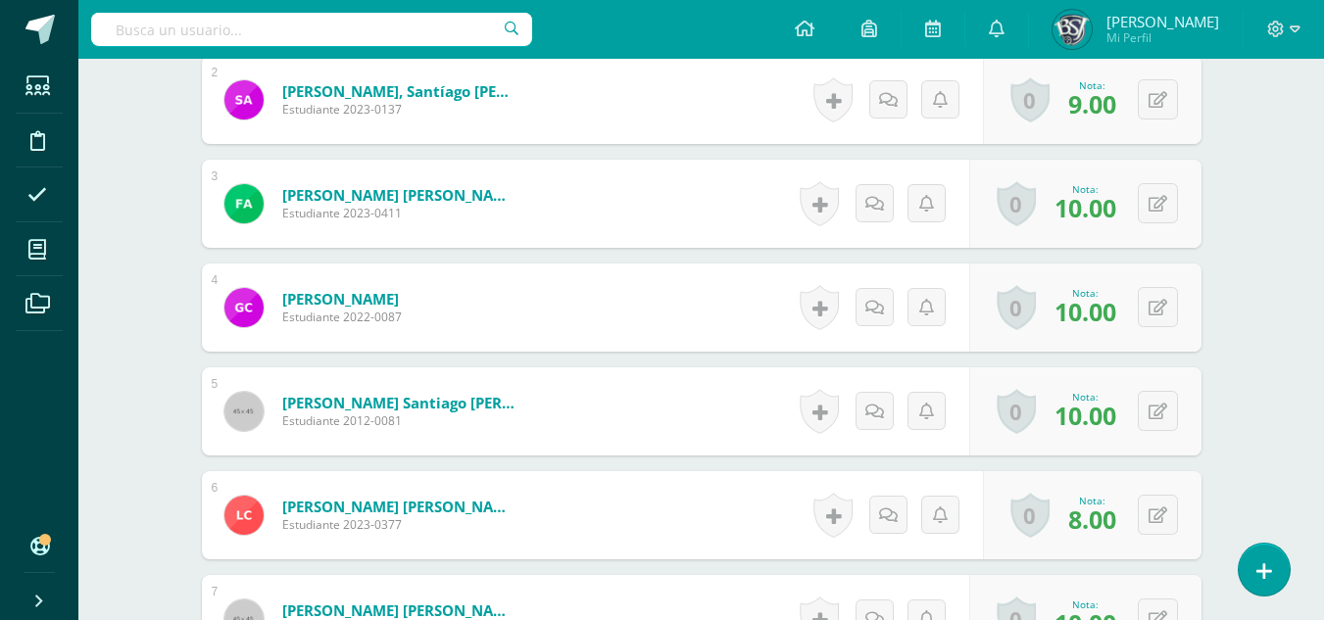
scroll to position [802, 0]
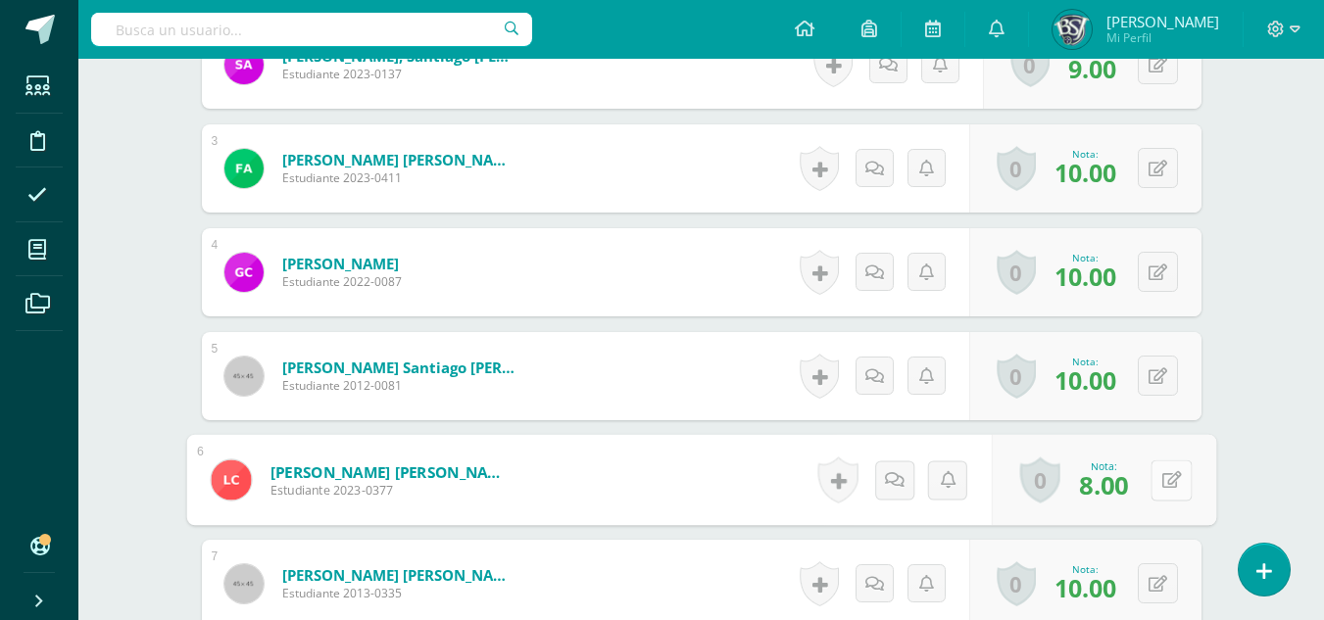
click at [1173, 486] on button at bounding box center [1170, 480] width 41 height 41
type input "7"
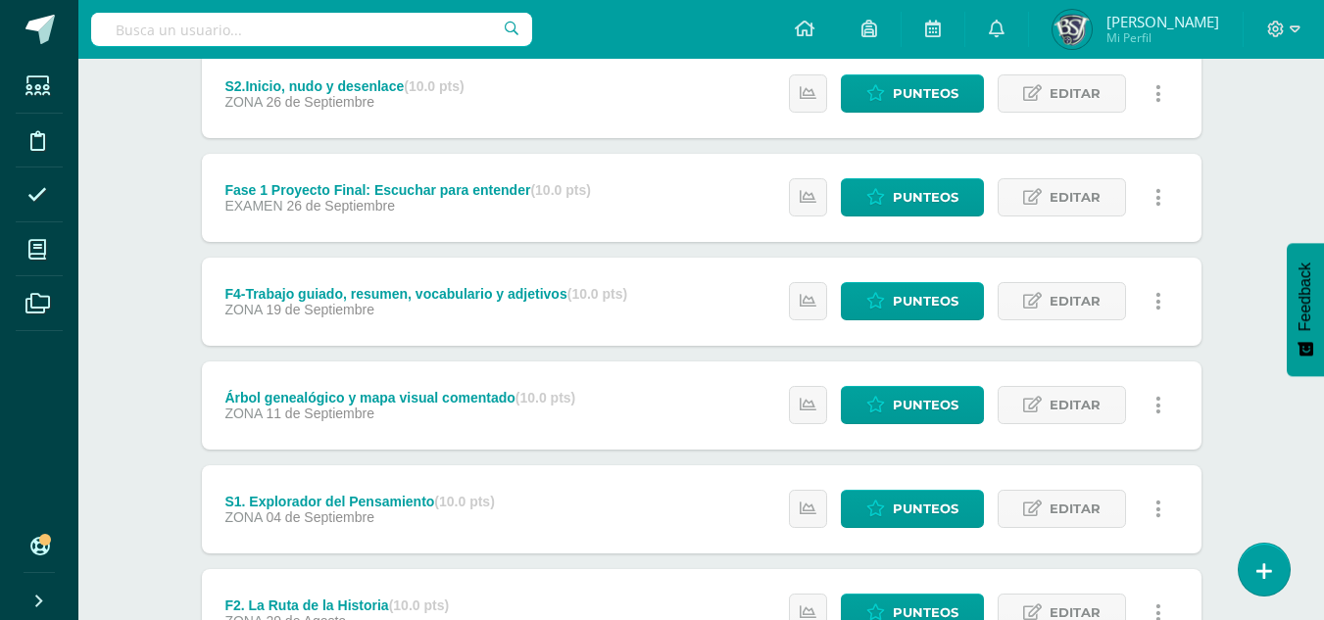
scroll to position [852, 0]
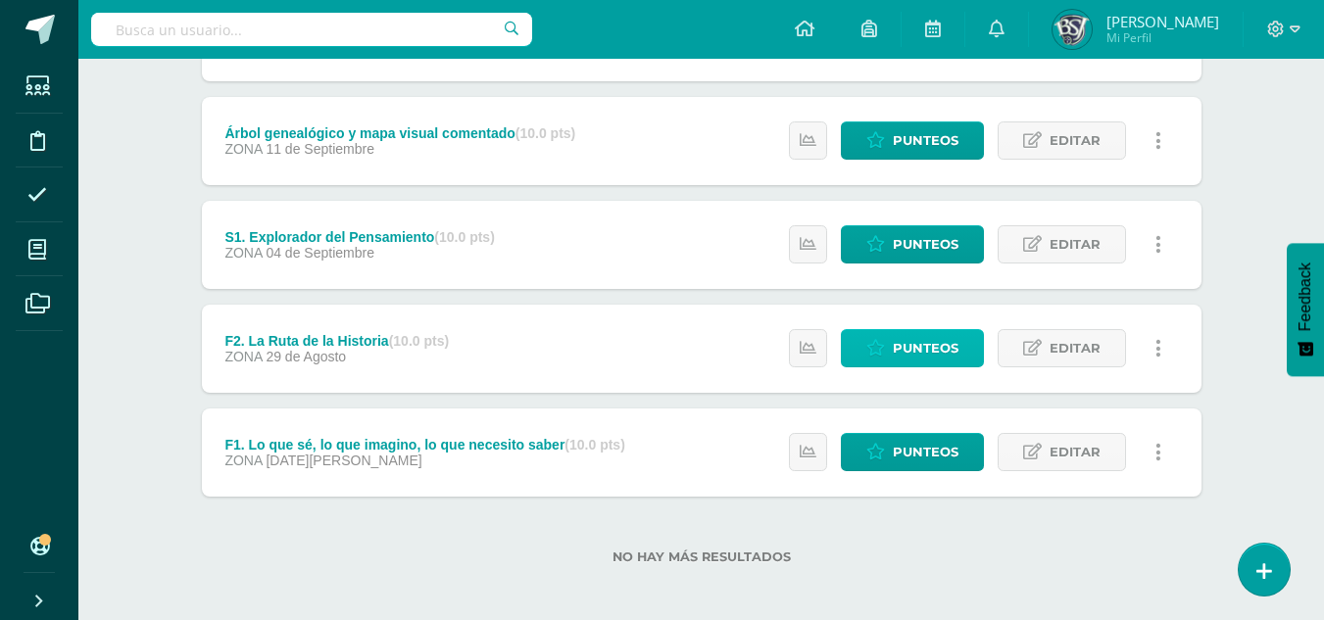
click at [898, 347] on span "Punteos" at bounding box center [926, 348] width 66 height 36
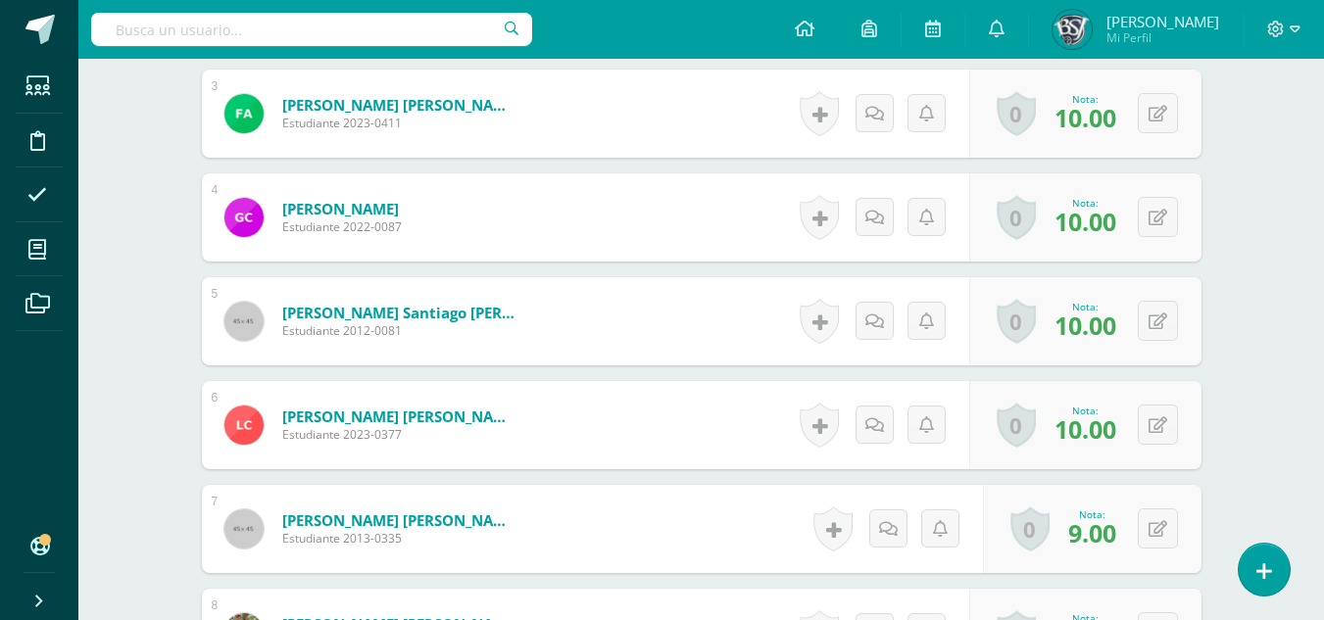
scroll to position [881, 0]
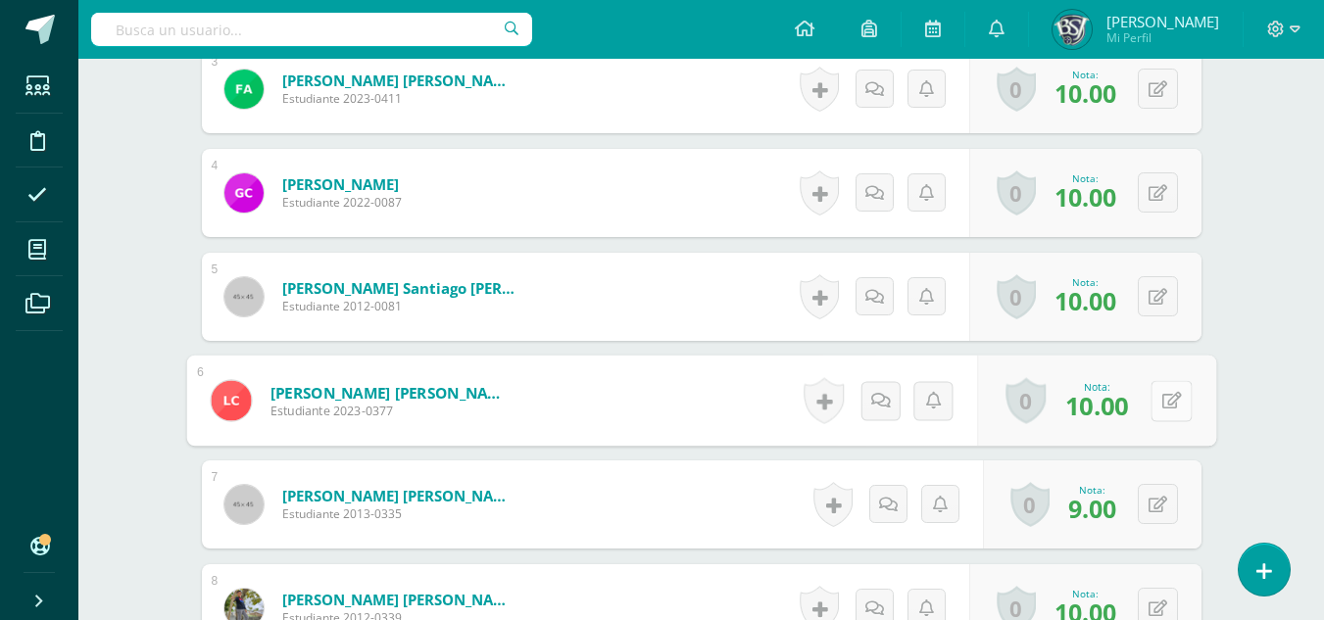
click at [1161, 392] on icon at bounding box center [1171, 400] width 20 height 17
type input "7"
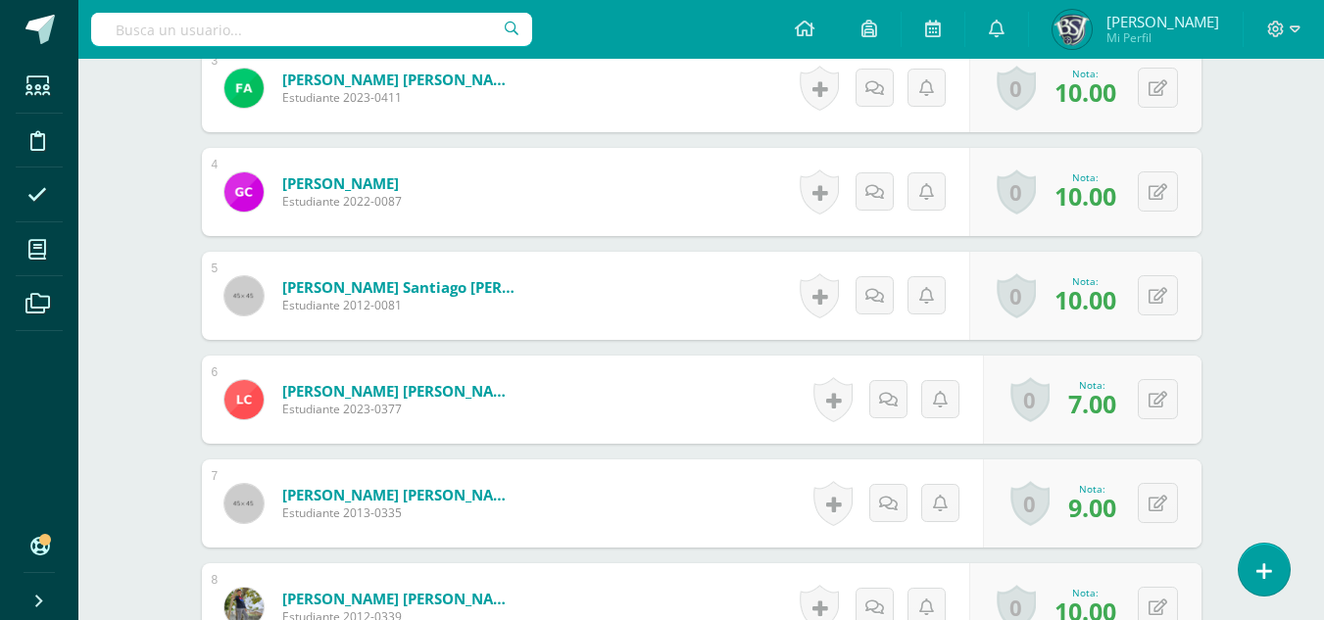
scroll to position [883, 0]
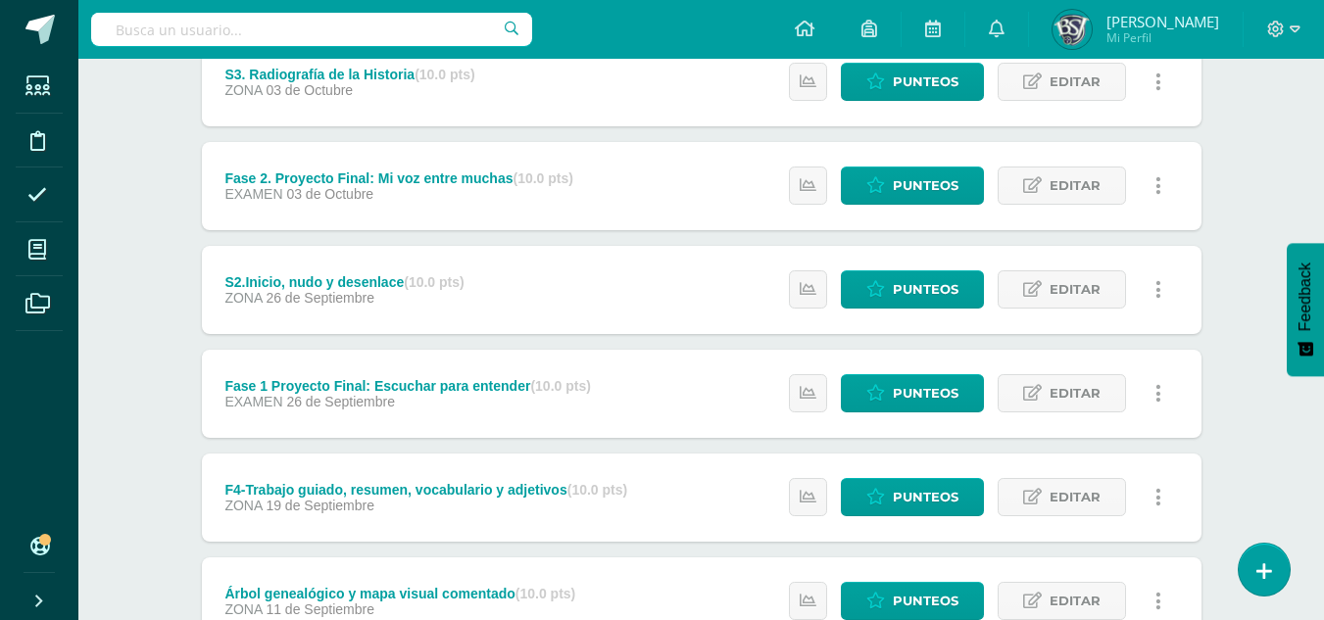
scroll to position [852, 0]
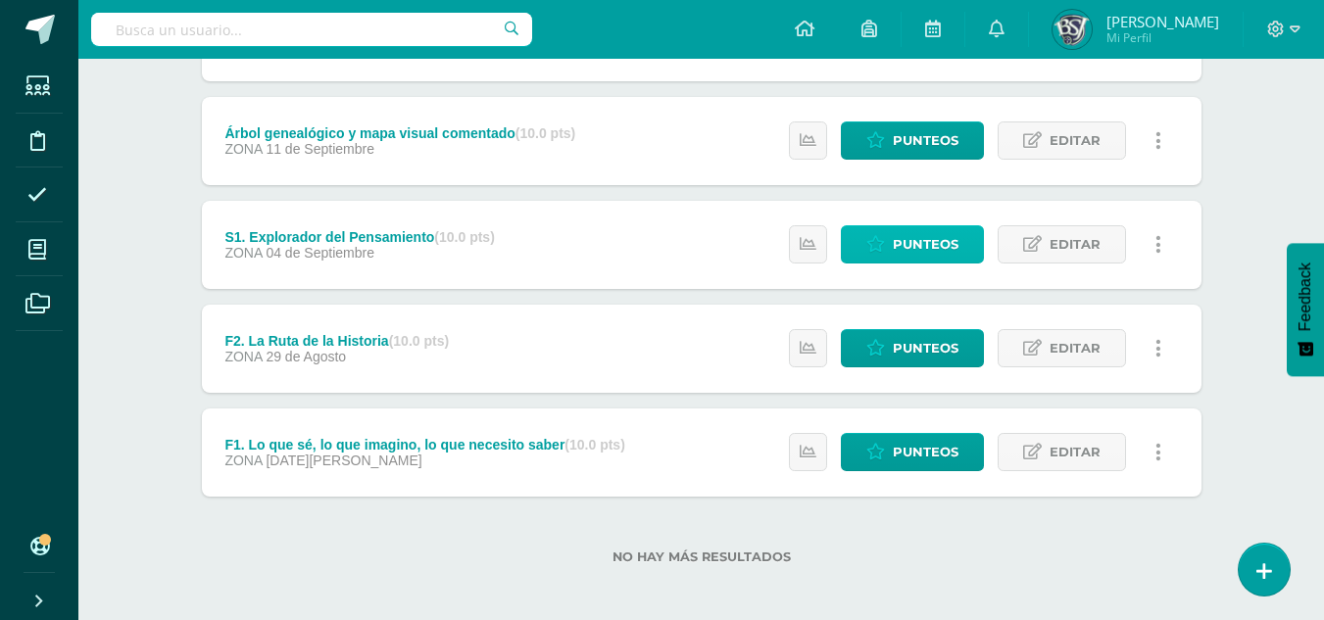
click at [885, 253] on icon at bounding box center [875, 244] width 19 height 17
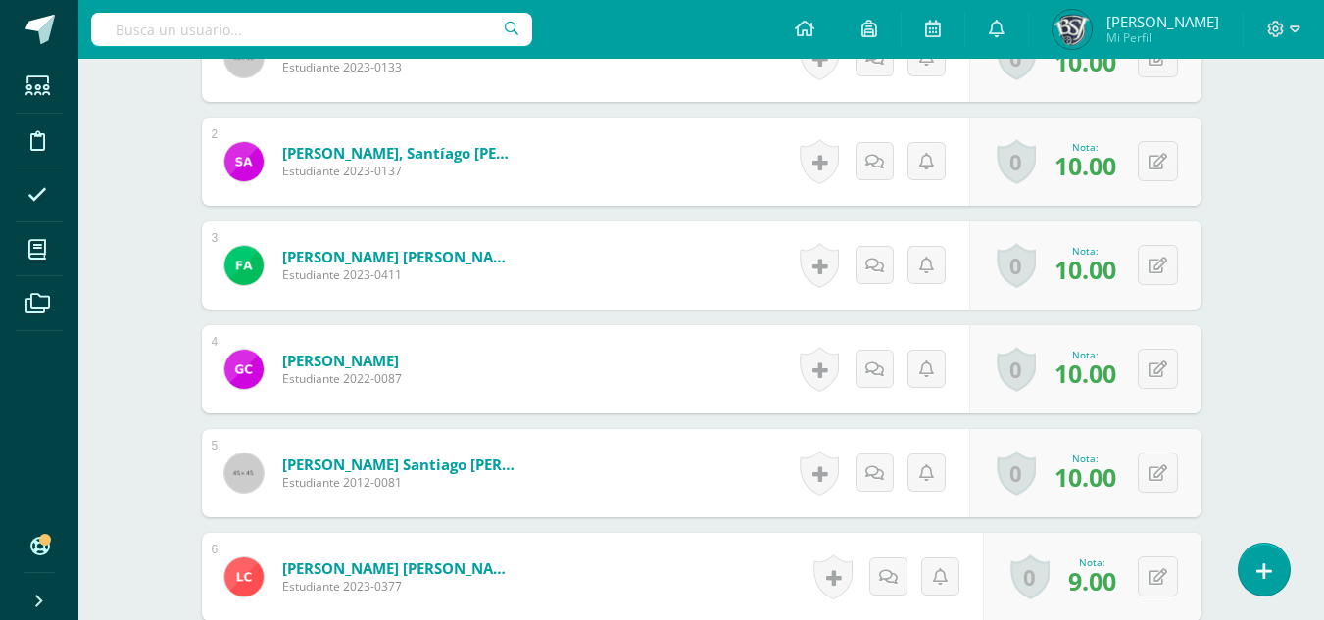
scroll to position [782, 0]
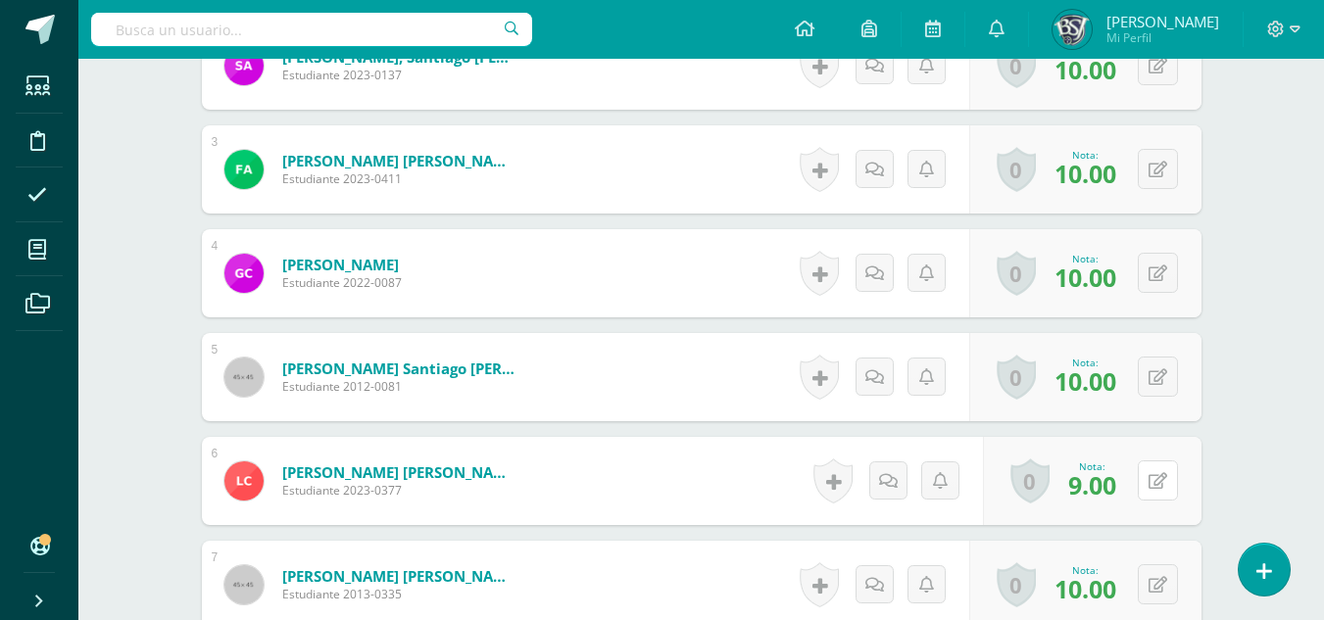
drag, startPoint x: 1158, startPoint y: 469, endPoint x: 1145, endPoint y: 464, distance: 13.6
click at [1154, 468] on button at bounding box center [1158, 481] width 40 height 40
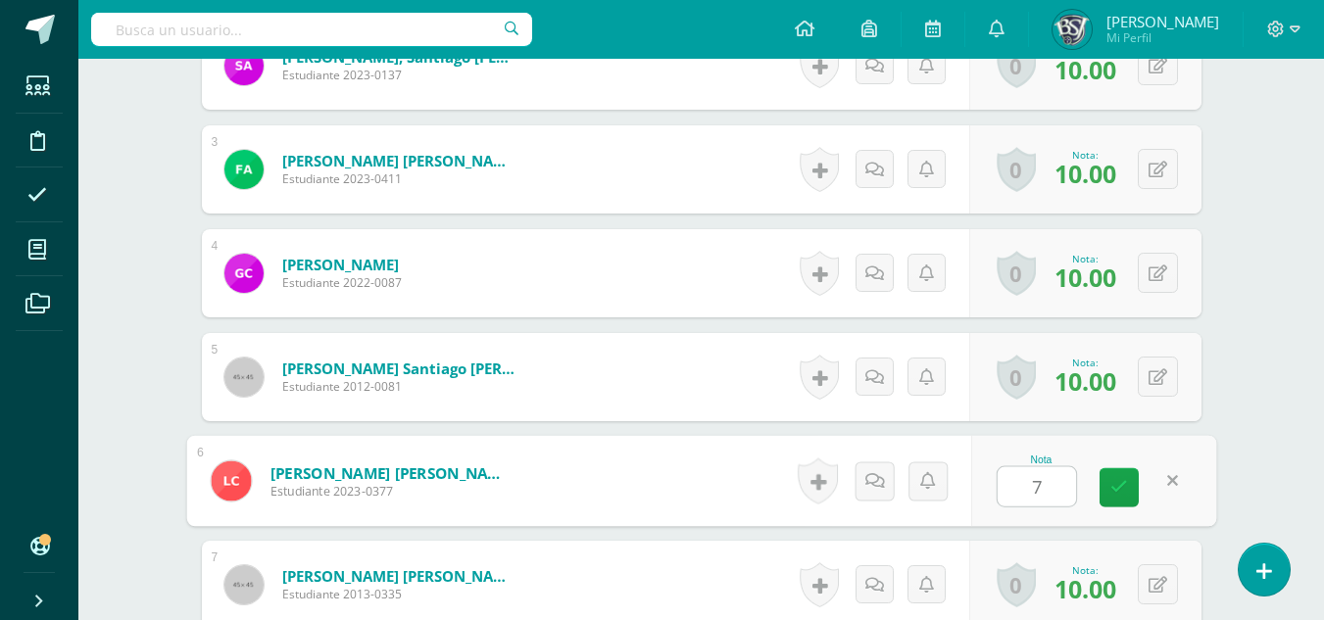
scroll to position [783, 0]
type input "7"
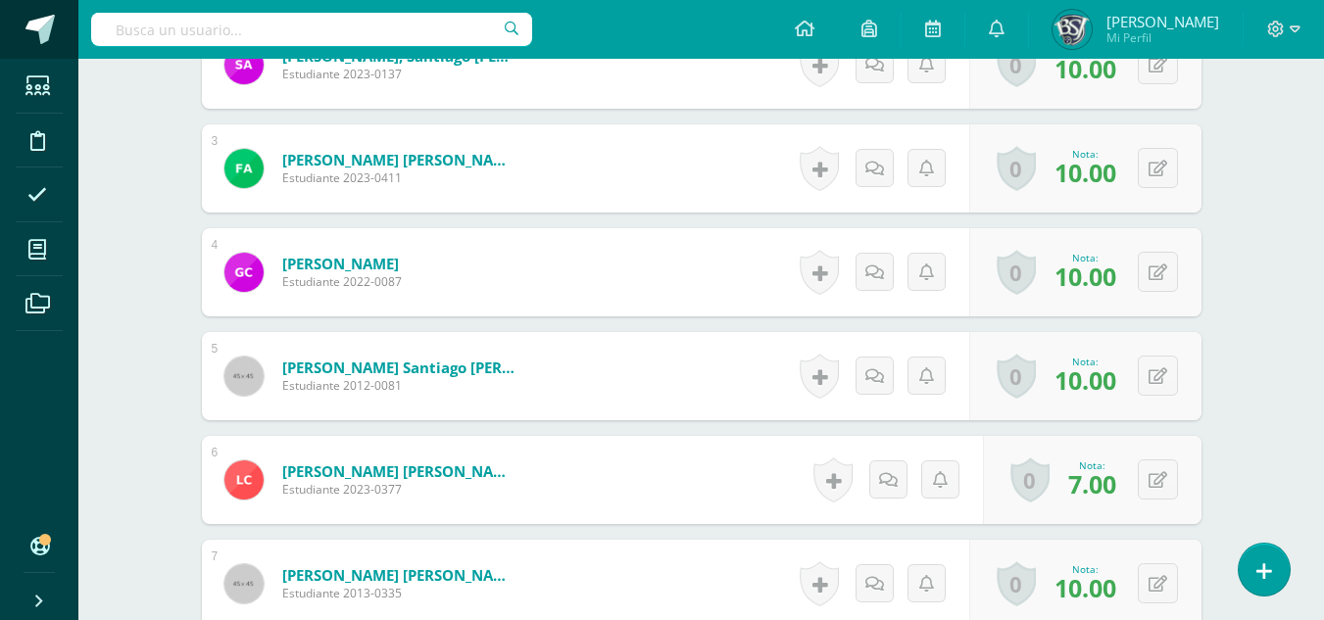
scroll to position [784, 0]
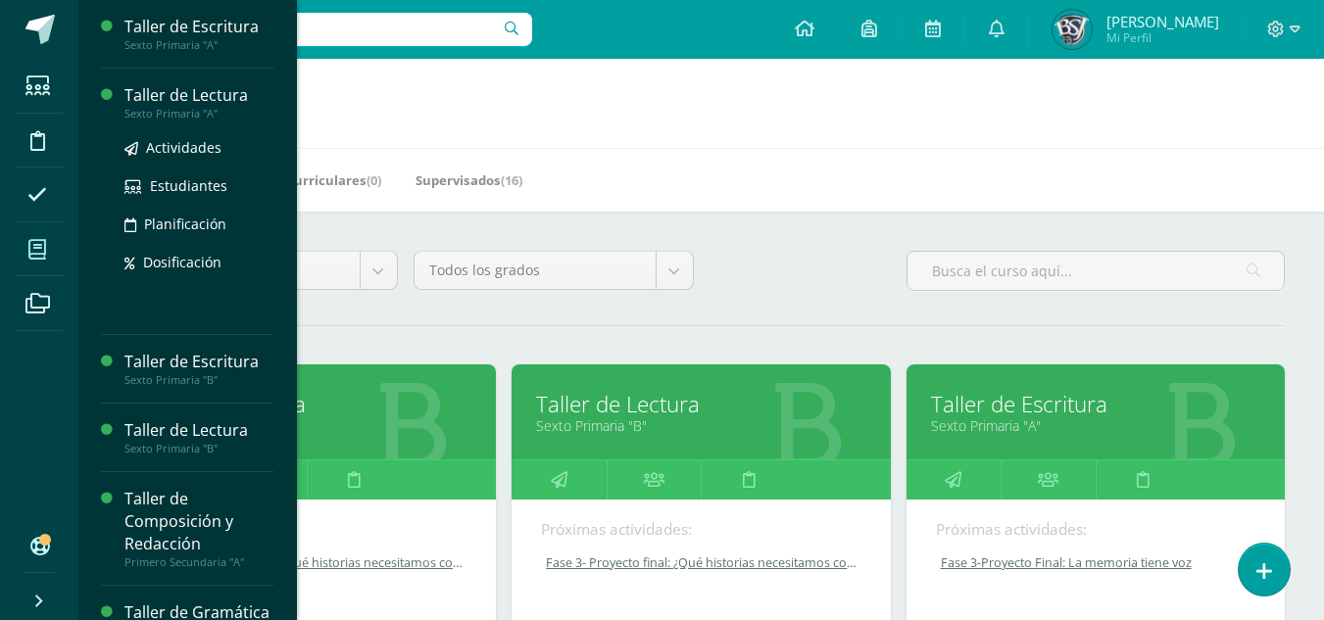
click at [206, 91] on div "Taller de Lectura" at bounding box center [198, 95] width 149 height 23
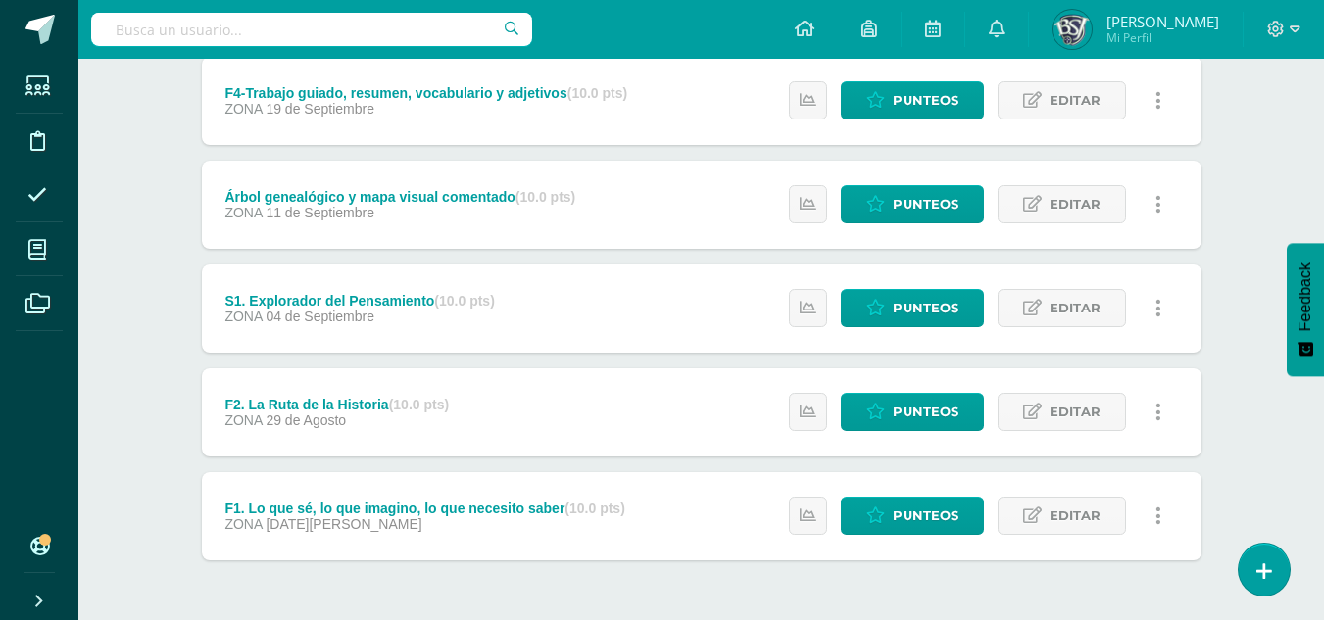
scroll to position [754, 0]
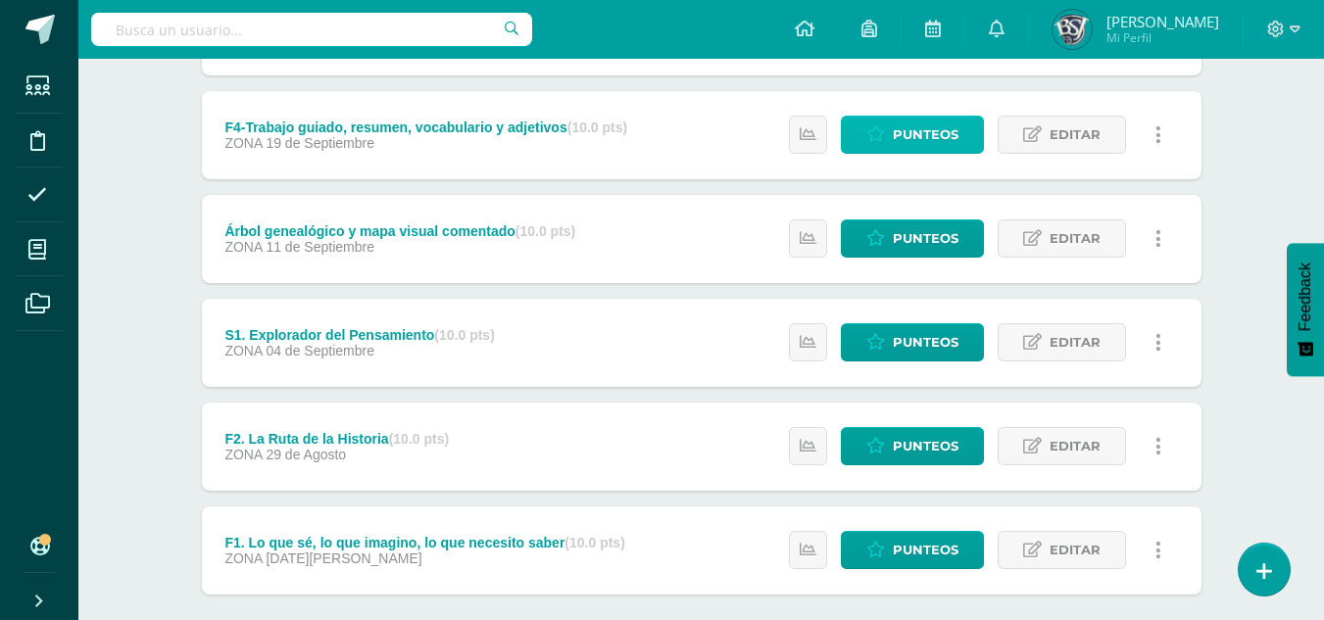
click at [937, 125] on span "Punteos" at bounding box center [926, 135] width 66 height 36
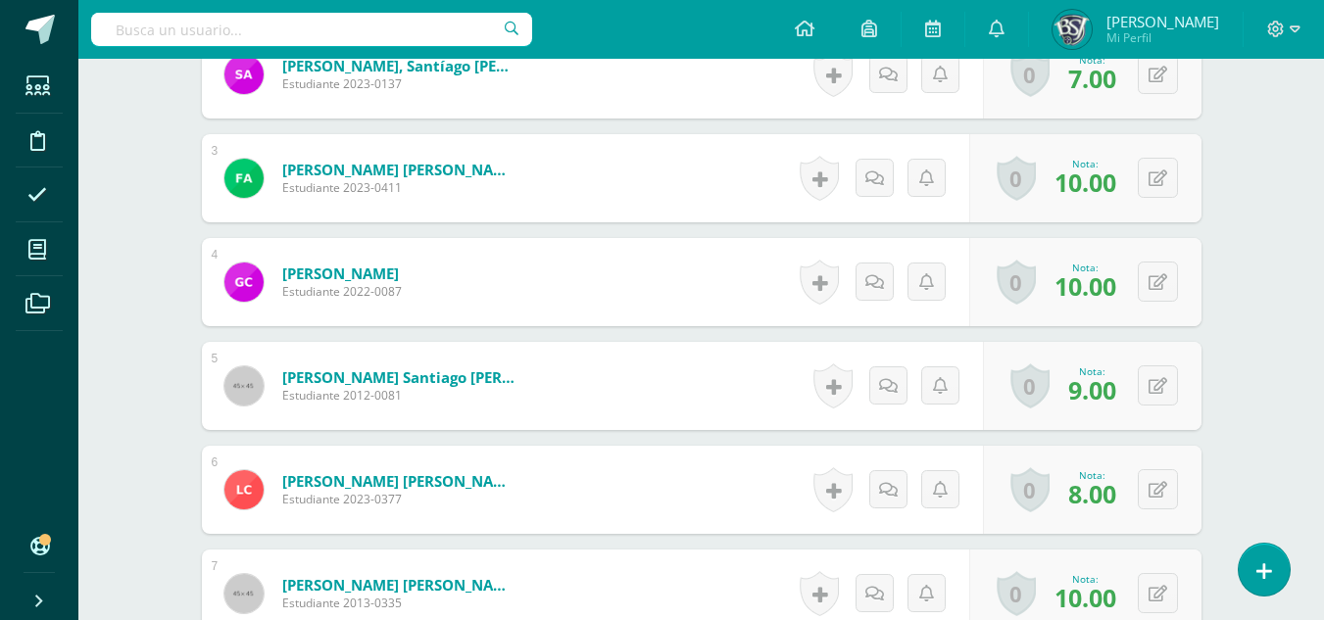
scroll to position [783, 0]
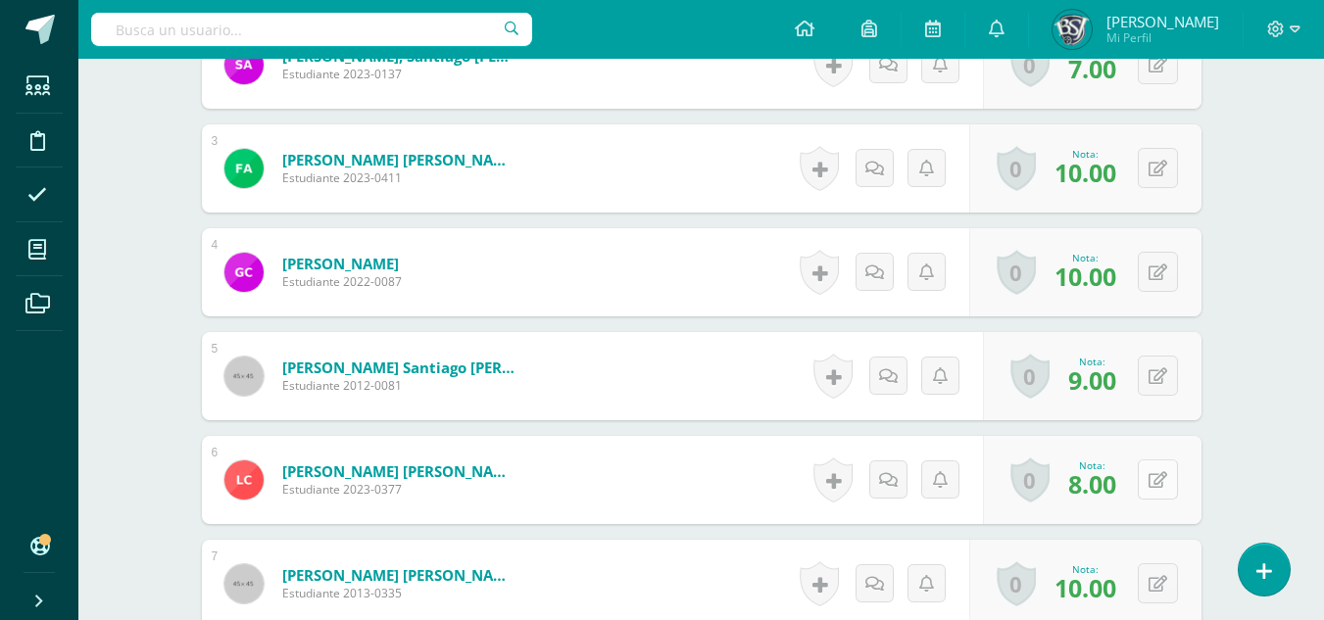
click at [1151, 481] on button at bounding box center [1158, 480] width 40 height 40
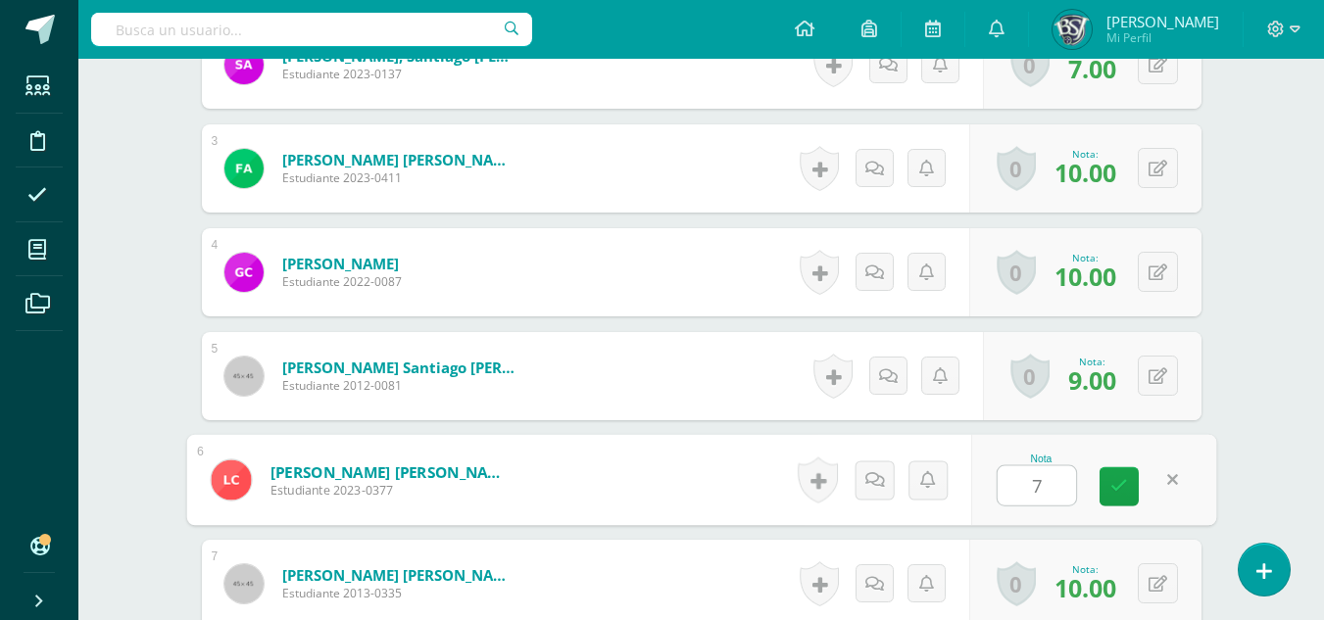
scroll to position [784, 0]
type input "7"
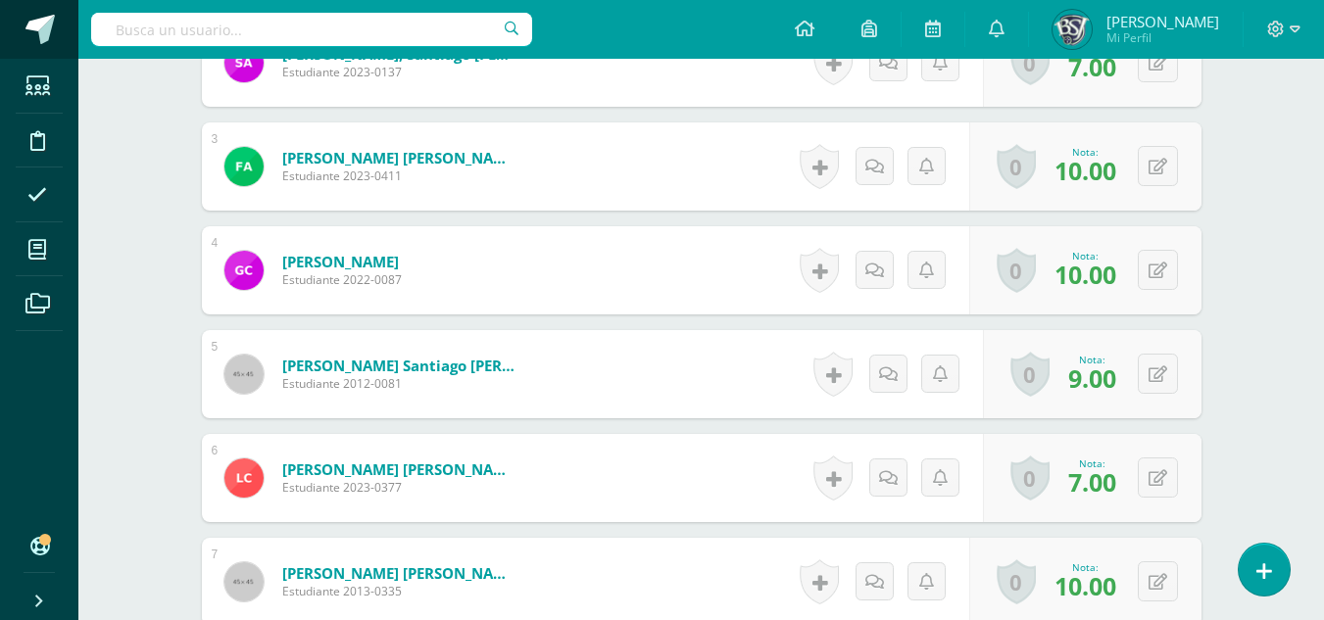
scroll to position [786, 0]
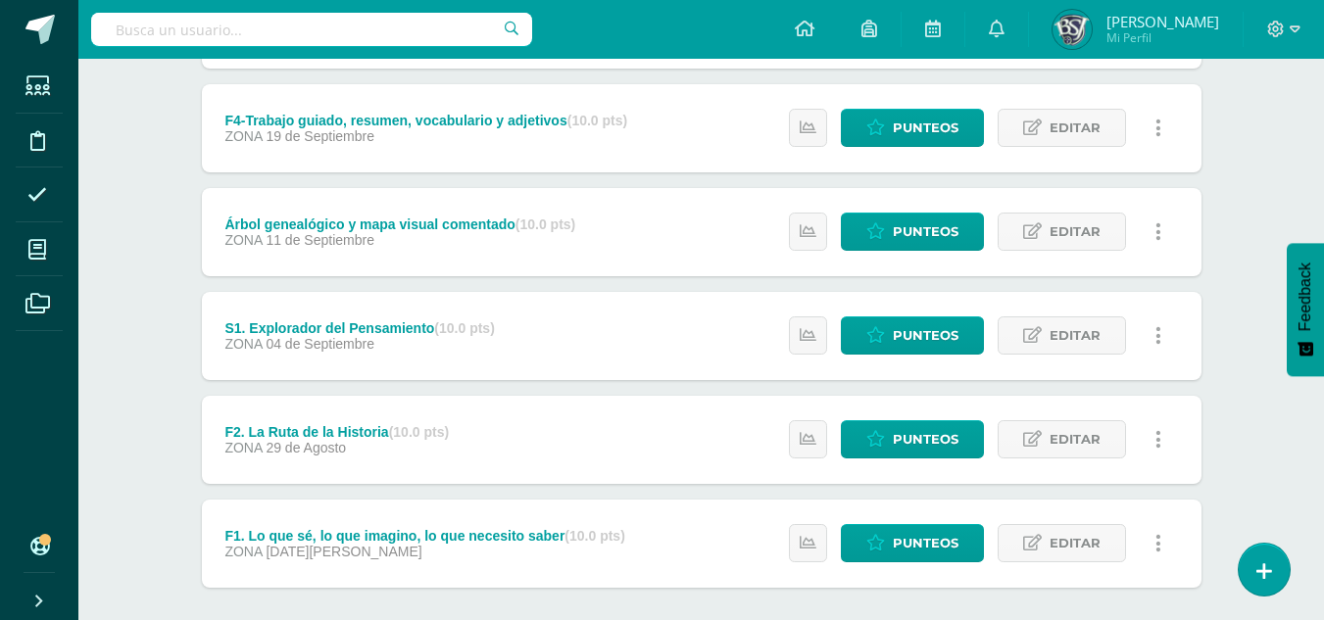
scroll to position [663, 0]
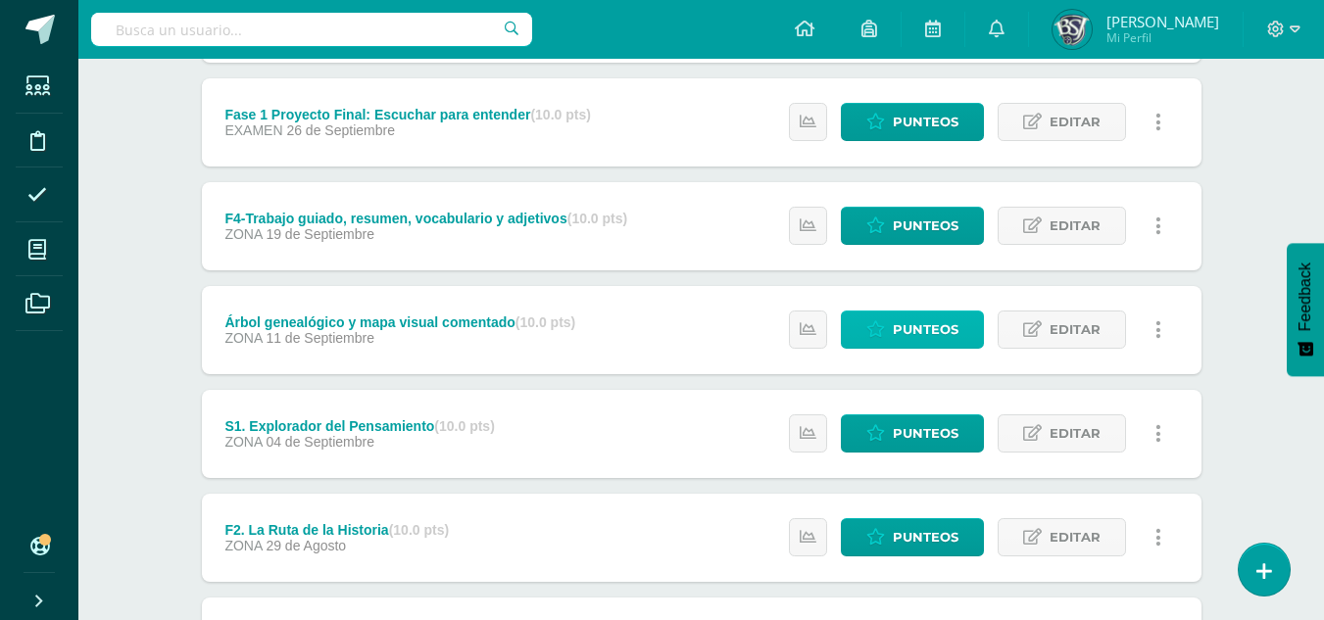
click at [892, 329] on link "Punteos" at bounding box center [912, 330] width 143 height 38
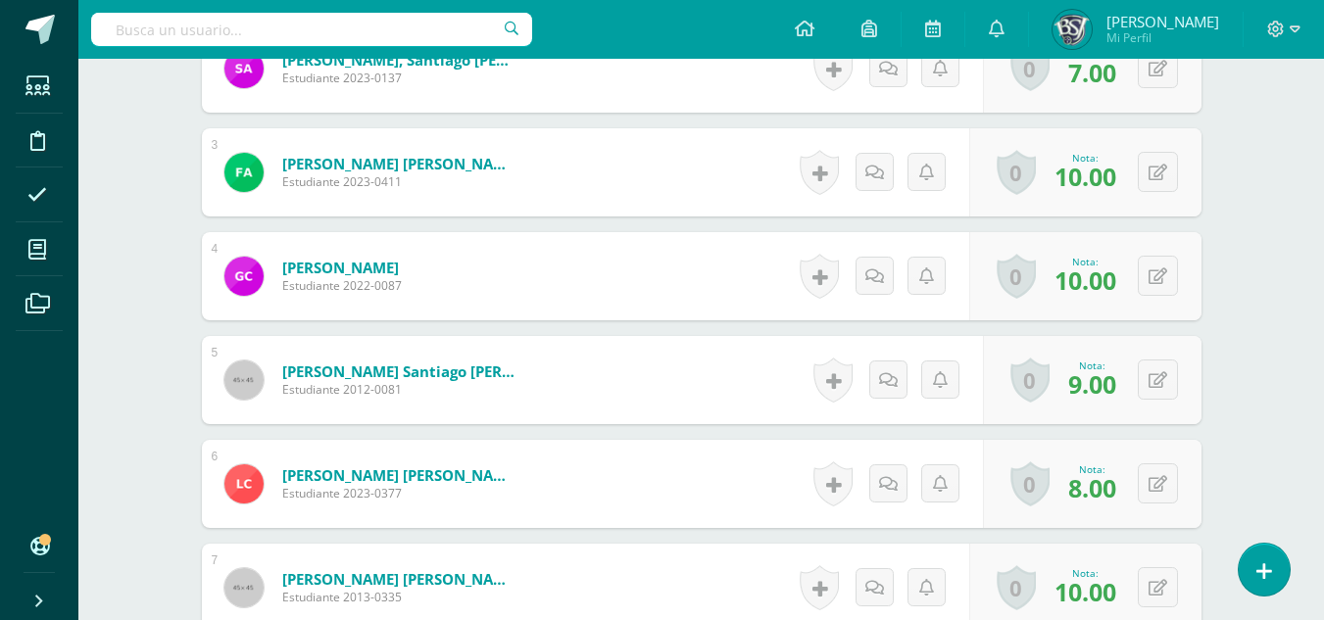
scroll to position [799, 0]
click at [1177, 478] on button at bounding box center [1158, 482] width 40 height 40
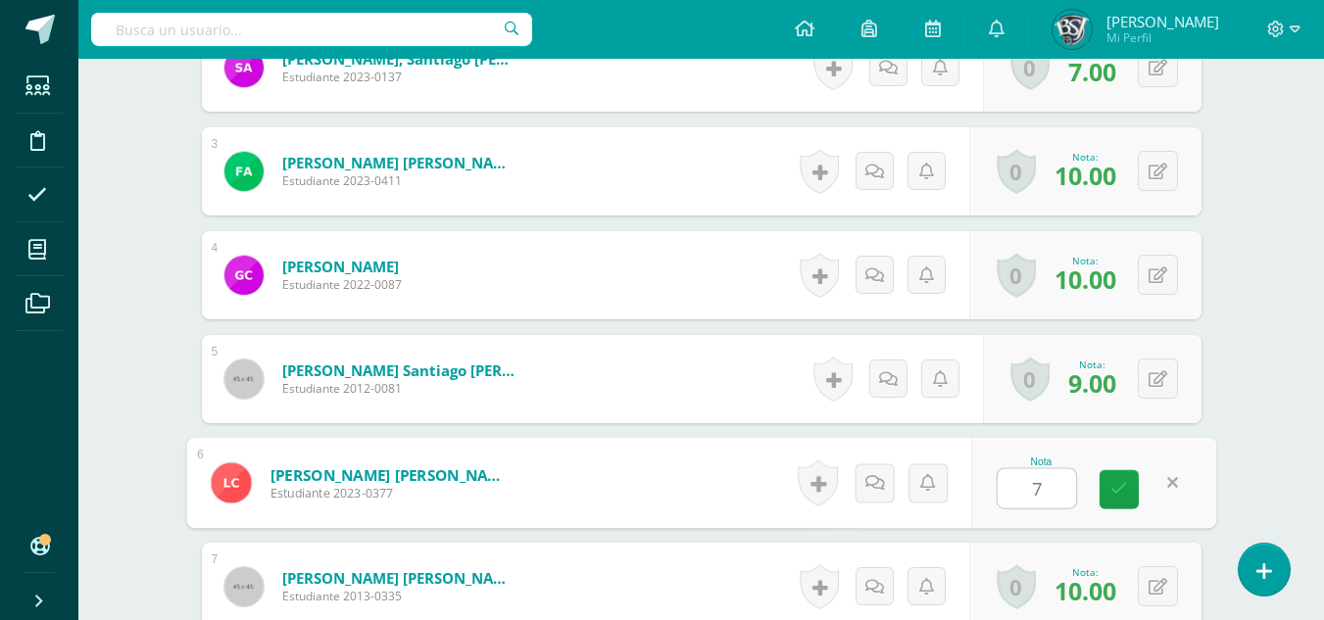
type input "7"
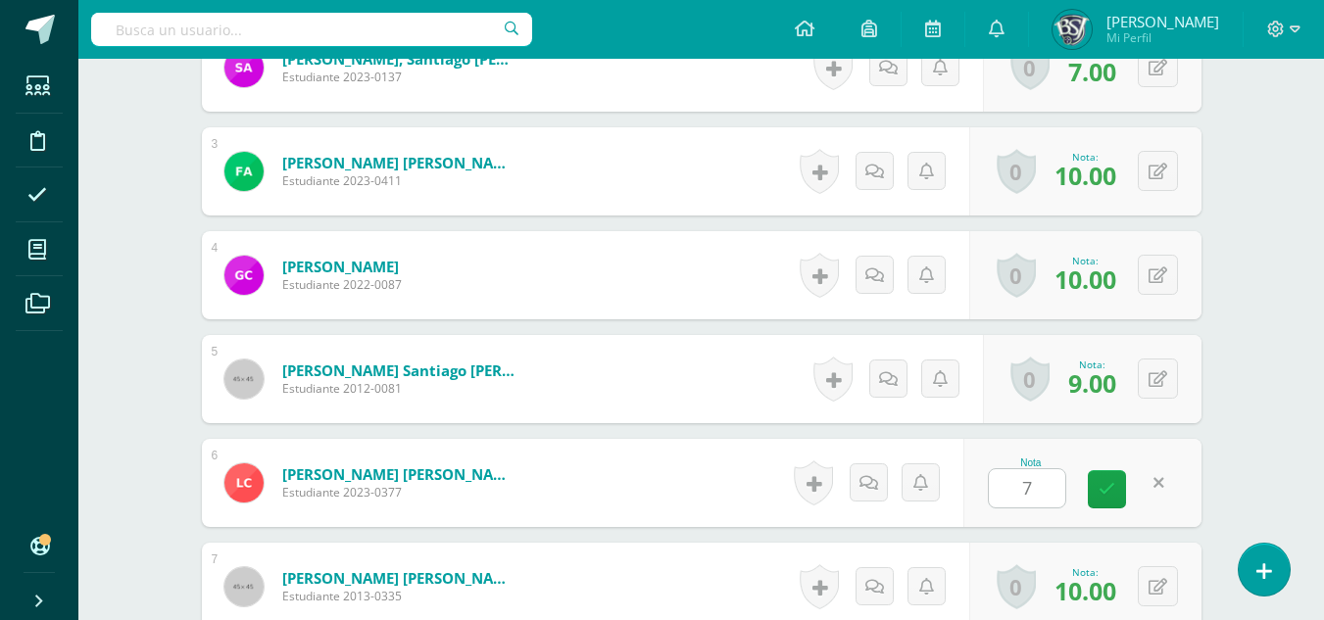
scroll to position [800, 0]
click at [32, 88] on icon at bounding box center [37, 86] width 24 height 20
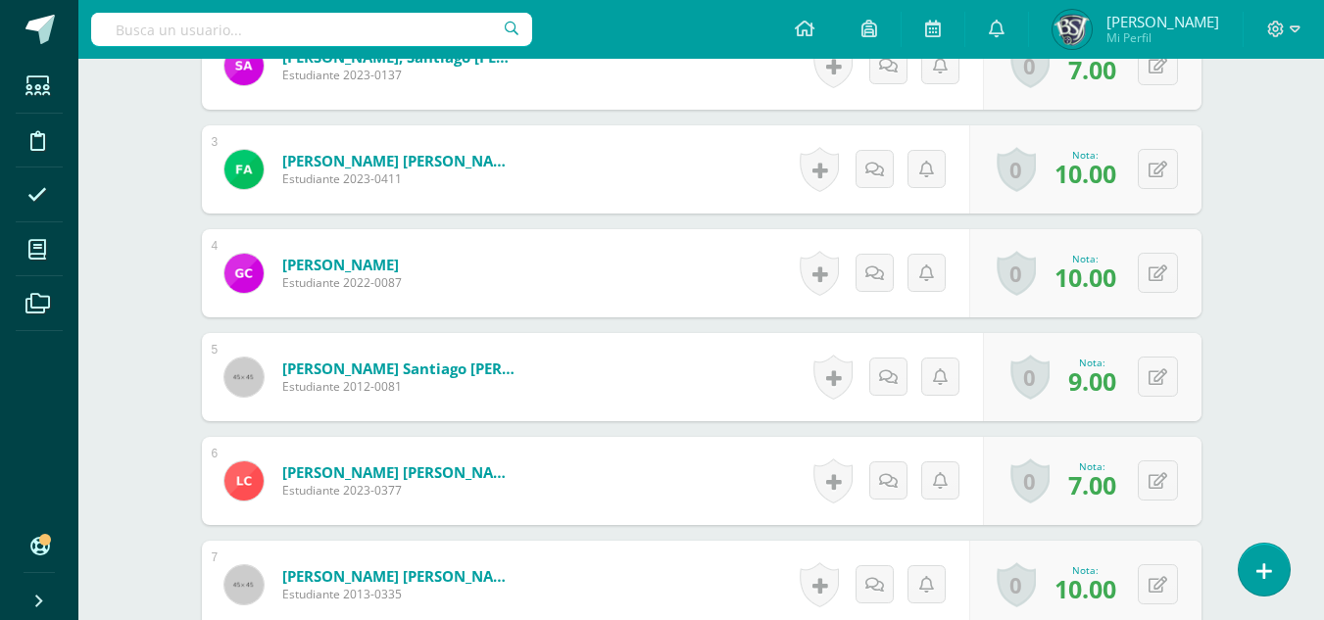
scroll to position [802, 0]
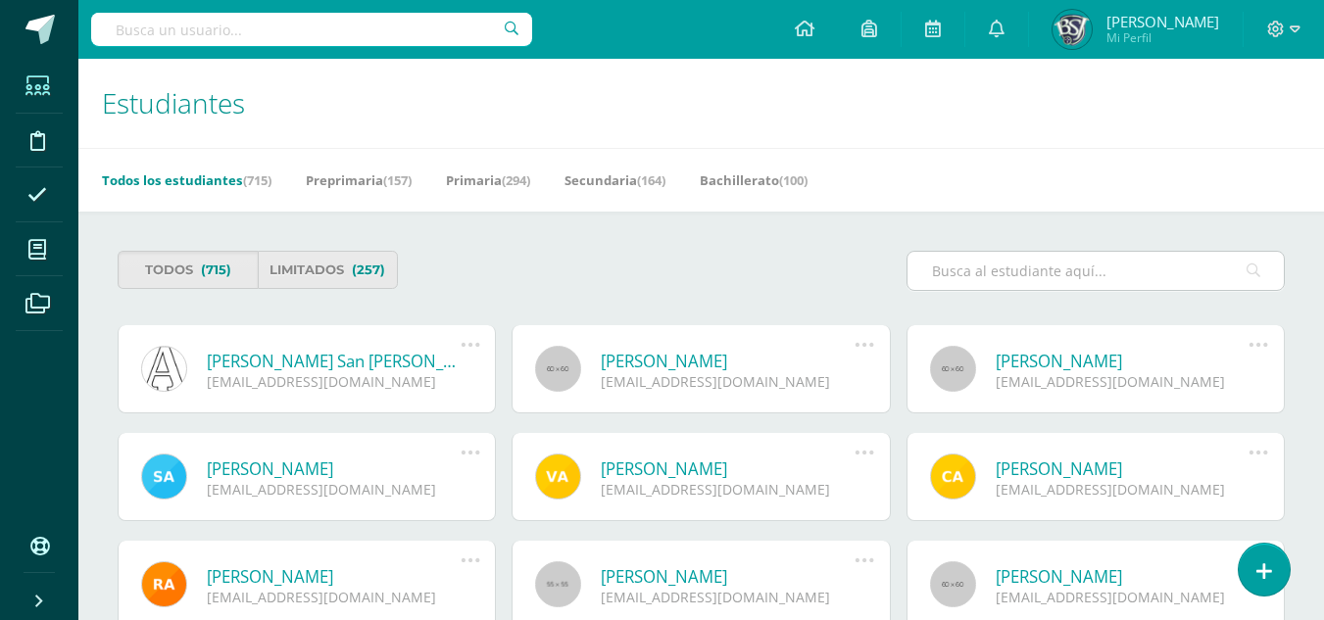
click at [999, 265] on input "text" at bounding box center [1095, 271] width 376 height 38
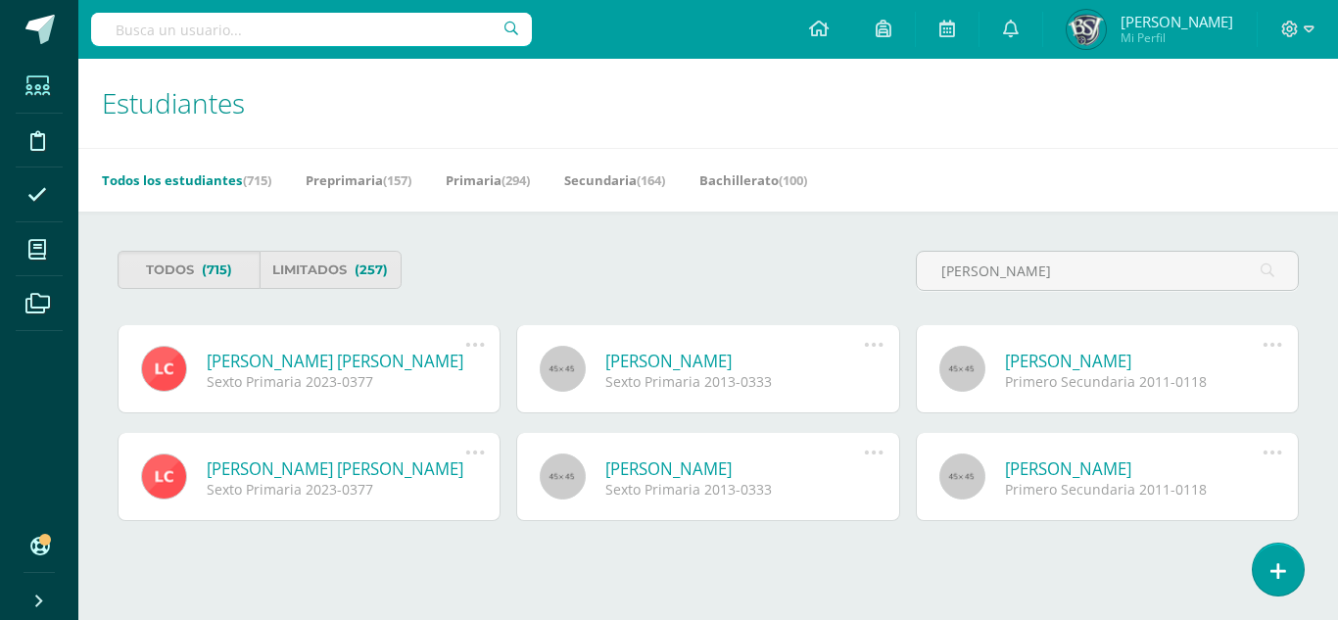
type input "[PERSON_NAME]"
click at [402, 352] on link "[PERSON_NAME] [PERSON_NAME]" at bounding box center [336, 361] width 259 height 23
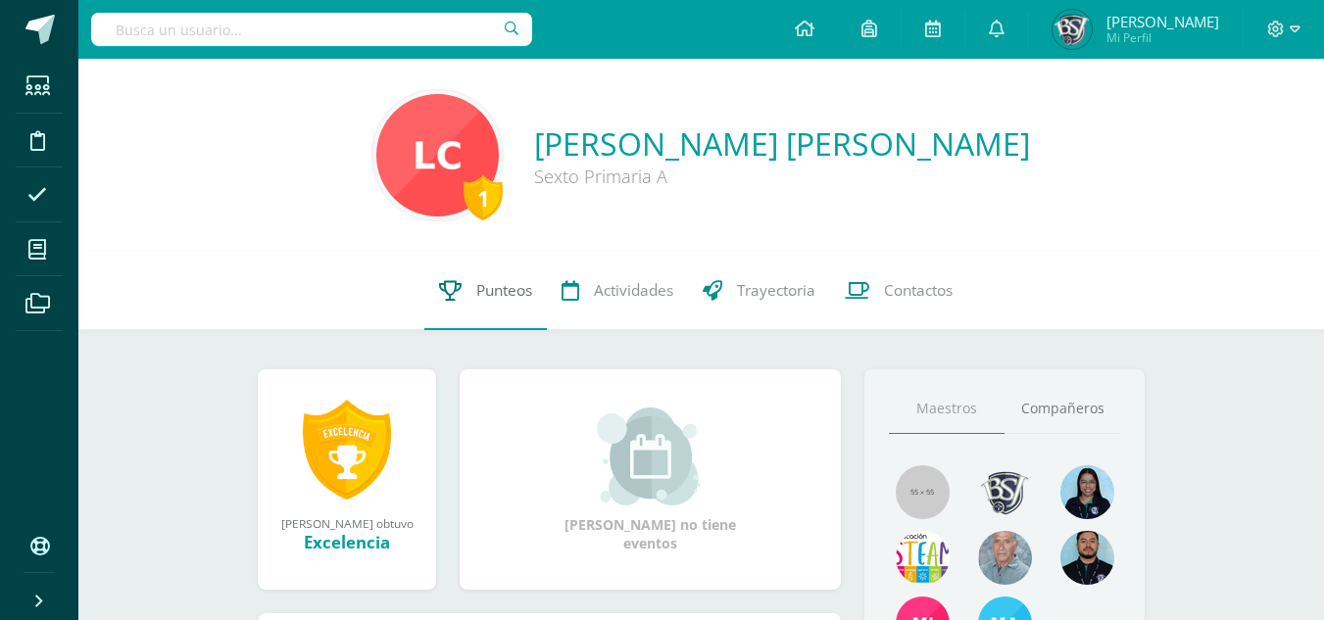
click at [488, 278] on link "Punteos" at bounding box center [485, 291] width 122 height 78
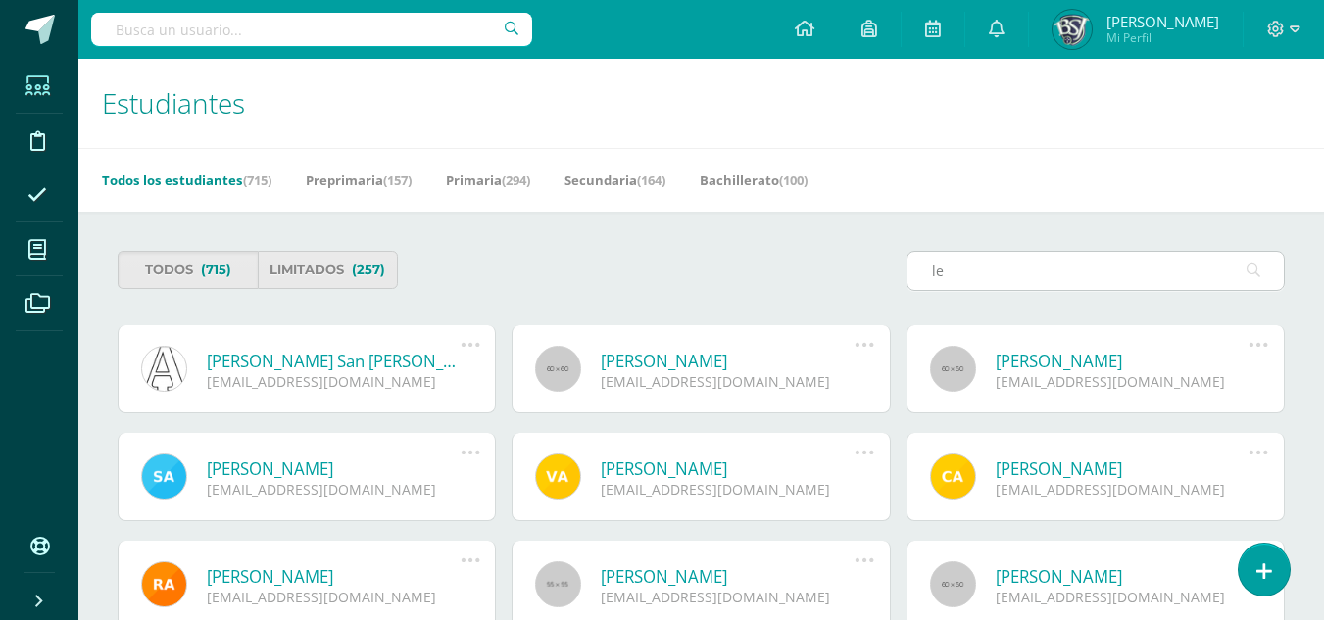
type input "l"
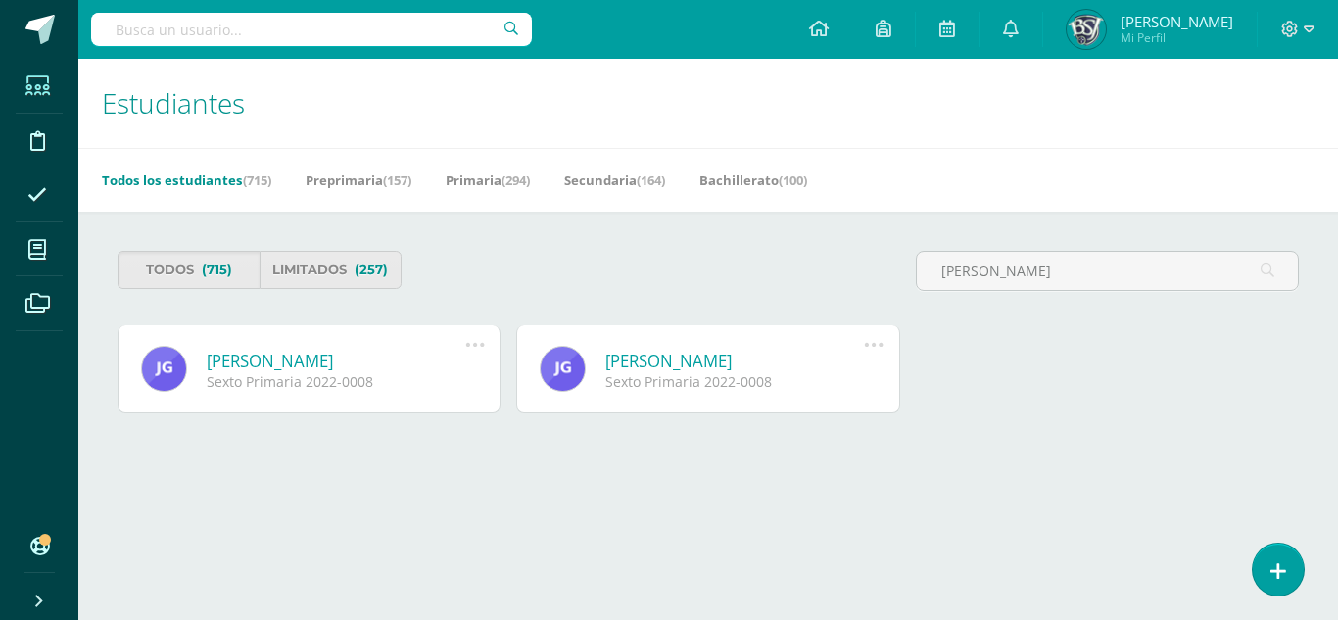
type input "[PERSON_NAME]"
click at [359, 346] on div "[PERSON_NAME] Sexto Primaria 2022-0008 Reenviar Invitación Limitar acceso Reest…" at bounding box center [309, 369] width 383 height 88
click at [360, 358] on link "[PERSON_NAME]" at bounding box center [336, 361] width 259 height 23
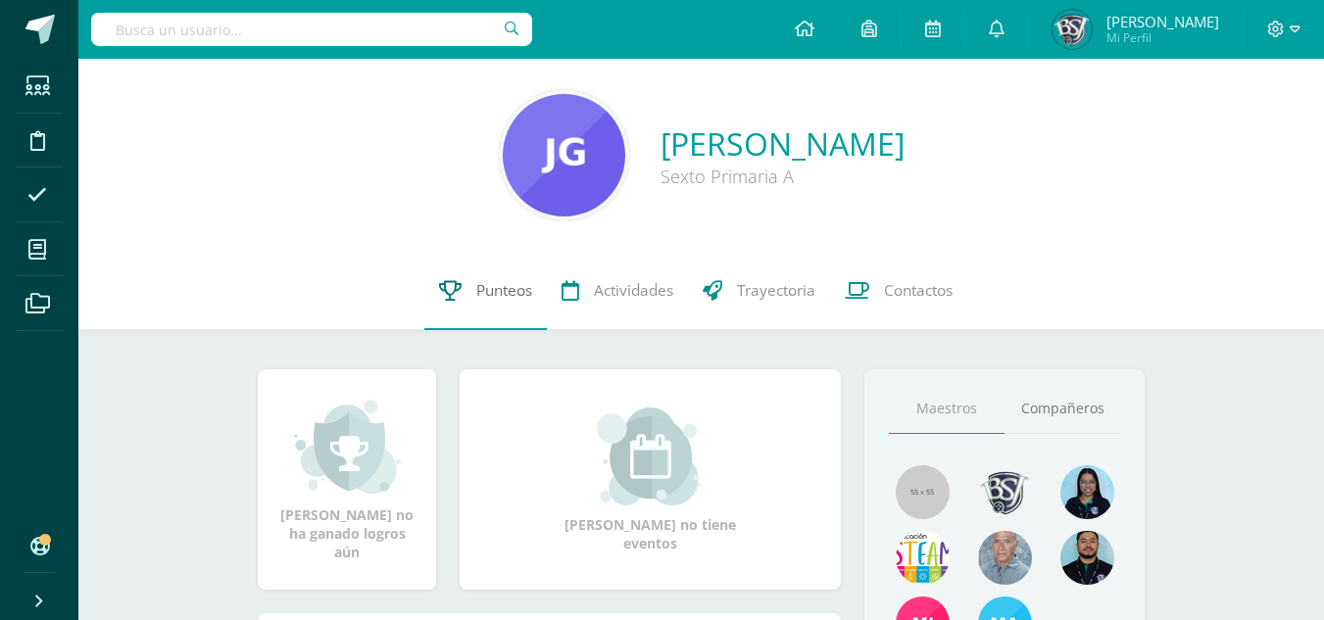
click at [502, 280] on span "Punteos" at bounding box center [504, 290] width 56 height 21
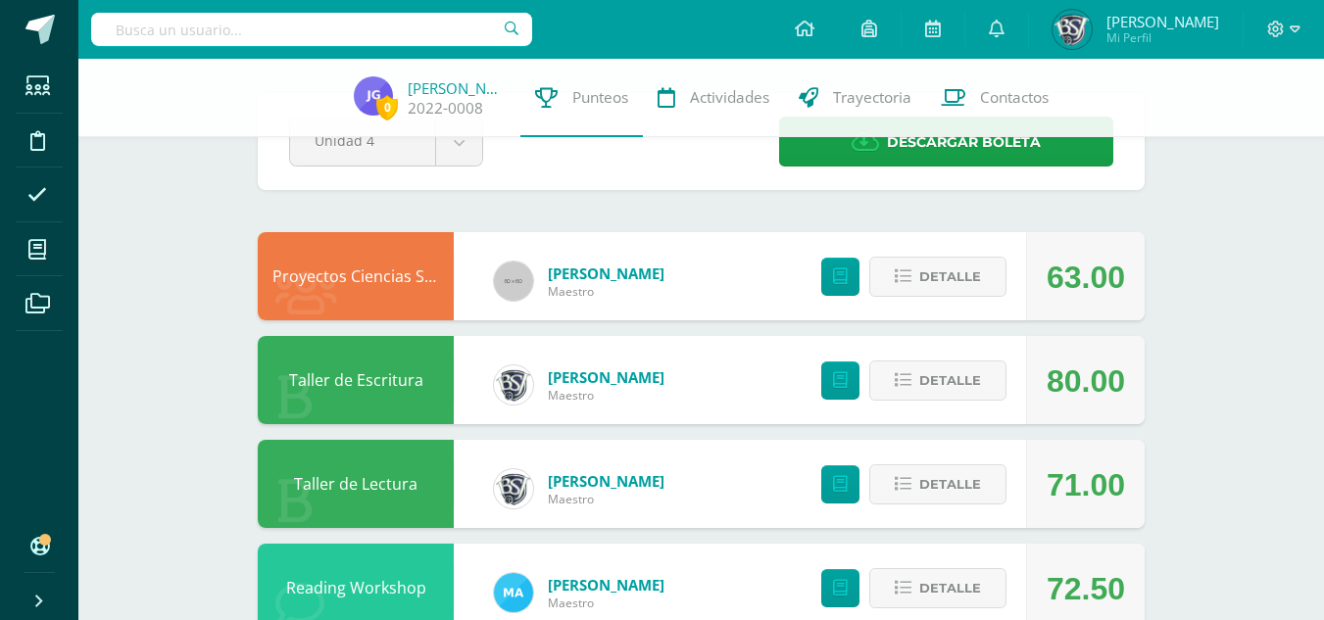
scroll to position [98, 0]
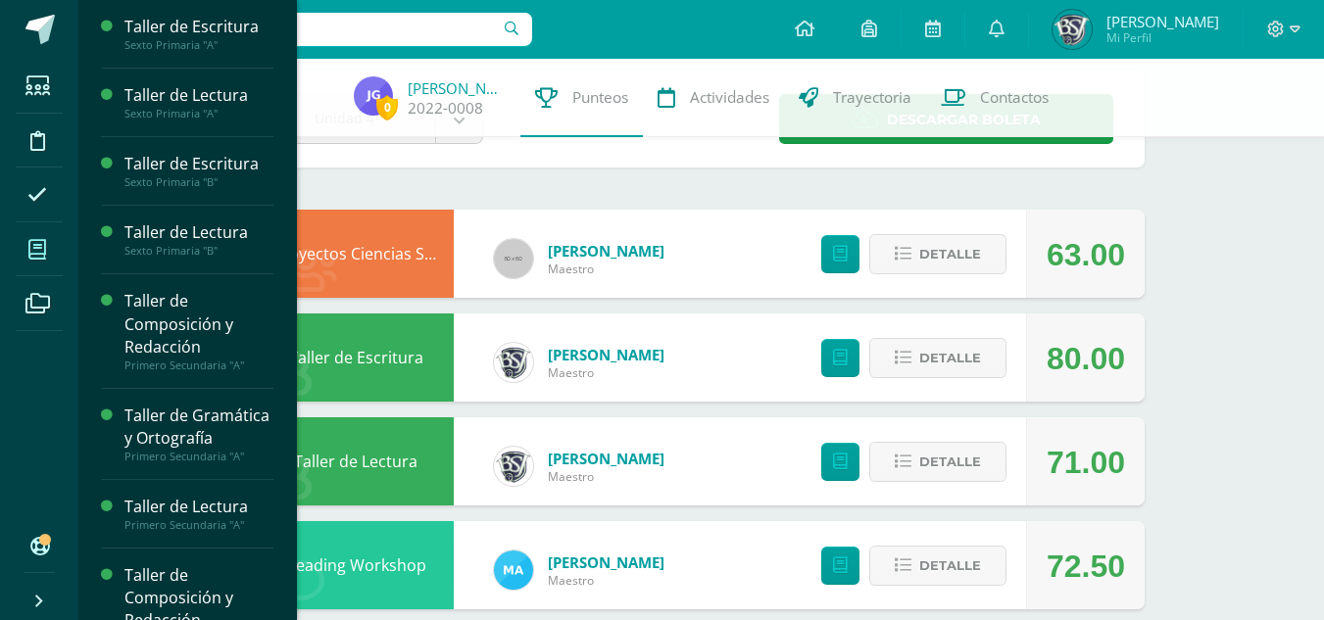
click at [38, 251] on icon at bounding box center [37, 250] width 18 height 20
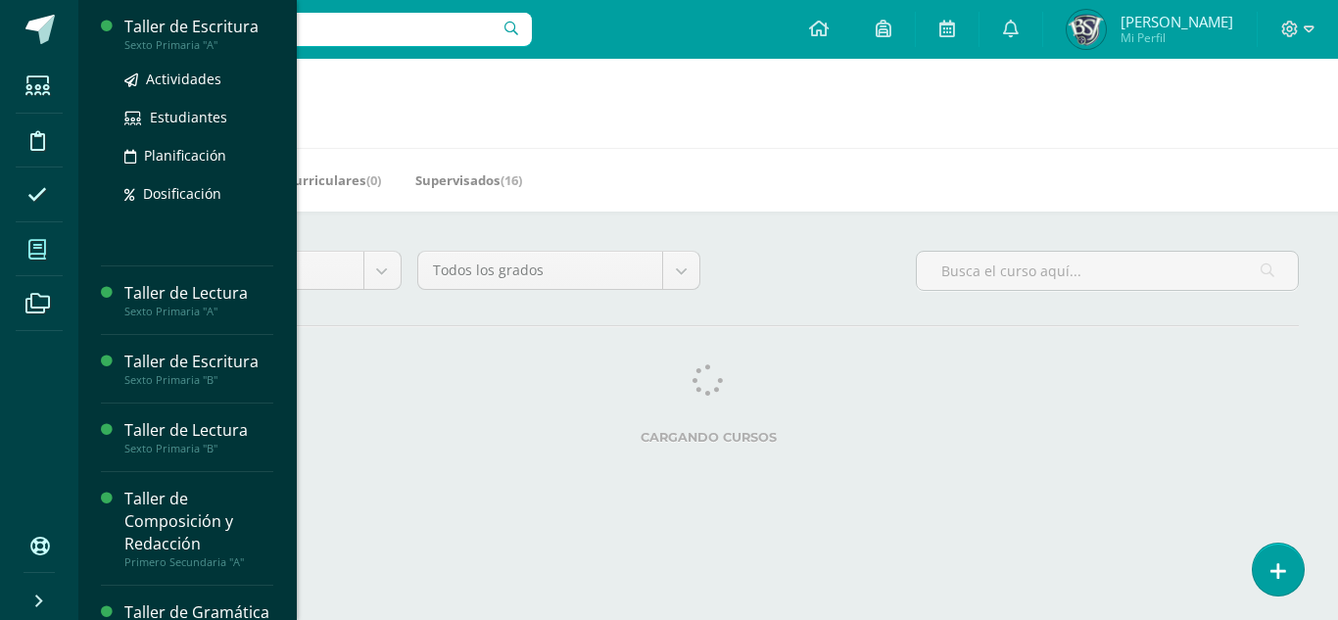
click at [158, 27] on div "Taller de Escritura" at bounding box center [198, 27] width 149 height 23
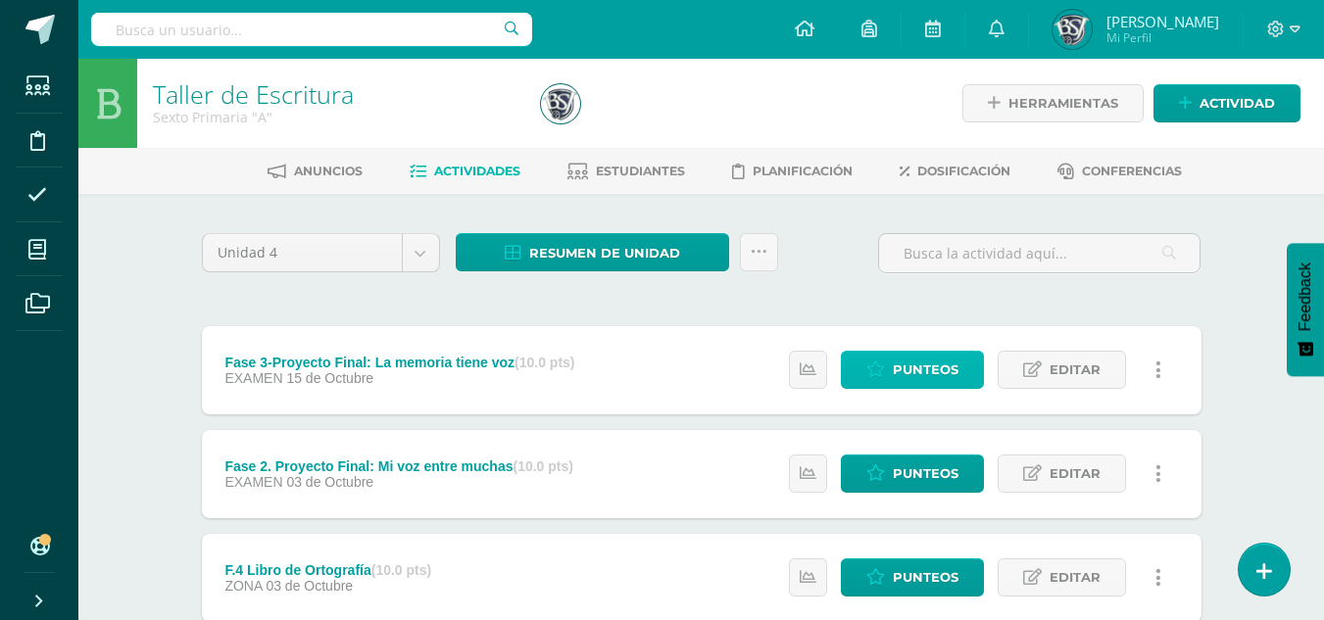
click at [947, 361] on span "Punteos" at bounding box center [926, 370] width 66 height 36
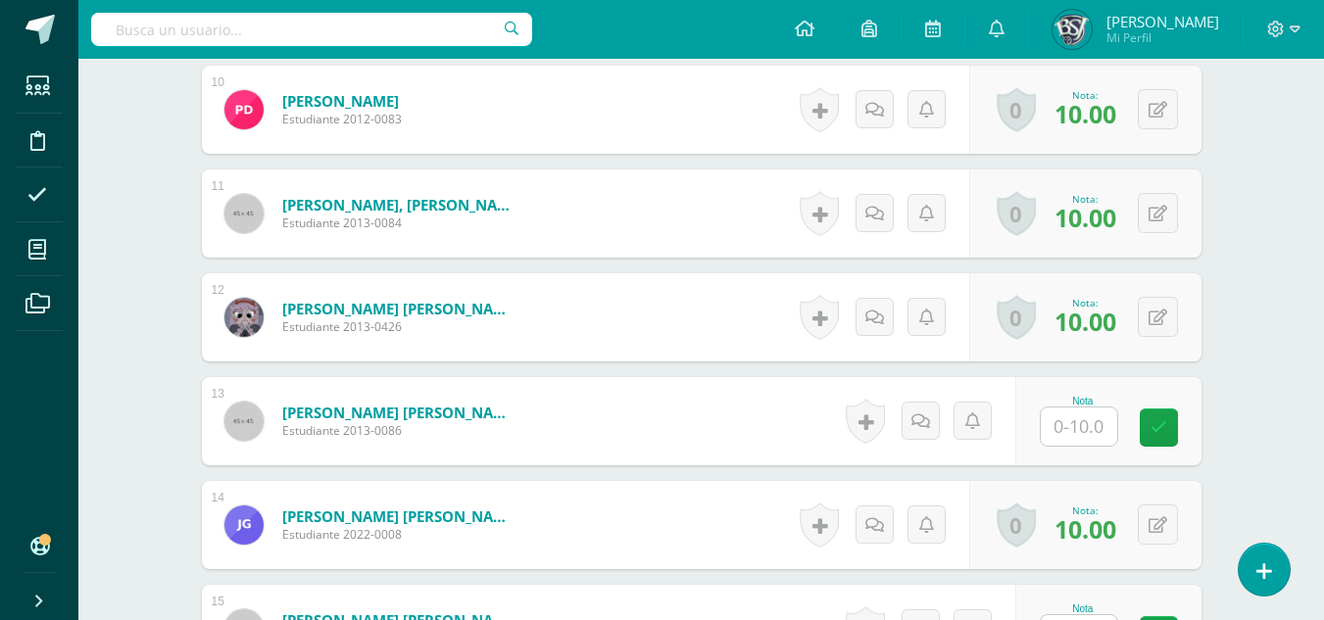
scroll to position [1570, 0]
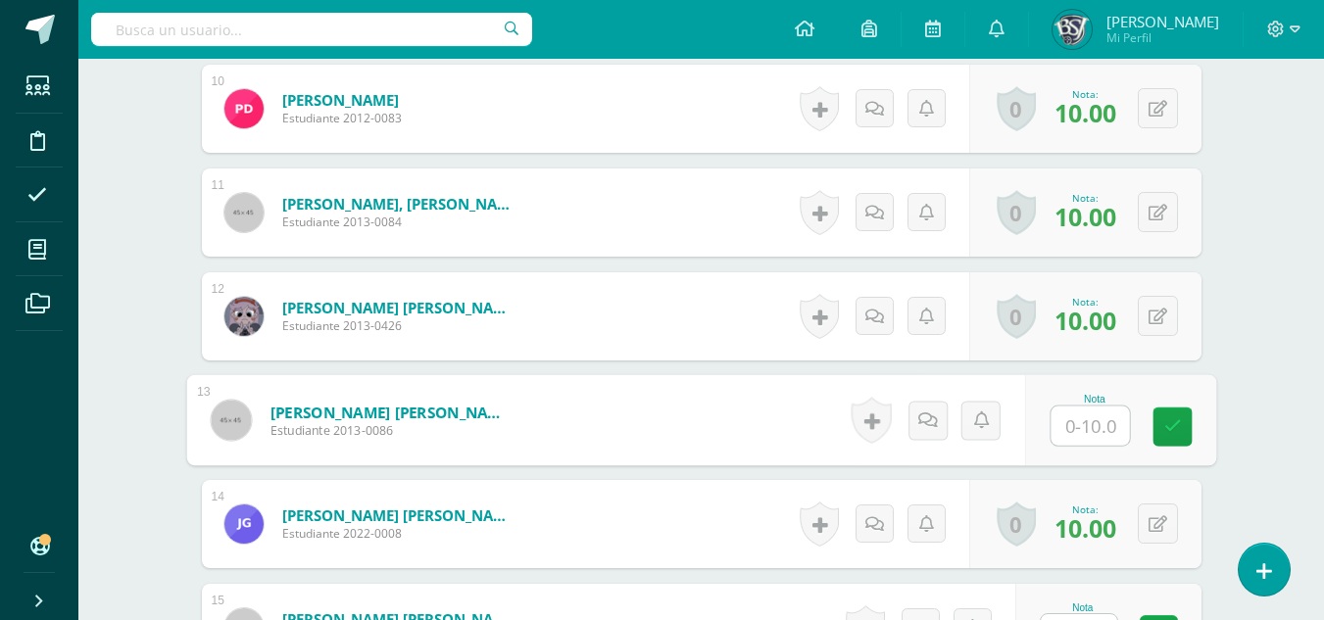
click at [1094, 420] on input "text" at bounding box center [1089, 426] width 78 height 39
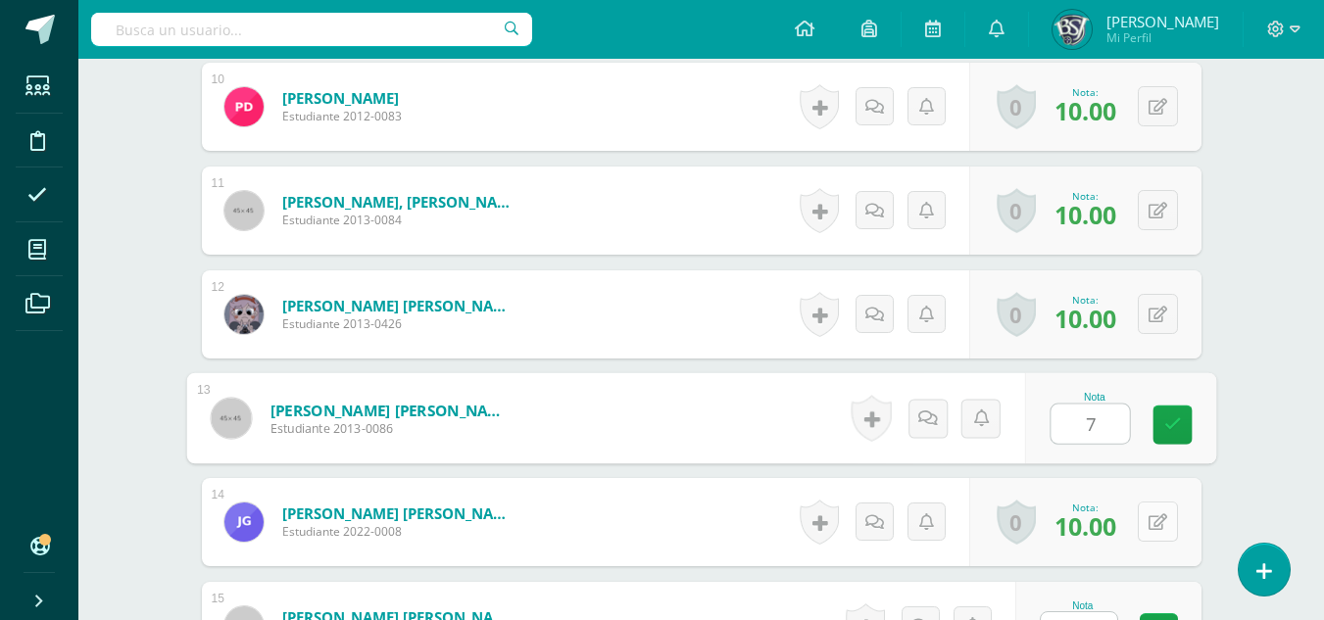
type input "7"
click at [1153, 510] on button at bounding box center [1158, 522] width 40 height 40
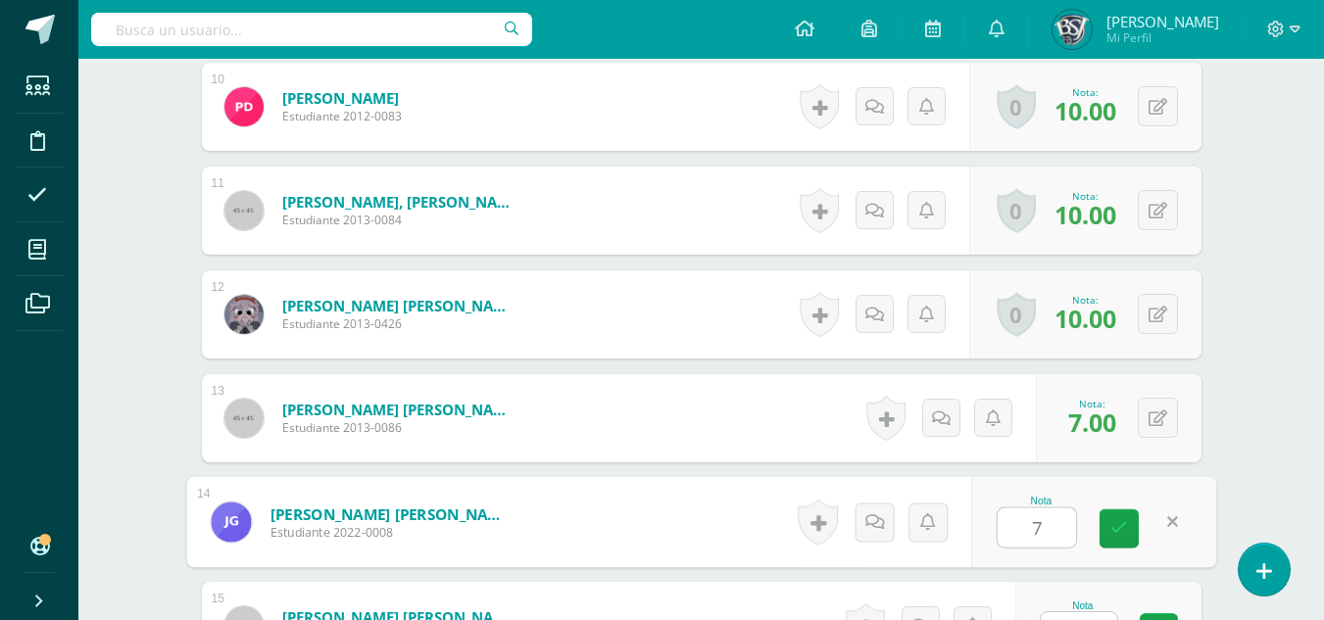
type input "7"
click at [1246, 426] on div "Taller de Escritura Sexto Primaria "A" Herramientas Detalle de asistencias Acti…" at bounding box center [700, 469] width 1245 height 3965
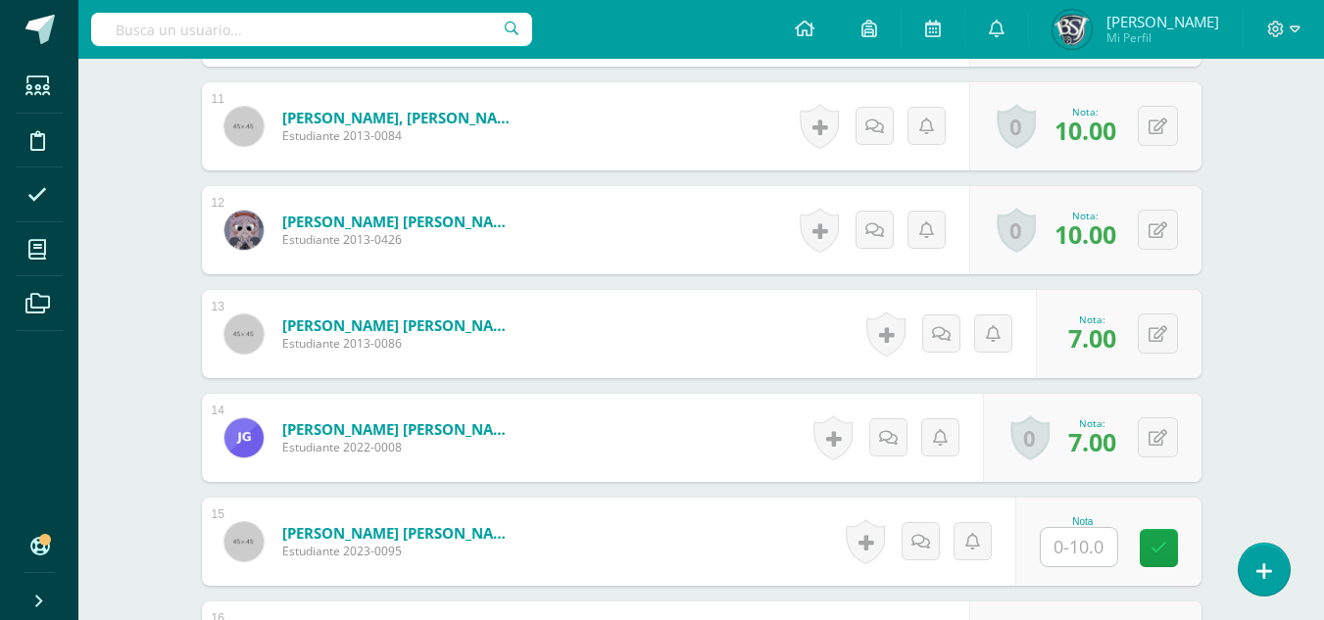
scroll to position [1768, 0]
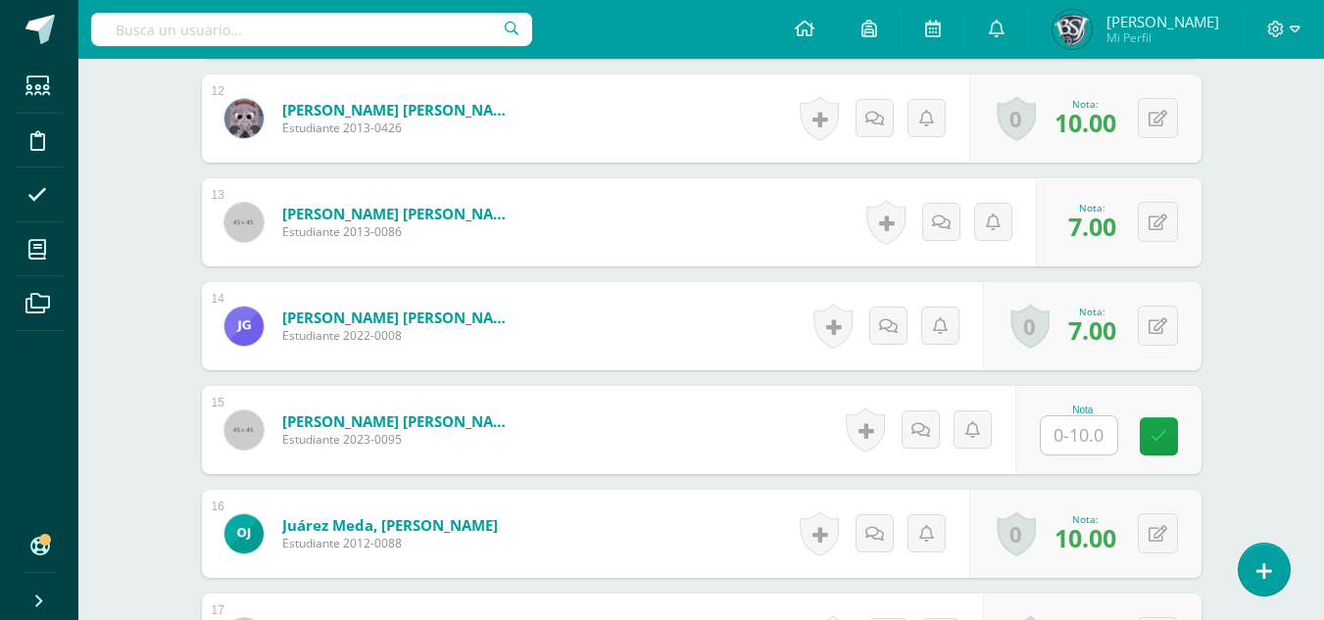
click at [1099, 435] on input "text" at bounding box center [1079, 435] width 76 height 38
type input "7"
click at [1271, 359] on div "Taller de Escritura Sexto Primaria "A" Herramientas Detalle de asistencias Acti…" at bounding box center [700, 273] width 1245 height 3965
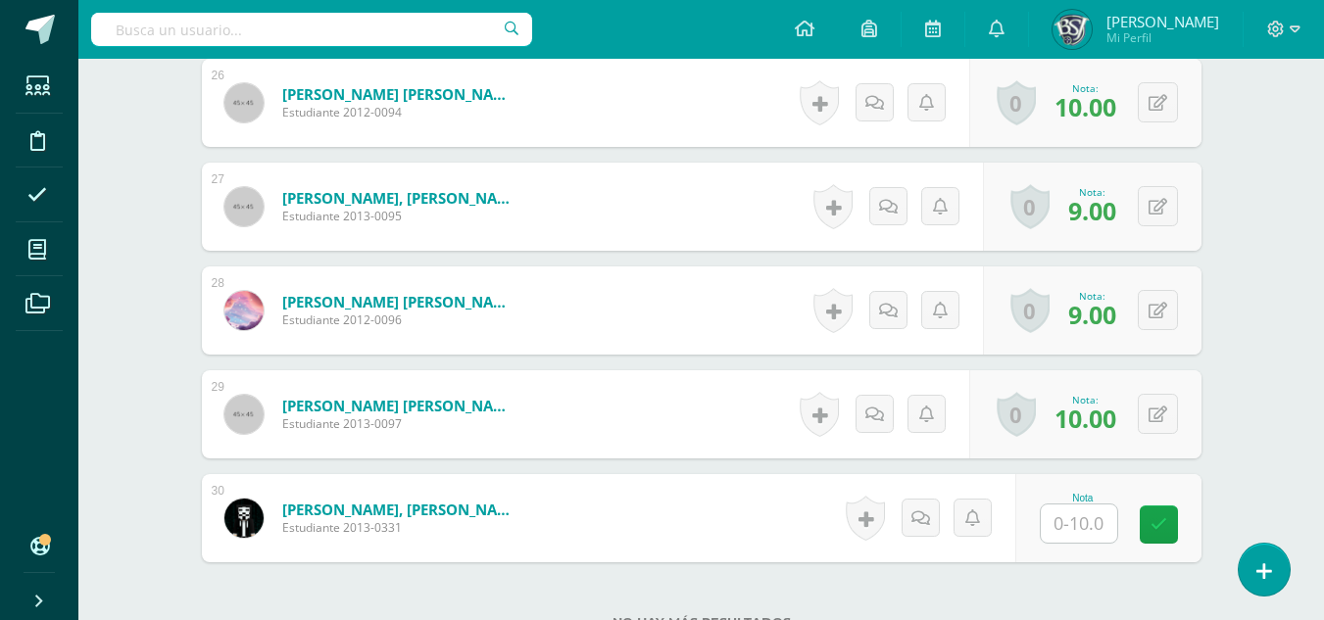
scroll to position [3404, 0]
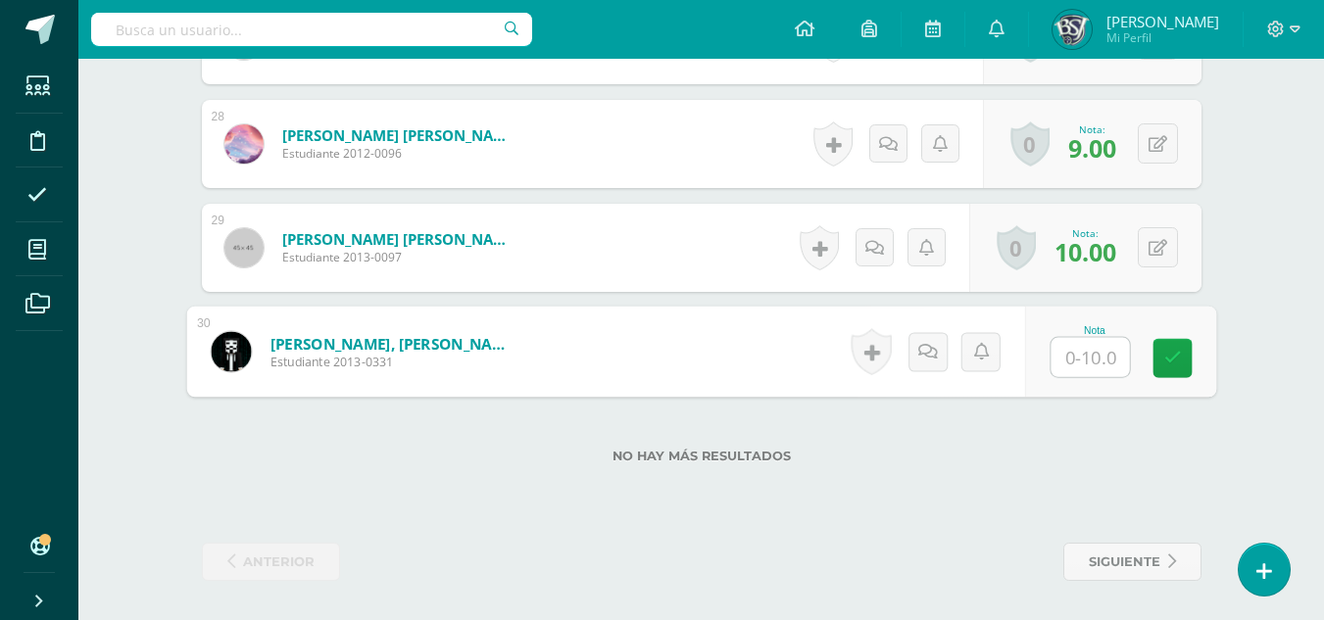
click at [1099, 364] on input "text" at bounding box center [1089, 357] width 78 height 39
type input "7"
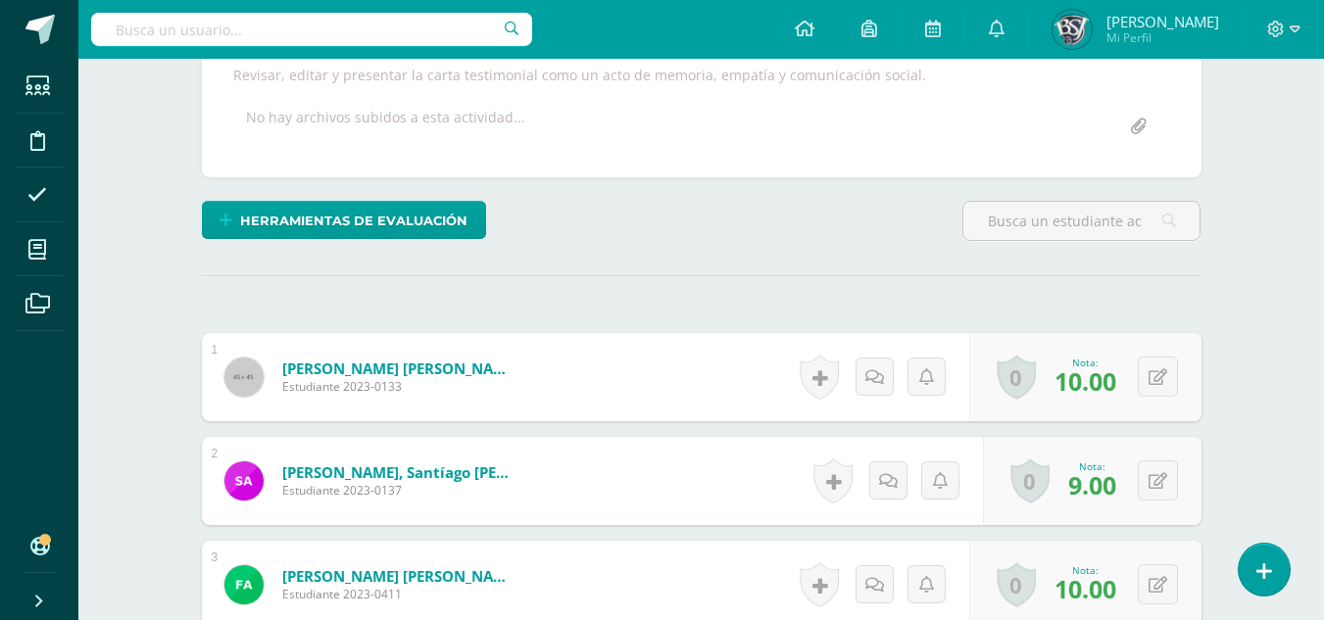
scroll to position [170, 0]
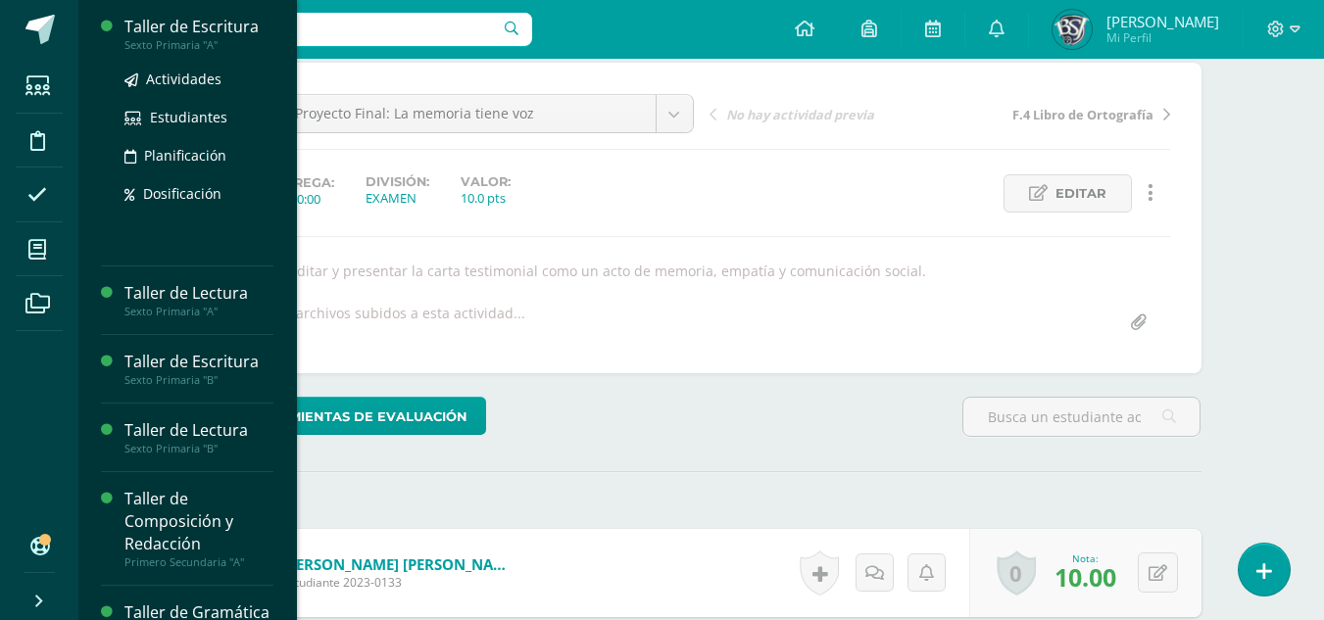
click at [186, 30] on div "Taller de Escritura" at bounding box center [198, 27] width 149 height 23
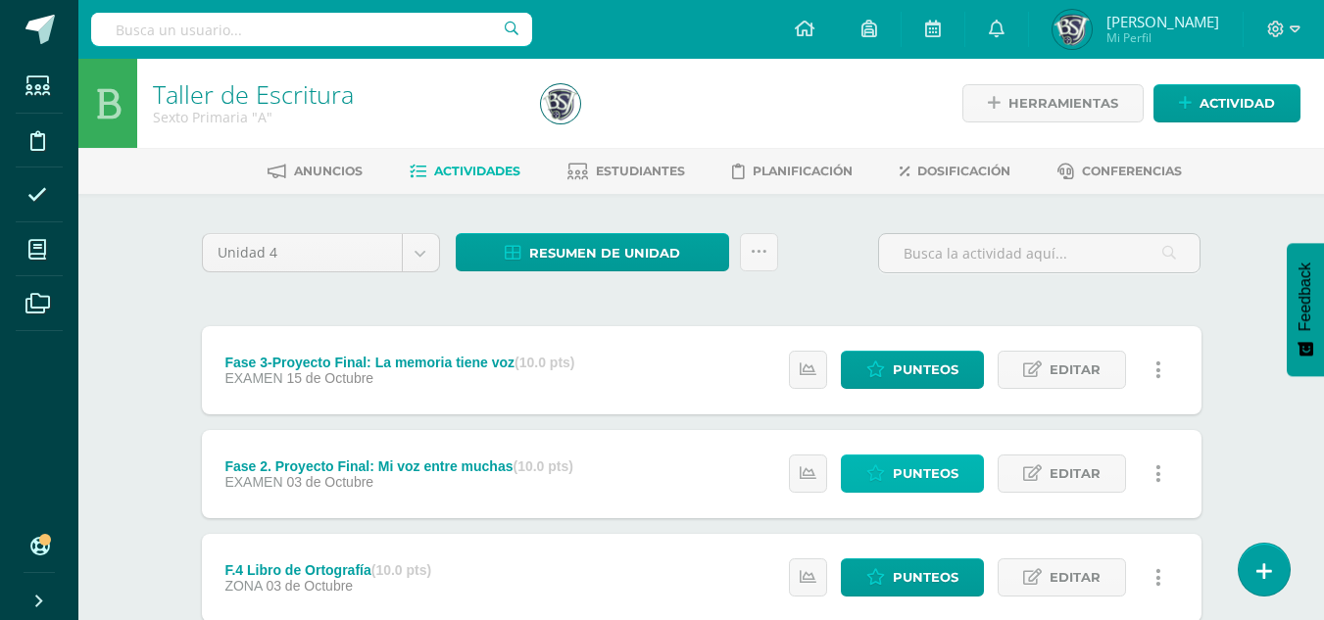
click at [929, 479] on span "Punteos" at bounding box center [926, 474] width 66 height 36
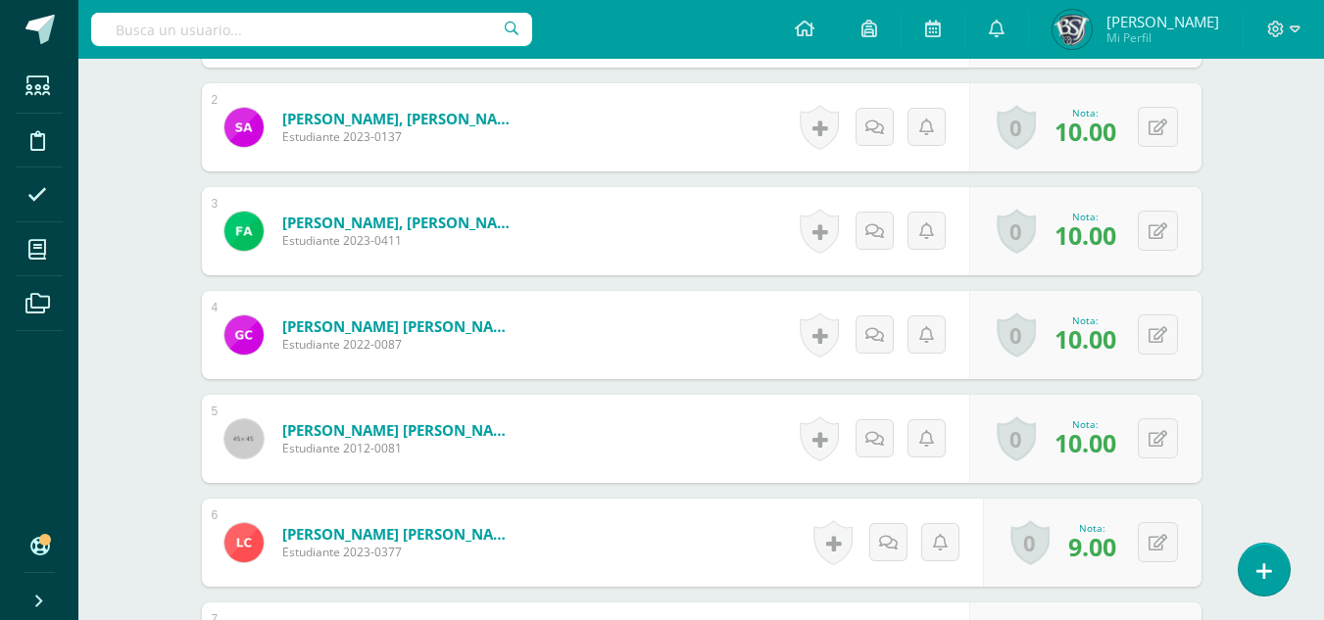
scroll to position [802, 0]
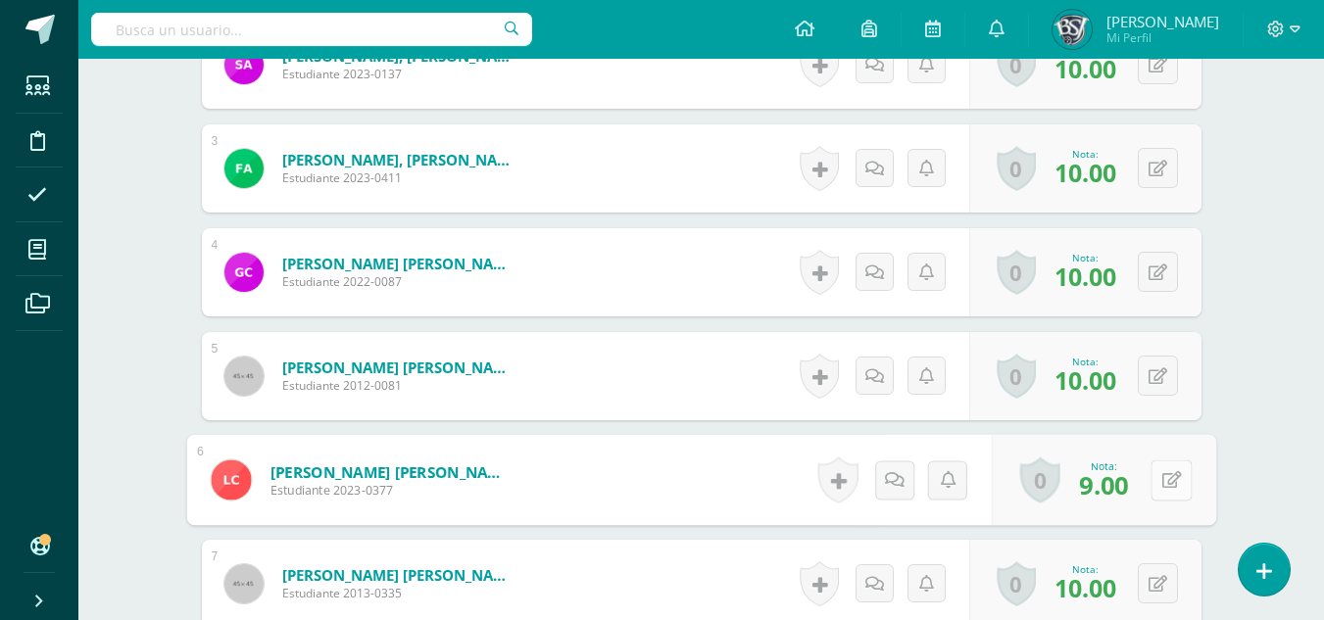
click at [1162, 472] on icon at bounding box center [1171, 479] width 20 height 17
type input "7"
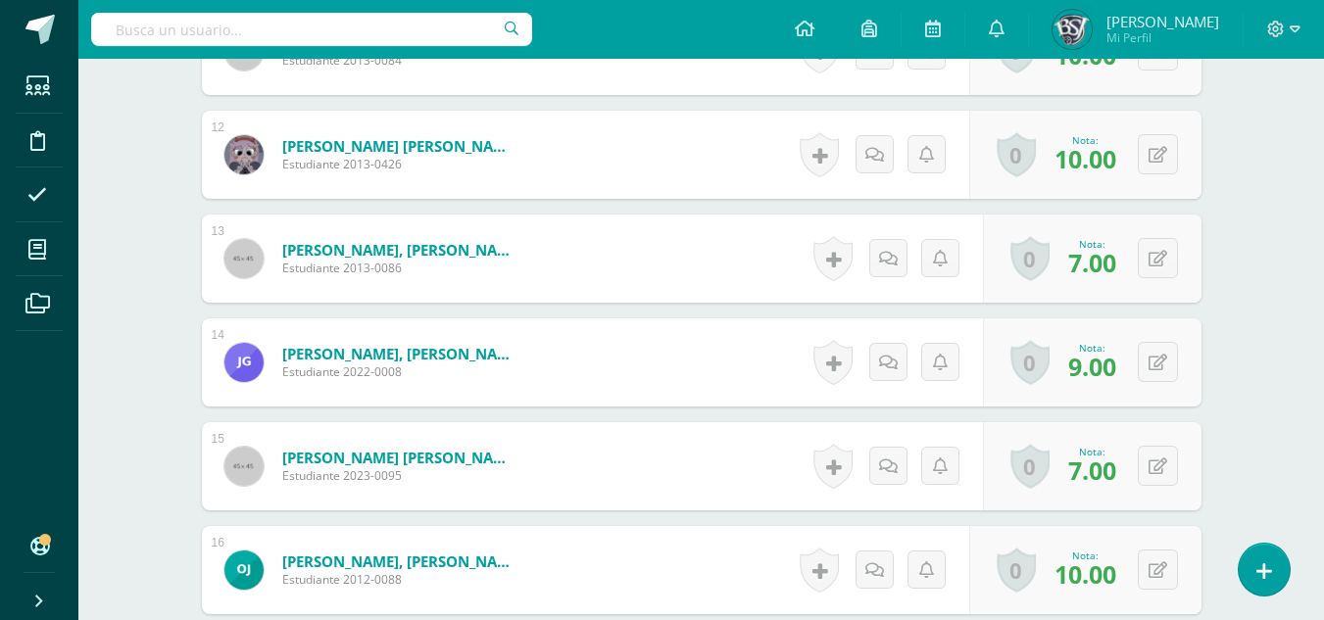
scroll to position [1781, 0]
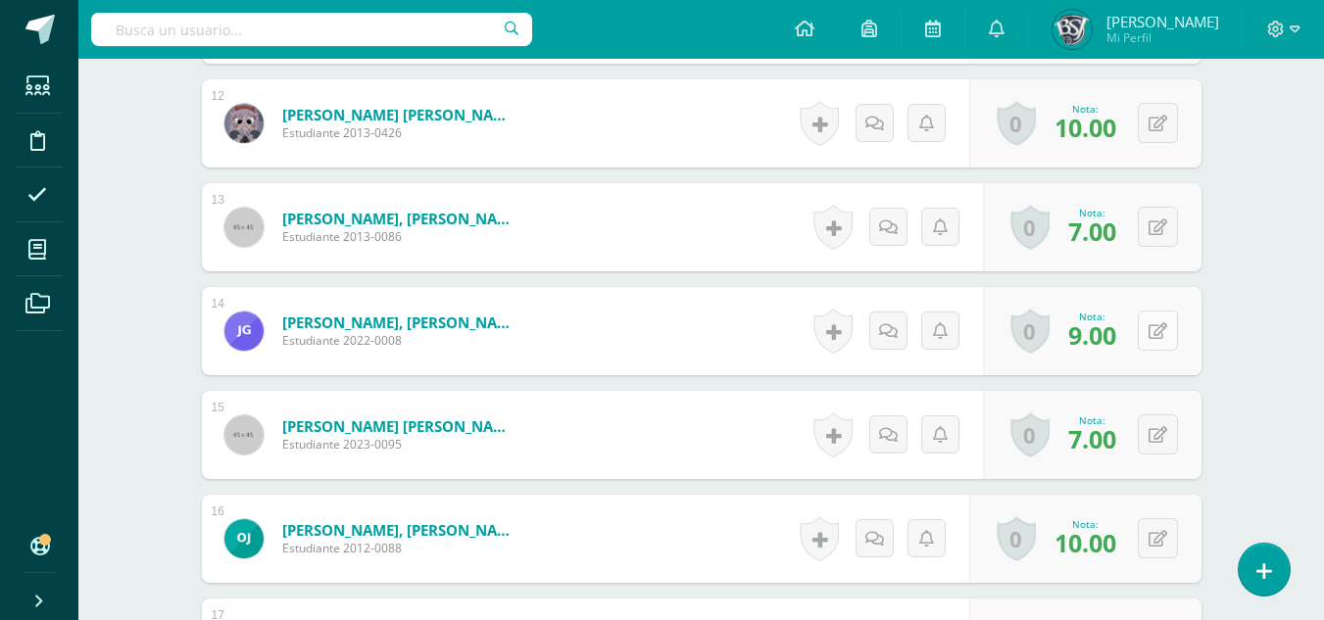
click at [1158, 325] on button at bounding box center [1158, 331] width 40 height 40
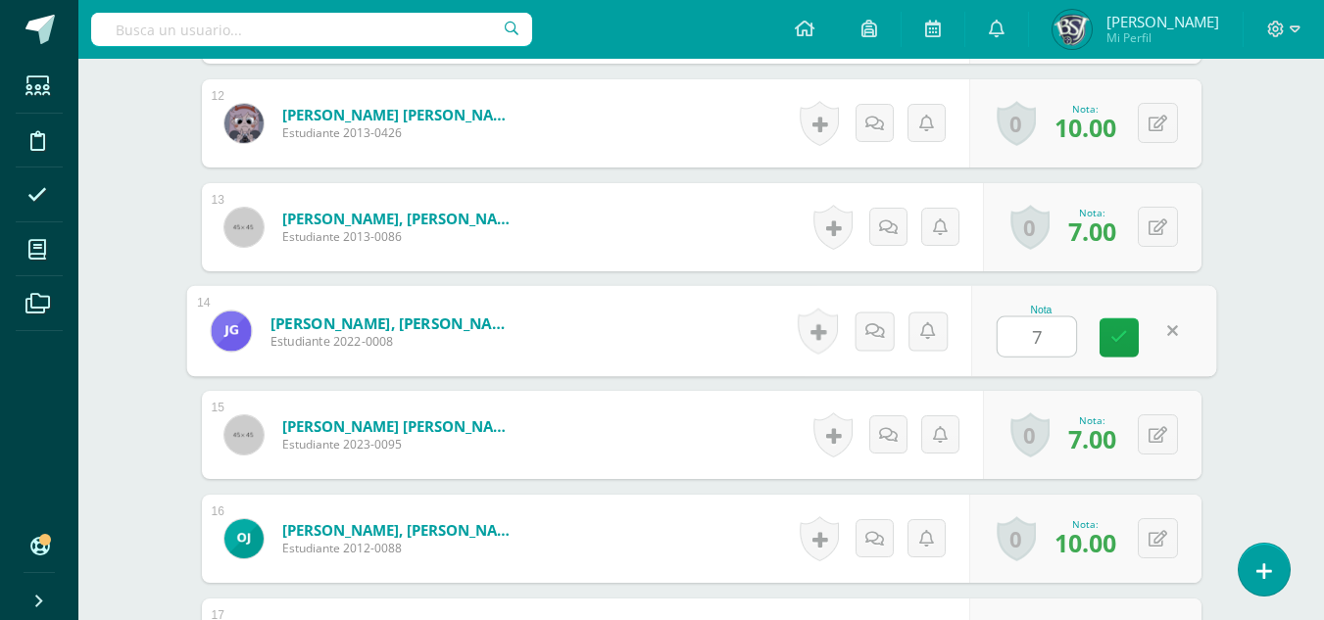
type input "7"
click at [1274, 326] on div "Taller de Escritura Sexto Primaria "A" Herramientas Detalle de asistencias Acti…" at bounding box center [700, 269] width 1245 height 3984
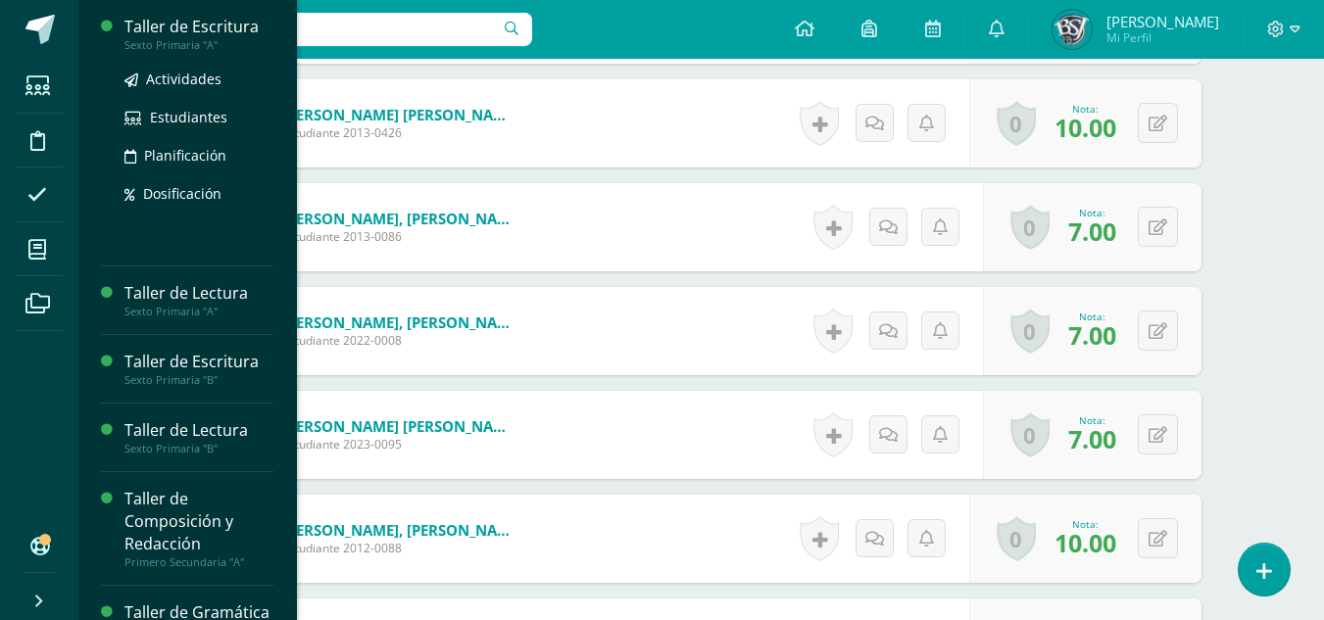
click at [210, 21] on div "Taller de Escritura" at bounding box center [198, 27] width 149 height 23
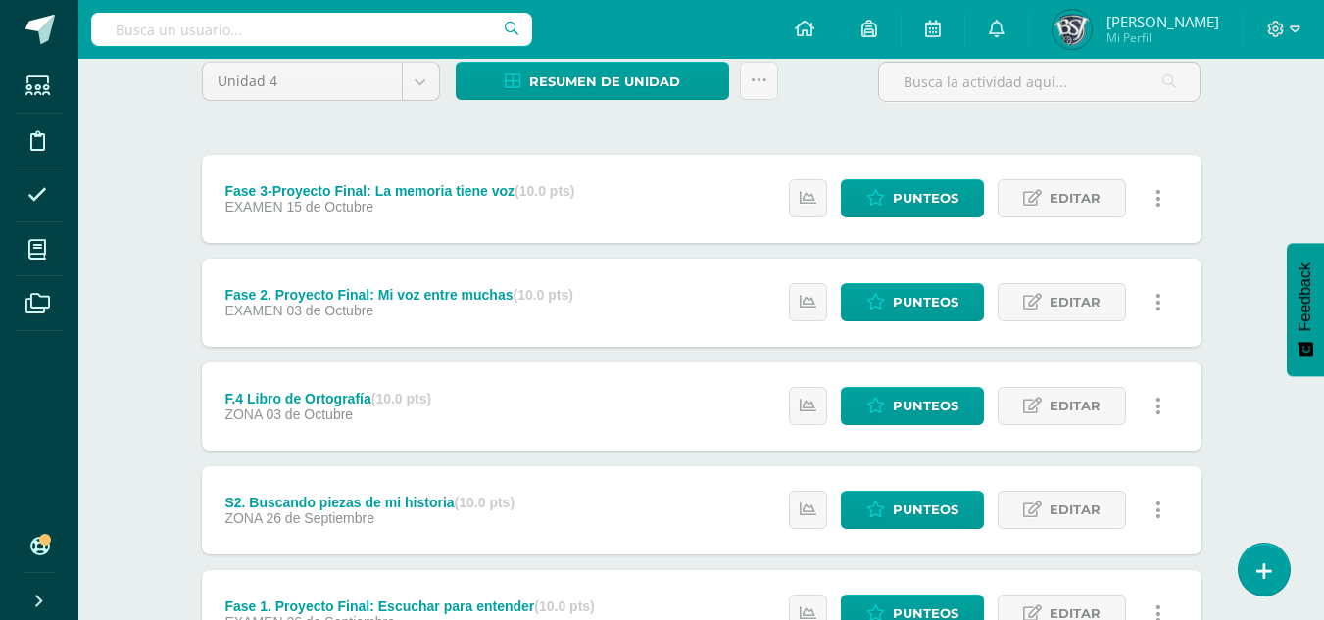
scroll to position [196, 0]
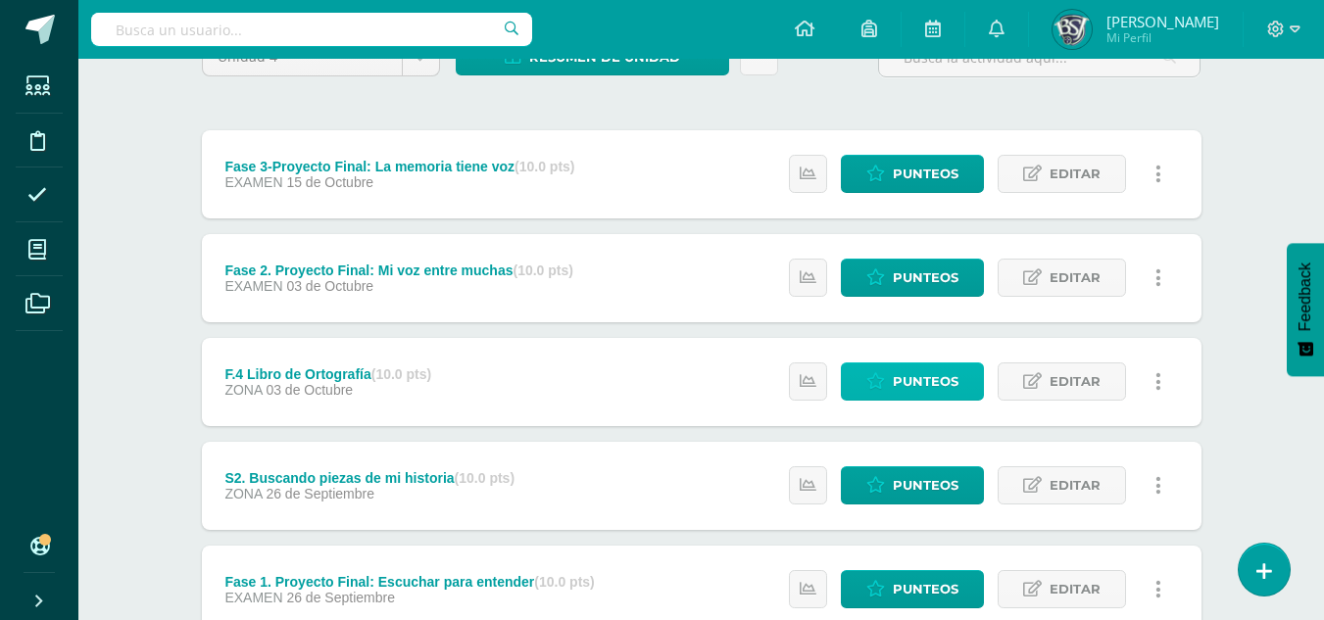
click at [899, 384] on span "Punteos" at bounding box center [926, 382] width 66 height 36
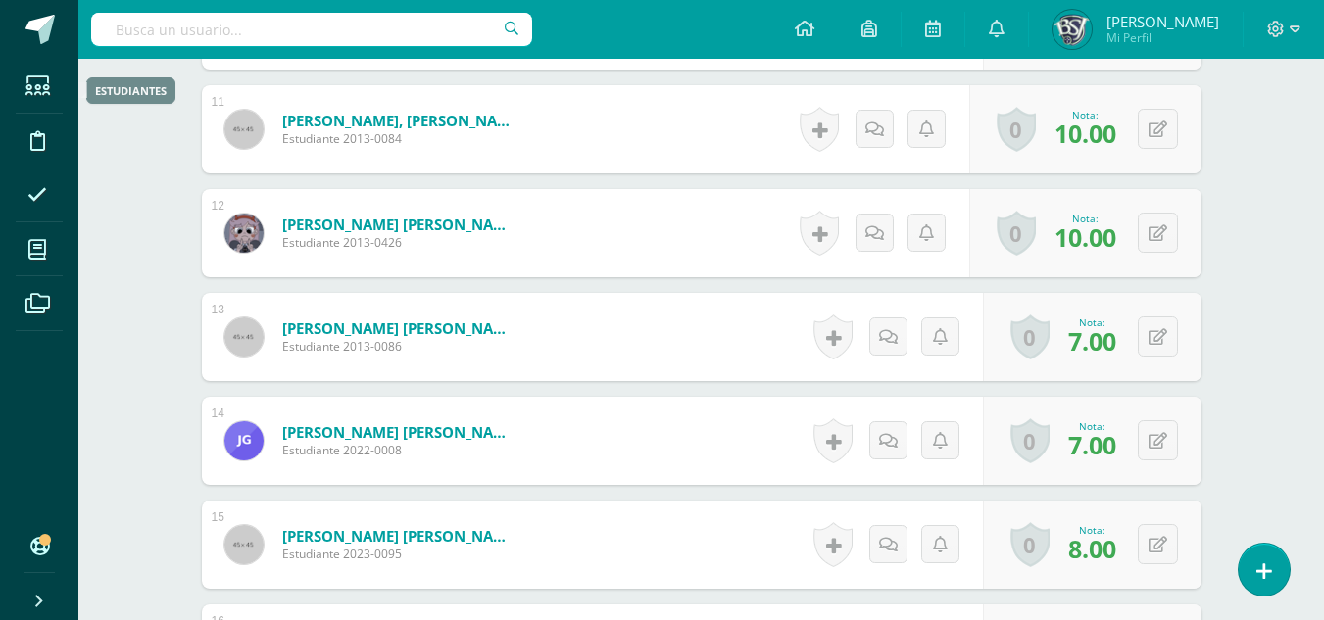
scroll to position [1654, 0]
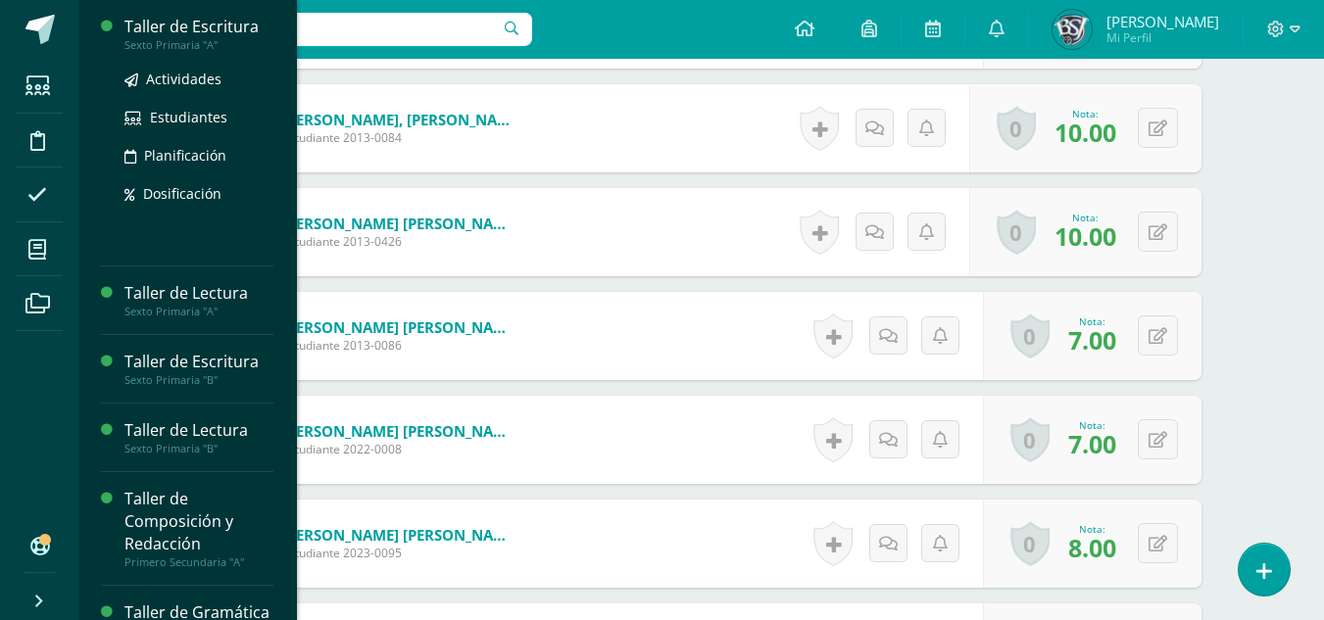
click at [192, 19] on div "Taller de Escritura" at bounding box center [198, 27] width 149 height 23
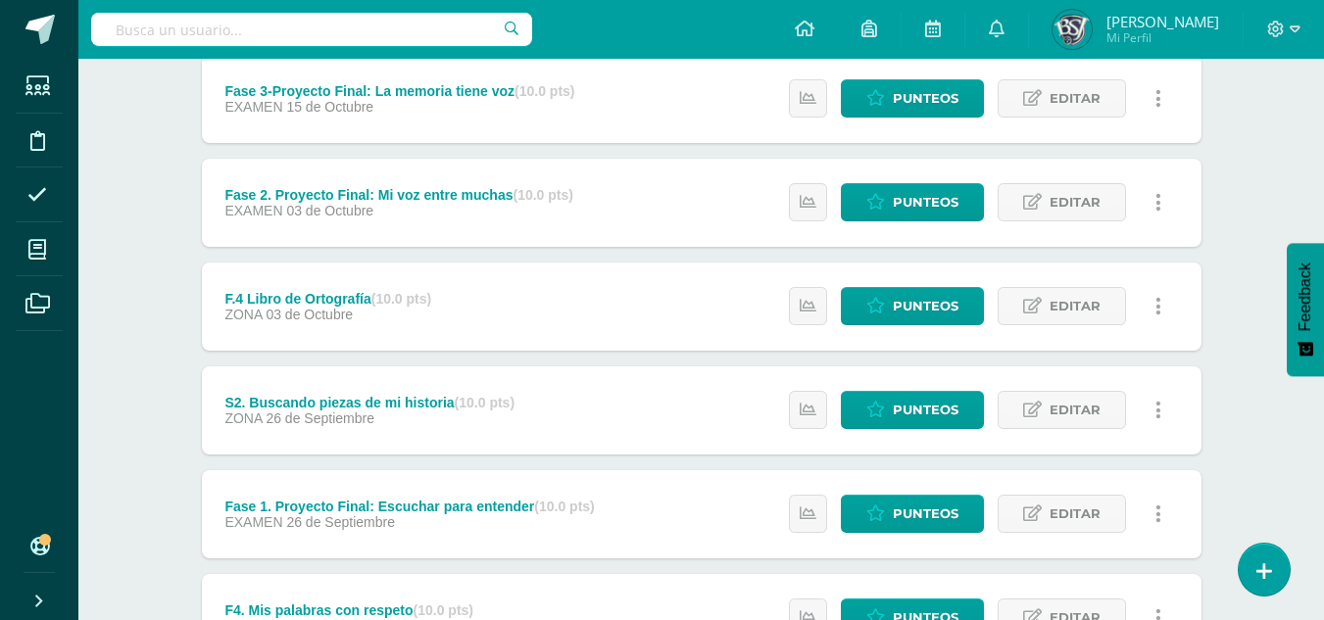
scroll to position [196, 0]
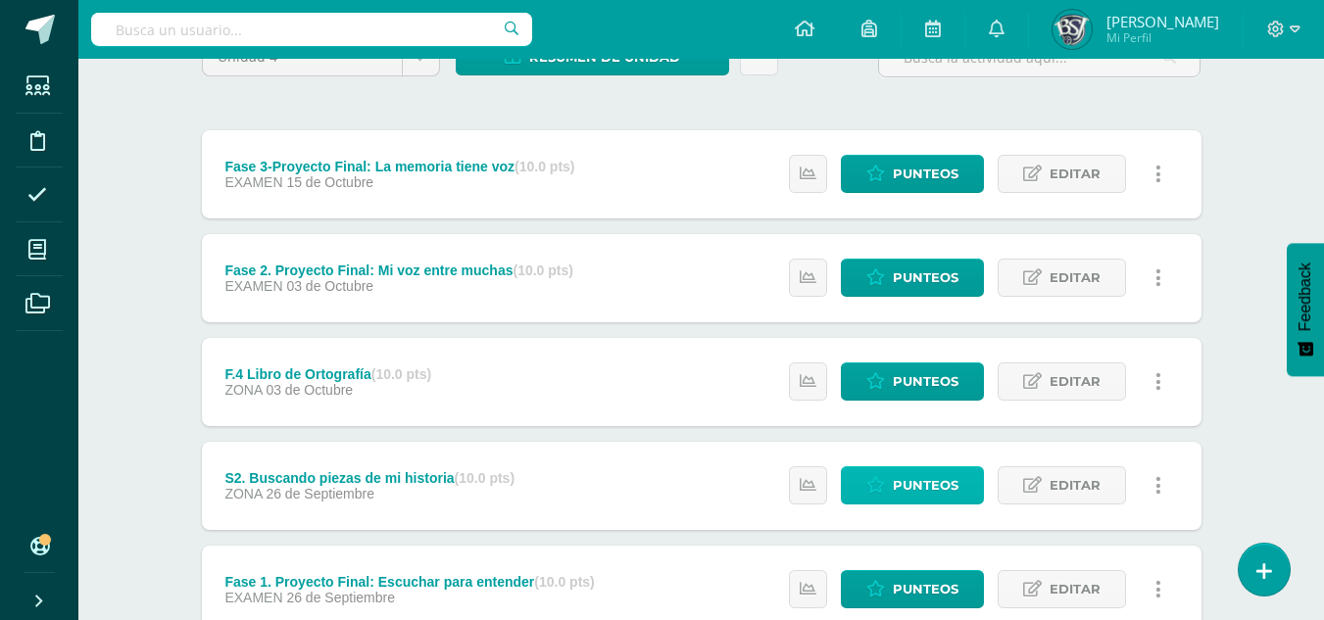
click at [921, 478] on span "Punteos" at bounding box center [926, 485] width 66 height 36
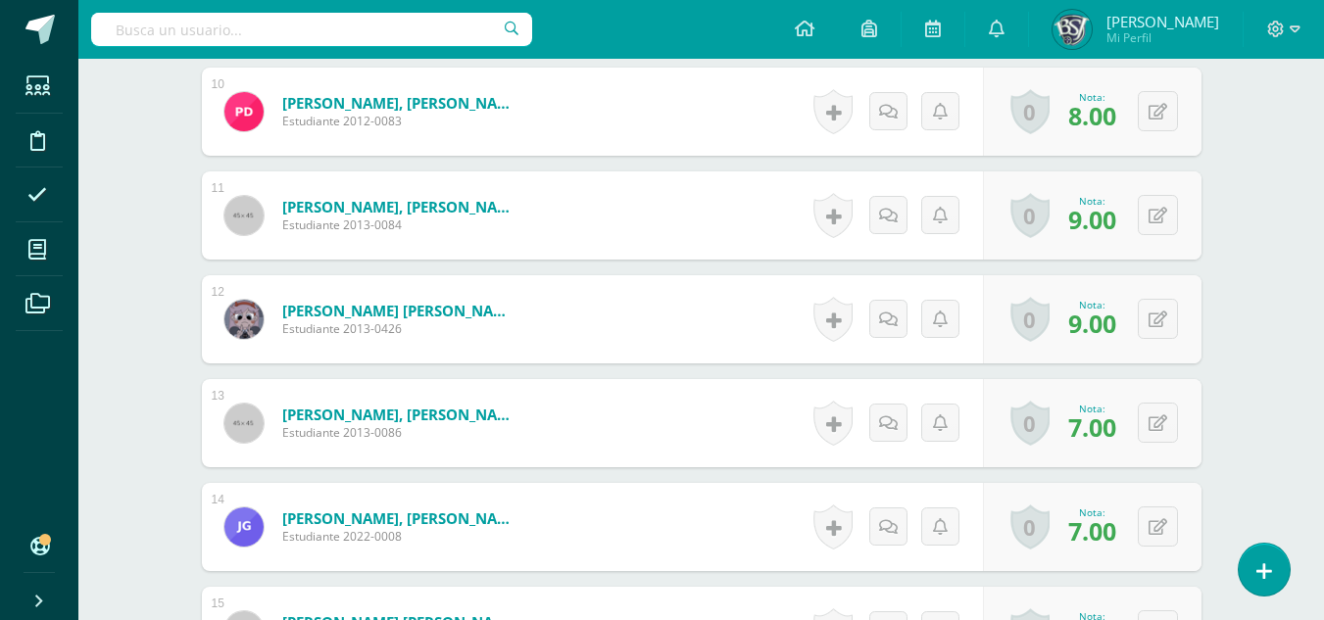
scroll to position [1572, 0]
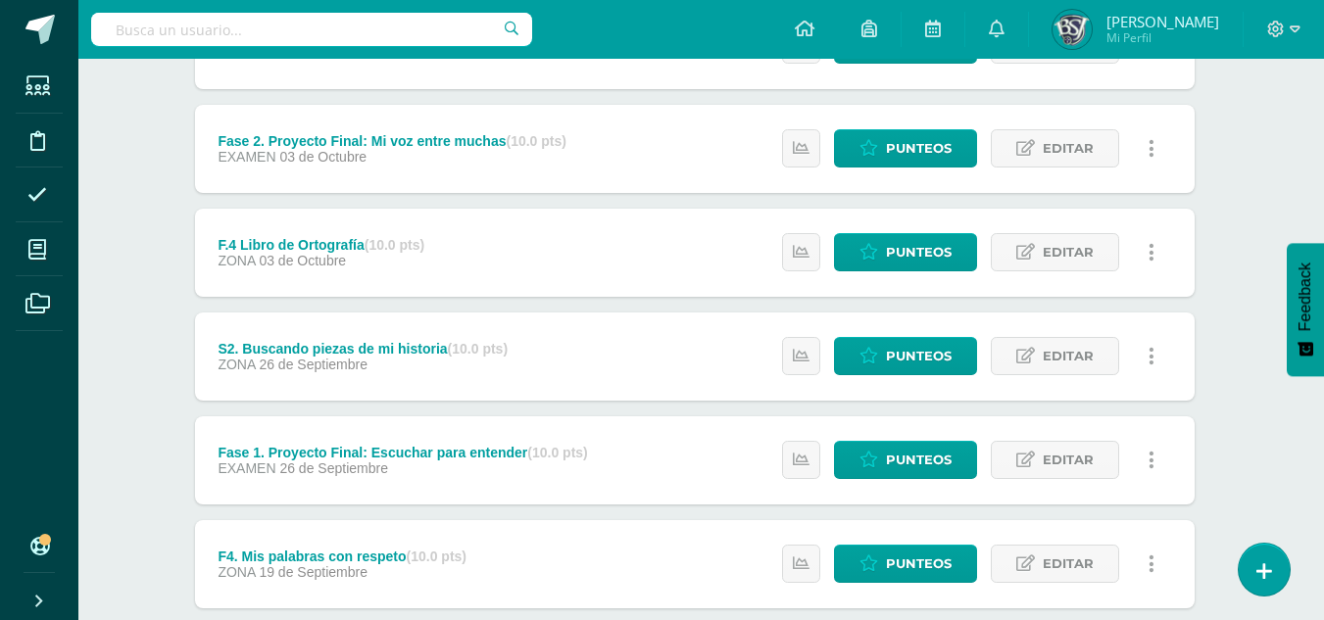
scroll to position [294, 7]
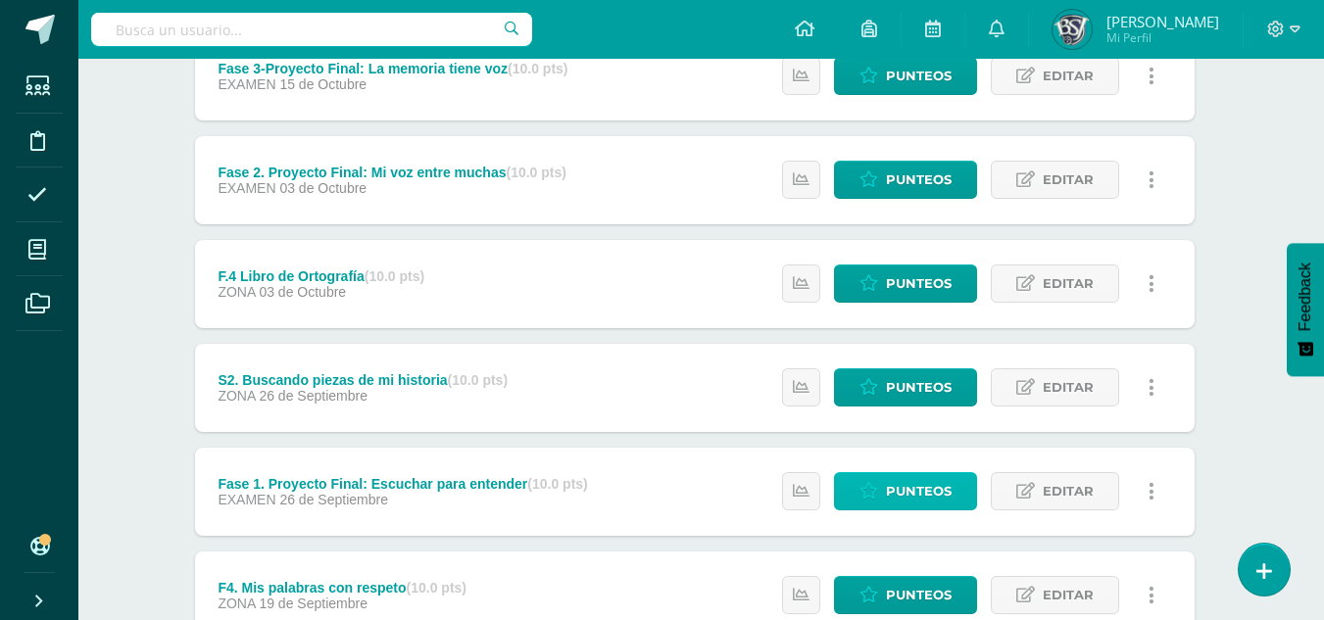
click at [915, 486] on span "Punteos" at bounding box center [919, 491] width 66 height 36
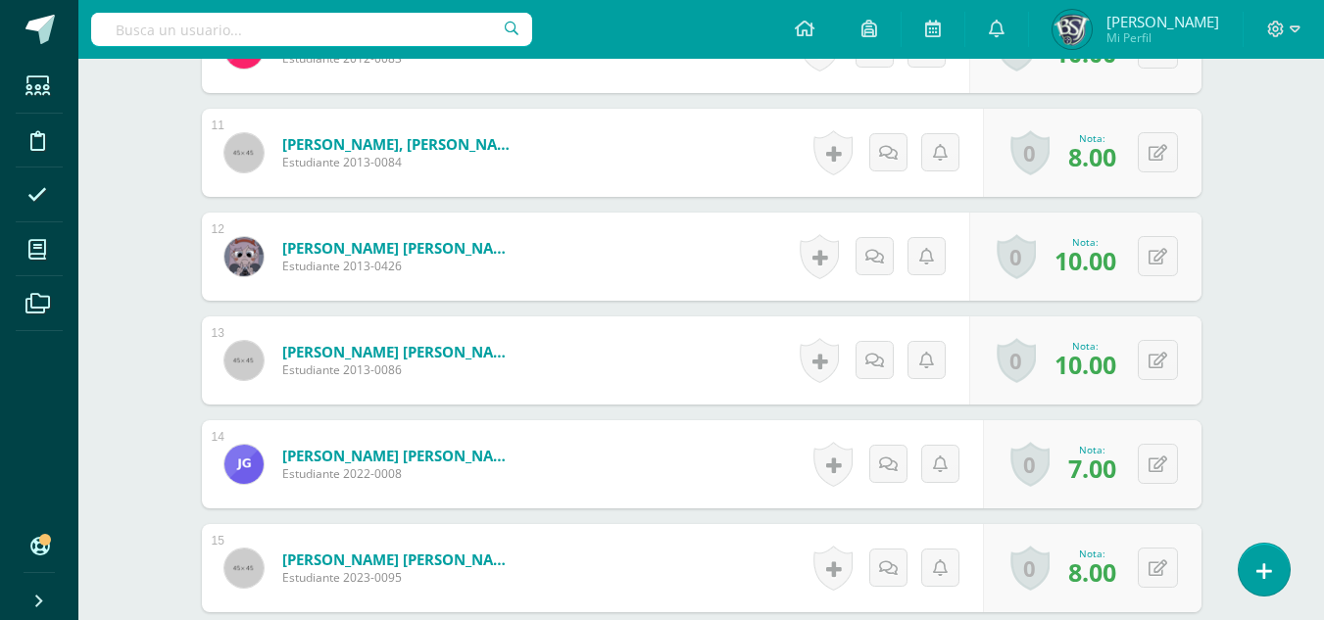
scroll to position [1683, 0]
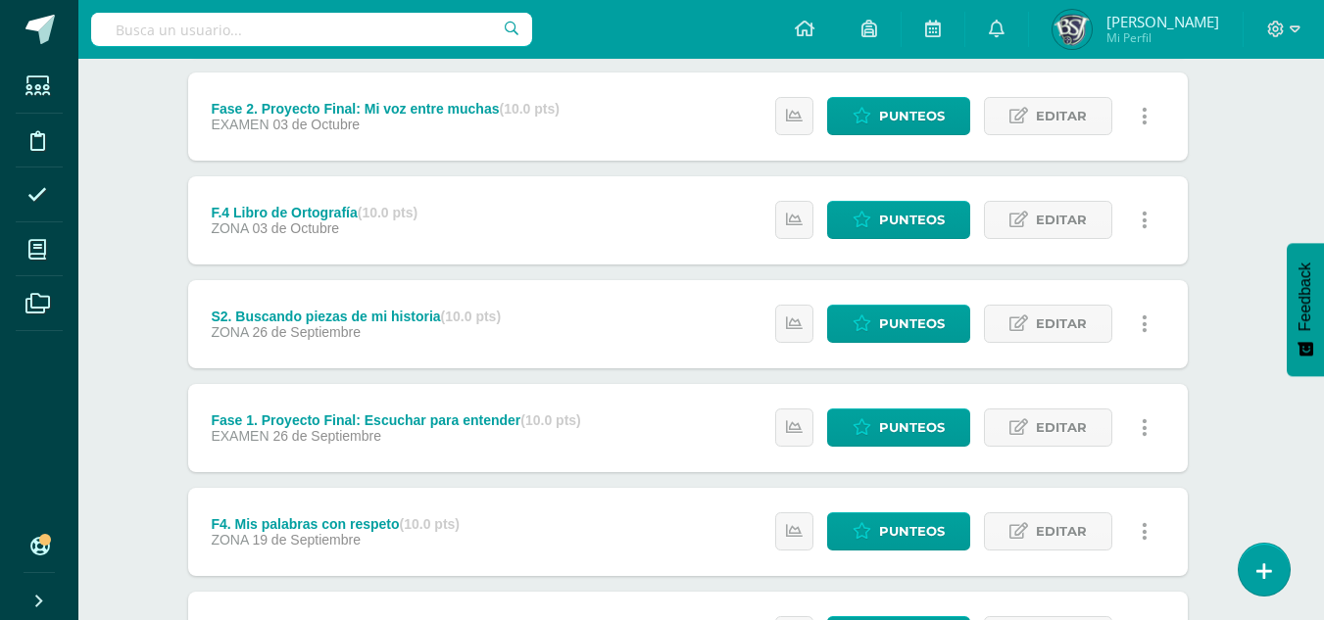
scroll to position [392, 14]
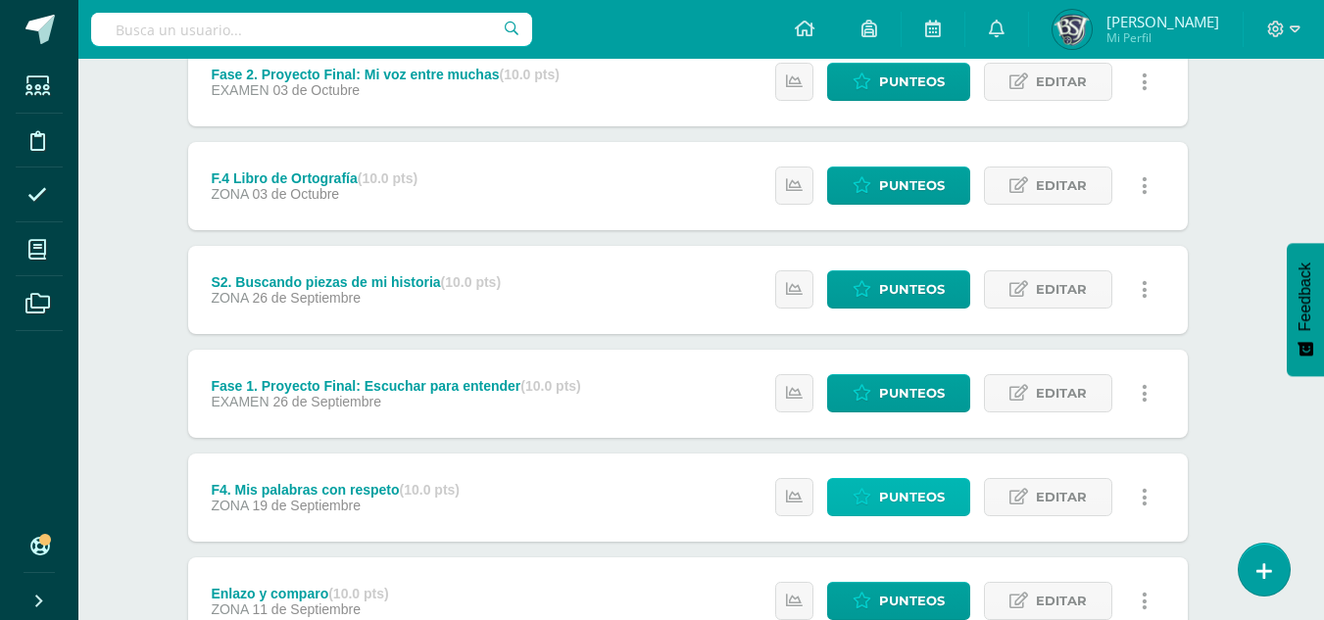
click at [893, 494] on span "Punteos" at bounding box center [912, 497] width 66 height 36
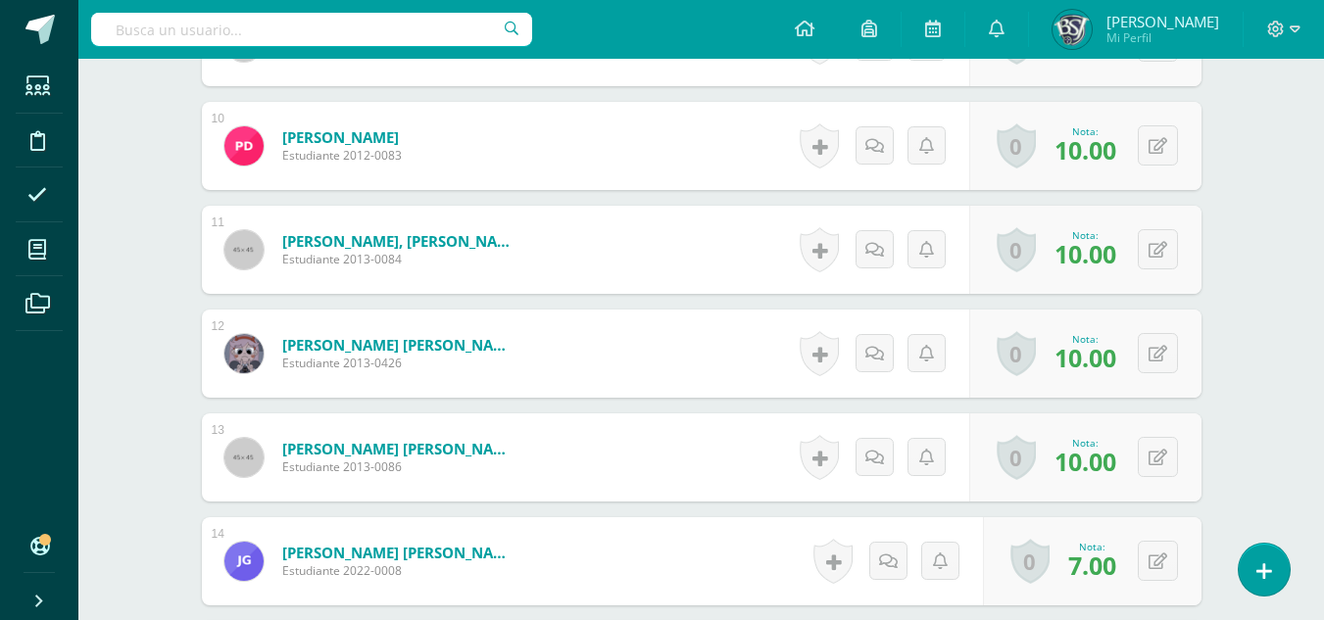
scroll to position [1572, 0]
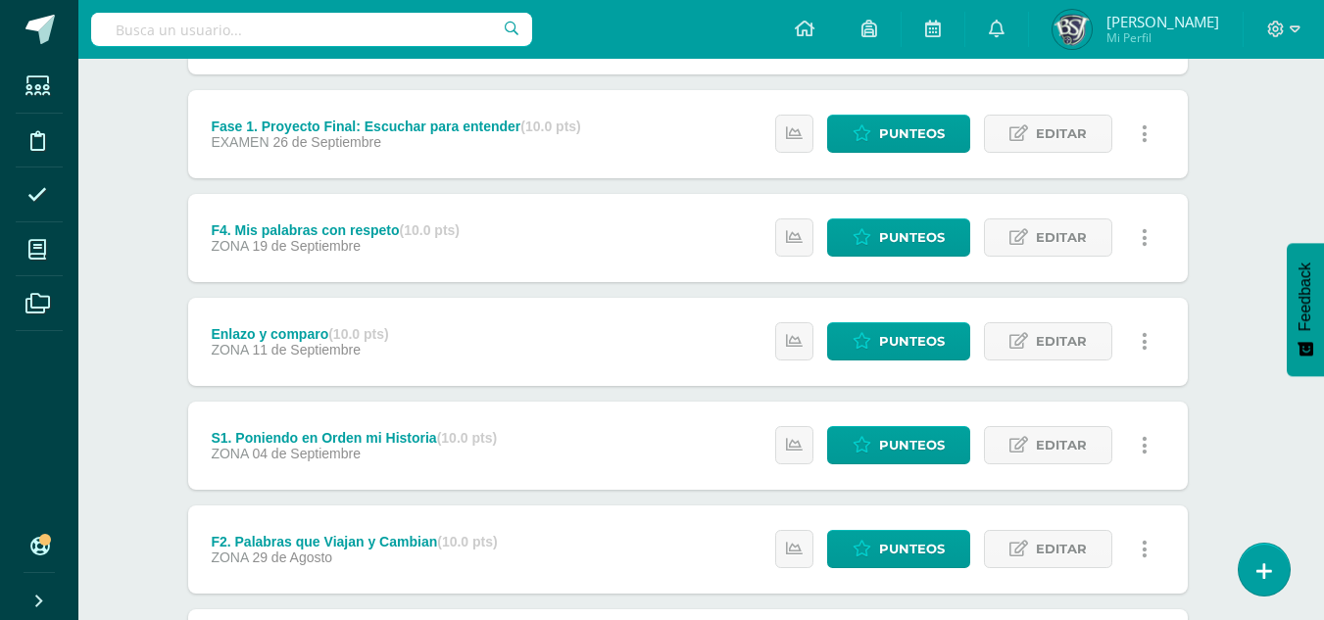
scroll to position [686, 14]
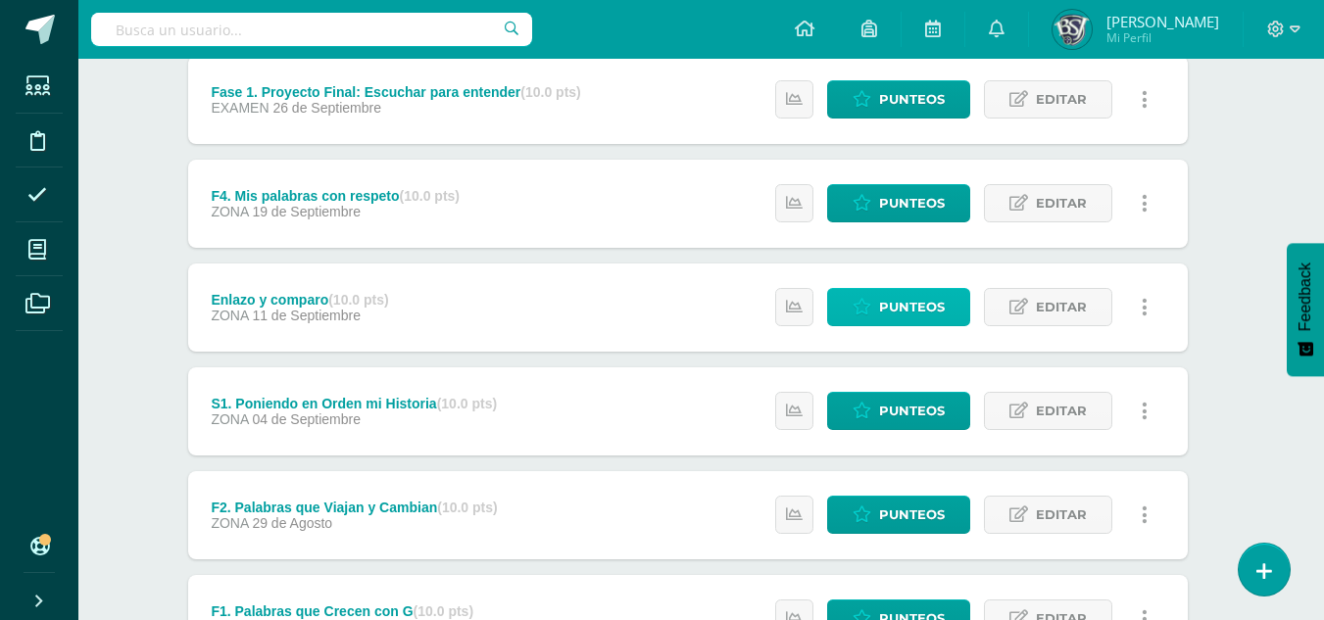
click at [915, 291] on span "Punteos" at bounding box center [912, 307] width 66 height 36
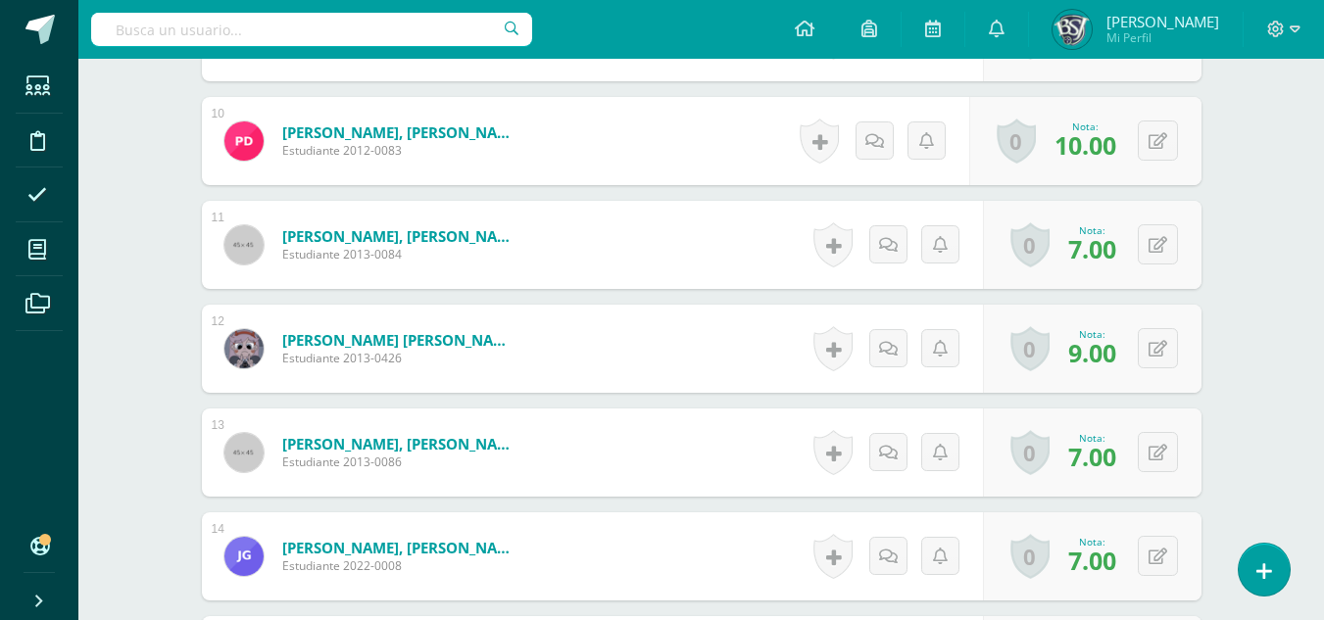
scroll to position [1572, 0]
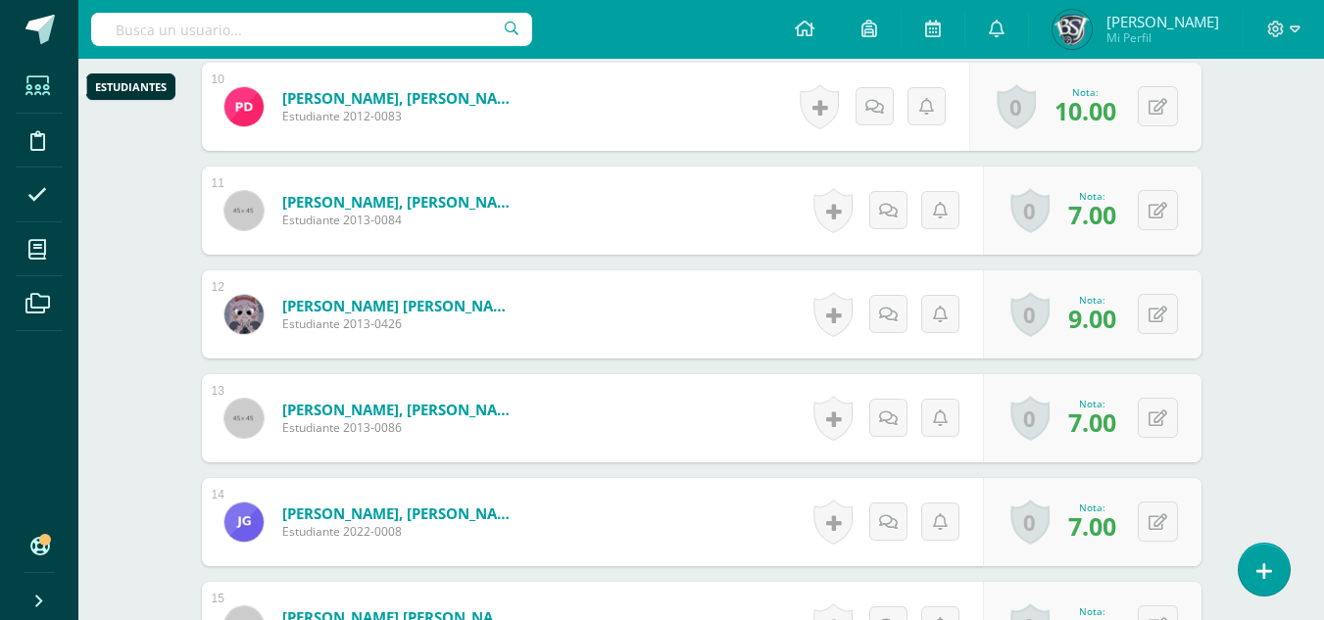
click at [38, 72] on span at bounding box center [38, 86] width 44 height 44
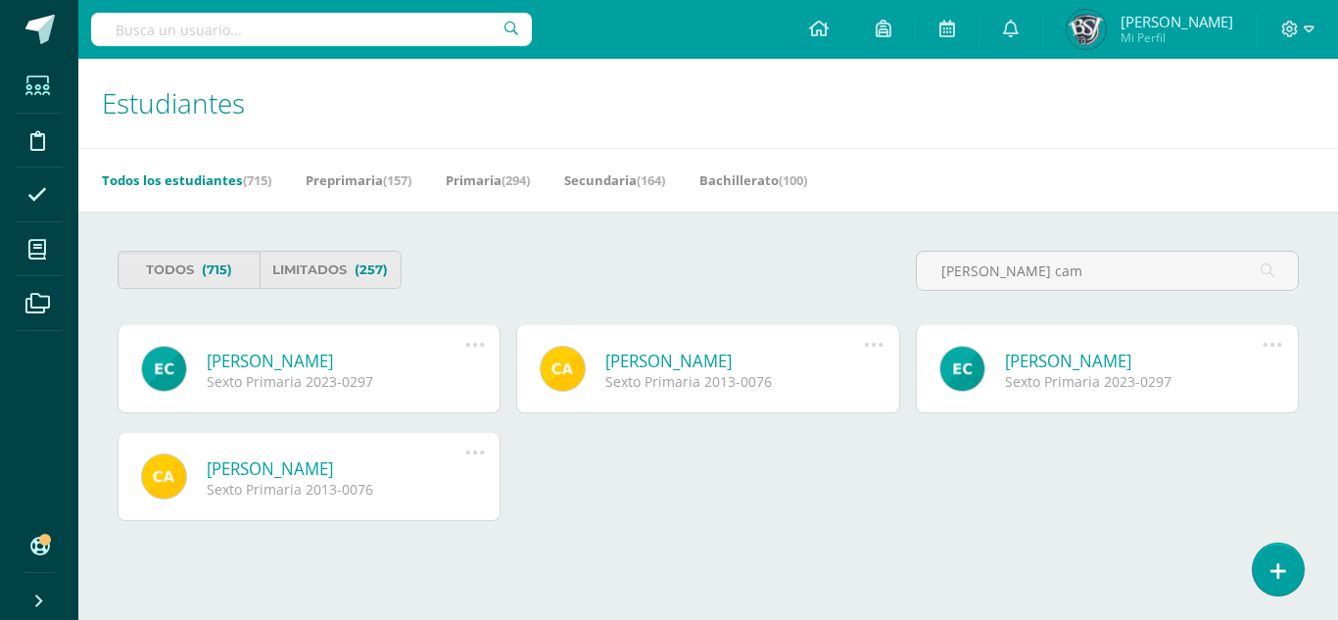
type input "[PERSON_NAME] cam"
click at [345, 356] on link "[PERSON_NAME]" at bounding box center [336, 361] width 259 height 23
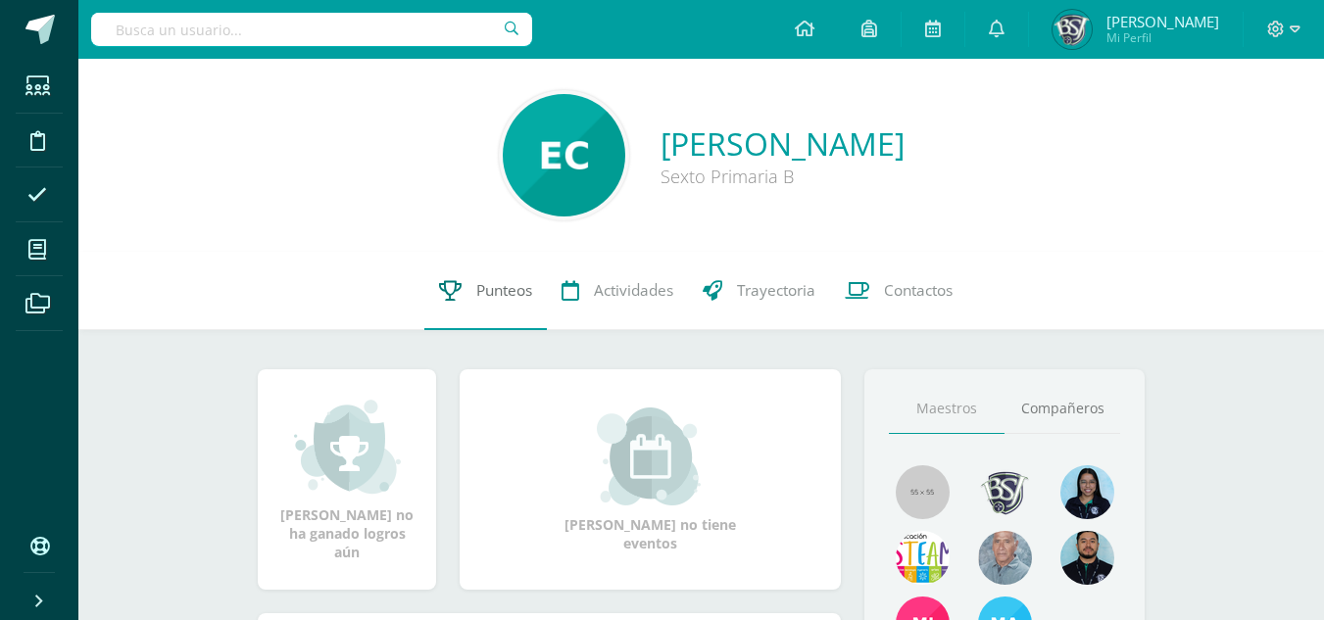
click at [503, 285] on span "Punteos" at bounding box center [504, 290] width 56 height 21
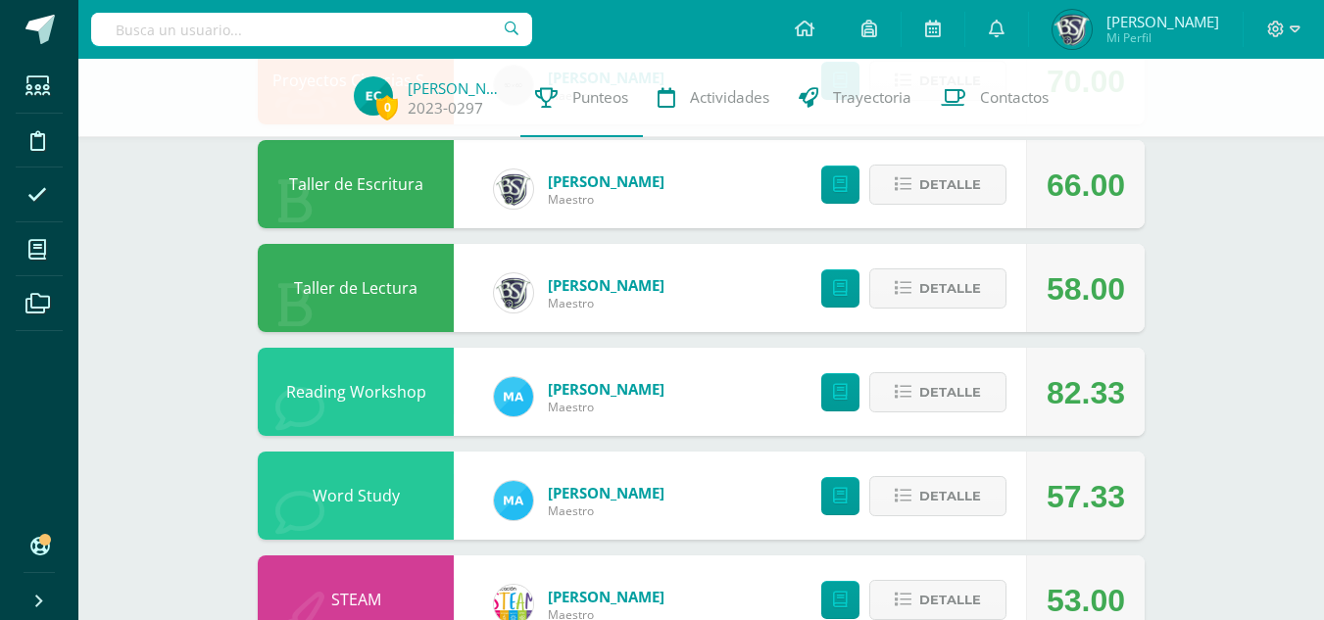
scroll to position [173, 0]
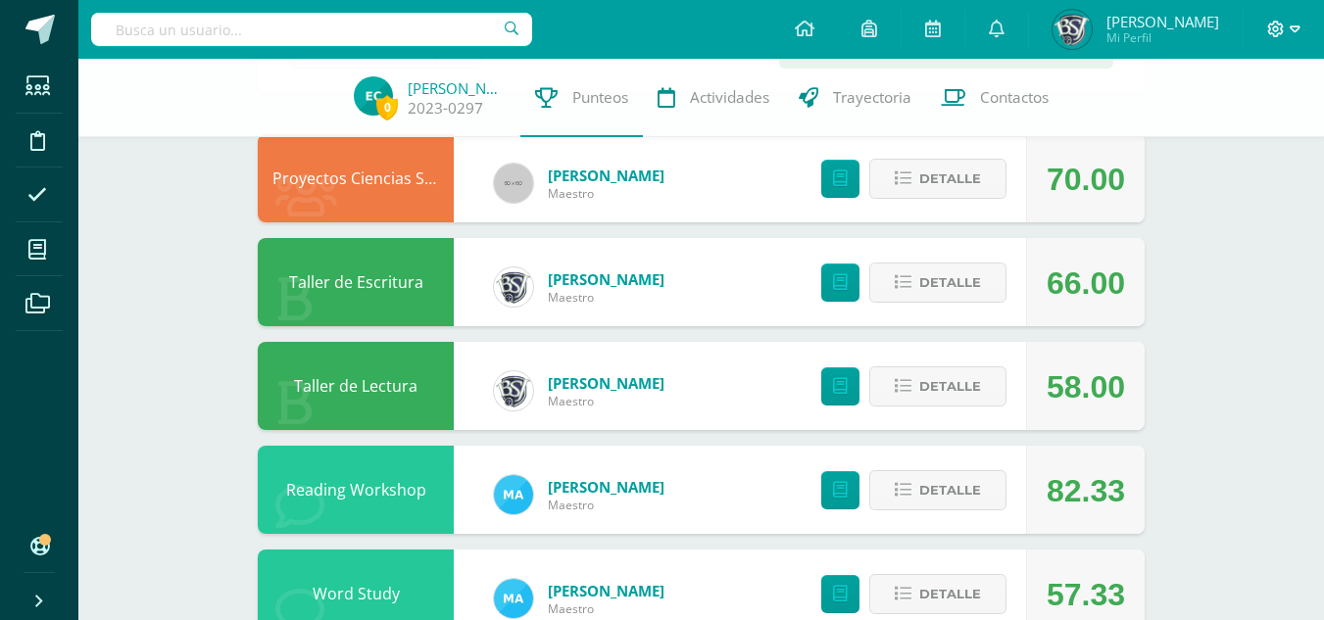
click at [1276, 22] on icon at bounding box center [1276, 29] width 17 height 17
click at [1247, 104] on span "Configuración" at bounding box center [1235, 105] width 91 height 19
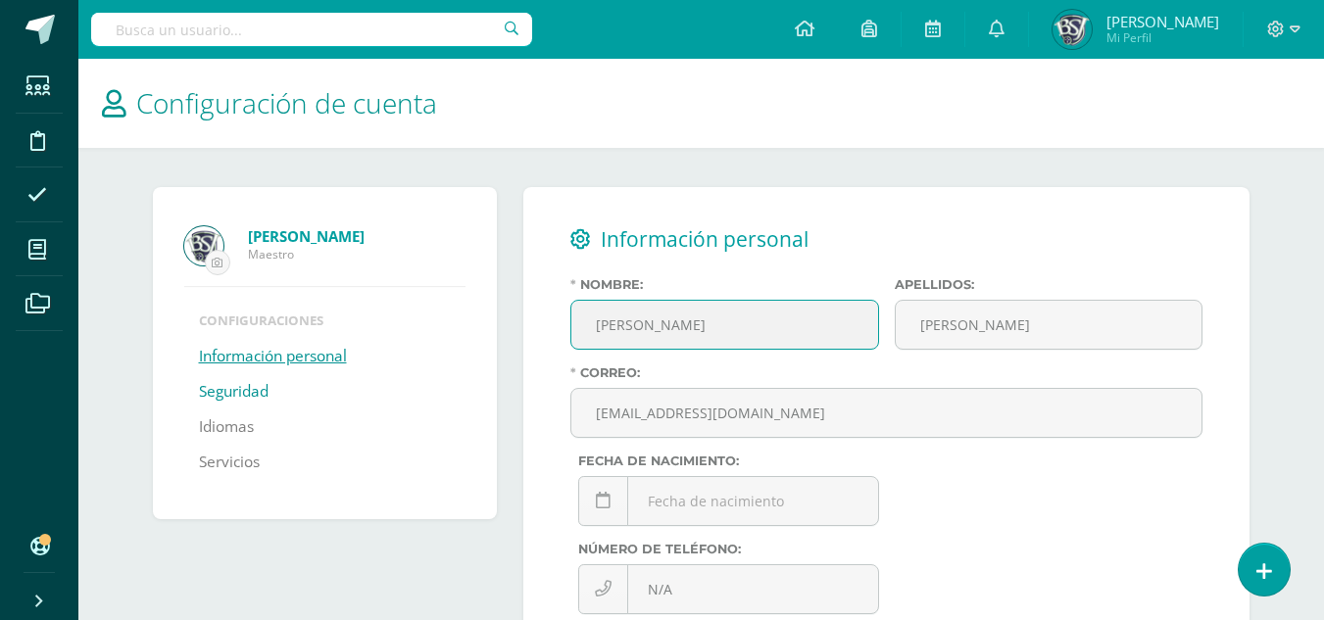
click at [227, 386] on link "Seguridad" at bounding box center [234, 391] width 70 height 35
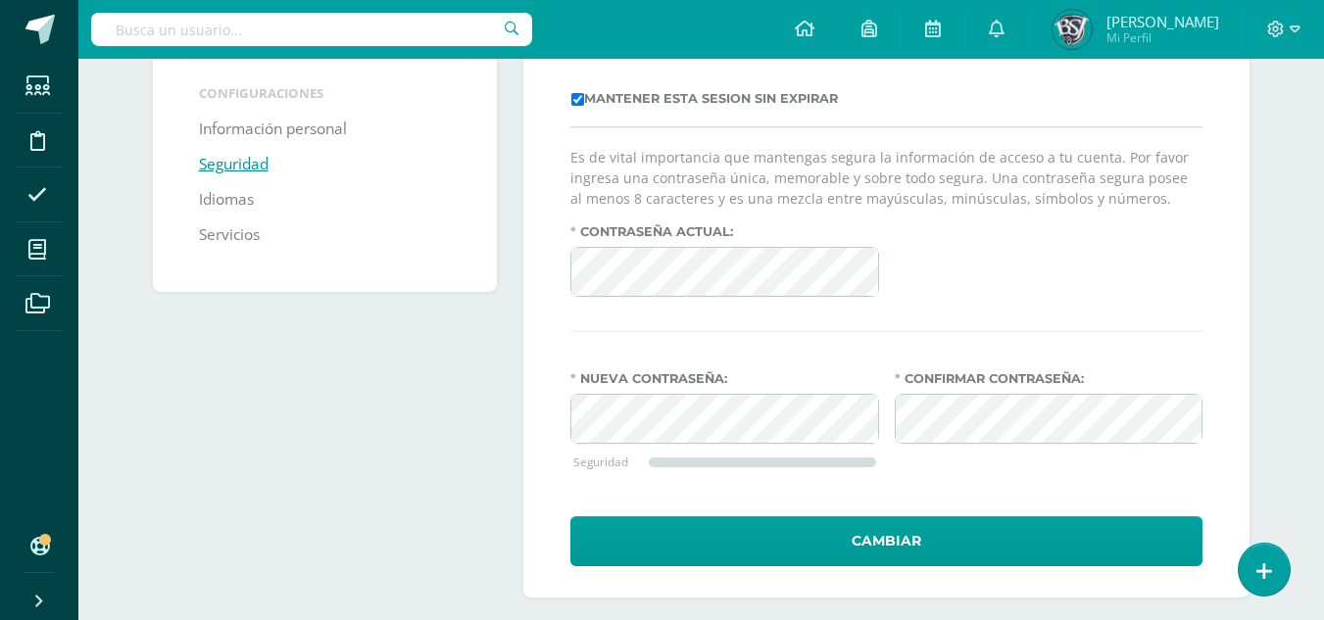
scroll to position [244, 0]
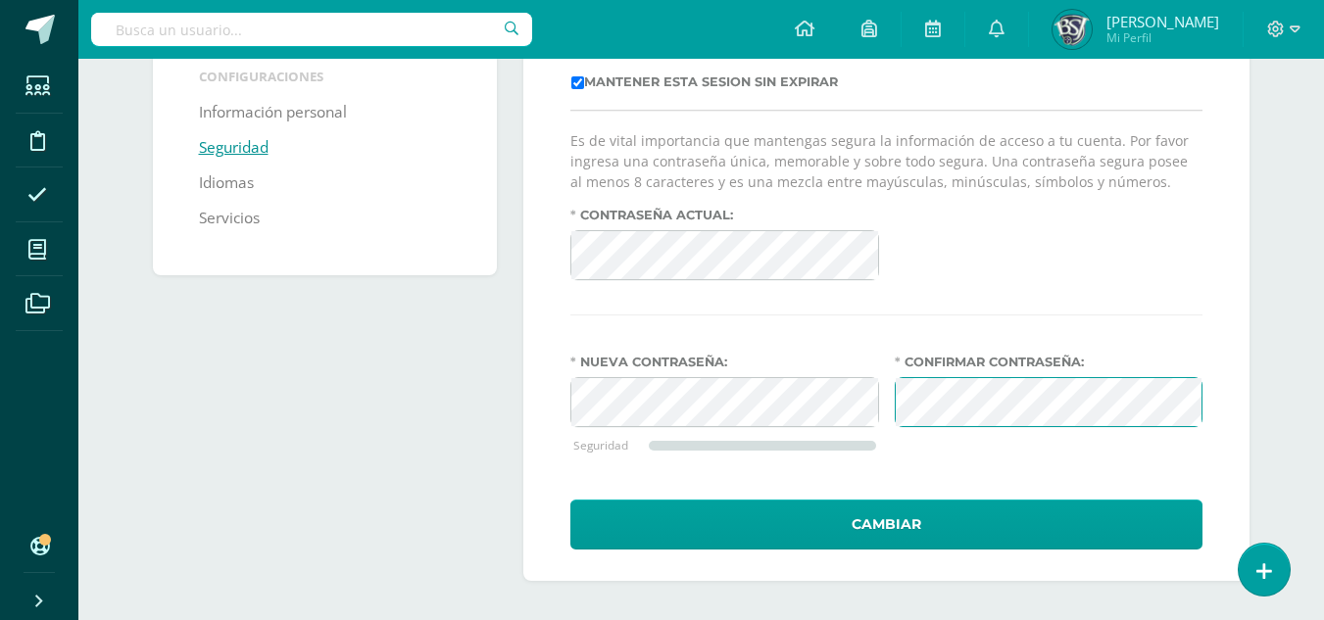
click at [1130, 306] on form "Es de vital importancia que mantengas segura la información de acceso a tu cuen…" at bounding box center [886, 339] width 632 height 418
click at [535, 416] on div "Seguridad y acceso a cuenta Mantener esta sesion sin expirar Es de vital import…" at bounding box center [886, 262] width 726 height 638
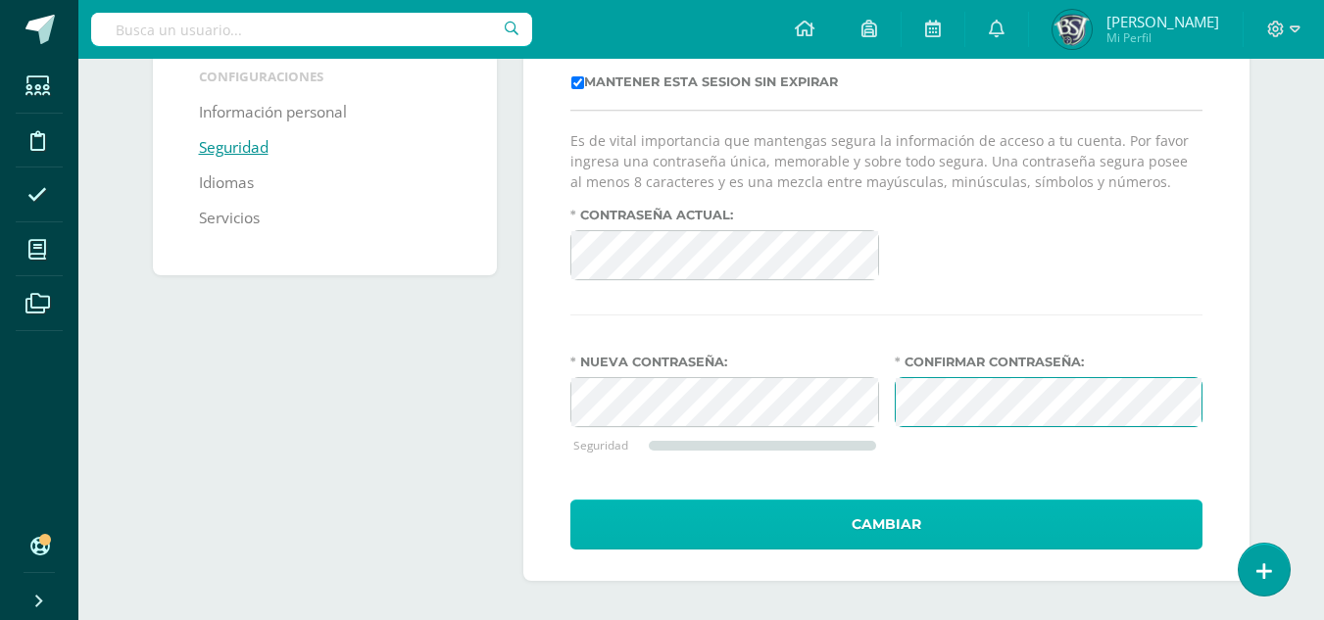
click at [913, 516] on button "Cambiar" at bounding box center [886, 525] width 632 height 50
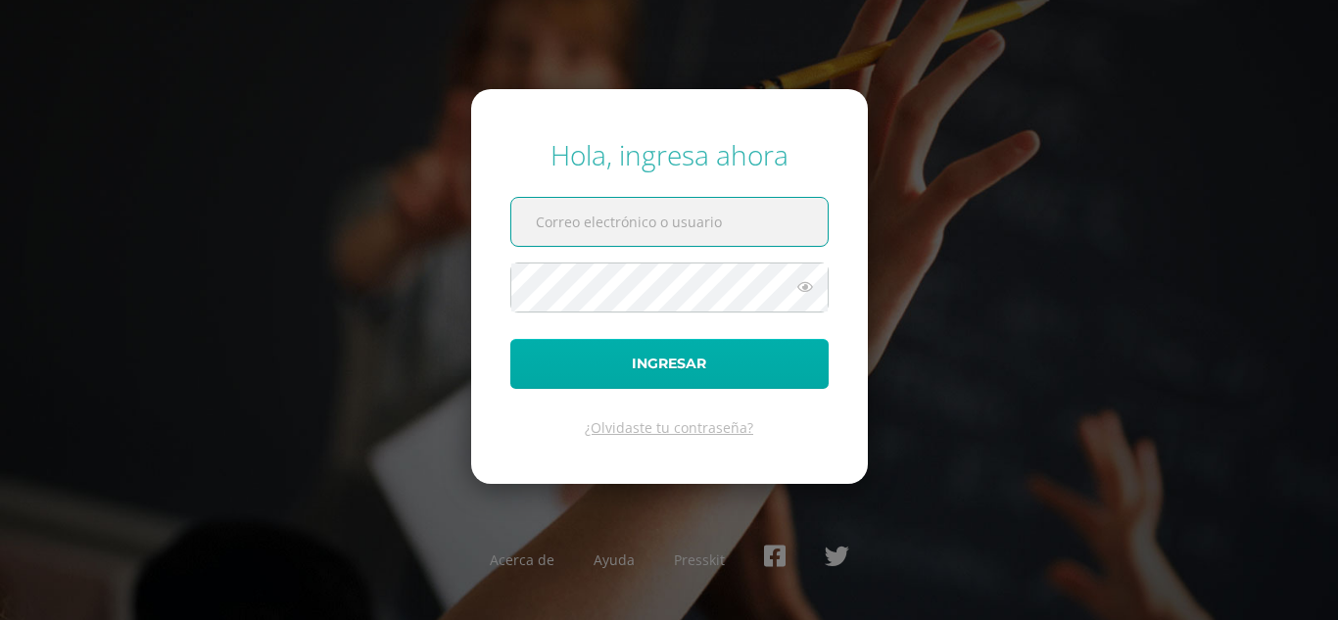
type input "[EMAIL_ADDRESS][DOMAIN_NAME]"
click at [743, 364] on button "Ingresar" at bounding box center [669, 364] width 318 height 50
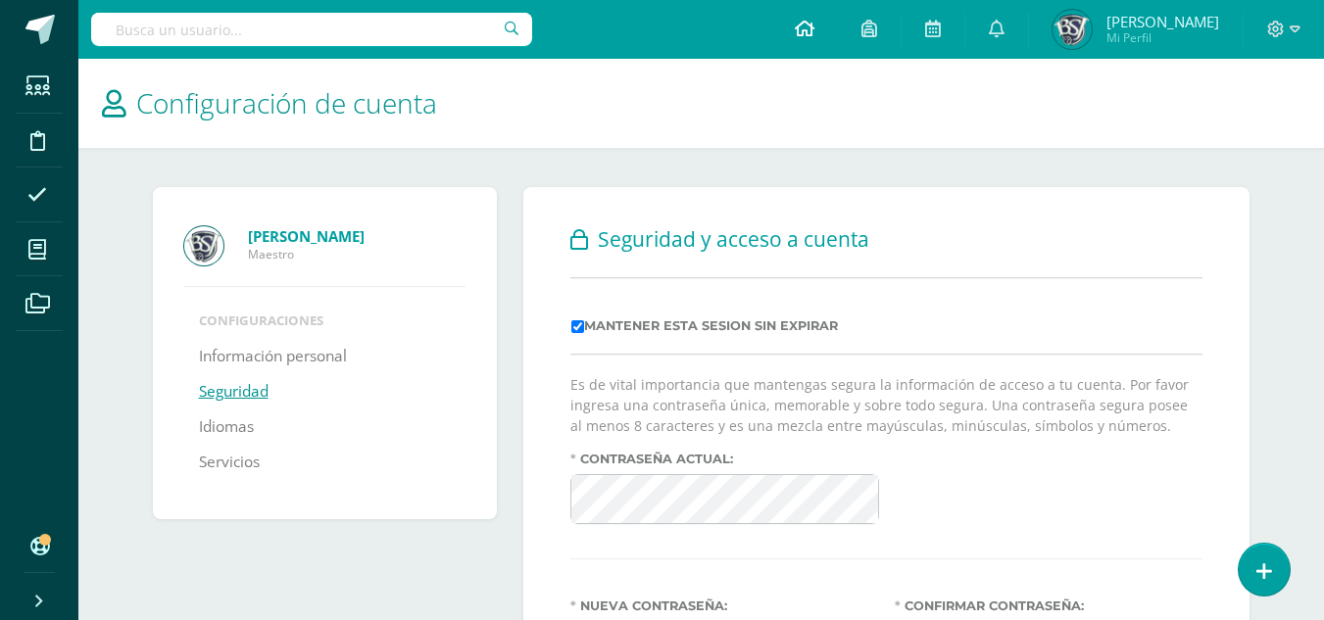
click at [814, 26] on icon at bounding box center [805, 29] width 20 height 18
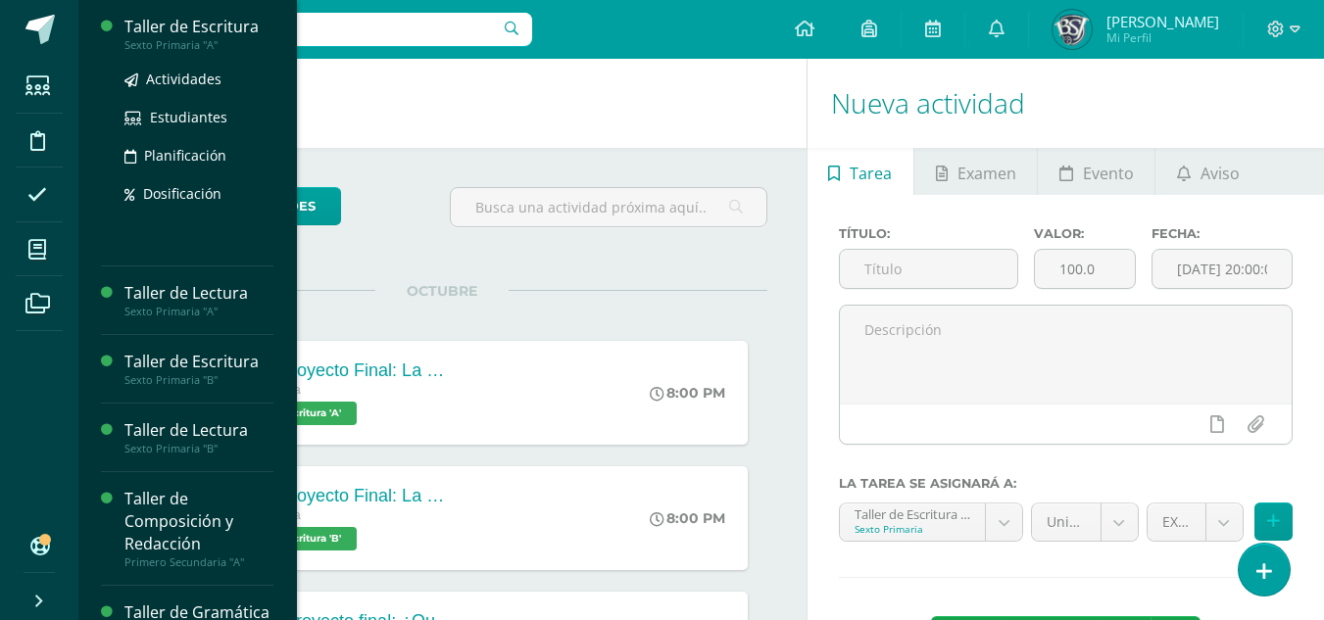
click at [190, 25] on div "Taller de Escritura" at bounding box center [198, 27] width 149 height 23
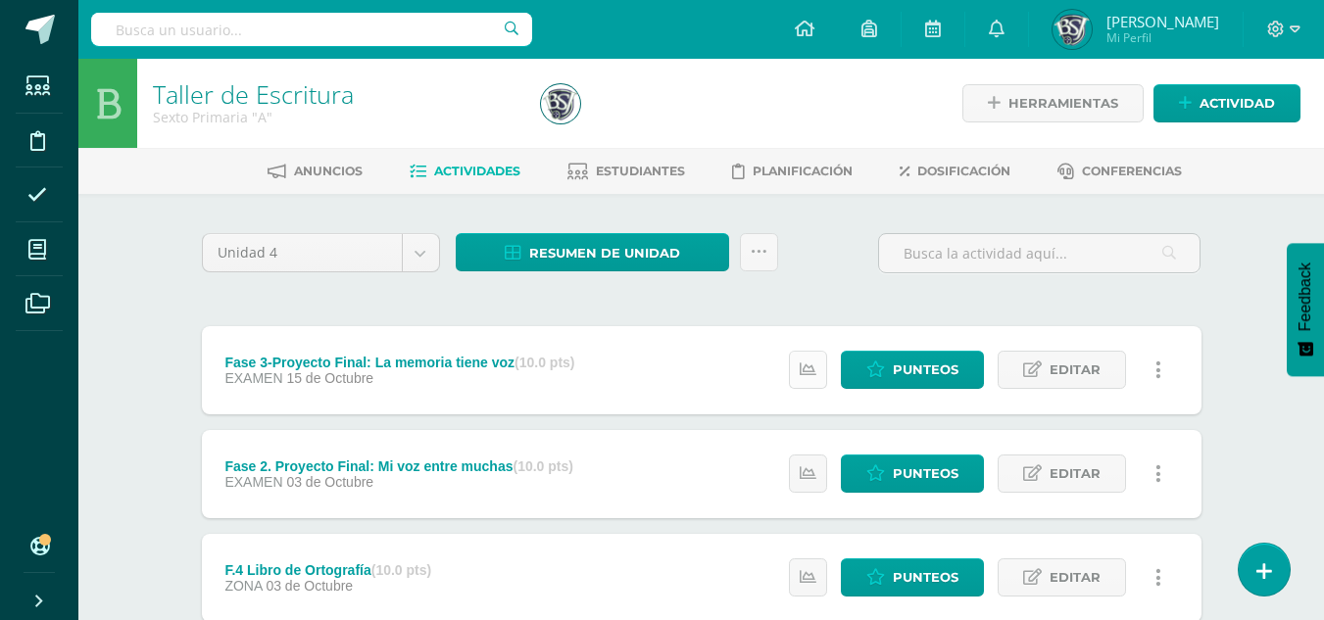
click at [808, 371] on icon at bounding box center [808, 370] width 17 height 17
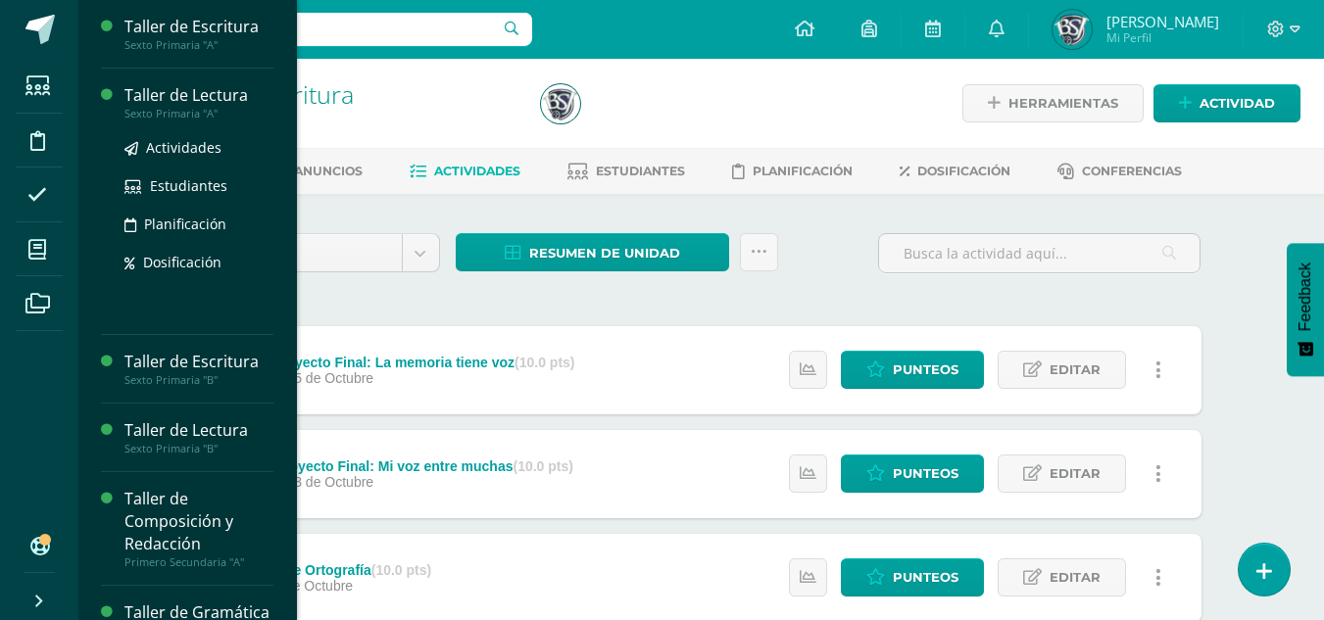
click at [179, 84] on div "Taller de Lectura" at bounding box center [198, 95] width 149 height 23
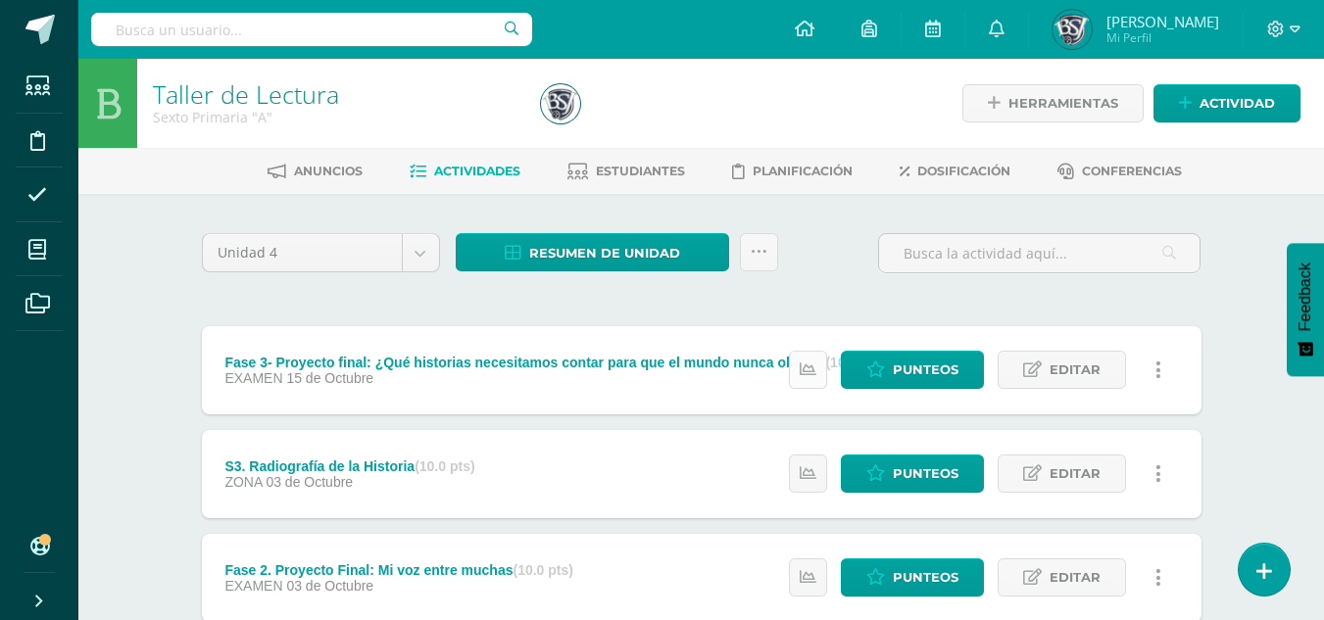
click at [809, 370] on icon at bounding box center [808, 370] width 17 height 17
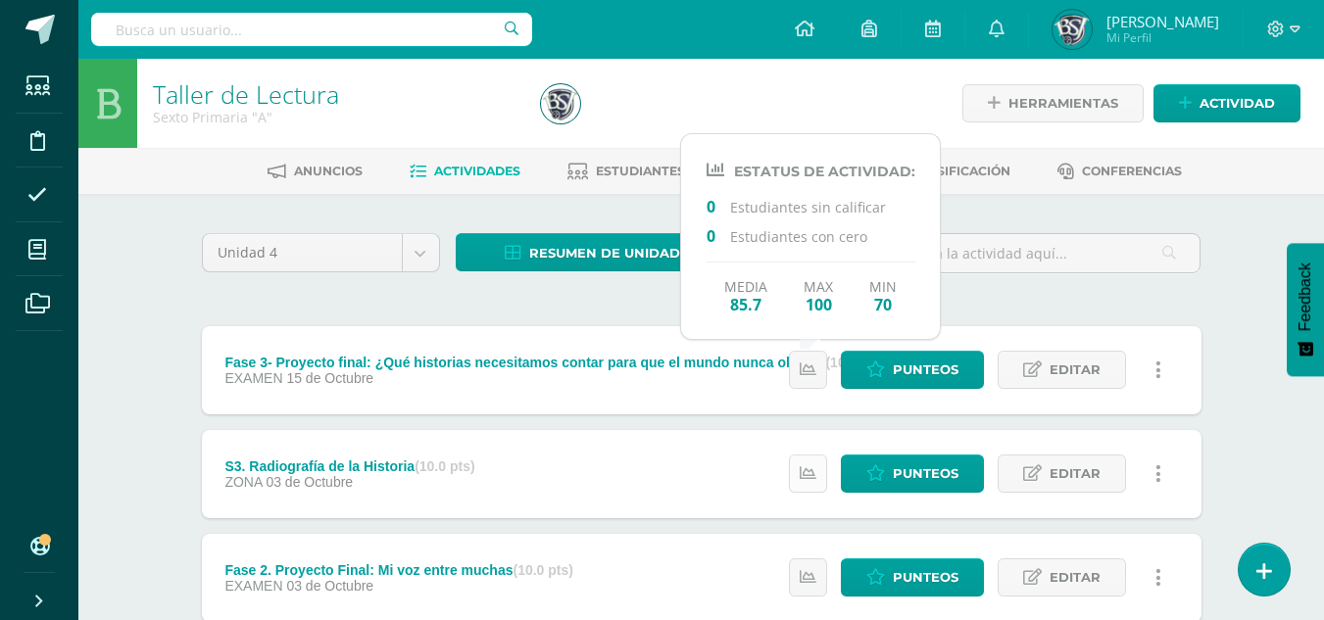
click at [796, 463] on link at bounding box center [808, 474] width 38 height 38
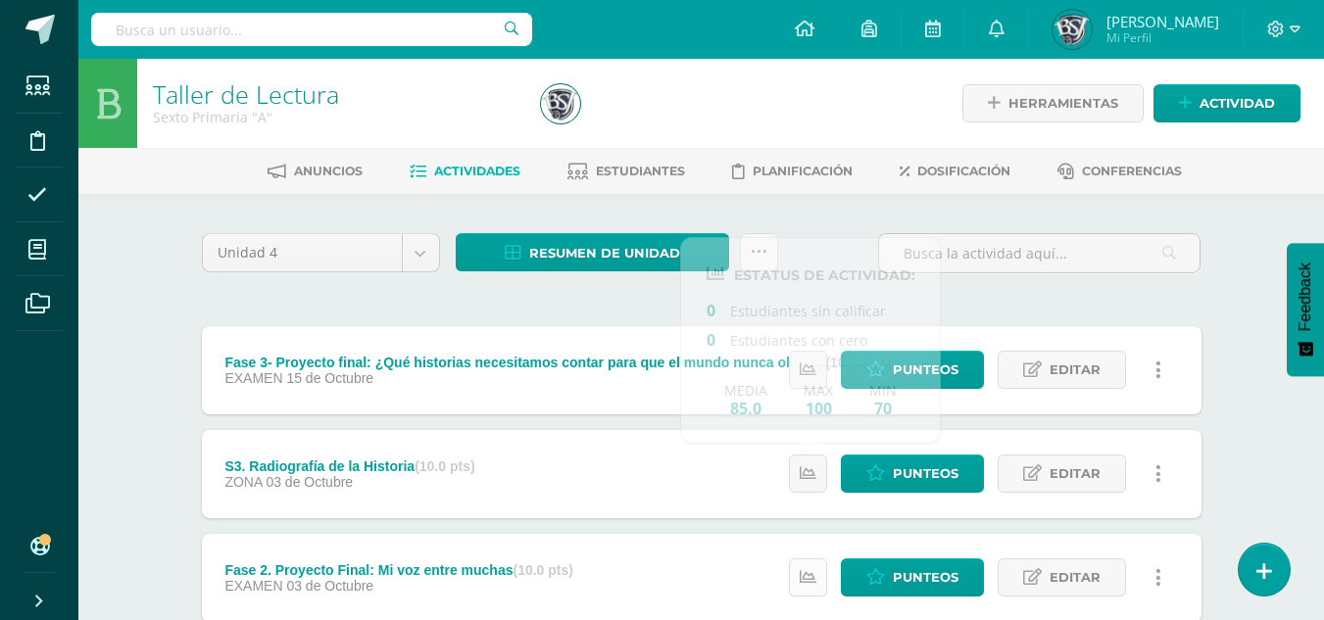
click at [819, 570] on link at bounding box center [808, 578] width 38 height 38
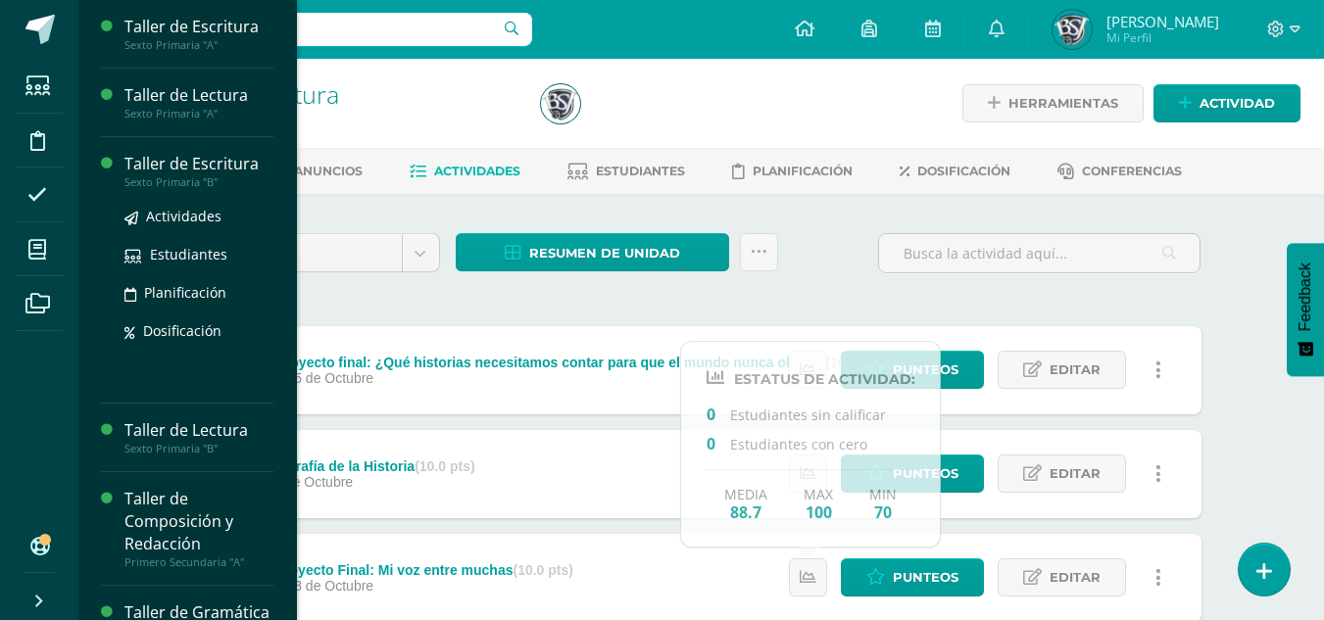
click at [178, 157] on div "Taller de Escritura" at bounding box center [198, 164] width 149 height 23
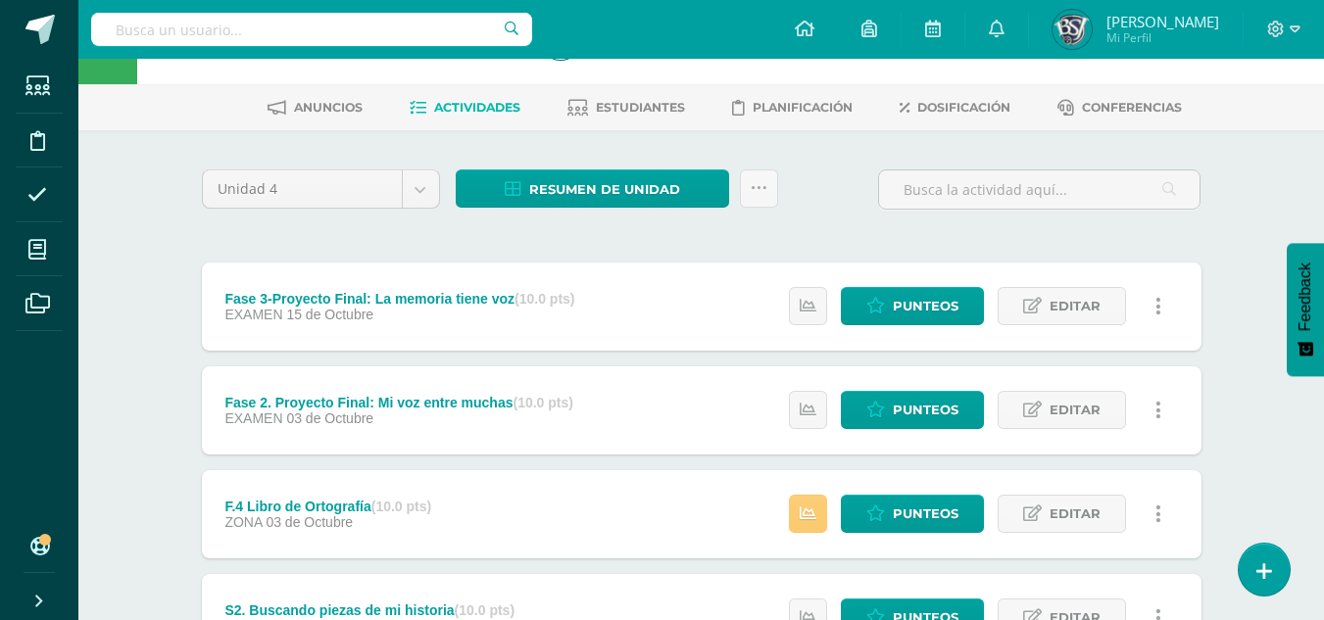
scroll to position [98, 0]
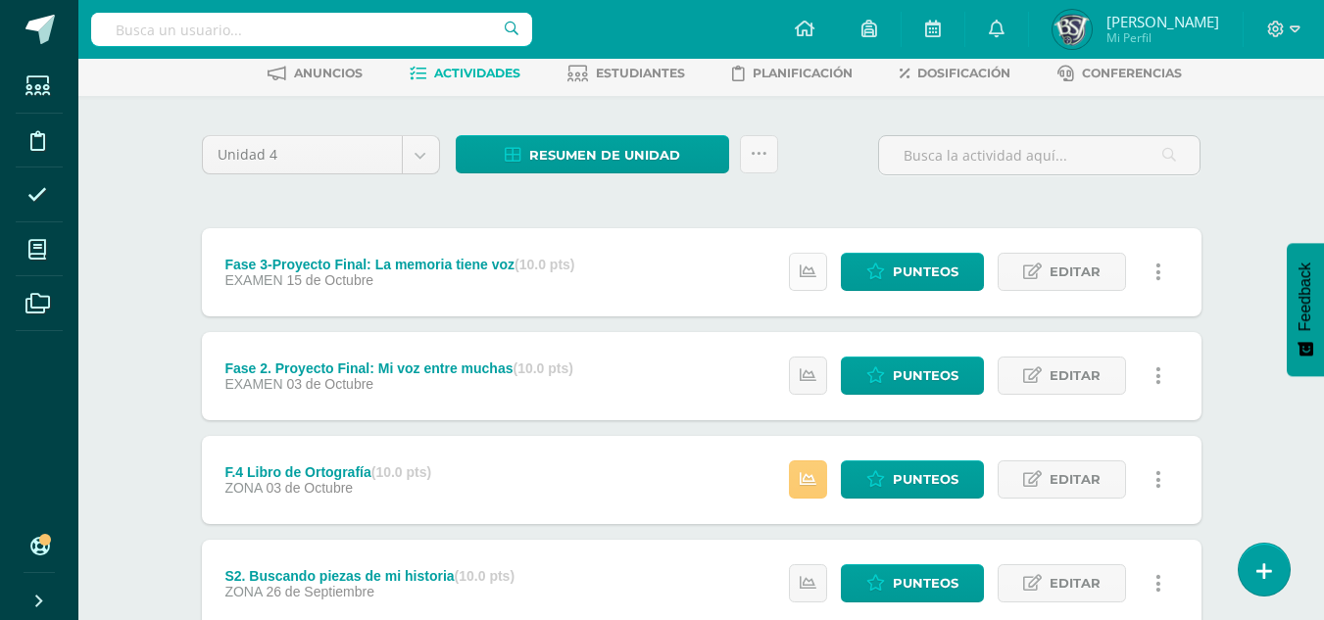
click at [812, 265] on icon at bounding box center [808, 272] width 17 height 17
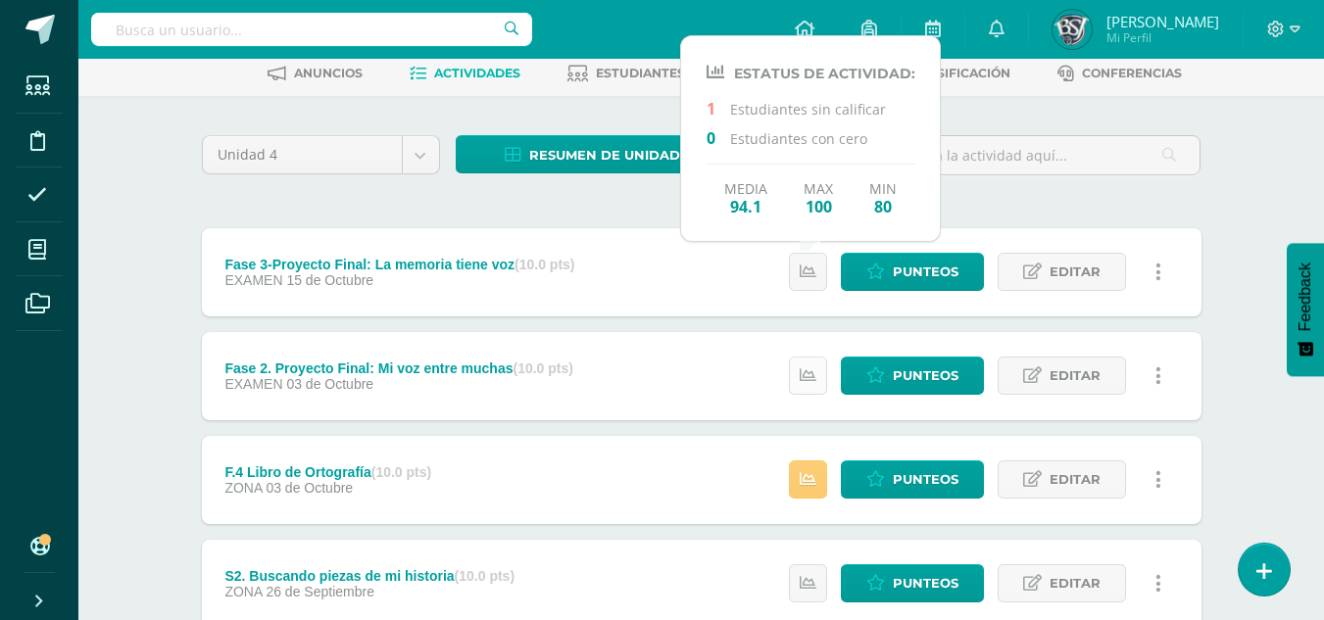
click at [802, 370] on icon at bounding box center [808, 375] width 17 height 17
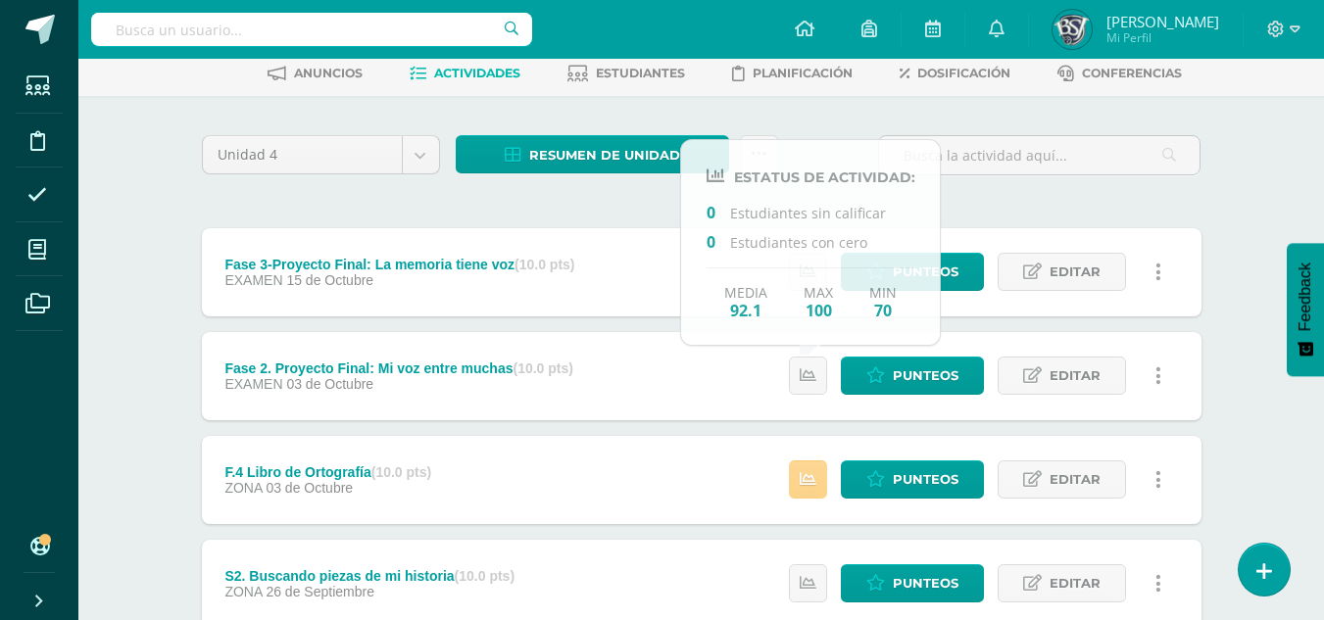
click at [810, 462] on link at bounding box center [808, 480] width 38 height 38
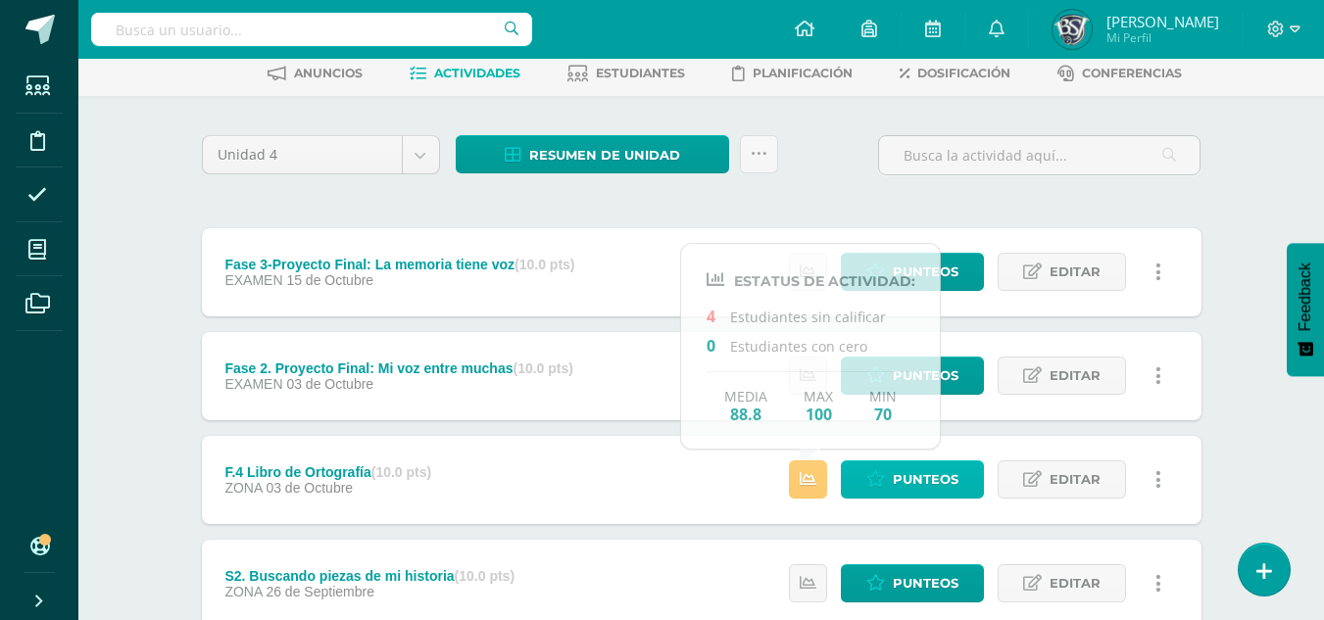
click at [930, 488] on span "Punteos" at bounding box center [926, 480] width 66 height 36
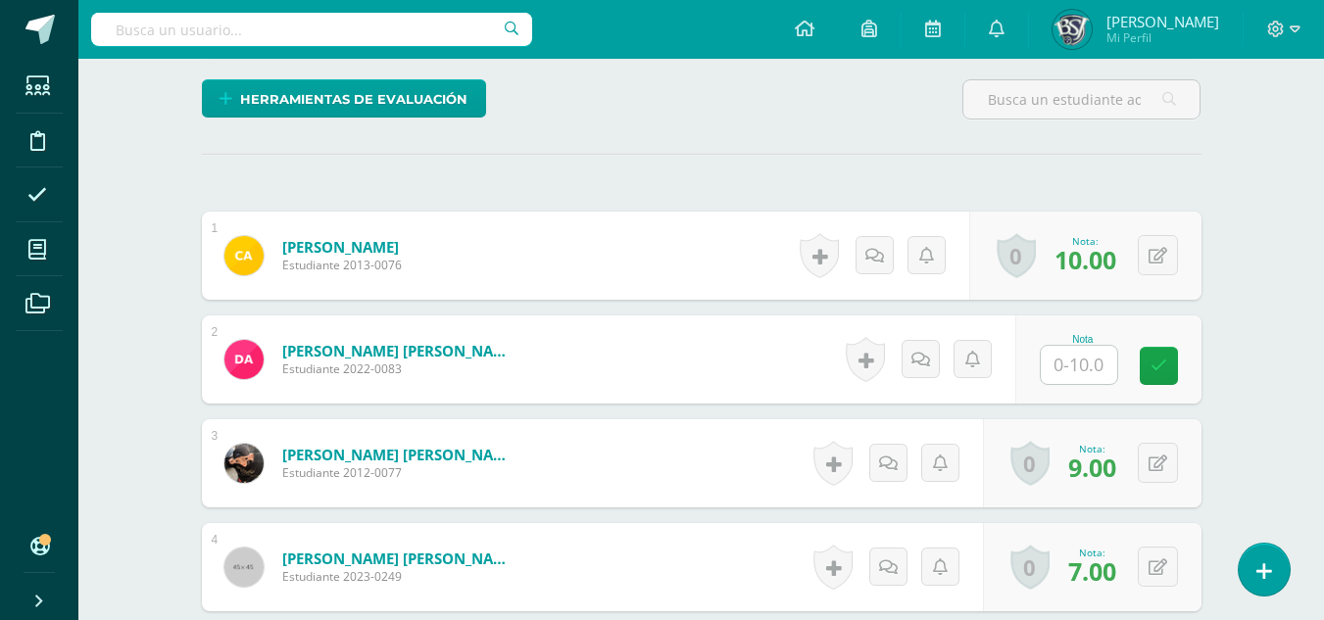
scroll to position [489, 0]
click at [1092, 351] on input "text" at bounding box center [1079, 364] width 76 height 38
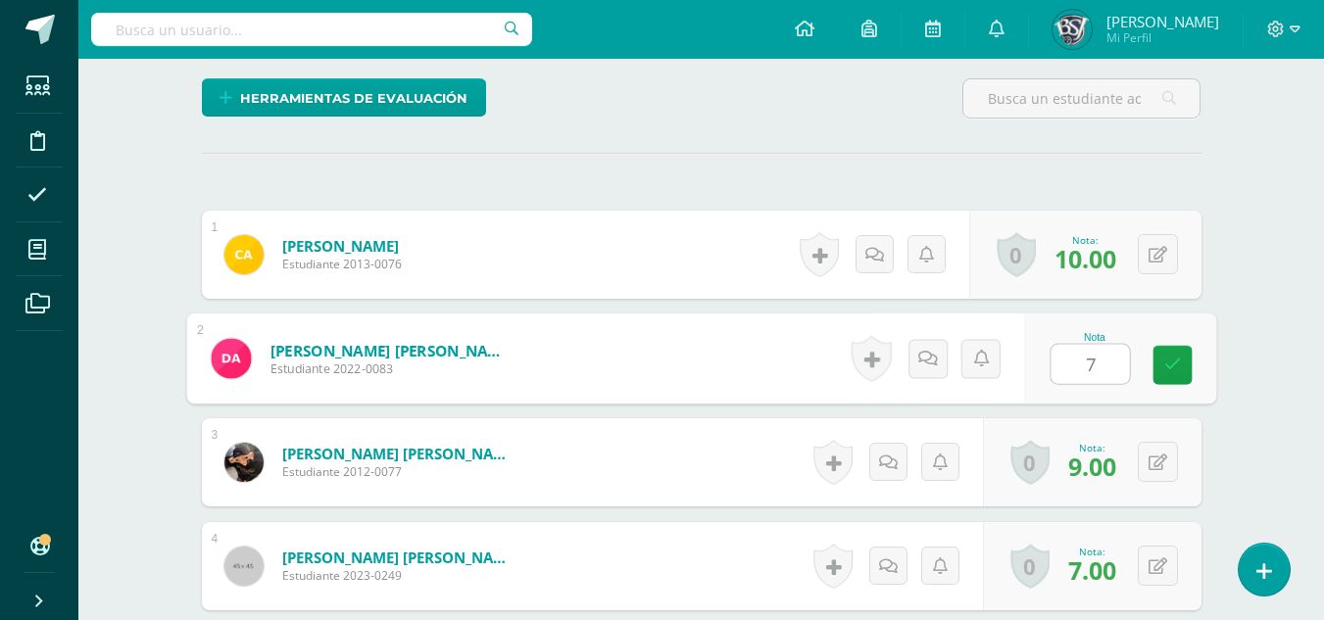
type input "7"
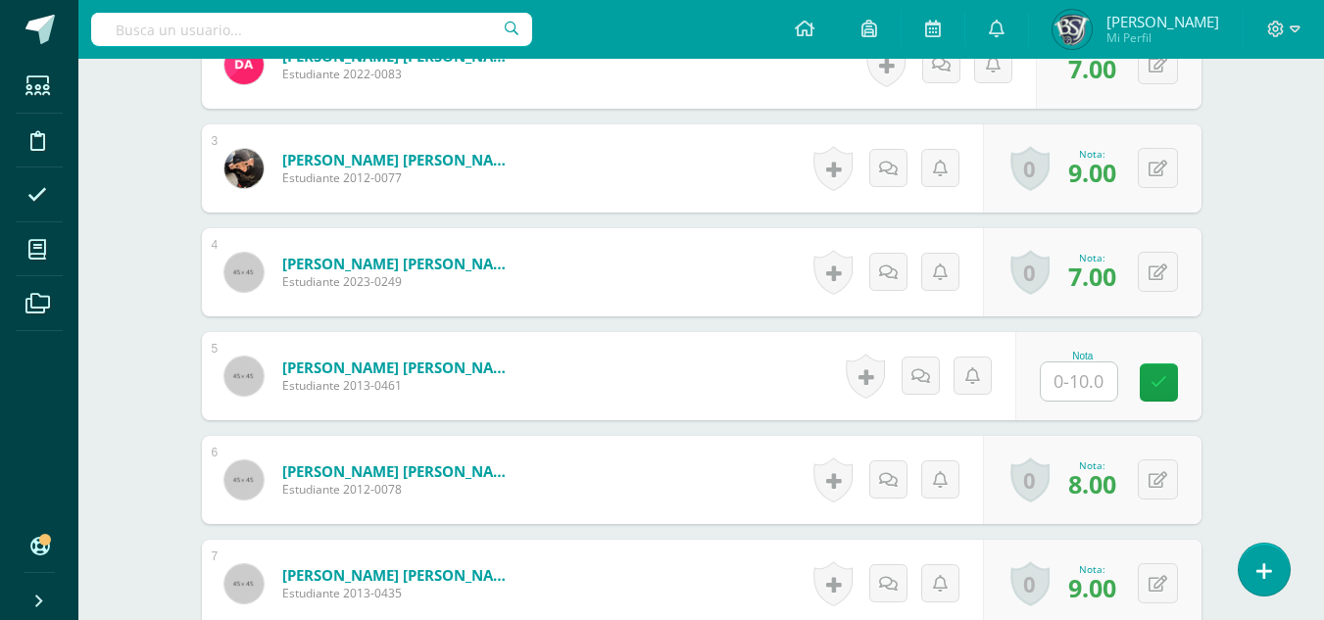
scroll to position [784, 0]
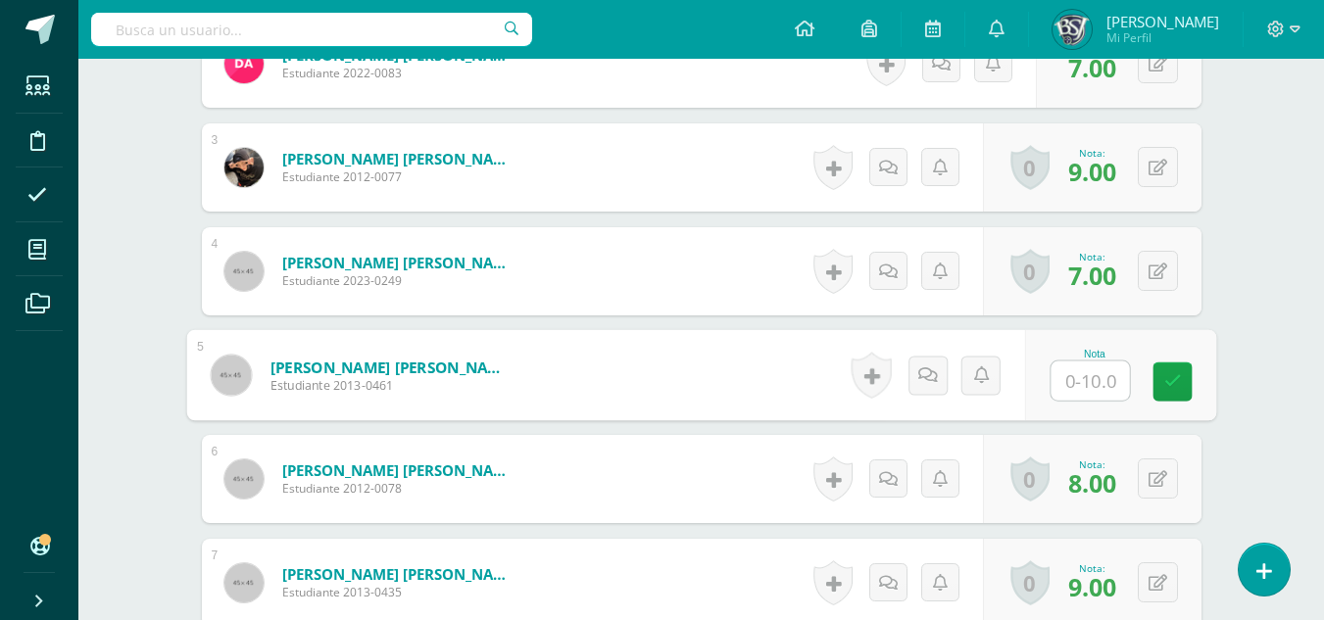
click at [1112, 383] on input "text" at bounding box center [1089, 381] width 78 height 39
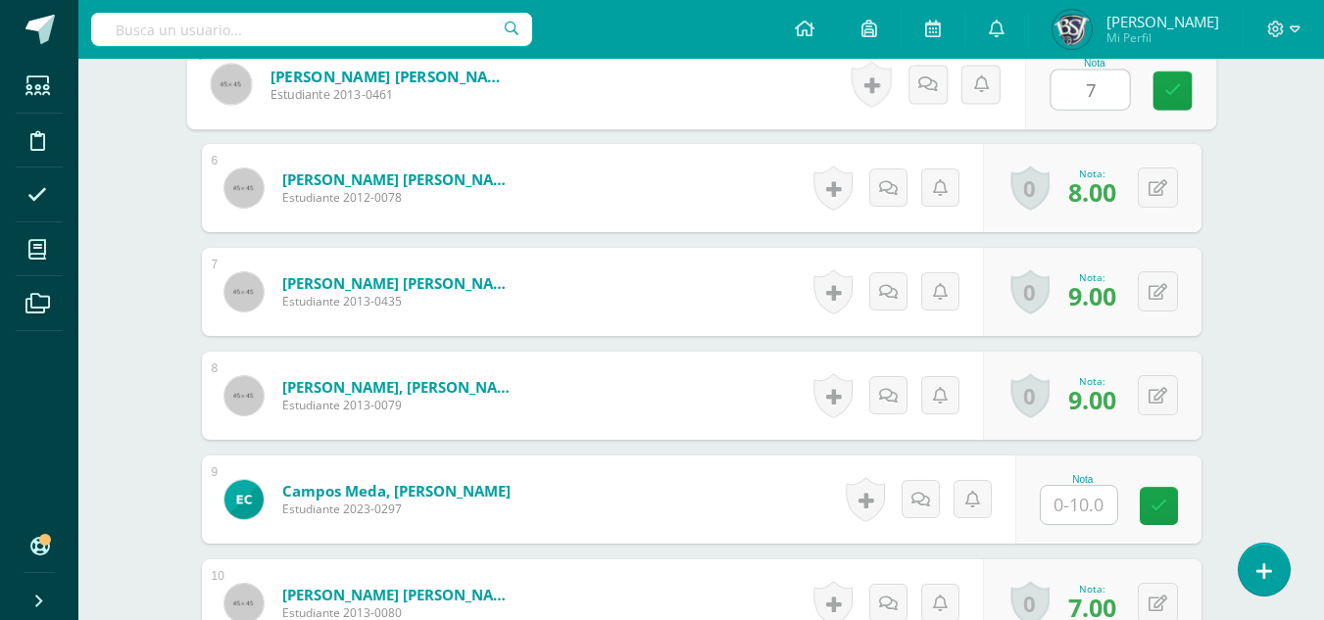
scroll to position [1078, 0]
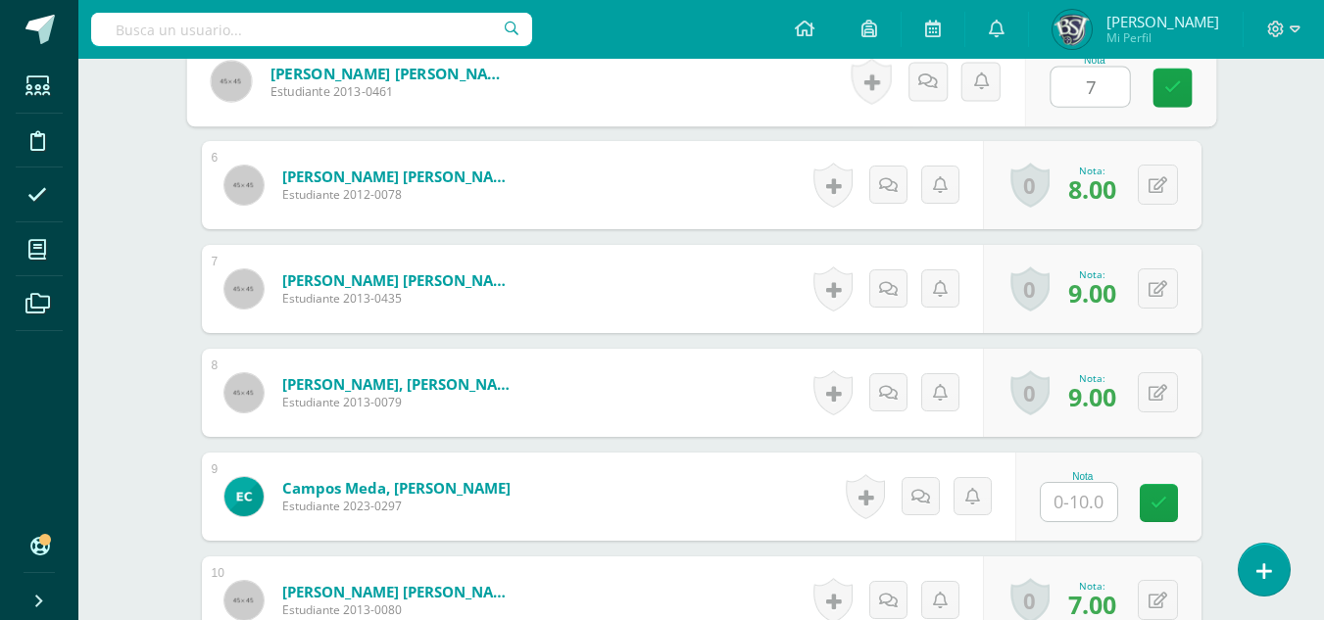
type input "7"
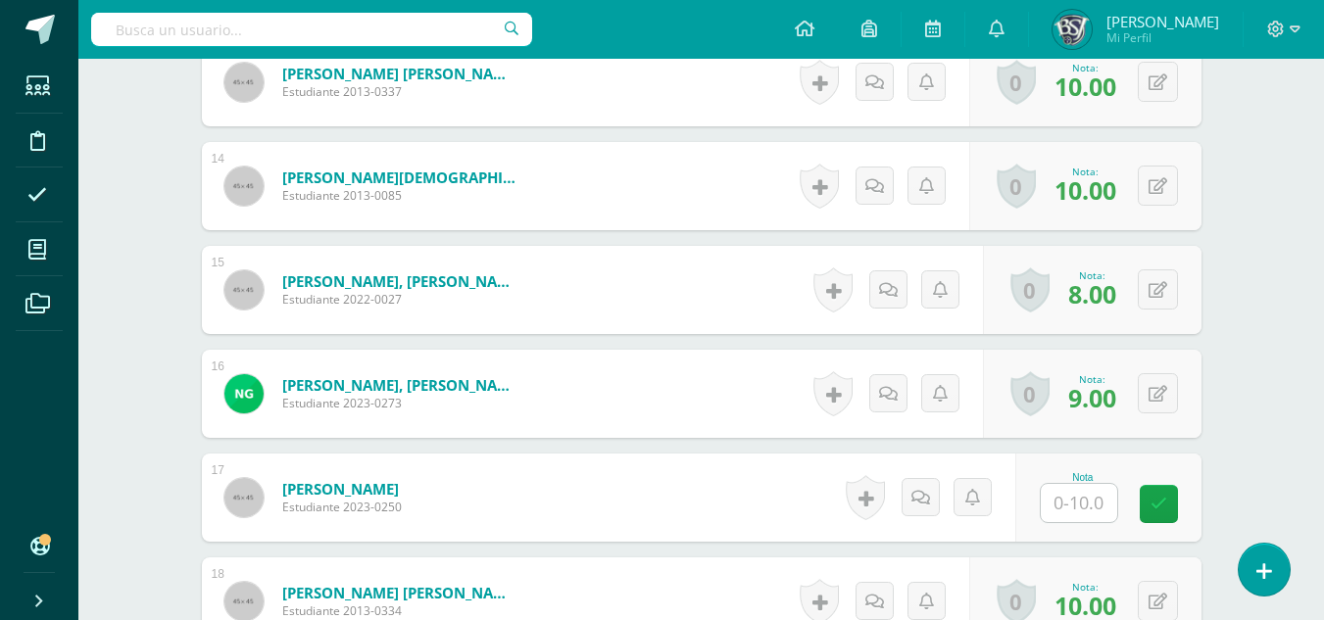
scroll to position [1960, 0]
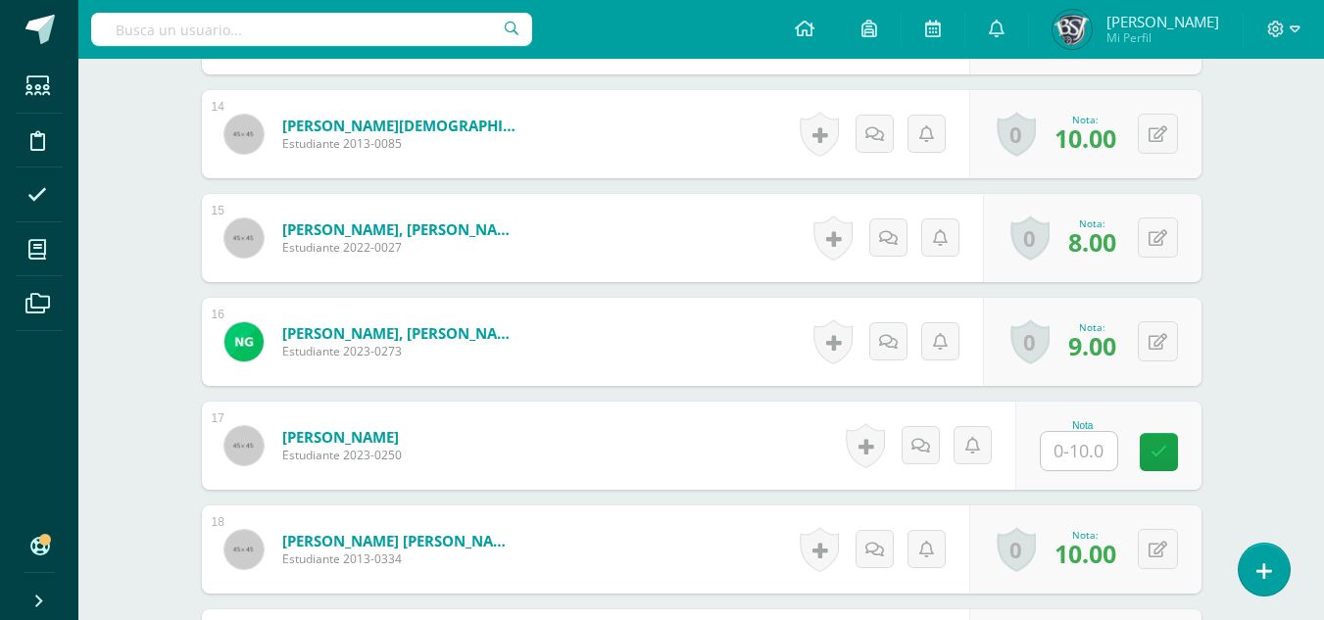
click at [1076, 457] on input "text" at bounding box center [1079, 451] width 76 height 38
type input "7"
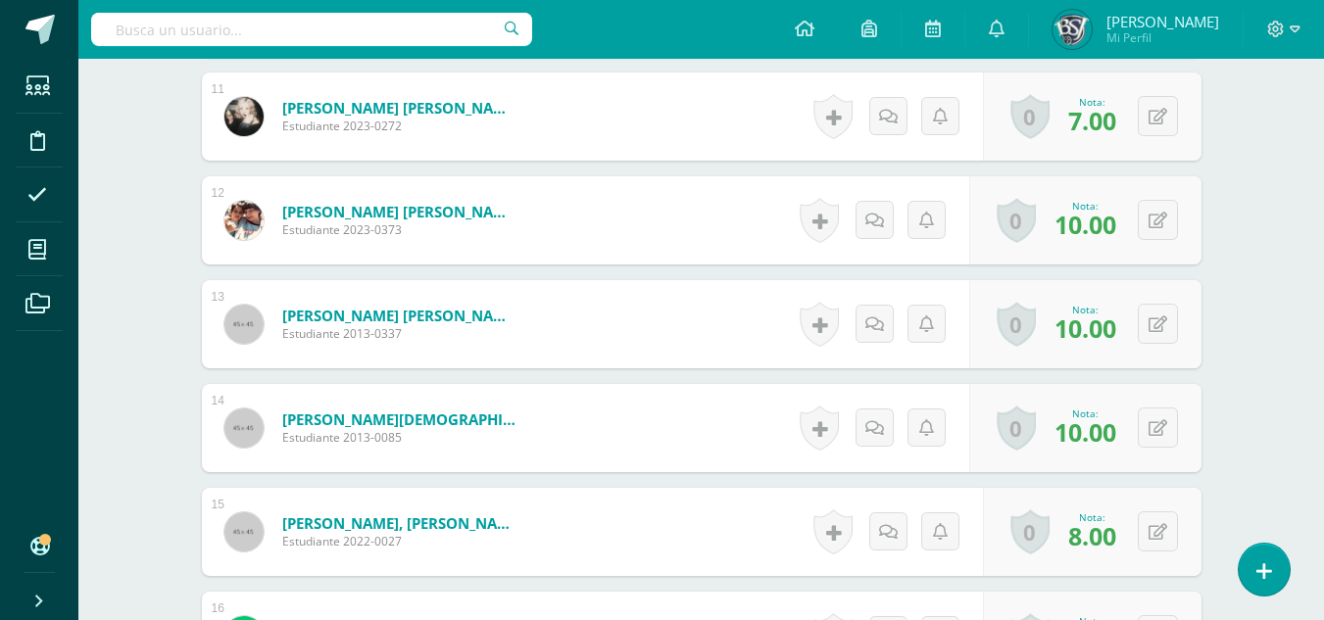
scroll to position [1078, 0]
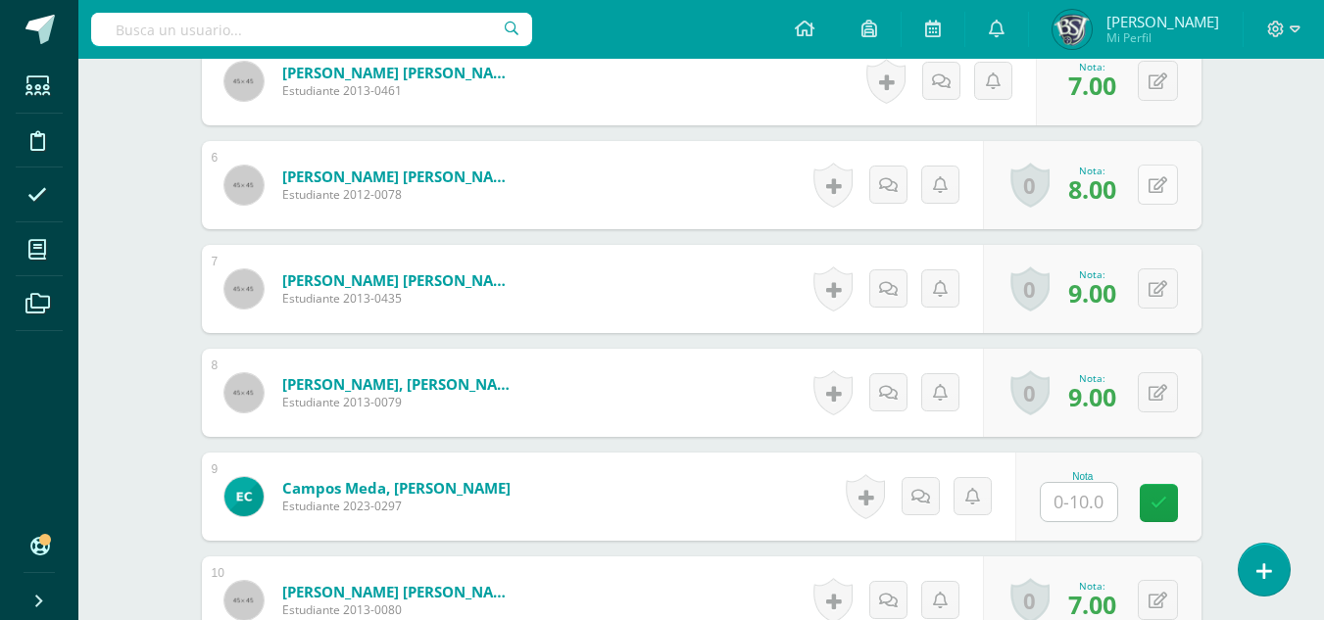
click at [1158, 194] on button at bounding box center [1158, 185] width 40 height 40
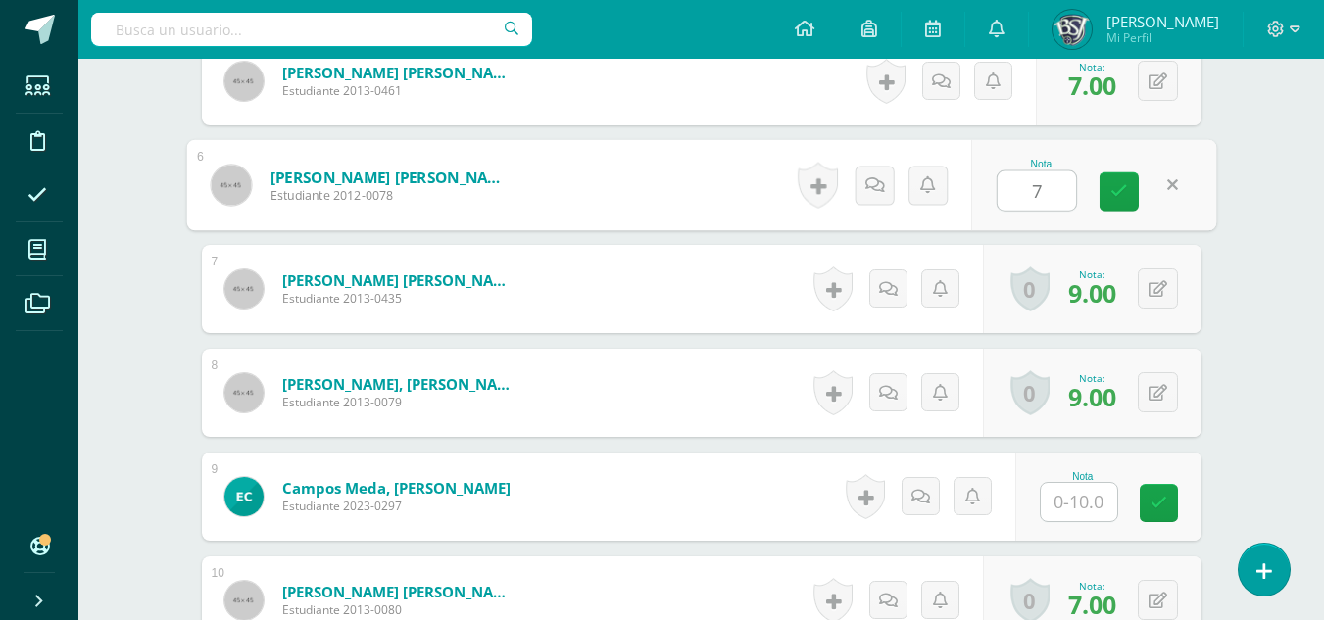
type input "7"
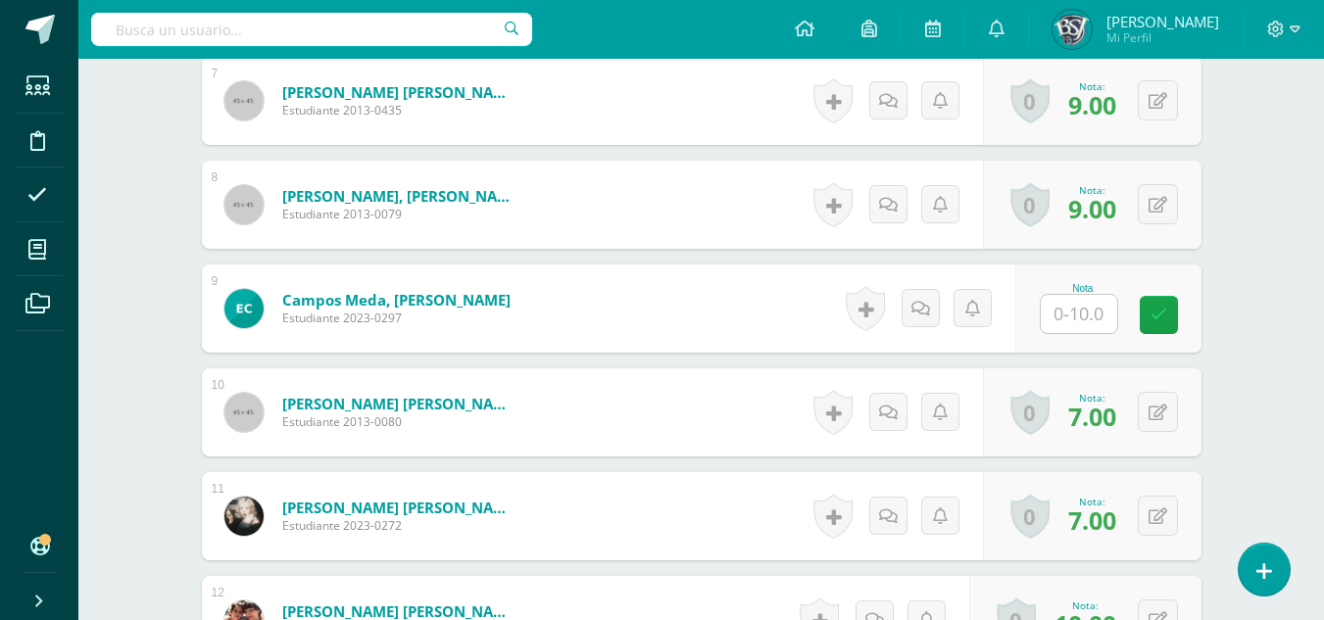
scroll to position [1274, 0]
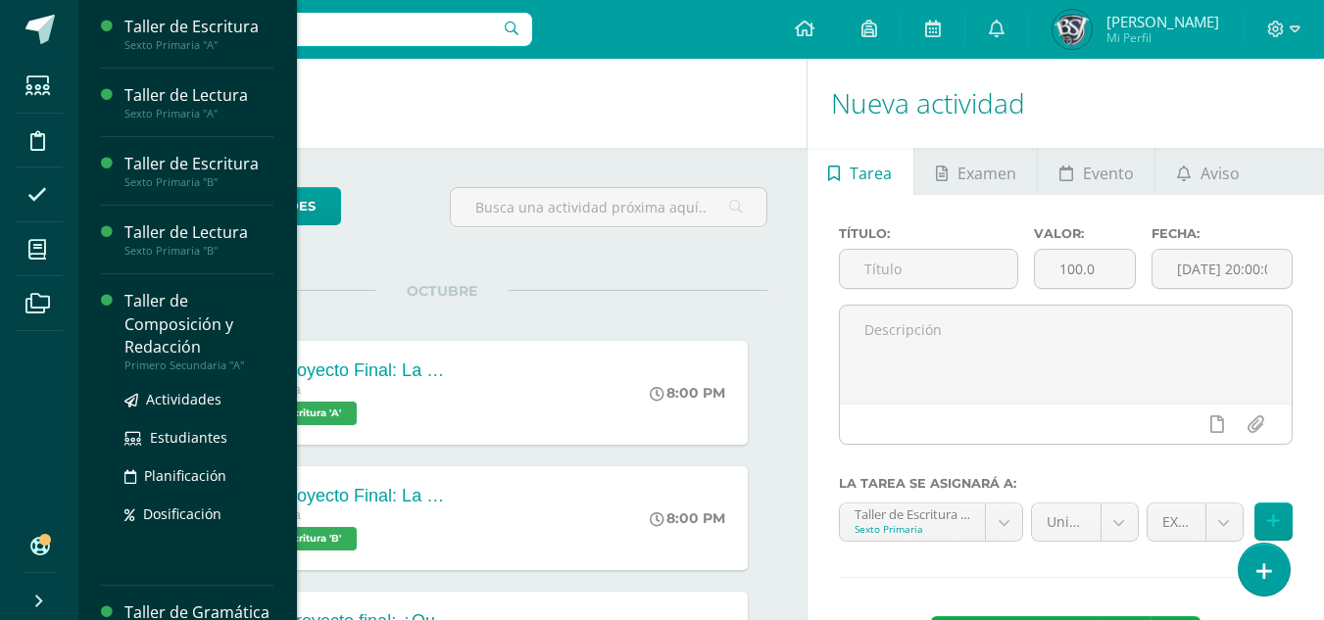
click at [154, 308] on div "Taller de Composición y Redacción" at bounding box center [198, 324] width 149 height 68
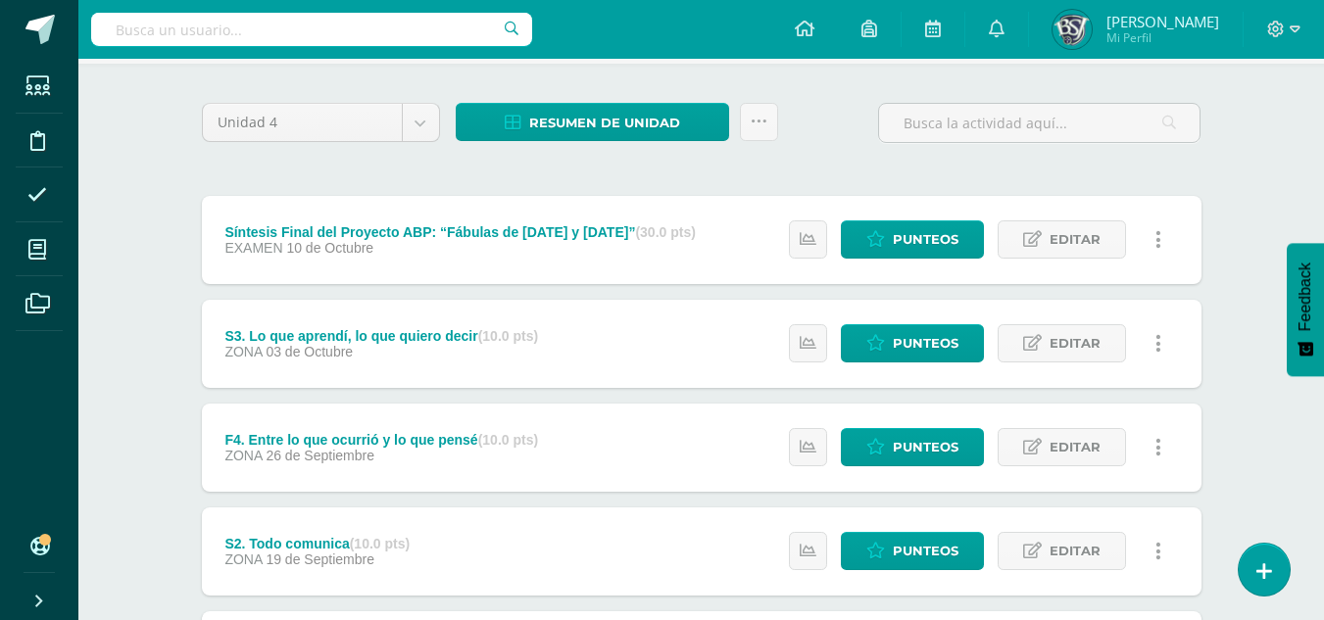
scroll to position [98, 0]
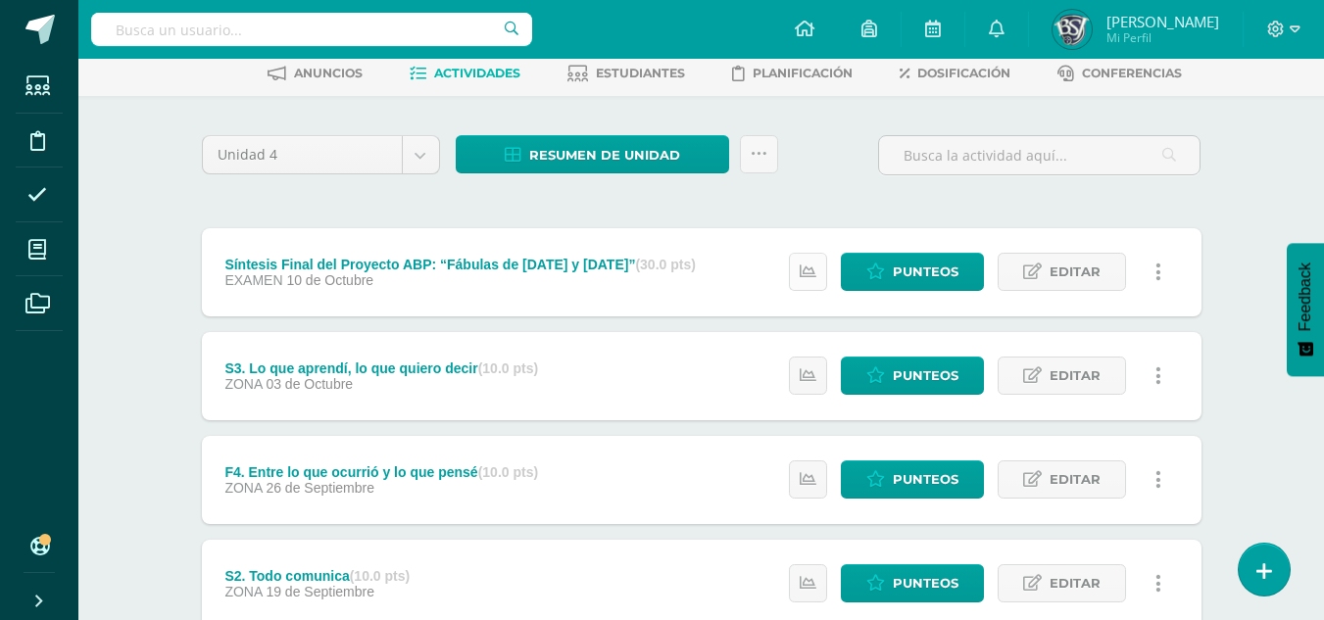
click at [819, 277] on link at bounding box center [808, 272] width 38 height 38
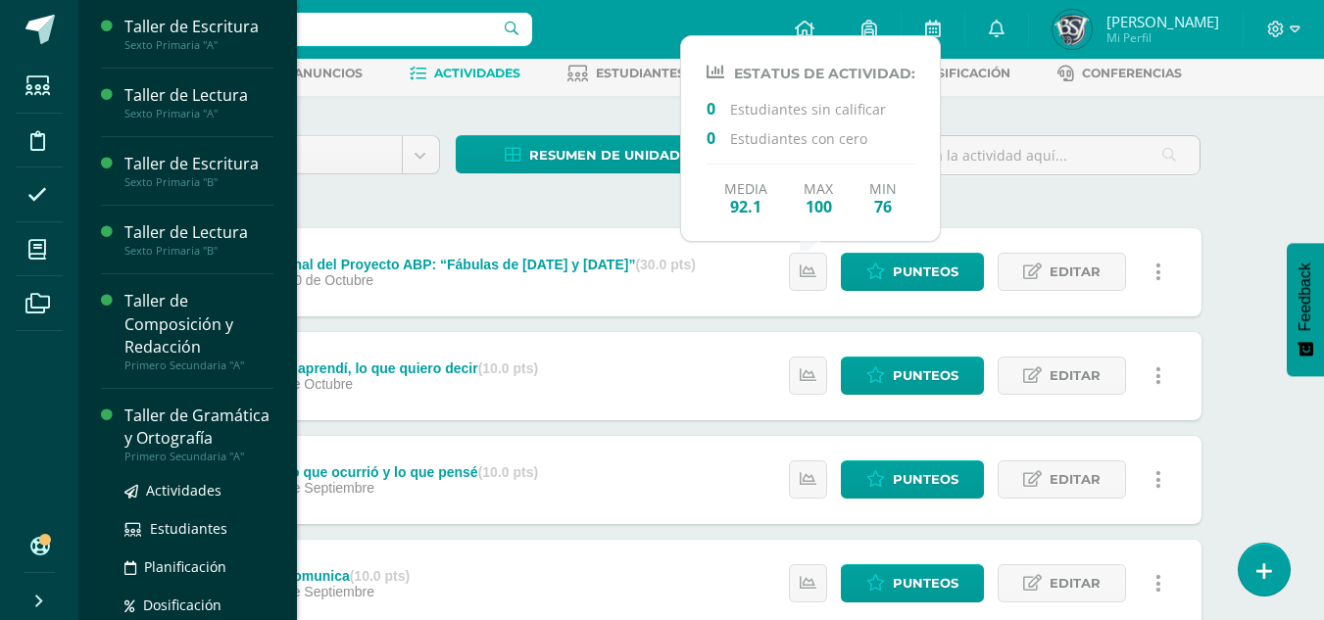
click at [175, 414] on div "Taller de Gramática y Ortografía" at bounding box center [198, 427] width 149 height 45
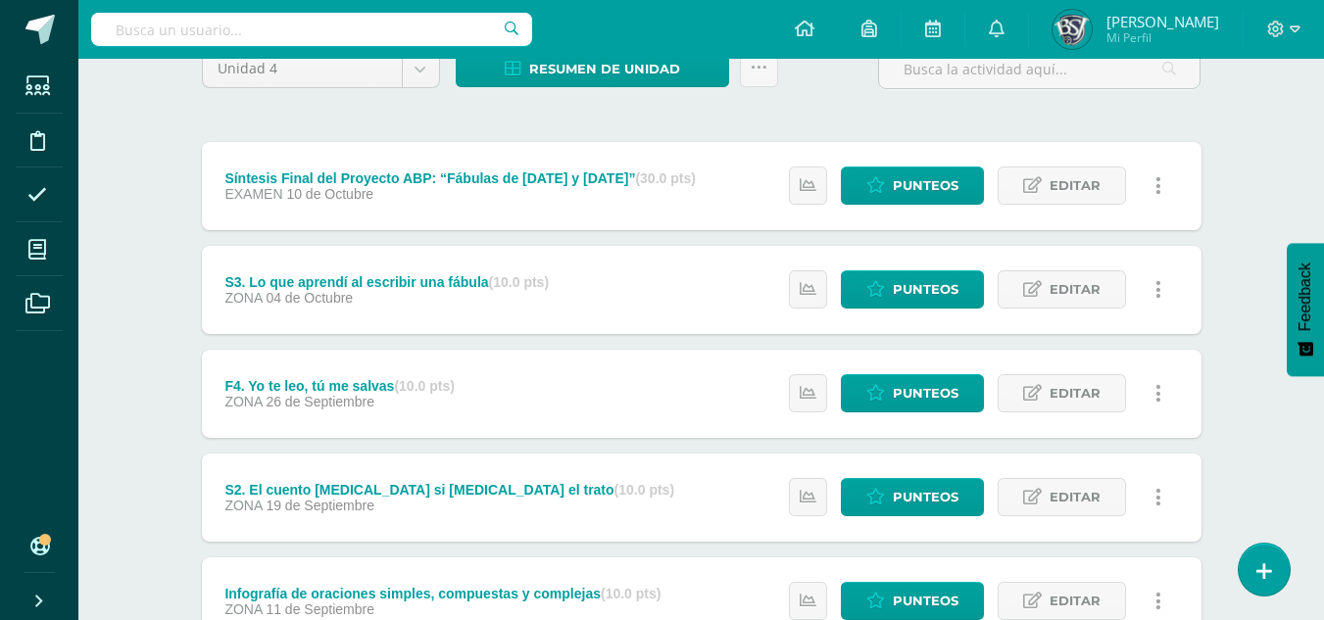
scroll to position [196, 0]
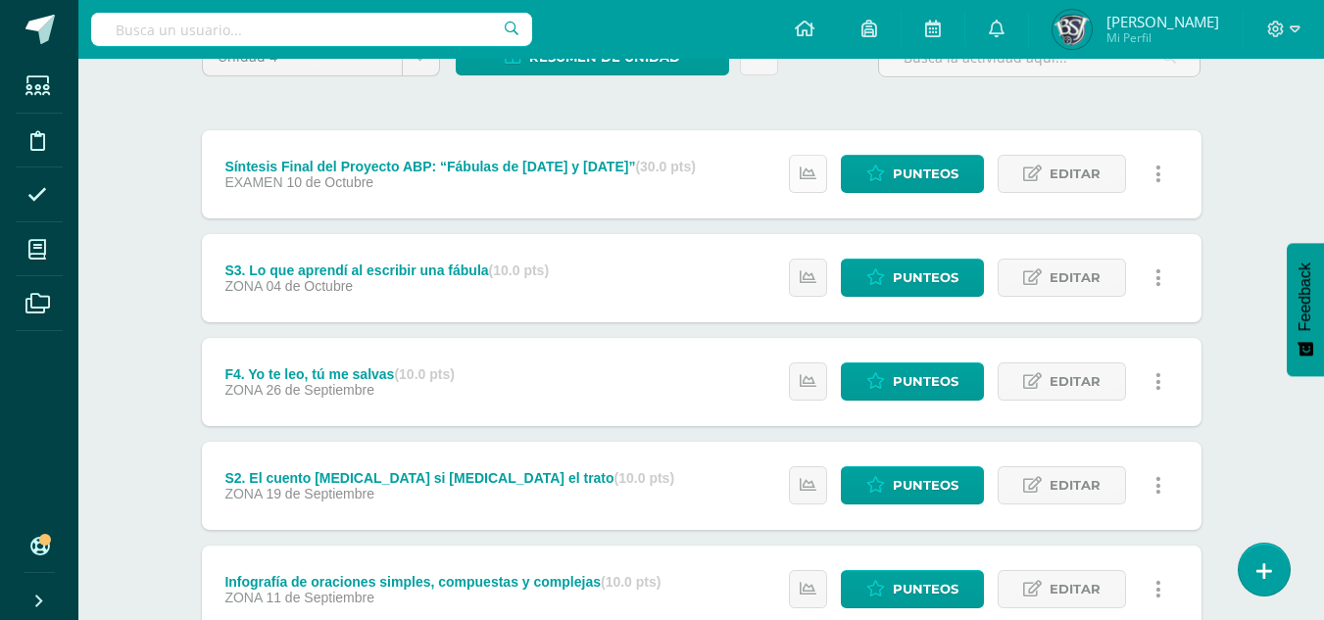
click at [812, 184] on link at bounding box center [808, 174] width 38 height 38
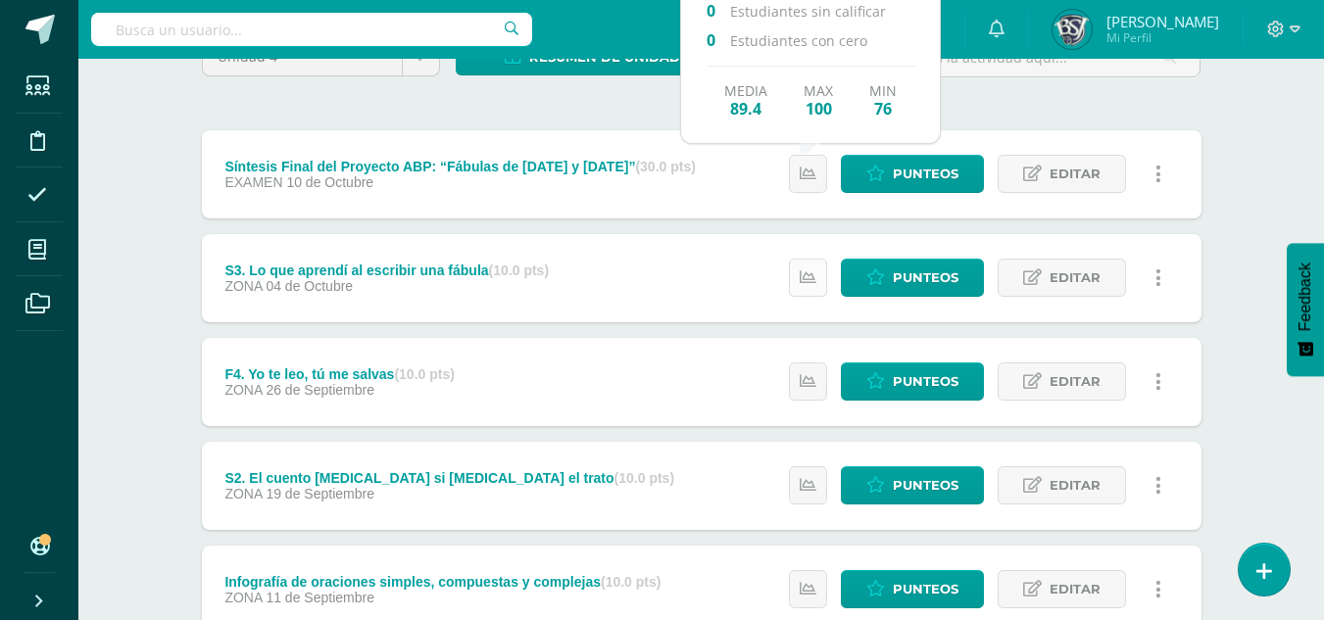
click at [816, 267] on link at bounding box center [808, 278] width 38 height 38
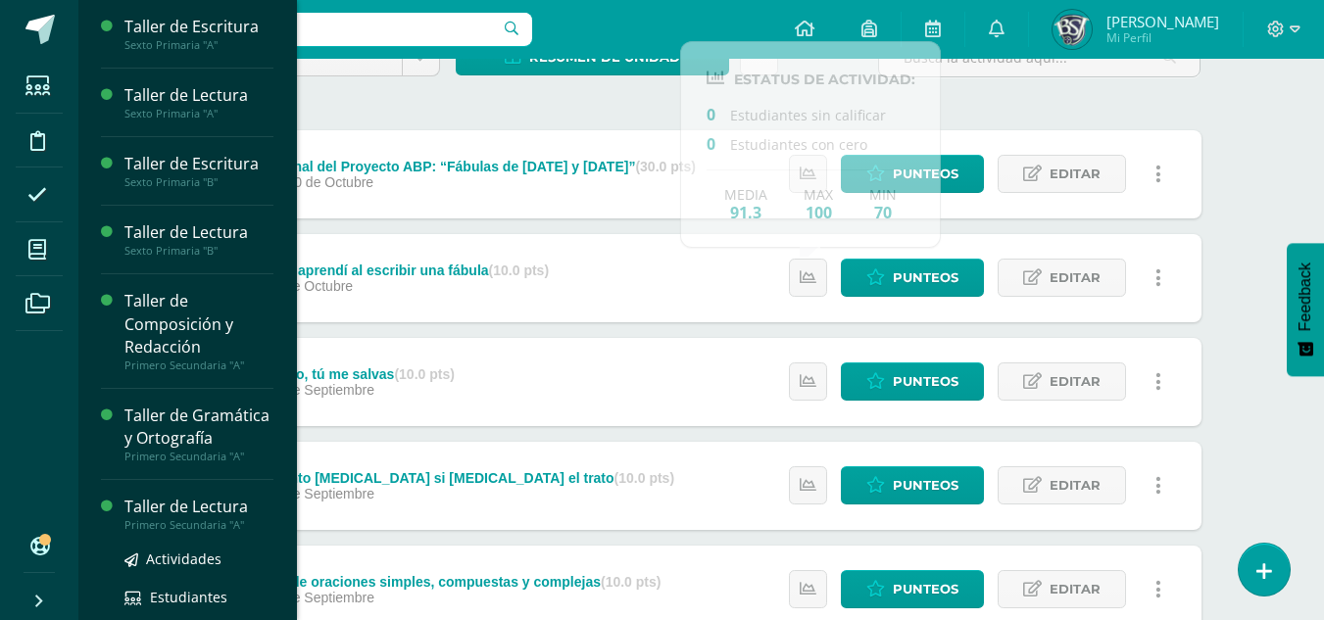
click at [166, 518] on div "Taller de Lectura" at bounding box center [198, 507] width 149 height 23
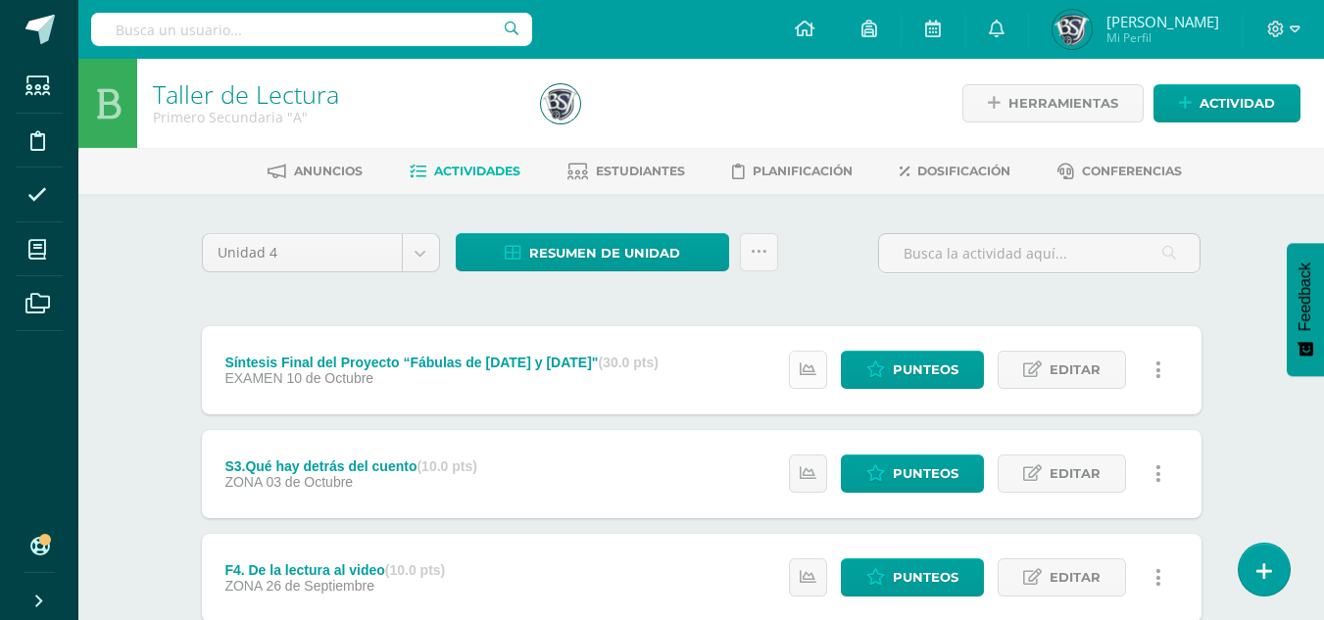
click at [815, 356] on link at bounding box center [808, 370] width 38 height 38
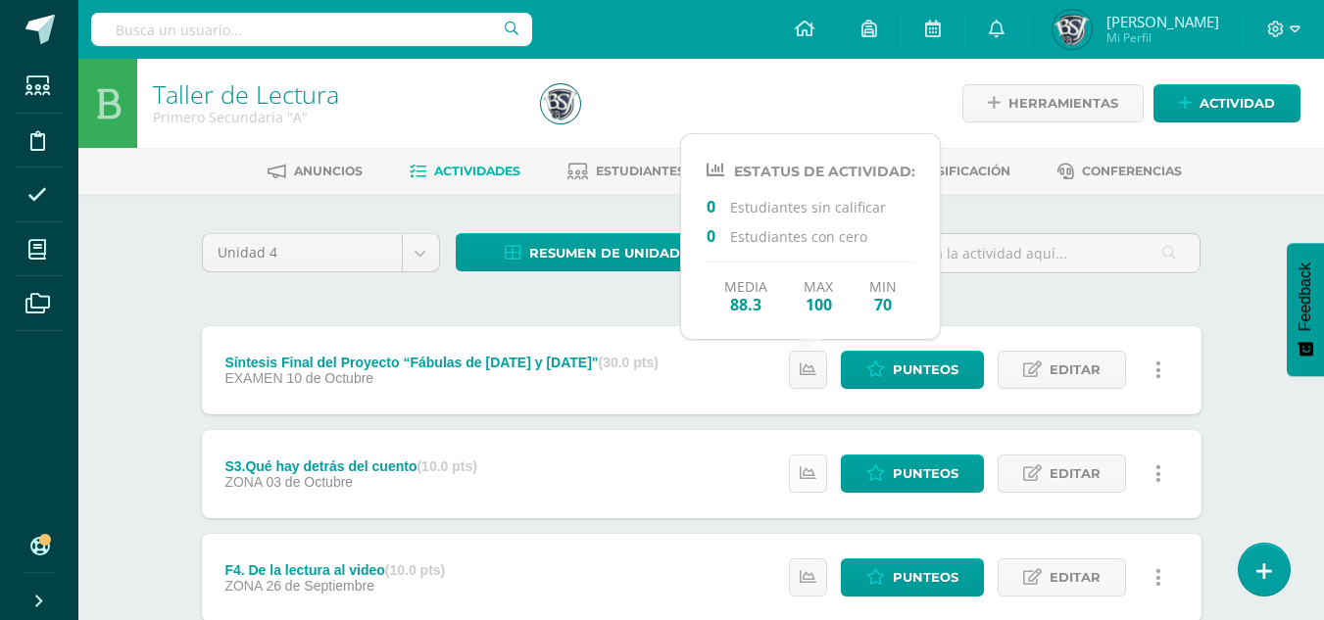
click at [803, 473] on icon at bounding box center [808, 473] width 17 height 17
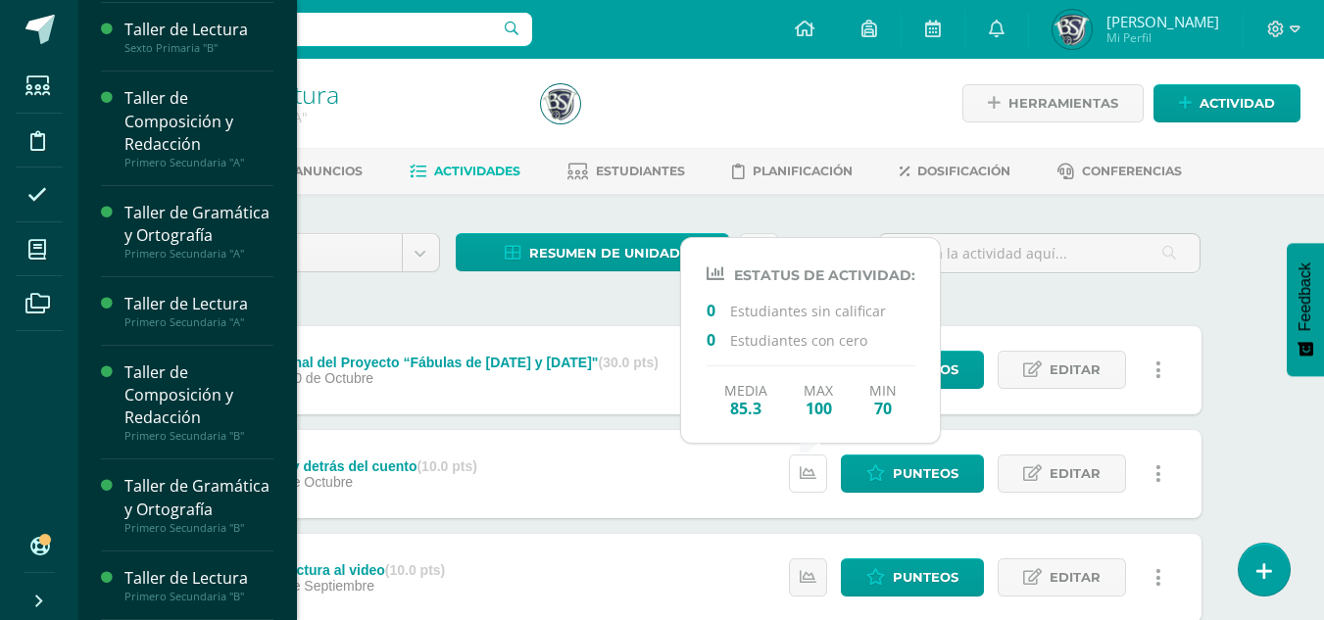
scroll to position [248, 0]
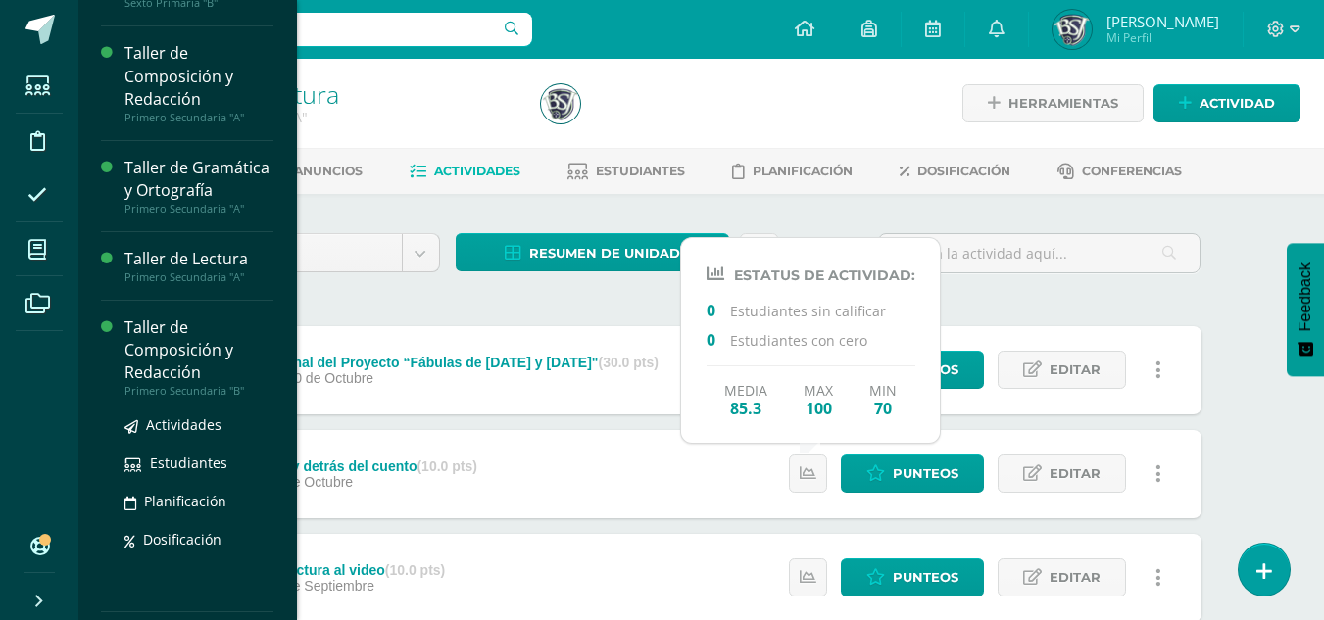
click at [179, 356] on div "Taller de Composición y Redacción" at bounding box center [198, 350] width 149 height 68
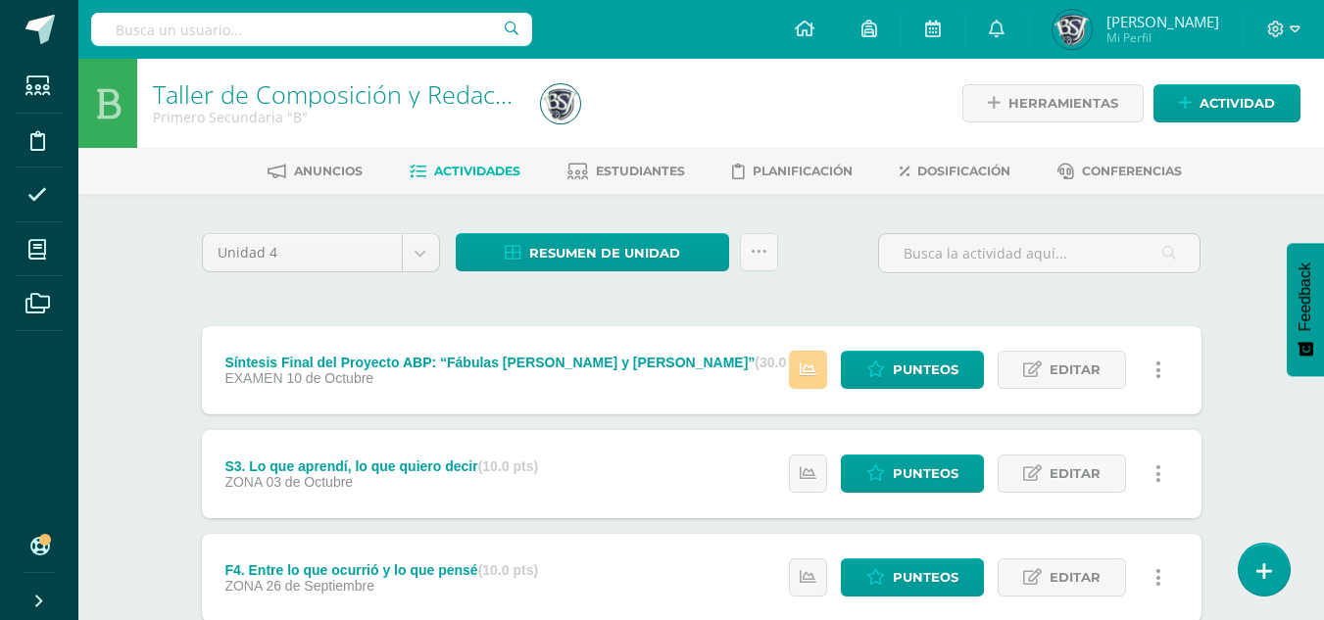
click at [807, 359] on link at bounding box center [808, 370] width 38 height 38
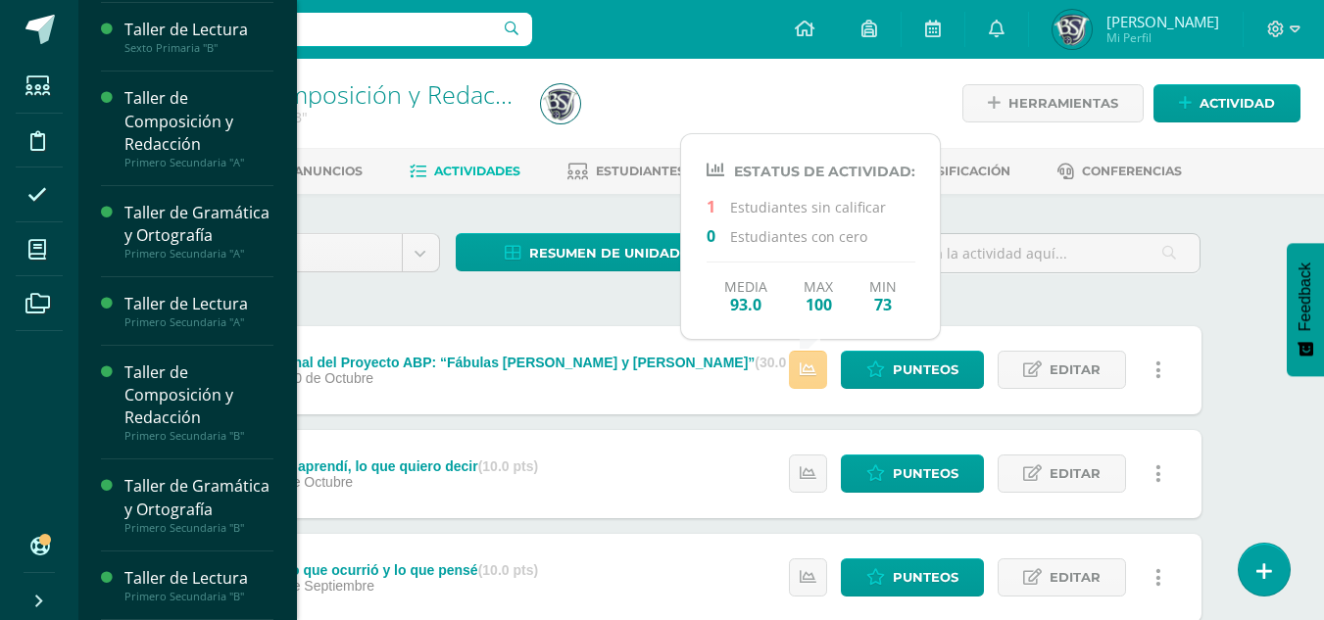
scroll to position [248, 0]
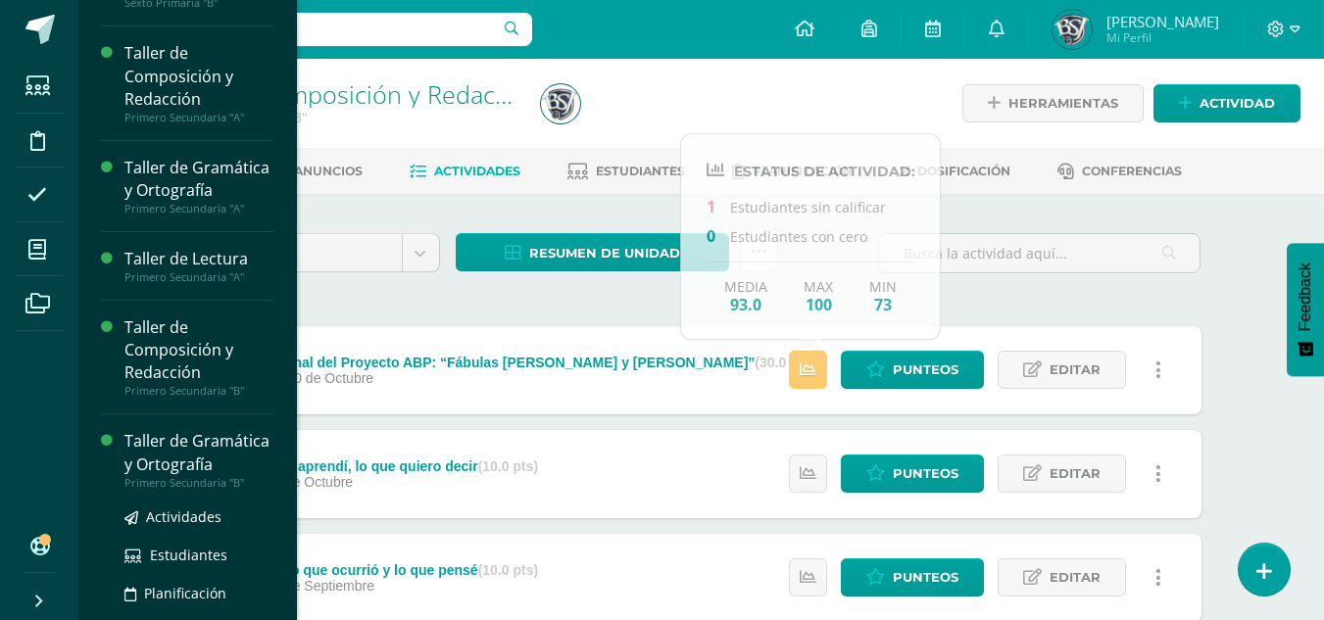
click at [157, 475] on div "Taller de Gramática y Ortografía" at bounding box center [198, 452] width 149 height 45
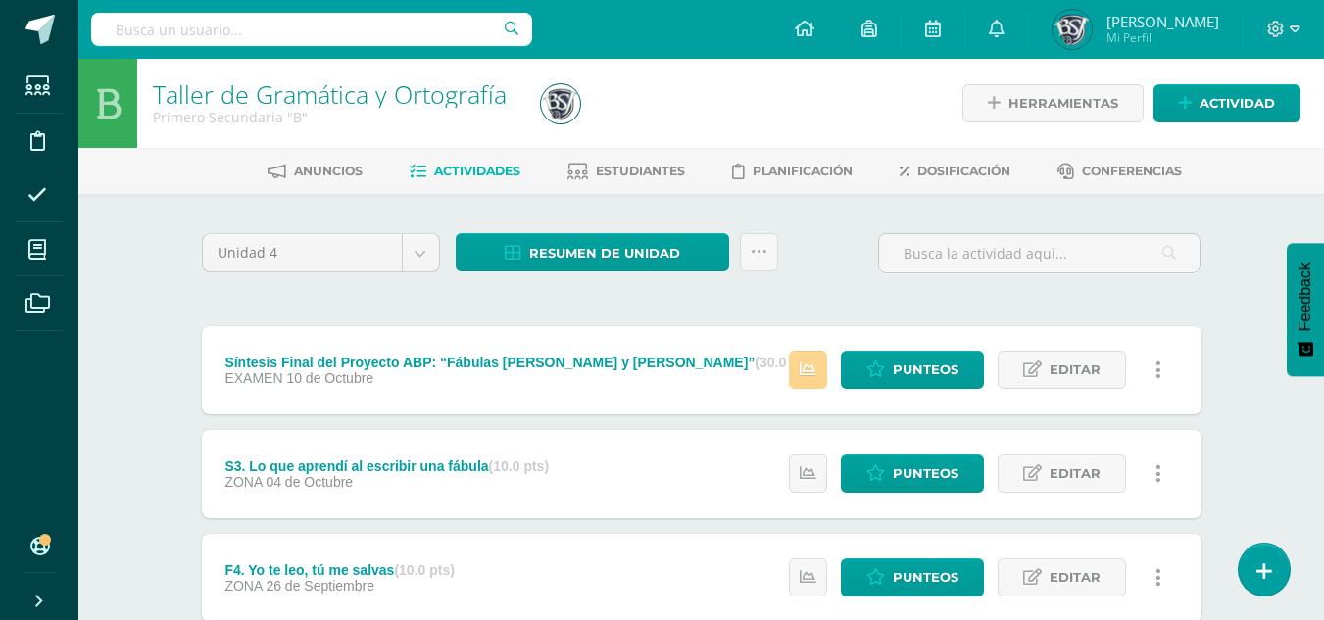
click at [806, 362] on icon at bounding box center [808, 370] width 17 height 17
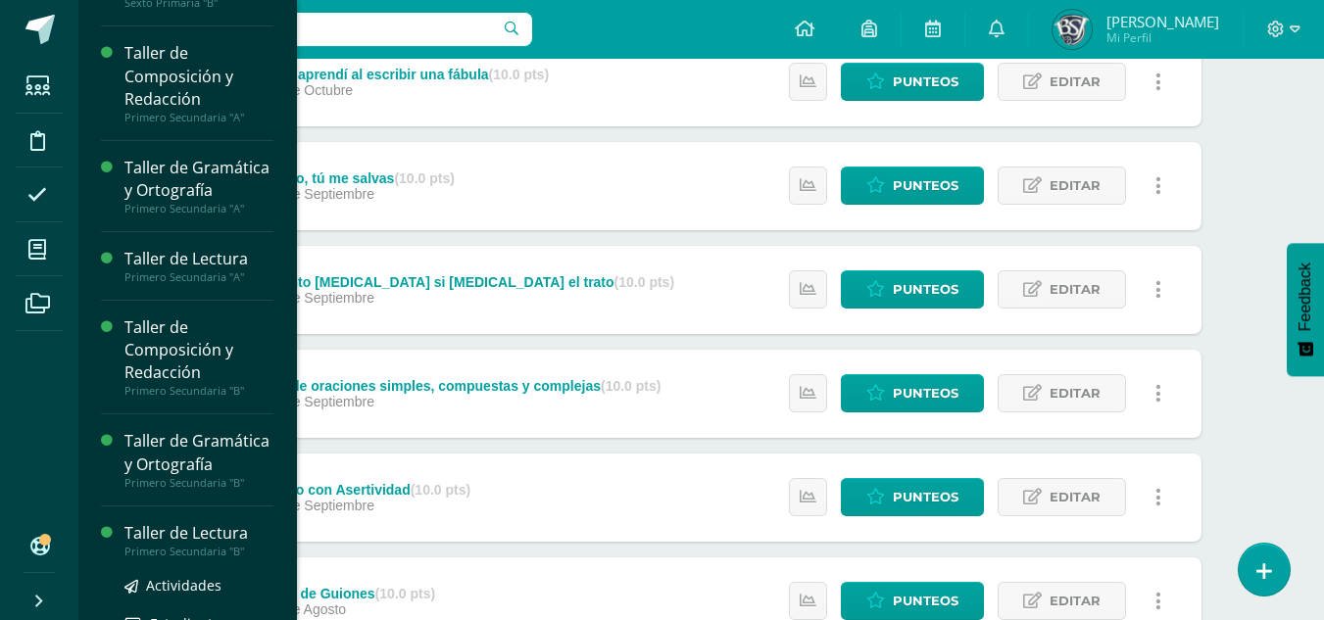
scroll to position [311, 0]
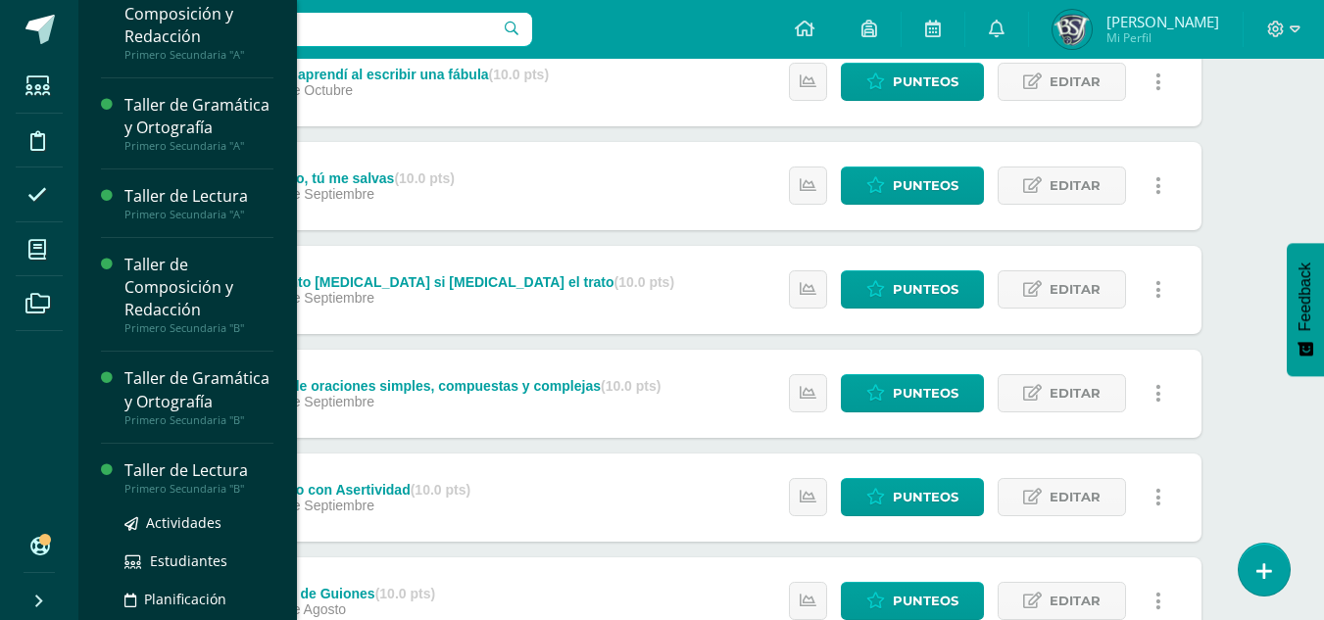
click at [222, 585] on ul "Actividades Estudiantes Planificación Dosificación" at bounding box center [198, 579] width 149 height 137
click at [200, 482] on div "Taller de Lectura" at bounding box center [198, 471] width 149 height 23
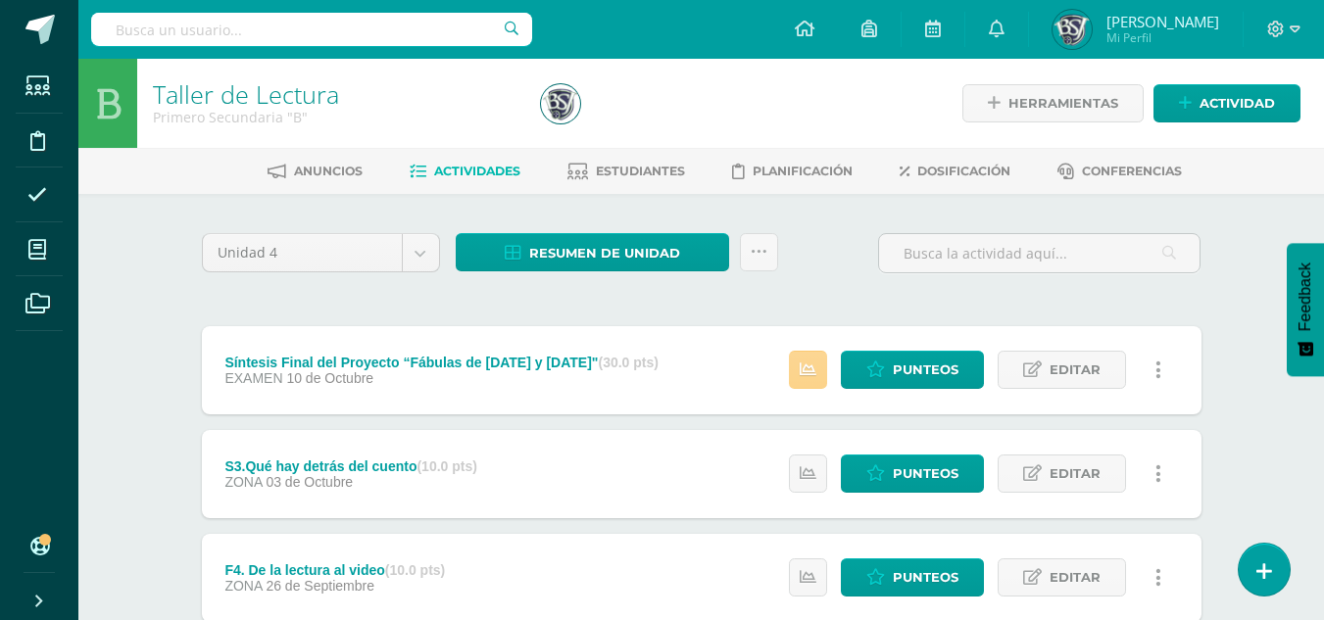
click at [801, 367] on link at bounding box center [808, 370] width 38 height 38
